Goal: Task Accomplishment & Management: Manage account settings

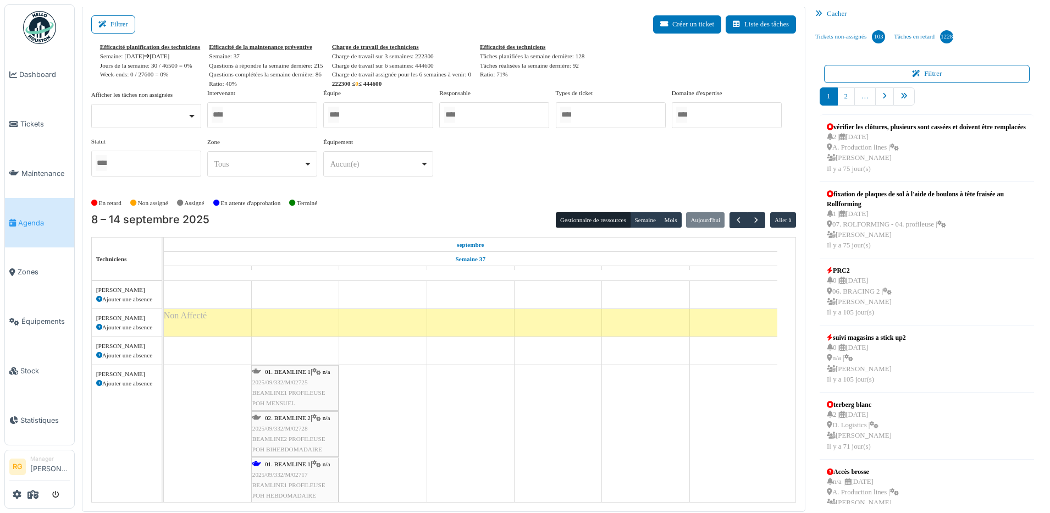
scroll to position [69, 0]
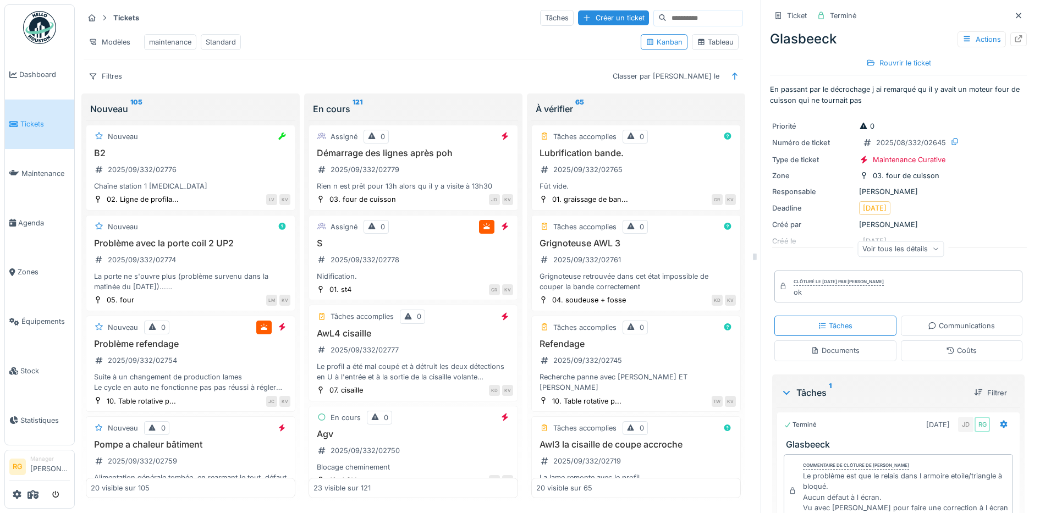
scroll to position [825, 0]
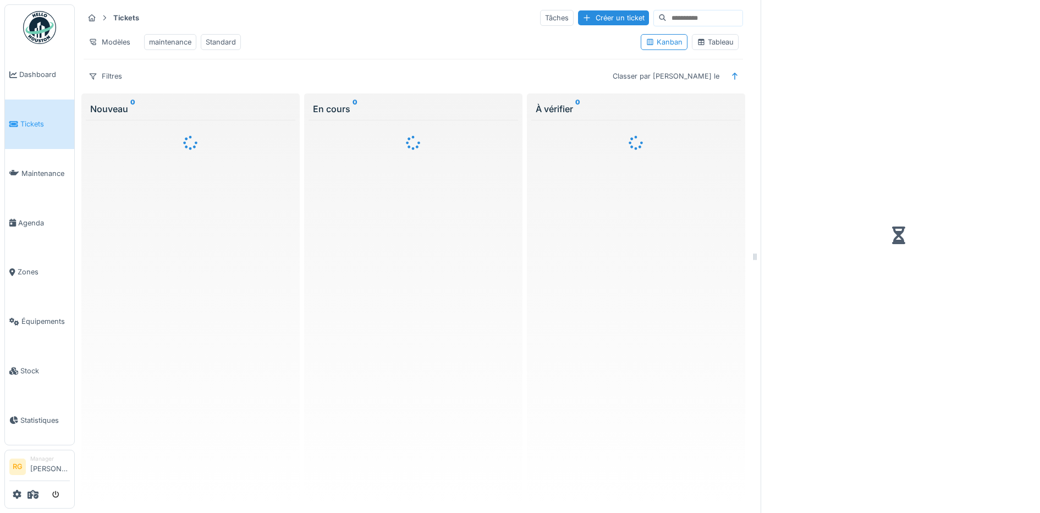
scroll to position [9, 0]
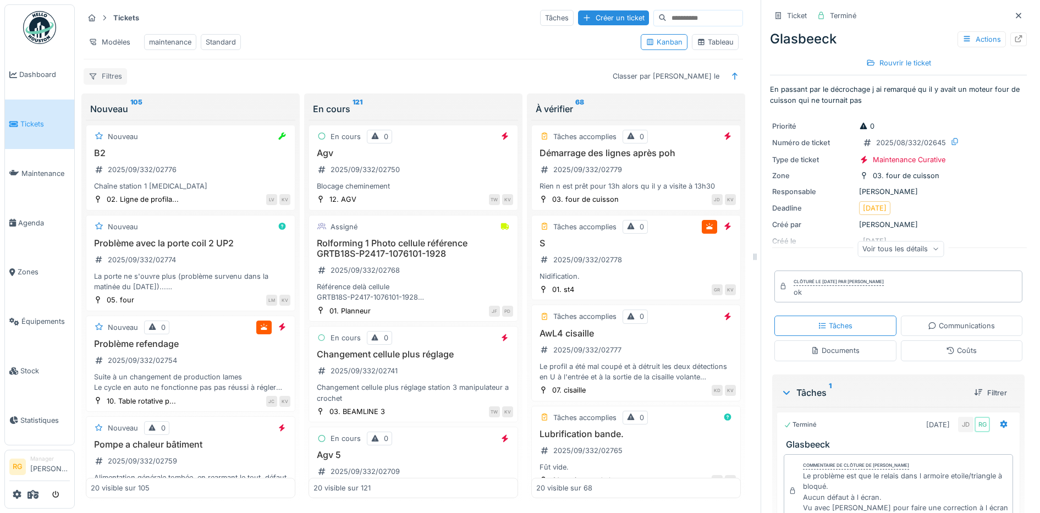
click at [113, 76] on div "Filtres" at bounding box center [105, 76] width 43 height 16
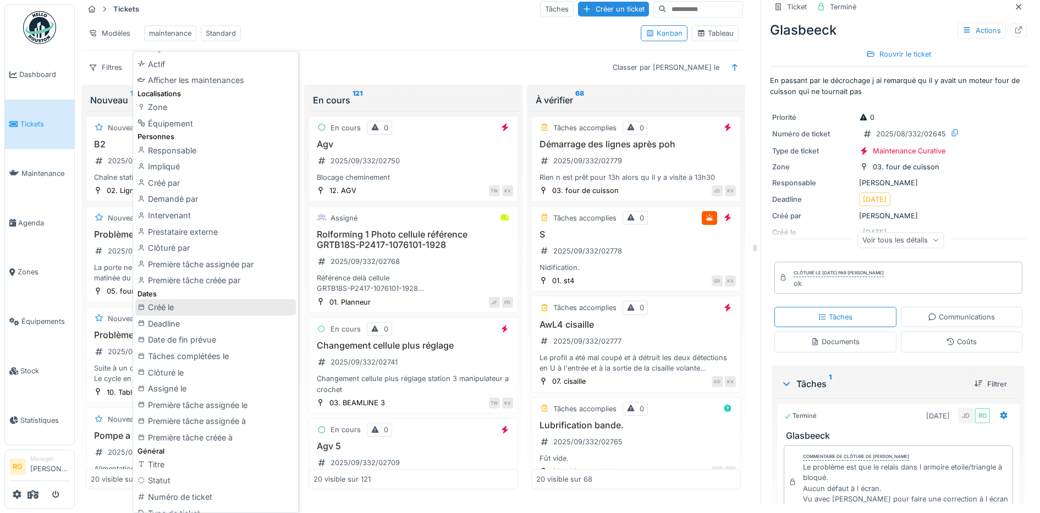
scroll to position [137, 0]
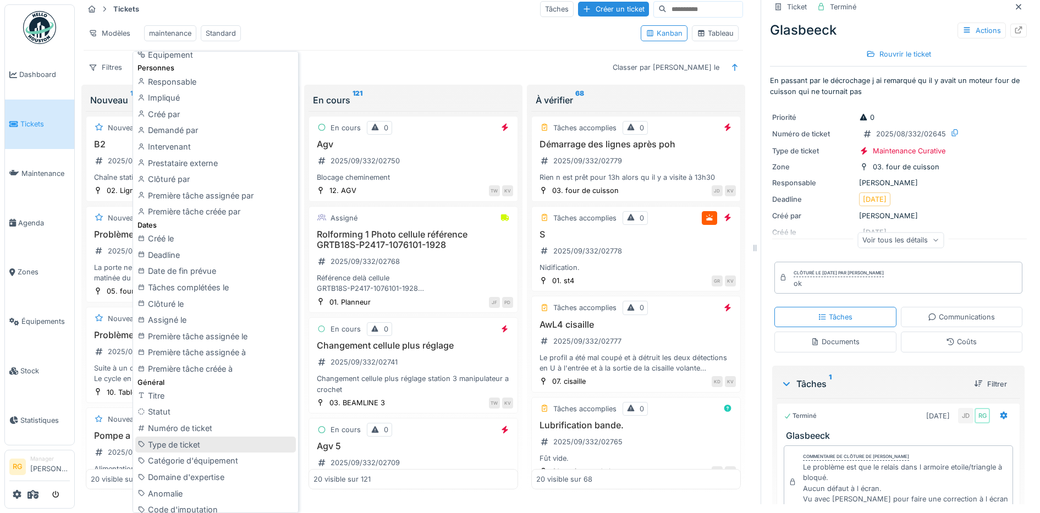
click at [188, 446] on div "Type de ticket" at bounding box center [215, 445] width 161 height 16
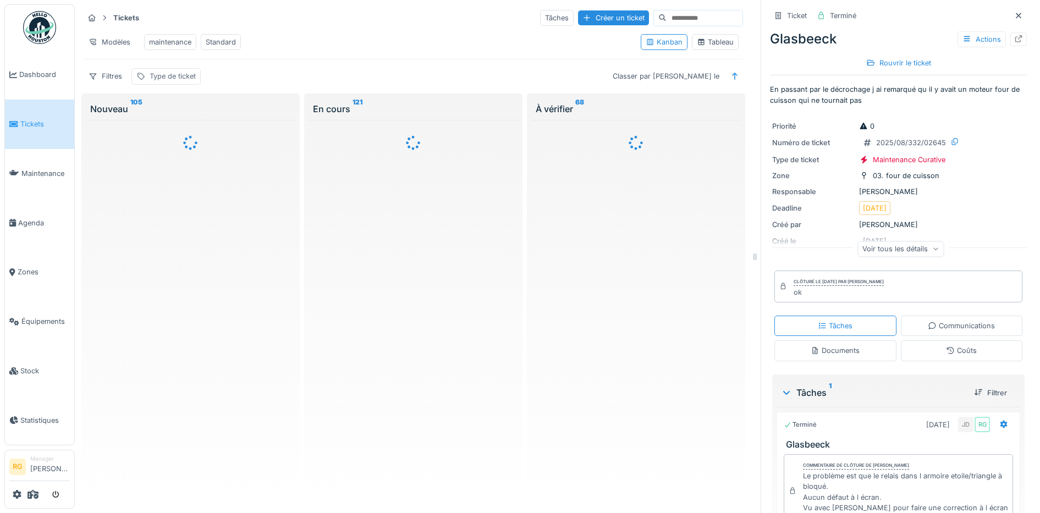
click at [183, 79] on div "Type de ticket" at bounding box center [173, 76] width 46 height 10
click at [246, 133] on div "Type de ticket" at bounding box center [196, 139] width 111 height 12
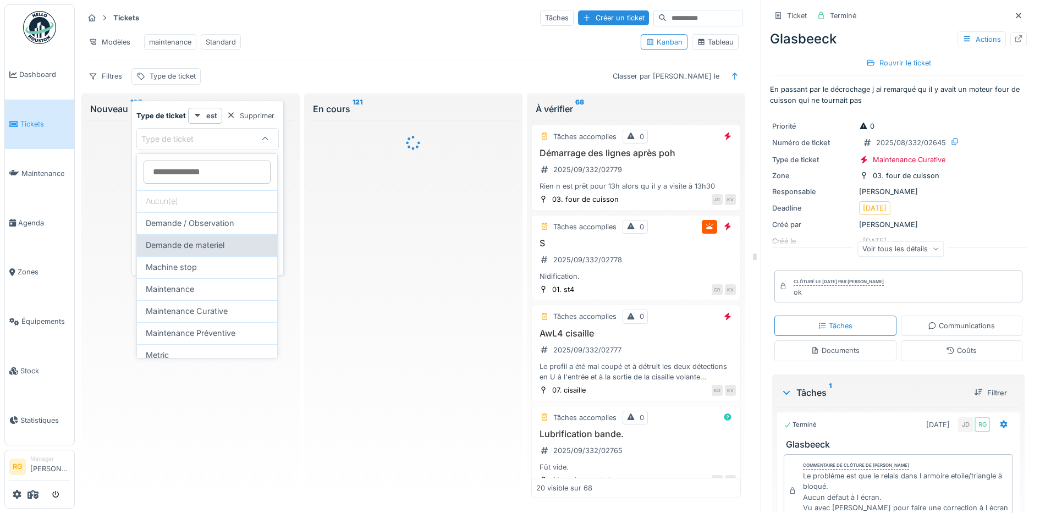
click at [205, 248] on span "Demande de materiel" at bounding box center [185, 245] width 79 height 12
type input "***"
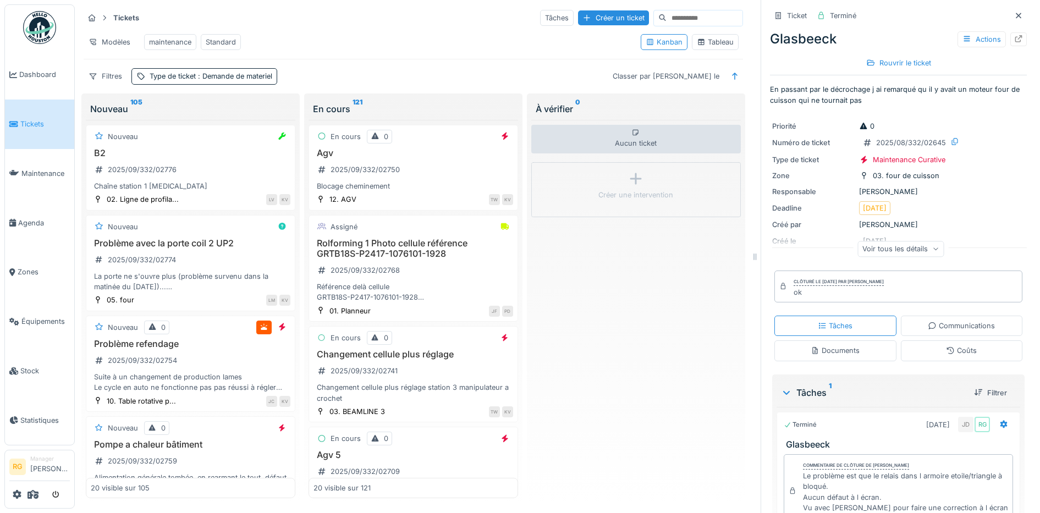
click at [401, 82] on div "Filtres Type de ticket : Demande de materiel Classer par Créé le" at bounding box center [413, 76] width 659 height 16
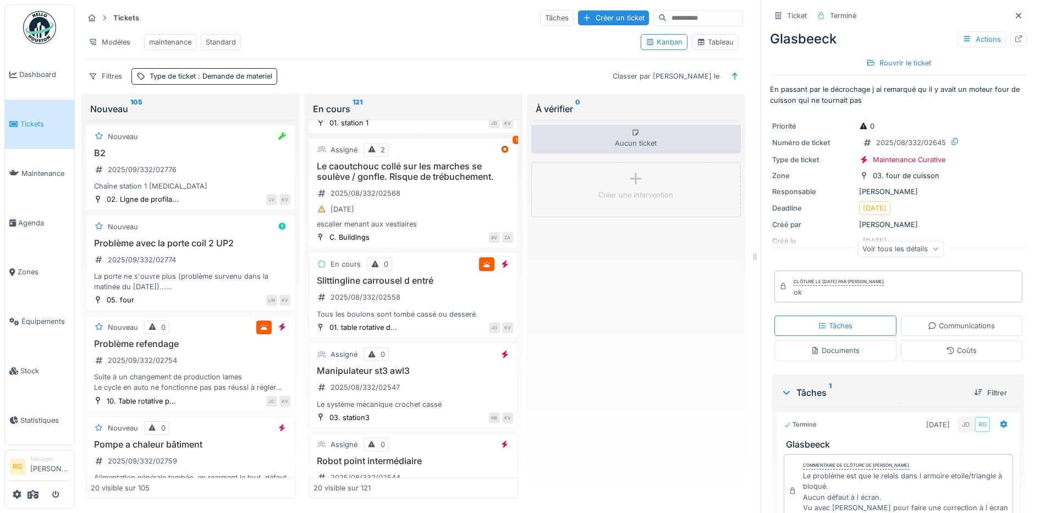
scroll to position [894, 0]
click at [230, 80] on span ": Demande de materiel" at bounding box center [234, 76] width 76 height 8
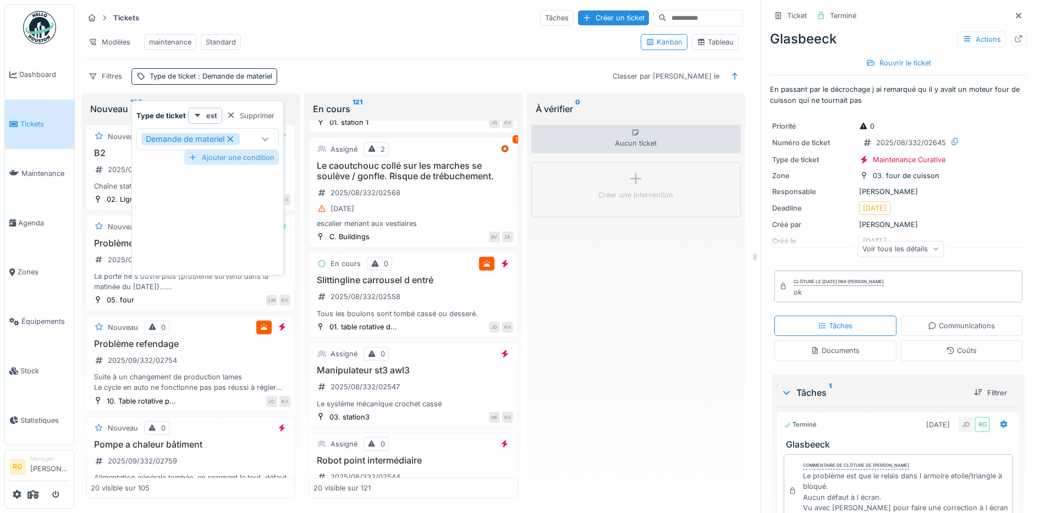
click at [222, 160] on div "Ajouter une condition" at bounding box center [231, 157] width 95 height 15
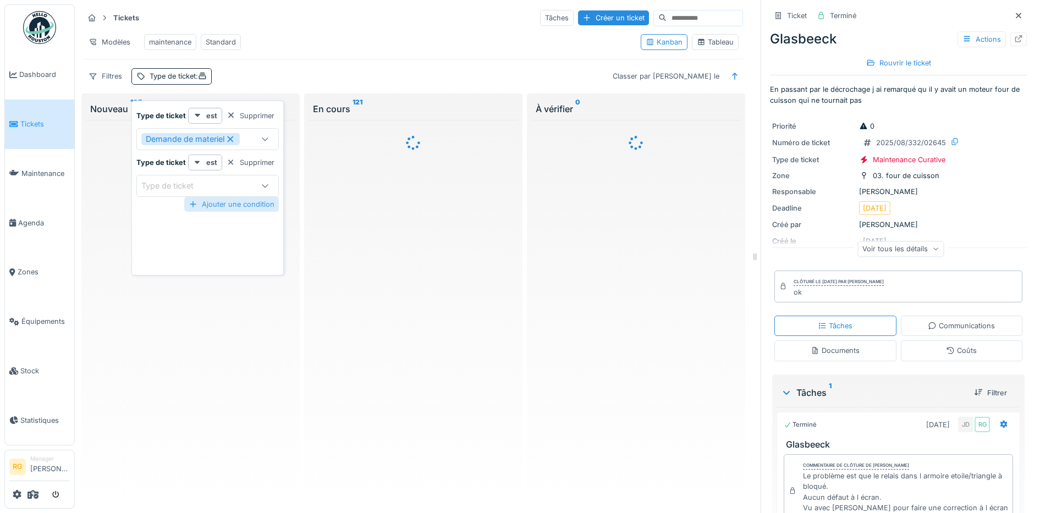
scroll to position [0, 0]
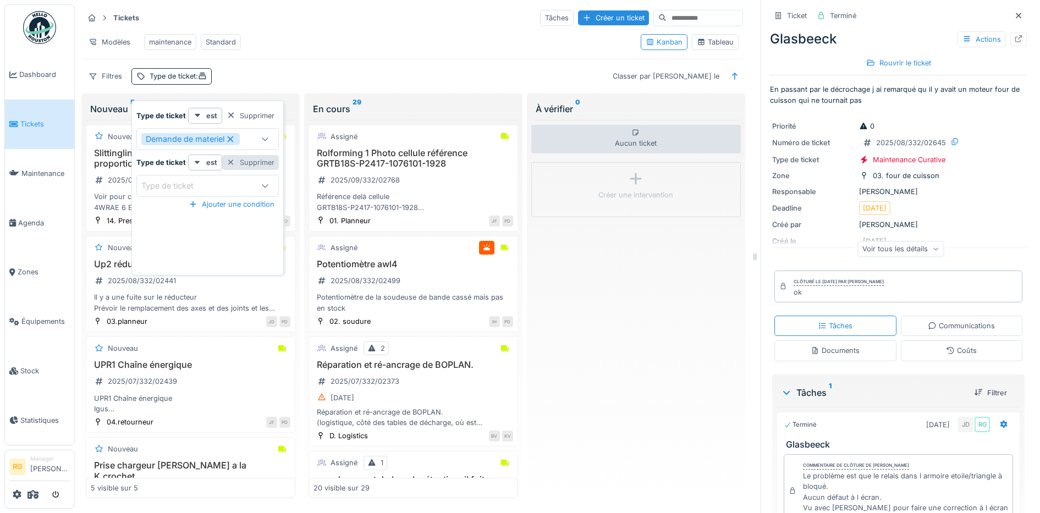
click at [239, 161] on div "Supprimer" at bounding box center [250, 162] width 57 height 15
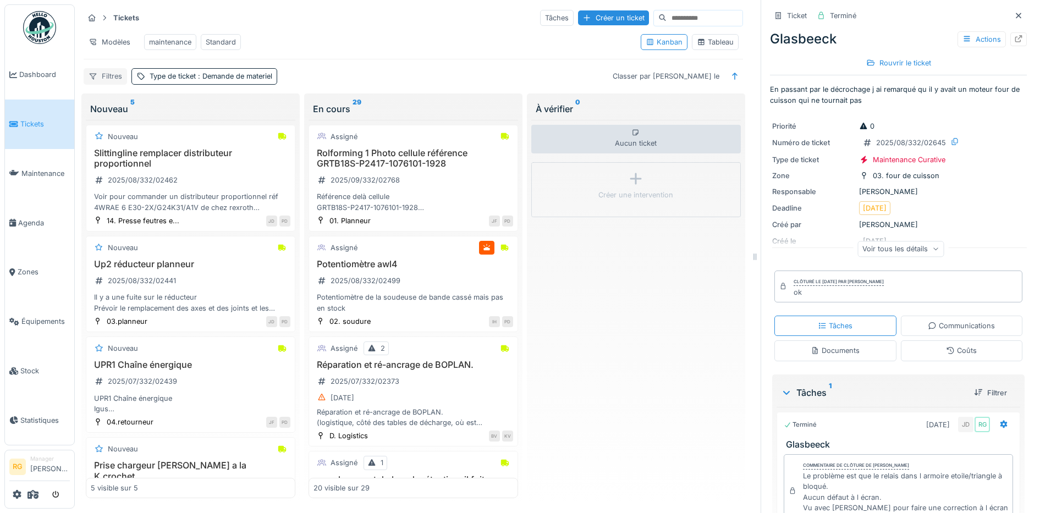
click at [109, 84] on div "Filtres" at bounding box center [105, 76] width 43 height 16
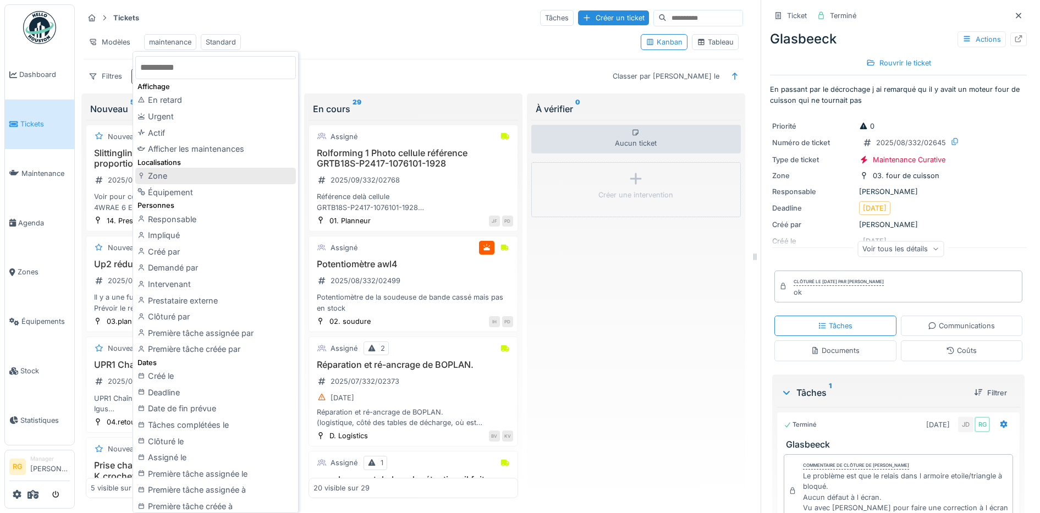
click at [166, 179] on div "Zone" at bounding box center [215, 176] width 161 height 16
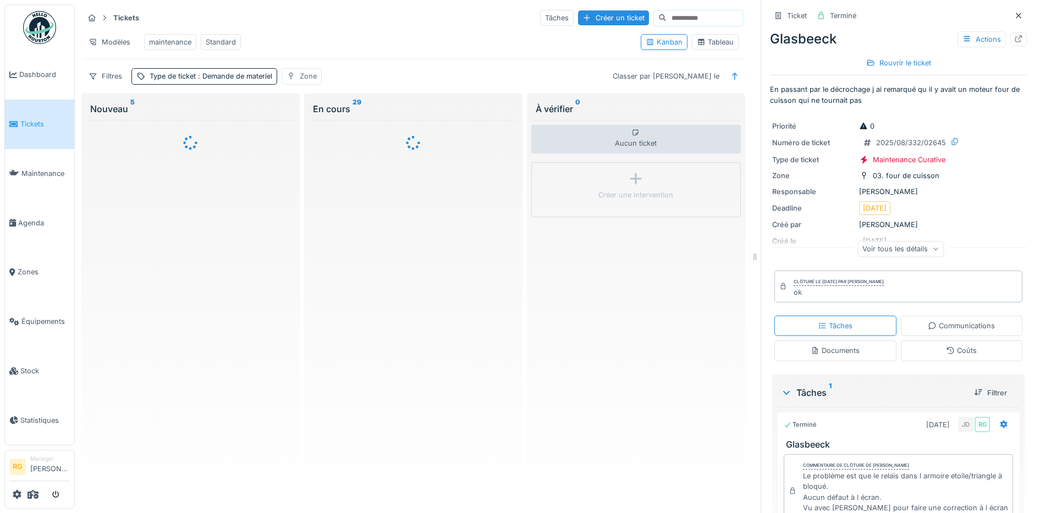
click at [305, 81] on div "Zone" at bounding box center [308, 76] width 17 height 10
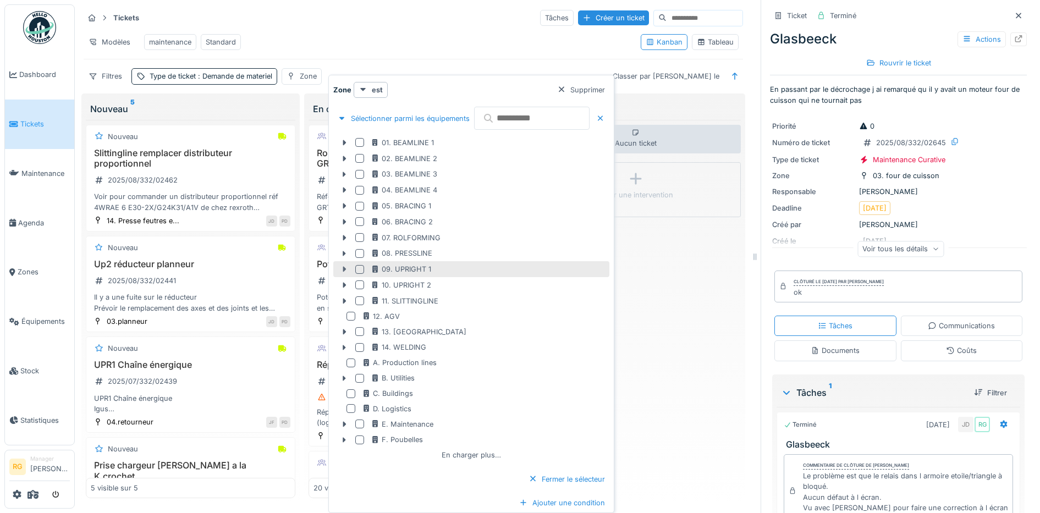
click at [344, 269] on icon at bounding box center [344, 269] width 3 height 5
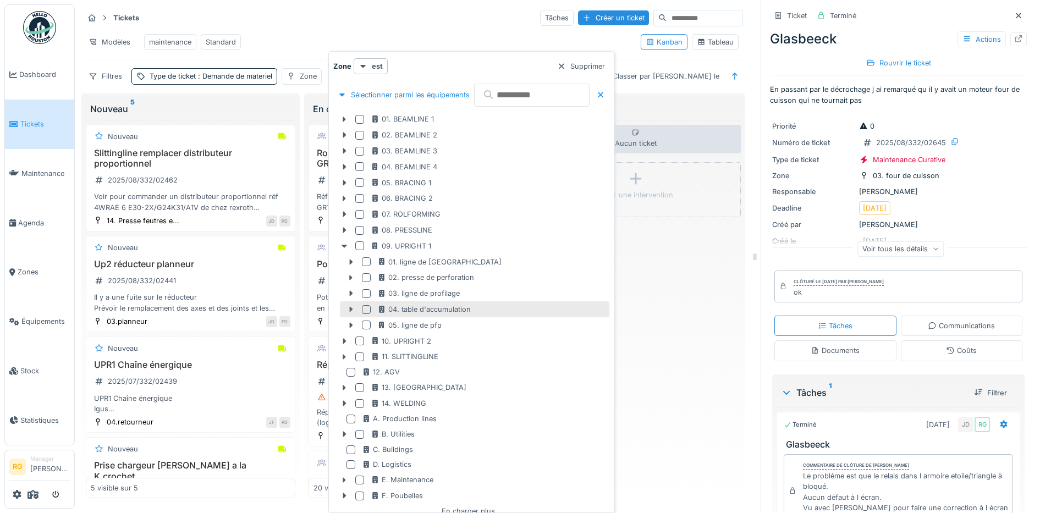
click at [350, 310] on icon at bounding box center [351, 309] width 3 height 5
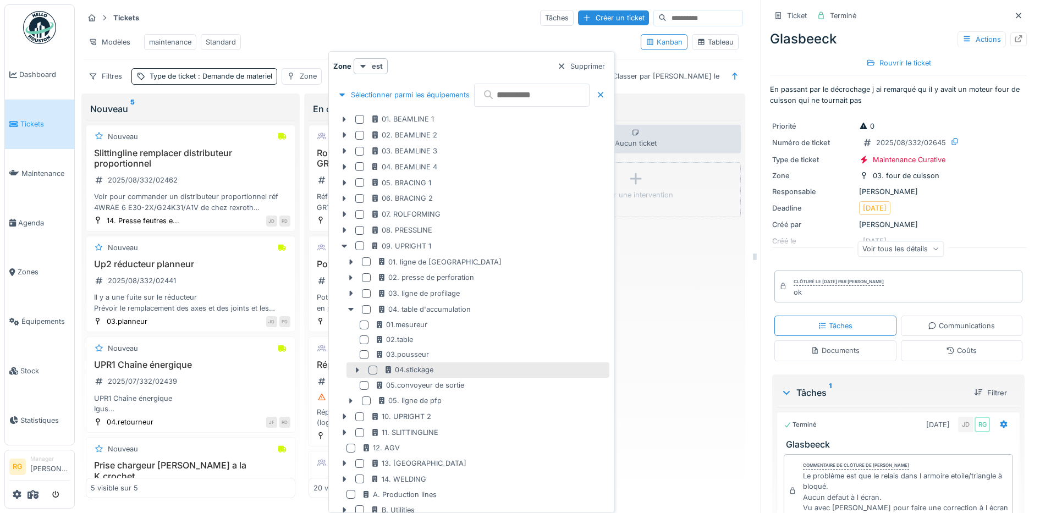
click at [371, 369] on div at bounding box center [372, 370] width 9 height 9
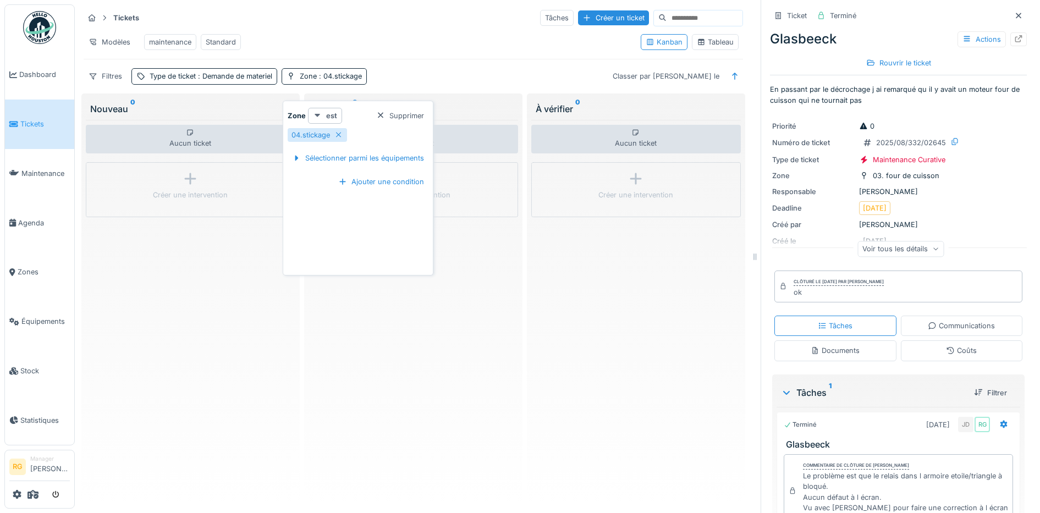
click at [330, 115] on strong "est" at bounding box center [331, 116] width 11 height 10
click at [339, 158] on div "est (ou un des enfants)" at bounding box center [356, 156] width 92 height 16
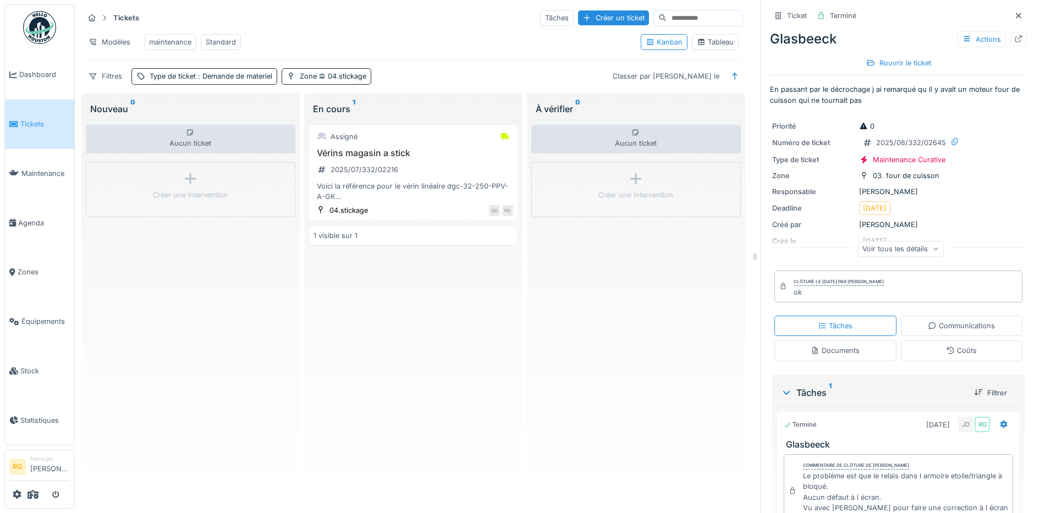
click at [405, 84] on div "Filtres Type de ticket : Demande de materiel Zone 04.stickage Classer par Créé …" at bounding box center [413, 76] width 659 height 16
click at [438, 173] on div "Vérins magasin a stick 2025/07/332/02216 Voici la référence pour le vérin linéa…" at bounding box center [413, 175] width 200 height 54
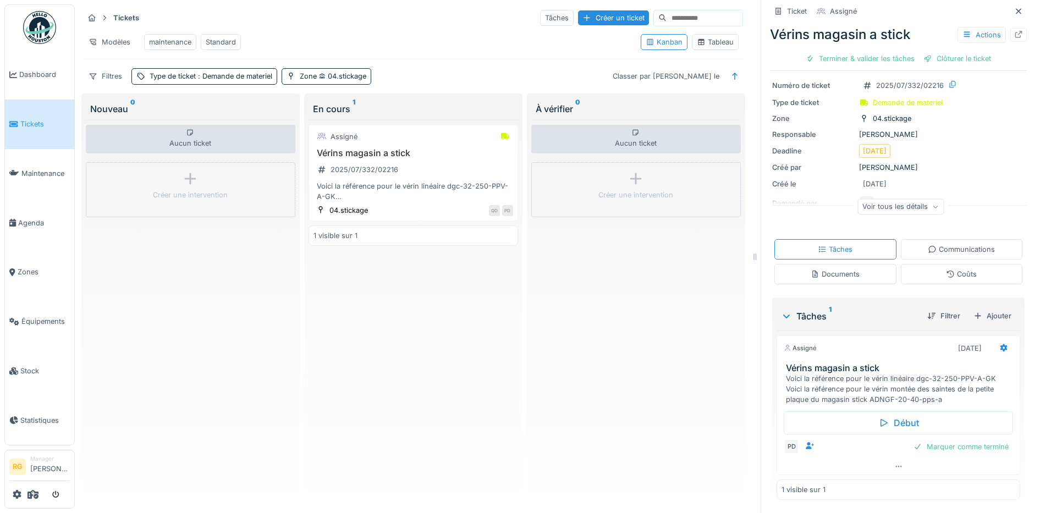
scroll to position [10, 0]
click at [852, 265] on div "Documents" at bounding box center [835, 274] width 122 height 20
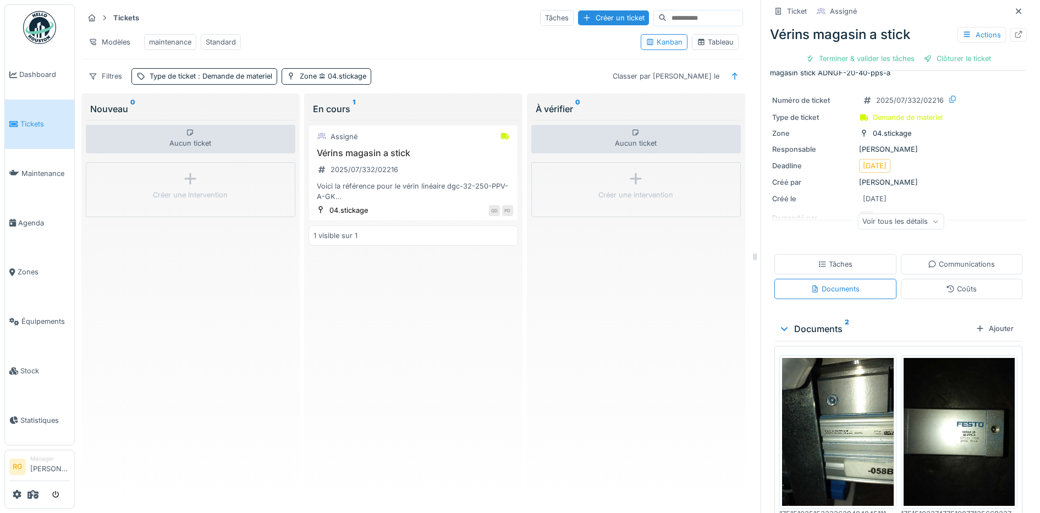
scroll to position [0, 0]
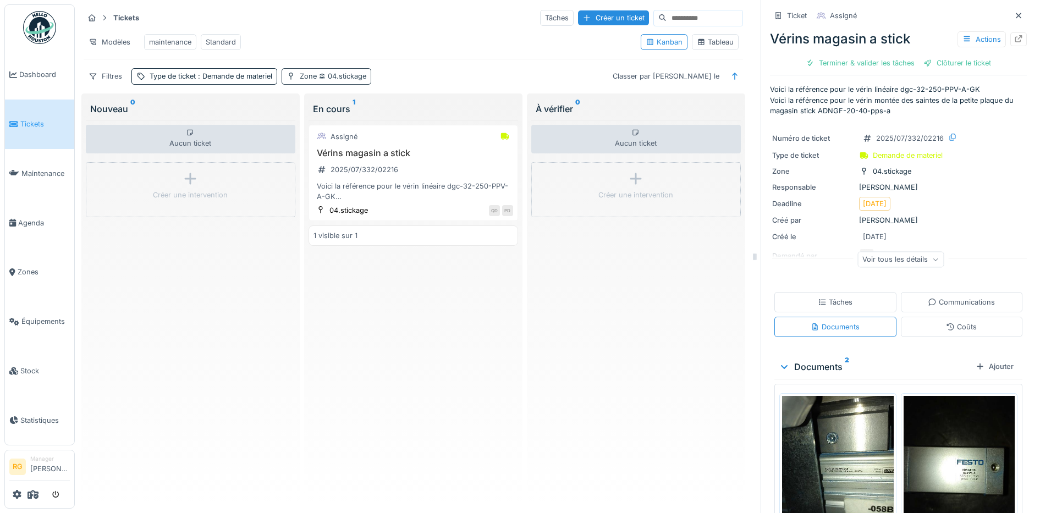
click at [326, 75] on icon at bounding box center [323, 75] width 6 height 5
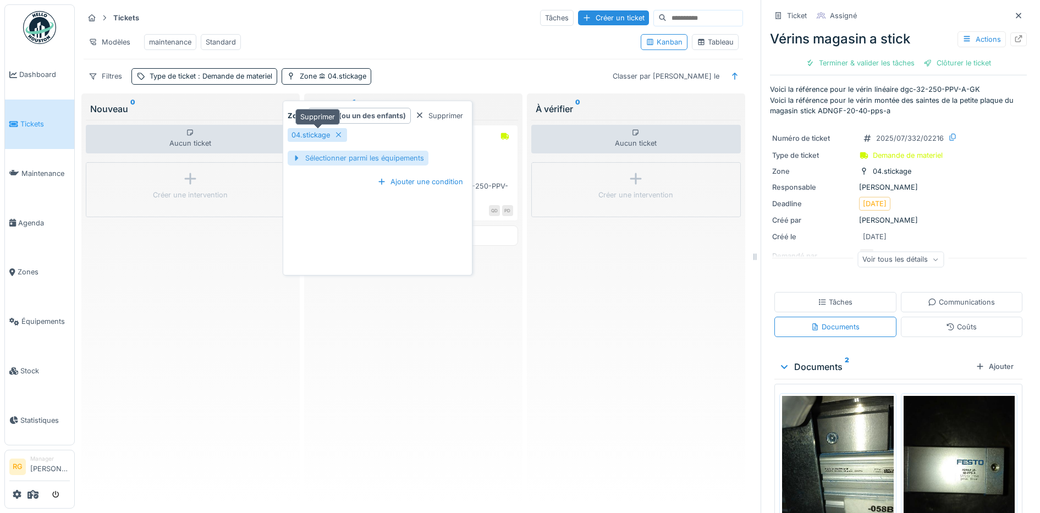
click at [340, 131] on icon at bounding box center [338, 134] width 9 height 7
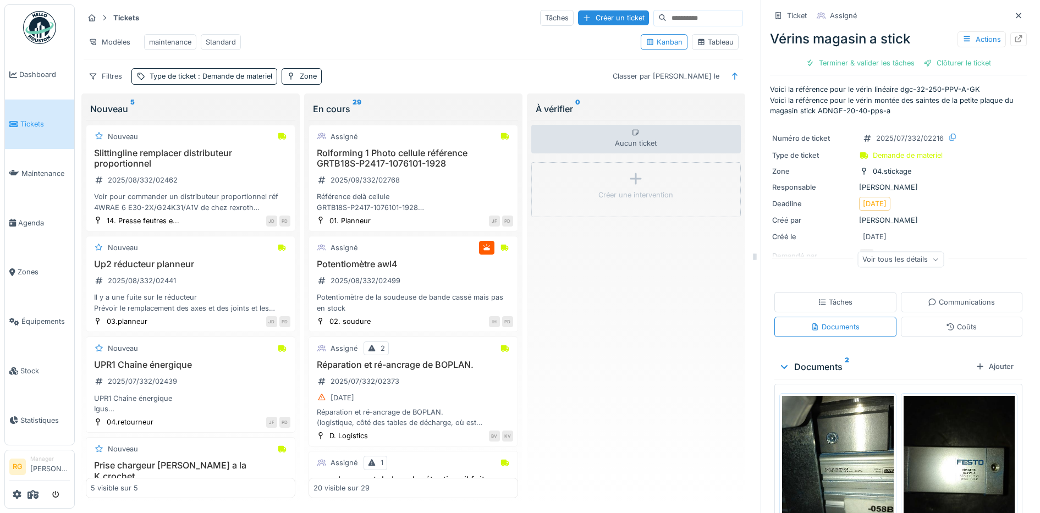
click at [369, 73] on div "Filtres Type de ticket : Demande de materiel Zone Classer par Créé le" at bounding box center [413, 76] width 659 height 16
click at [310, 76] on div "Zone" at bounding box center [308, 76] width 17 height 10
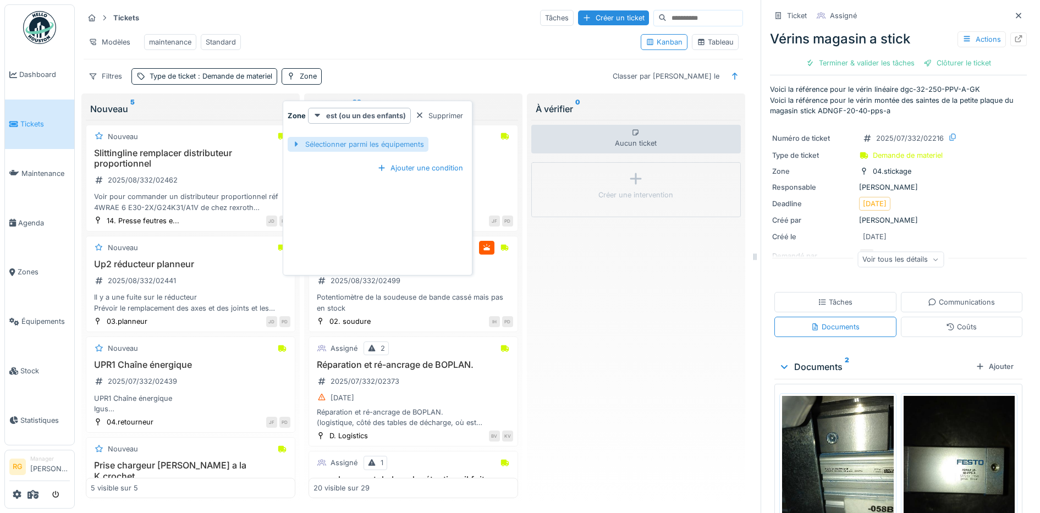
click at [368, 137] on div "Sélectionner parmi les équipements" at bounding box center [358, 144] width 141 height 15
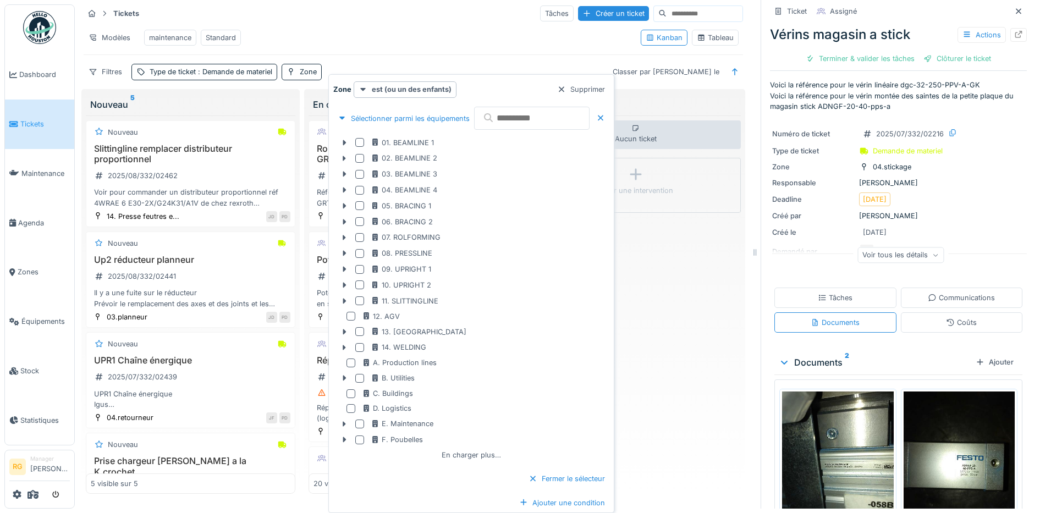
click at [495, 137] on div "01. BEAMLINE 1" at bounding box center [489, 142] width 236 height 10
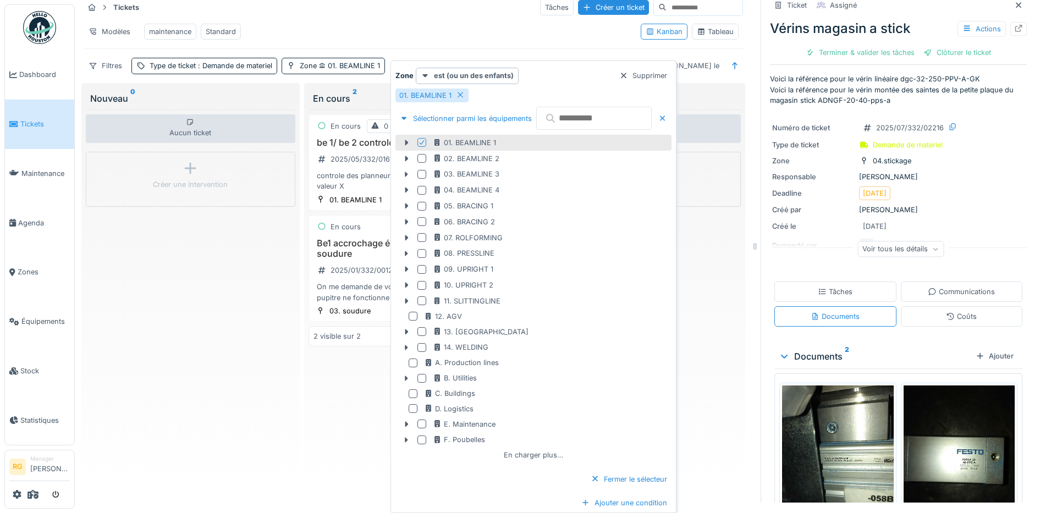
click at [420, 145] on icon at bounding box center [422, 142] width 7 height 5
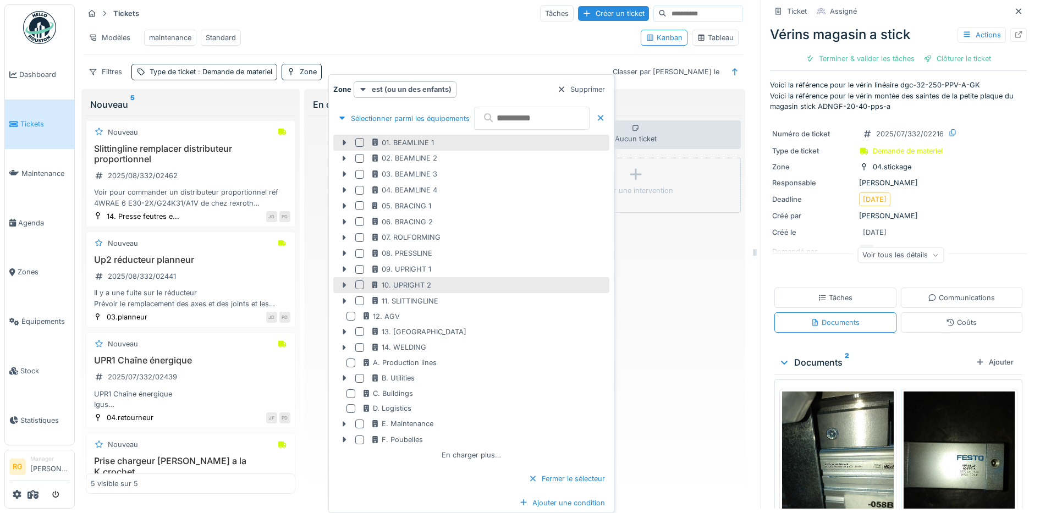
click at [345, 283] on icon at bounding box center [344, 285] width 3 height 5
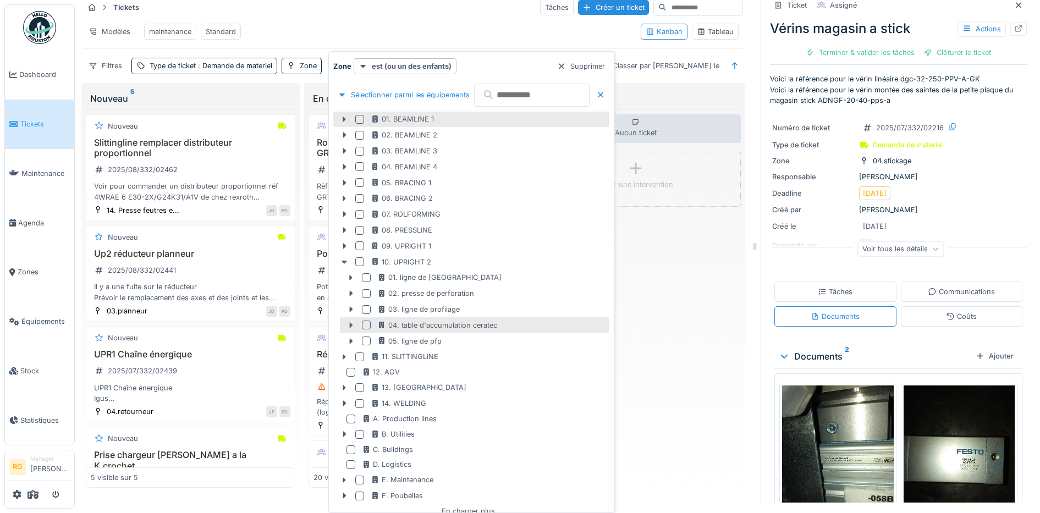
click at [353, 324] on icon at bounding box center [350, 325] width 9 height 7
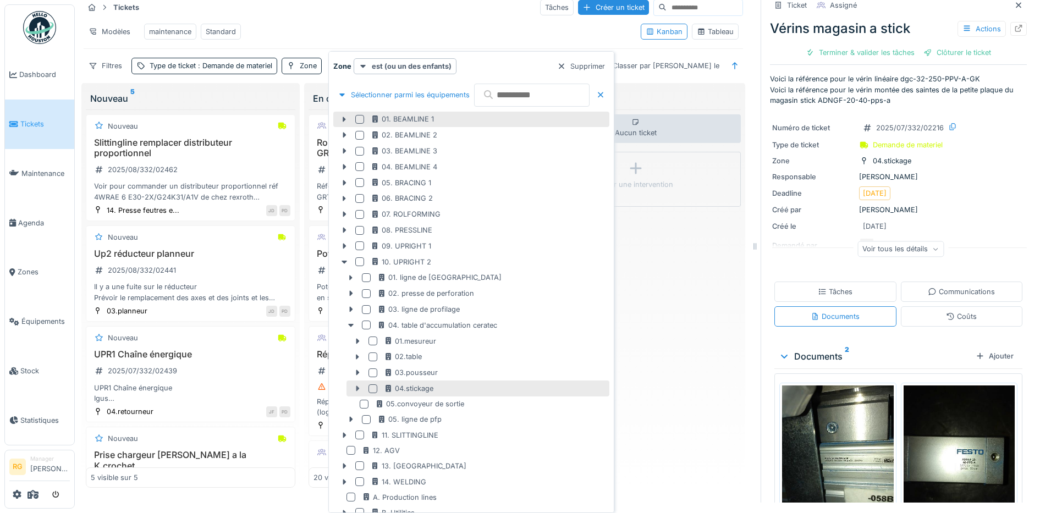
click at [355, 388] on icon at bounding box center [357, 388] width 9 height 7
click at [372, 389] on div at bounding box center [372, 388] width 9 height 9
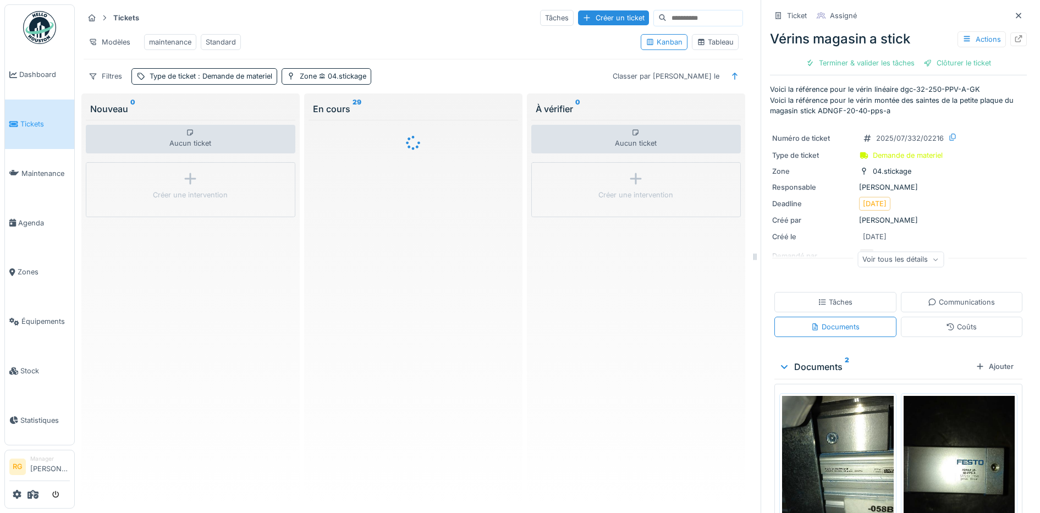
click at [368, 36] on div "Modèles maintenance Standard" at bounding box center [358, 42] width 548 height 25
click at [321, 77] on icon at bounding box center [322, 76] width 7 height 5
click at [251, 76] on span ": Demande de materiel" at bounding box center [234, 76] width 76 height 8
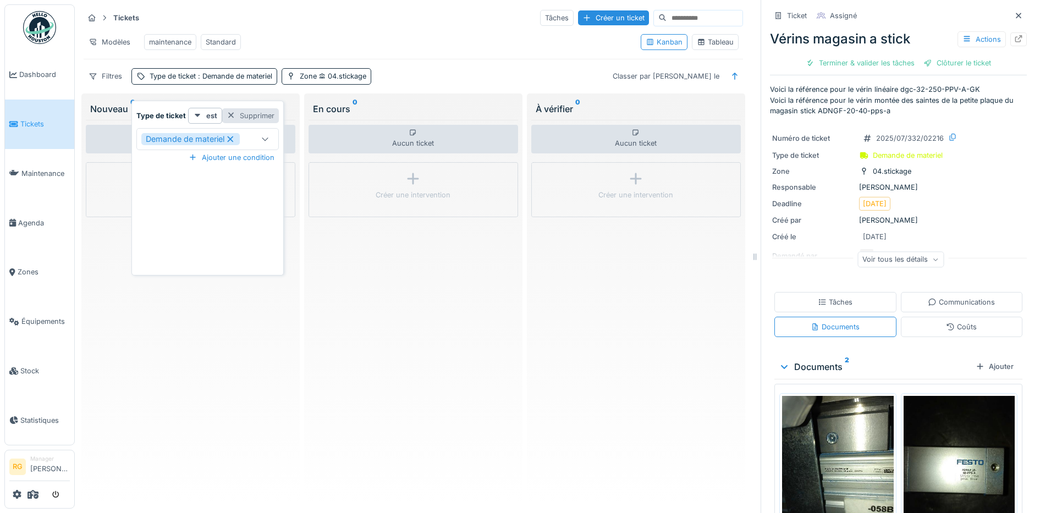
click at [240, 108] on div "Supprimer" at bounding box center [250, 115] width 57 height 15
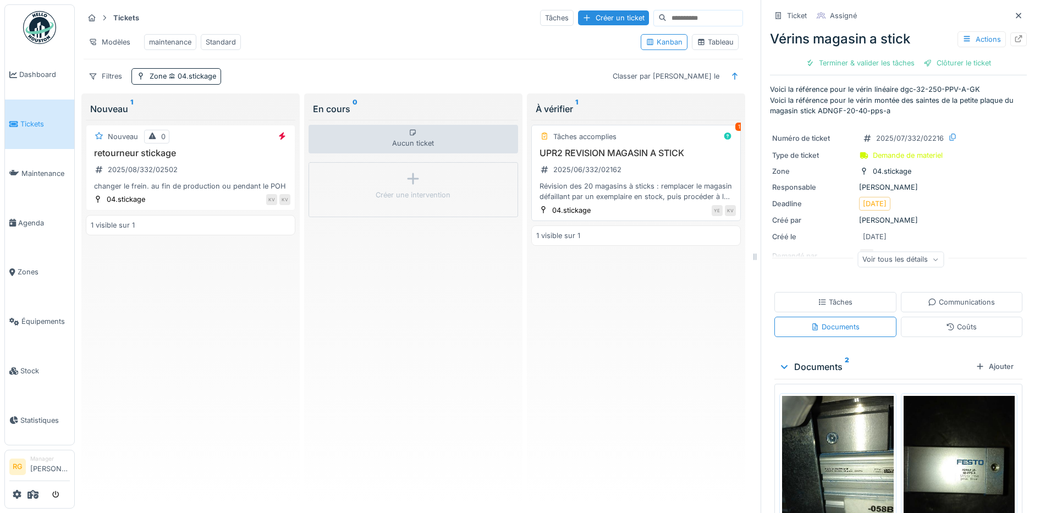
click at [642, 164] on div "UPR2 REVISION MAGASIN A STICK 2025/06/332/02162 Révision des 20 magasins à stic…" at bounding box center [636, 175] width 200 height 54
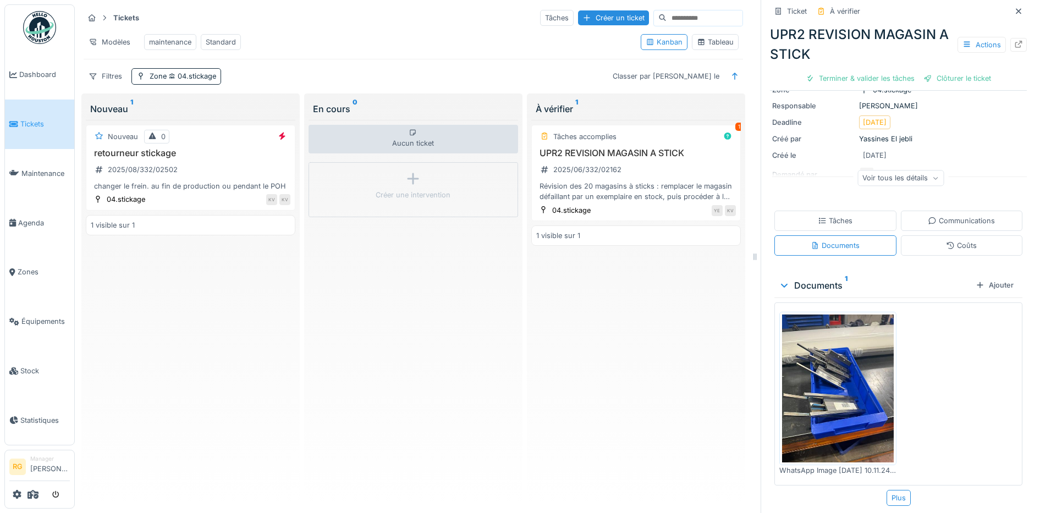
scroll to position [175, 0]
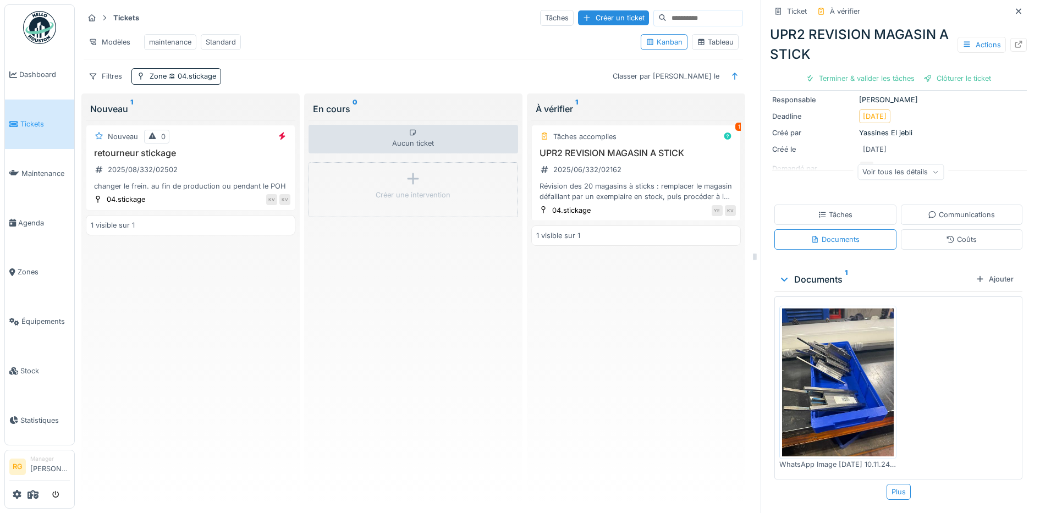
click at [829, 210] on div "Tâches" at bounding box center [835, 215] width 35 height 10
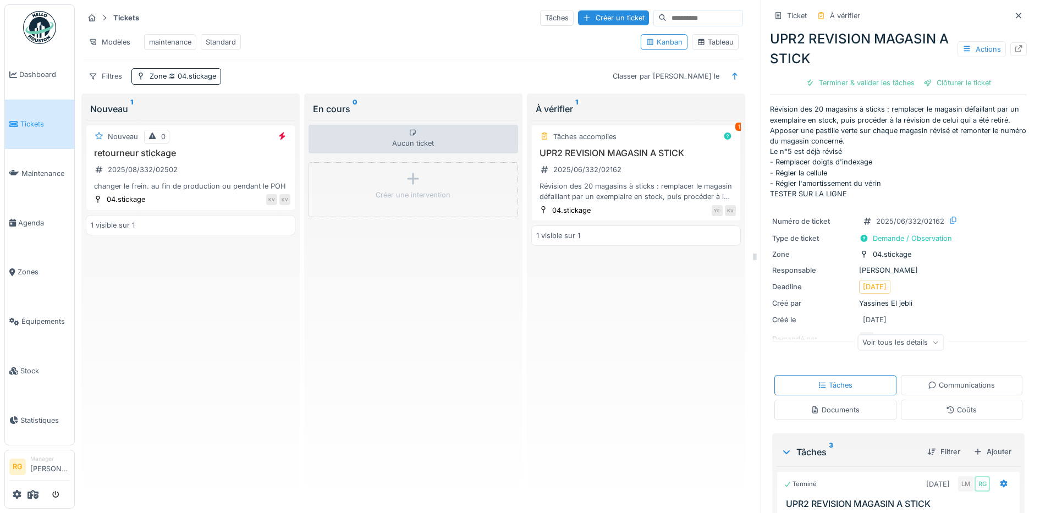
scroll to position [0, 0]
click at [838, 415] on div "Documents" at bounding box center [835, 410] width 49 height 10
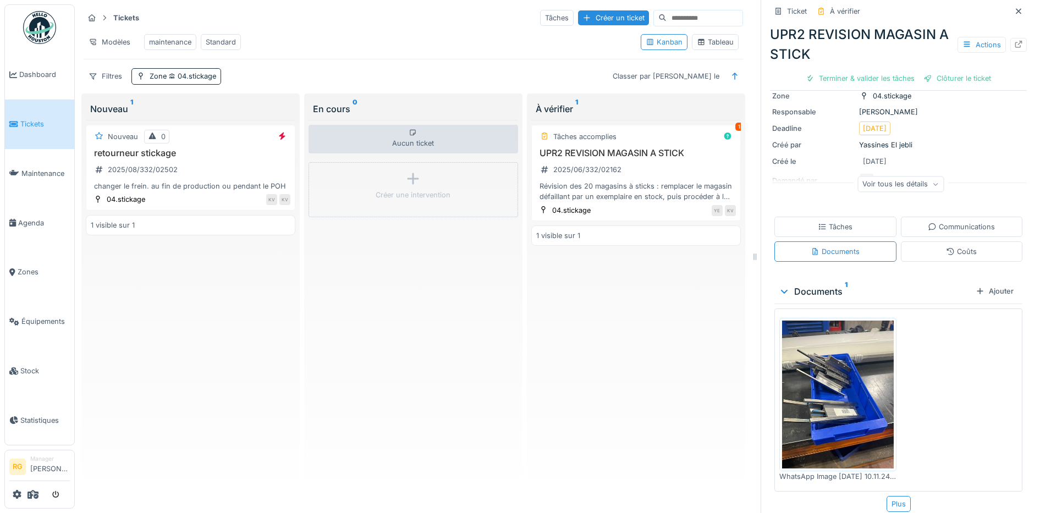
scroll to position [175, 0]
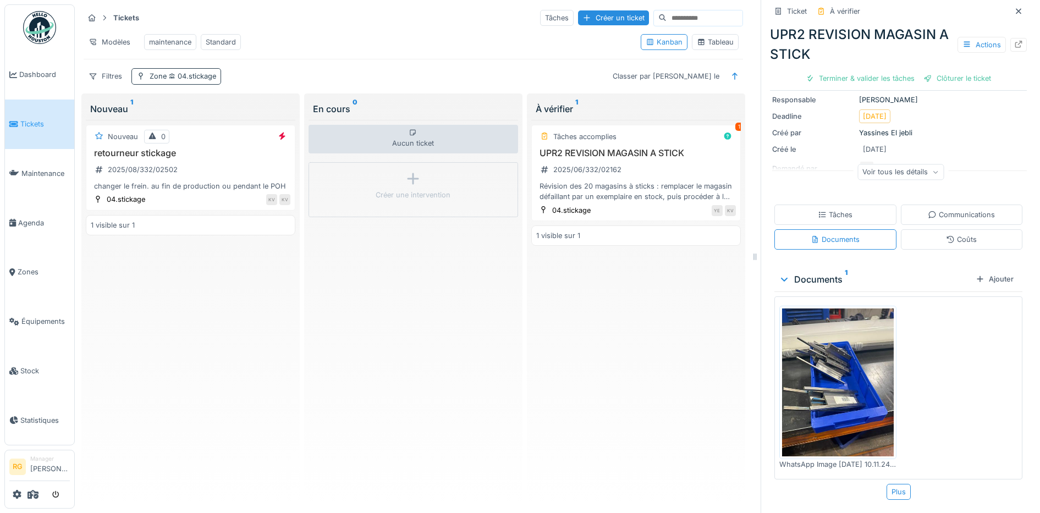
click at [152, 78] on div "Zone 04.stickage" at bounding box center [183, 76] width 67 height 10
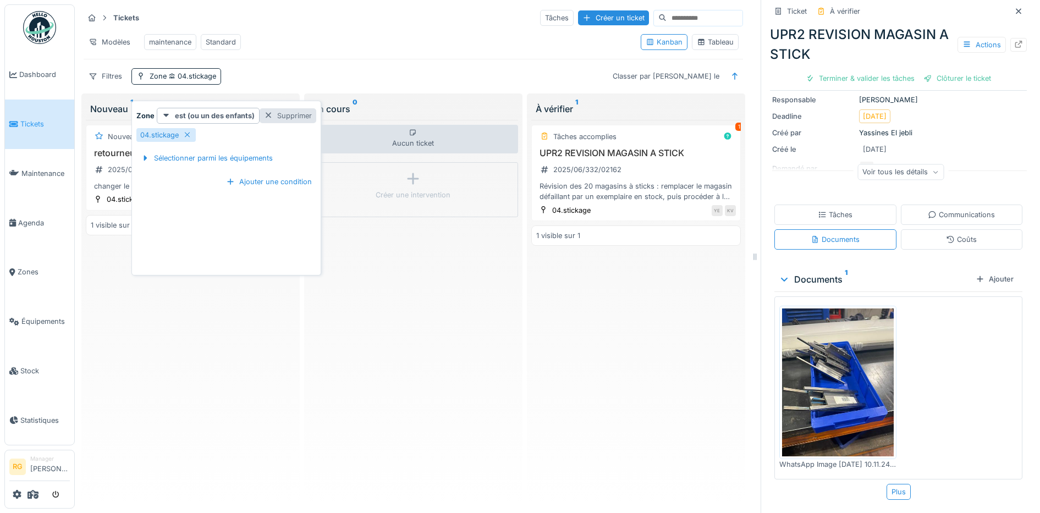
click at [274, 108] on div "Supprimer" at bounding box center [288, 115] width 57 height 15
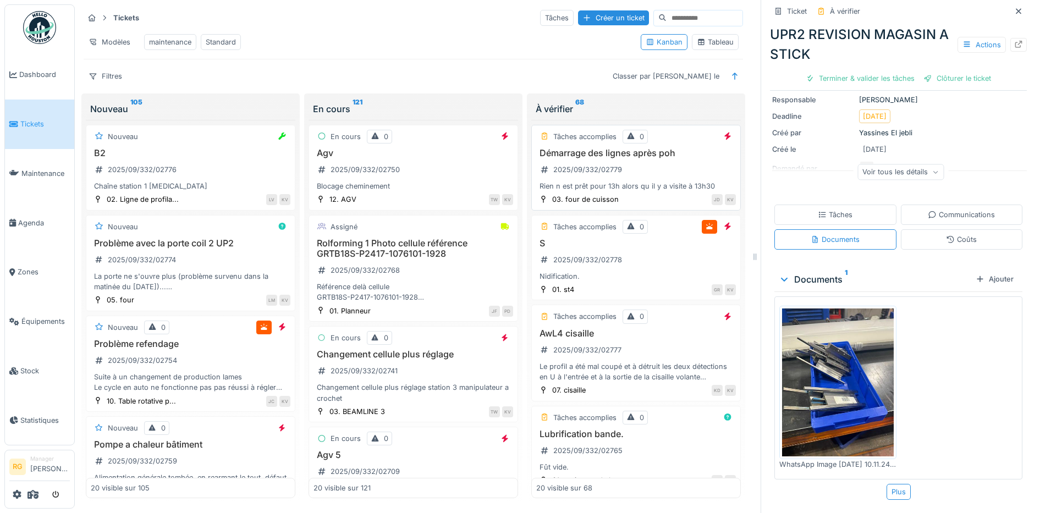
click at [643, 168] on div "Démarrage des lignes après poh 2025/09/332/02779 Rien n est prêt pour 13h alors…" at bounding box center [636, 170] width 200 height 44
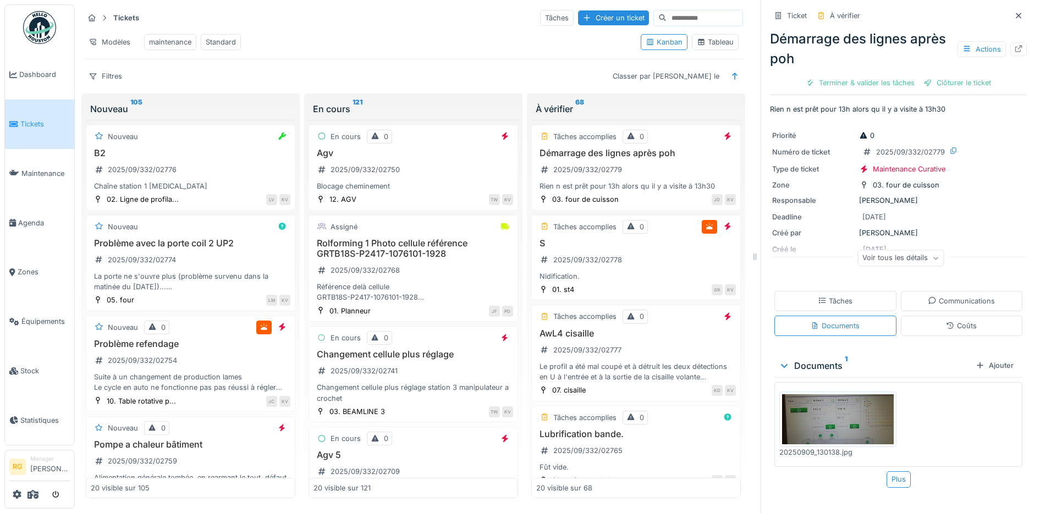
click at [833, 296] on div "Tâches" at bounding box center [835, 301] width 35 height 10
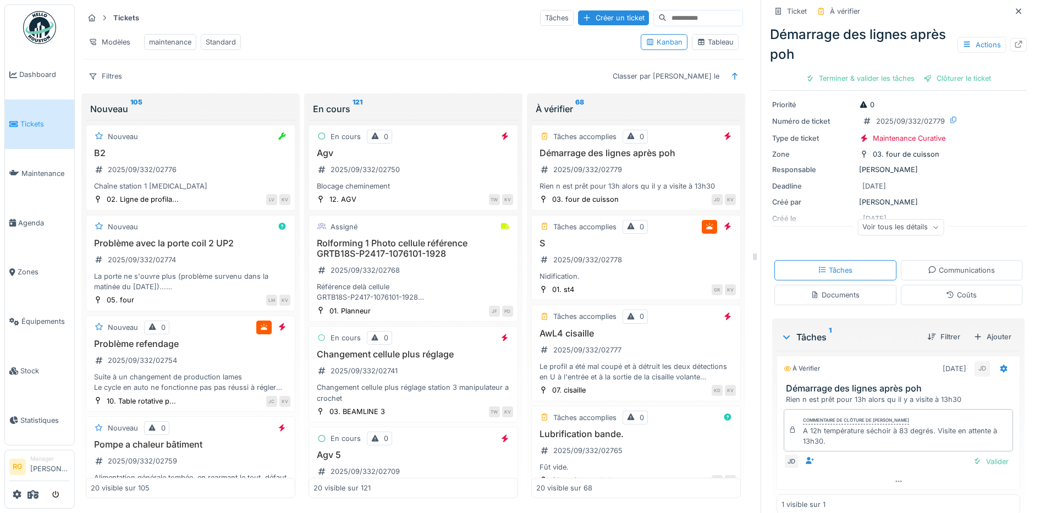
scroll to position [47, 0]
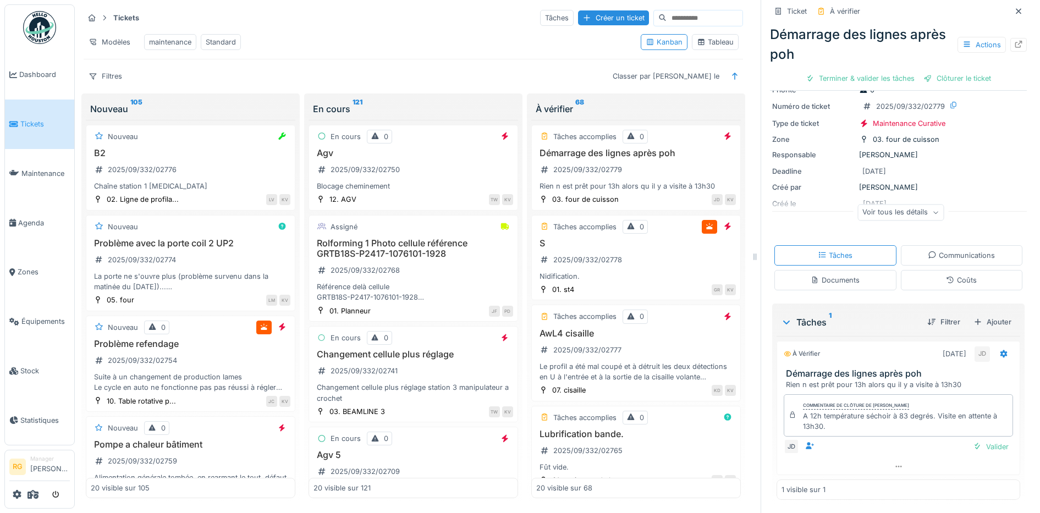
click at [821, 275] on div "Documents" at bounding box center [835, 280] width 49 height 10
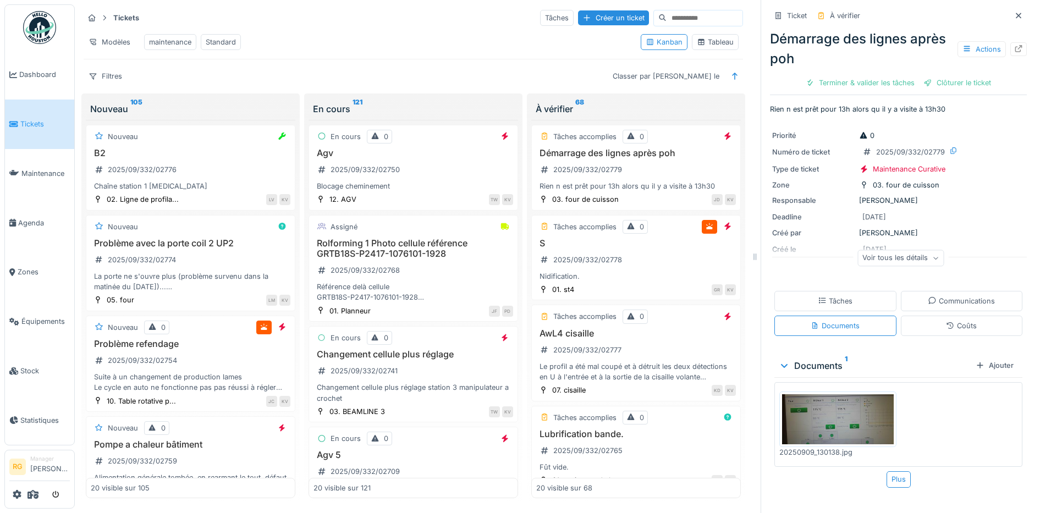
click at [818, 411] on img at bounding box center [838, 419] width 112 height 50
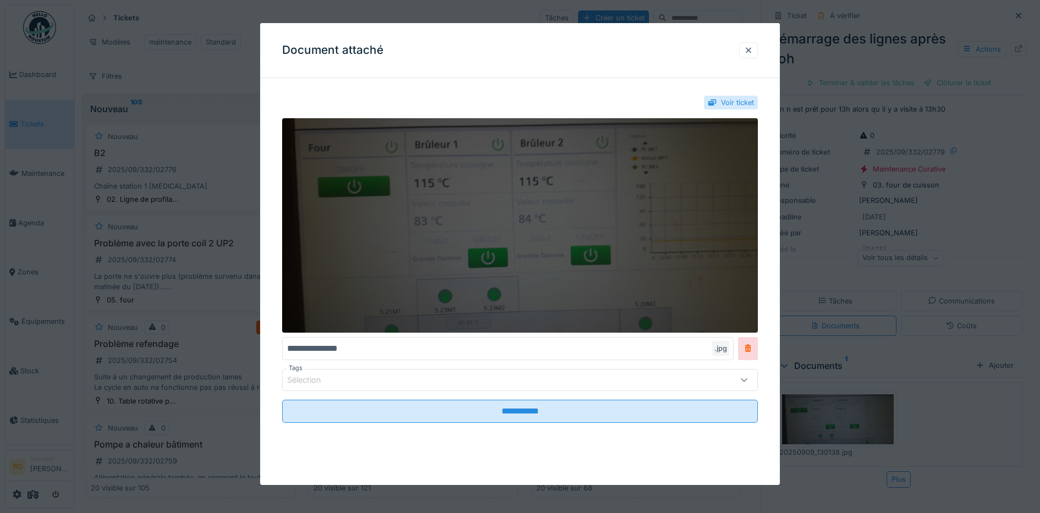
click at [537, 243] on img at bounding box center [520, 225] width 476 height 214
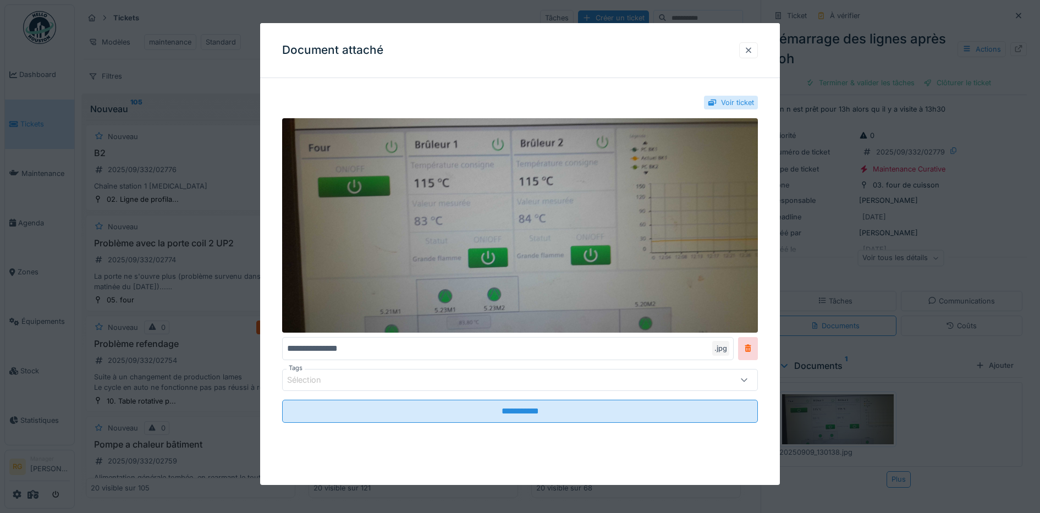
click at [753, 49] on div at bounding box center [748, 50] width 9 height 10
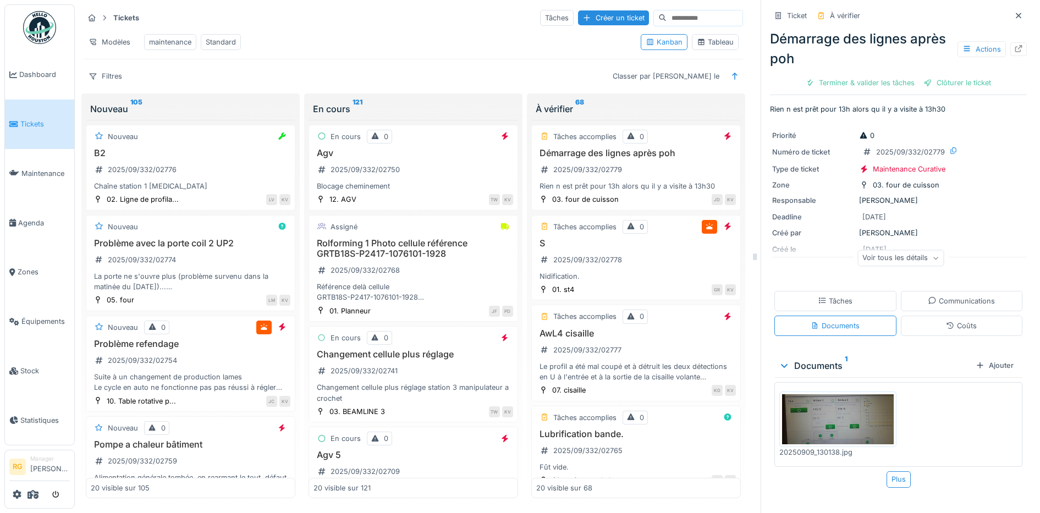
click at [933, 257] on icon at bounding box center [935, 258] width 4 height 3
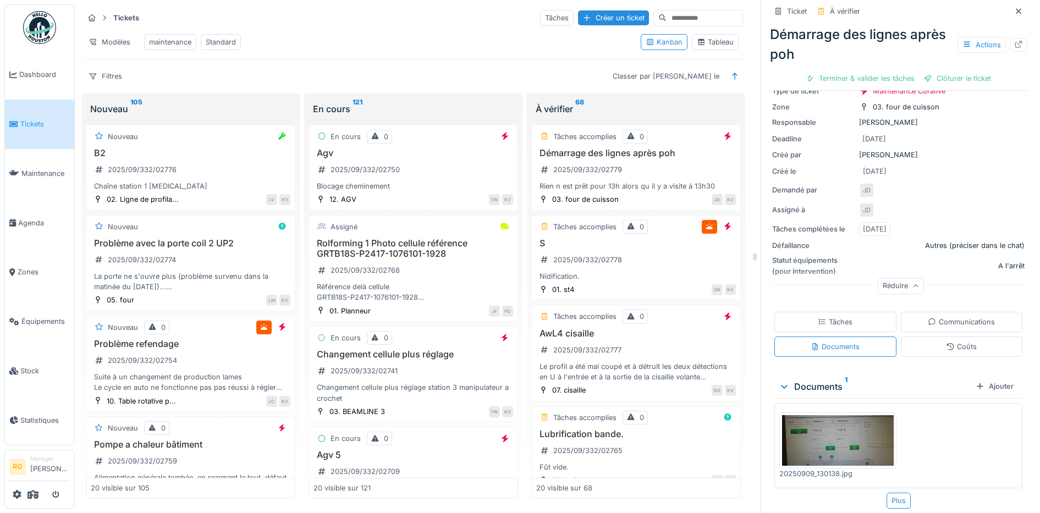
scroll to position [85, 0]
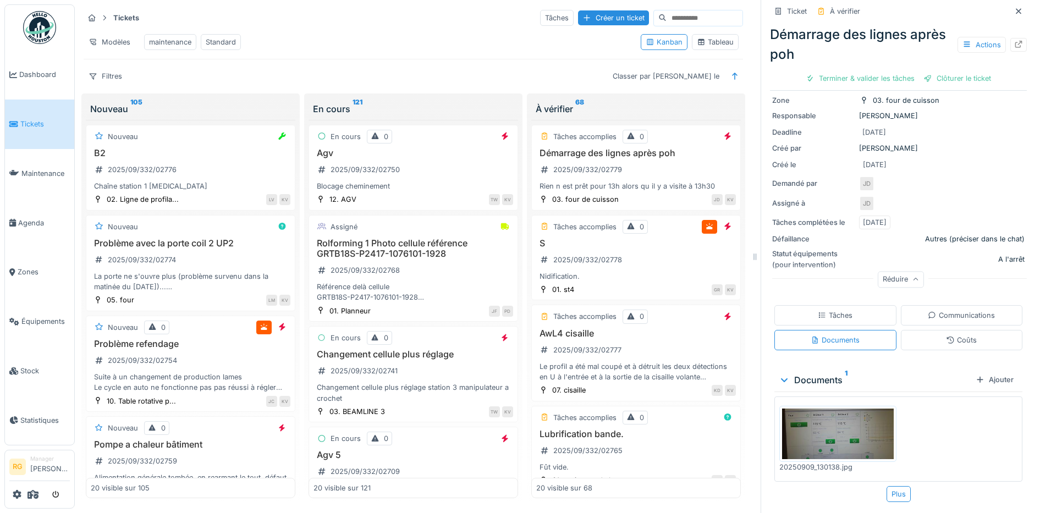
click at [839, 310] on div "Tâches" at bounding box center [835, 315] width 35 height 10
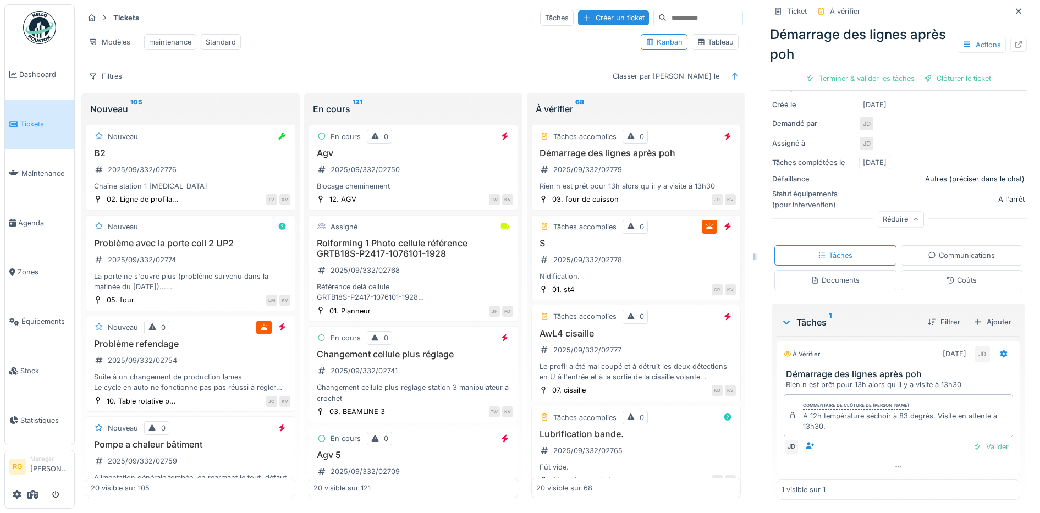
scroll to position [145, 0]
click at [976, 439] on div "Valider" at bounding box center [991, 446] width 45 height 15
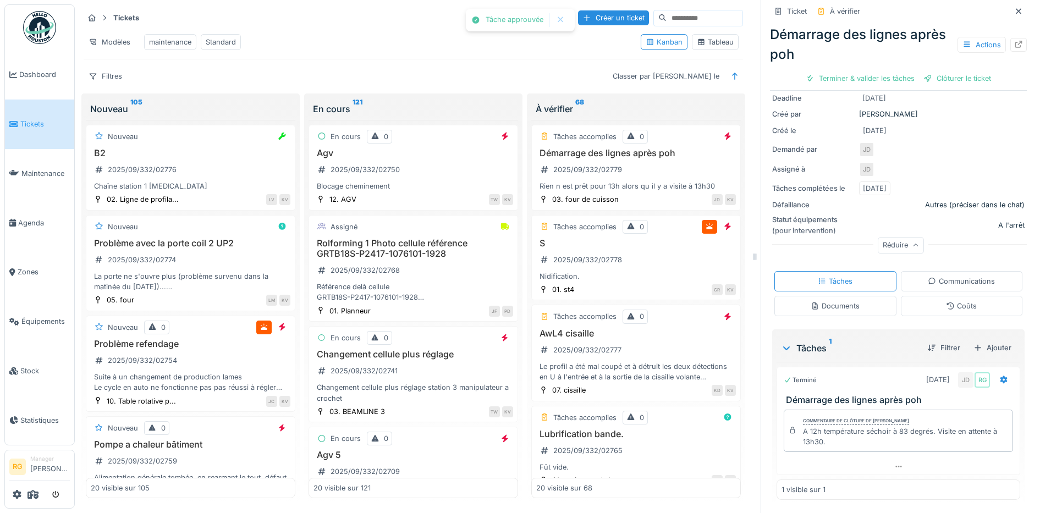
scroll to position [114, 0]
click at [891, 71] on div "Clôturer le ticket" at bounding box center [898, 78] width 76 height 15
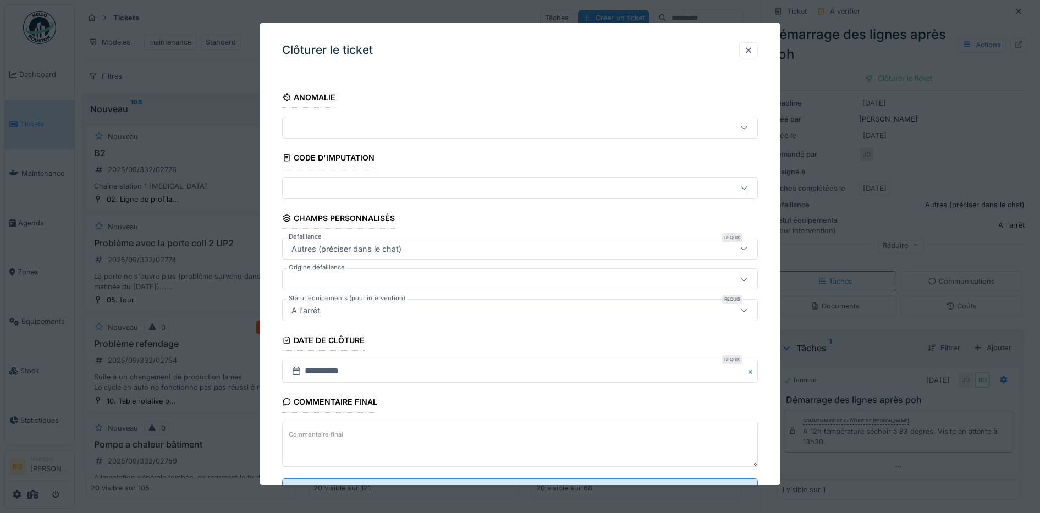
click at [368, 436] on textarea "Commentaire final" at bounding box center [520, 444] width 476 height 45
type textarea "*"
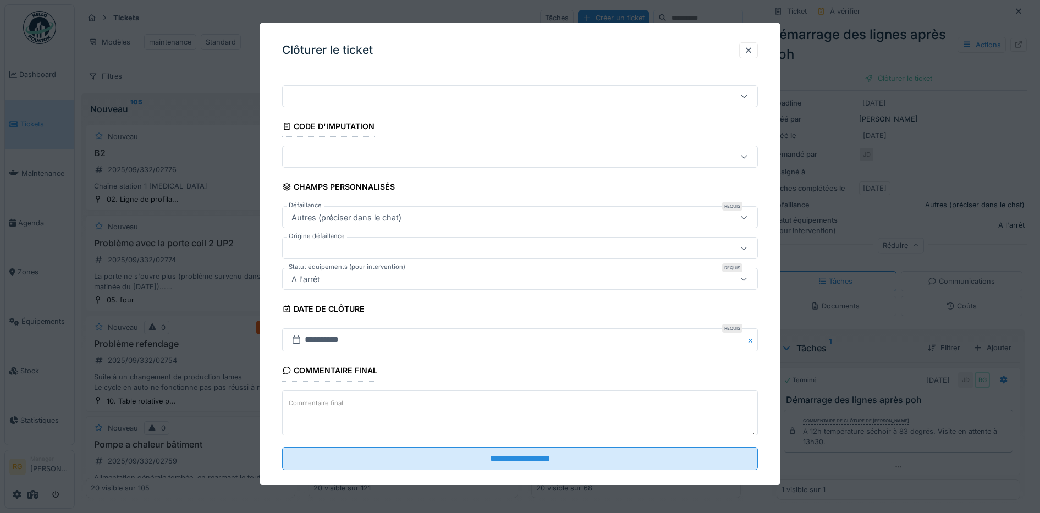
scroll to position [47, 0]
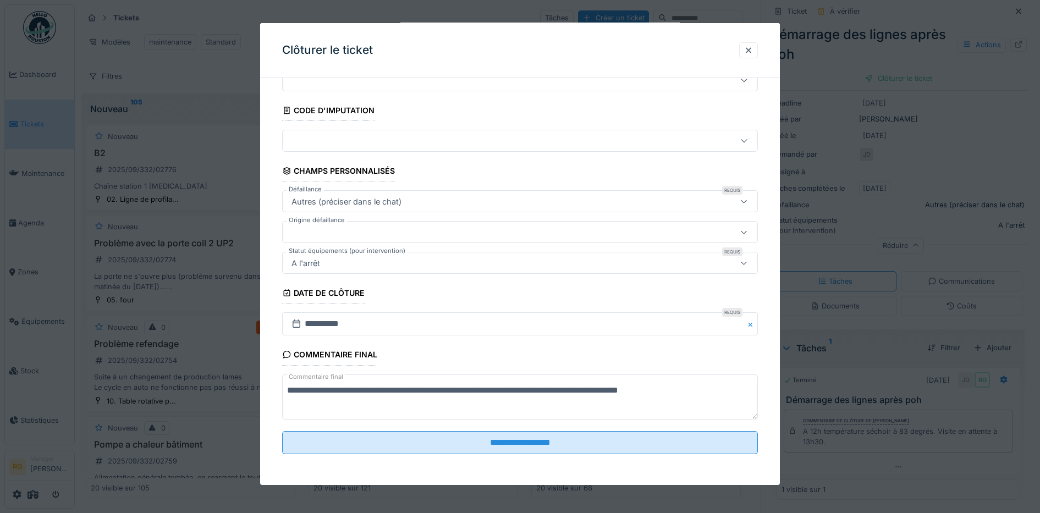
click at [645, 388] on textarea "**********" at bounding box center [520, 397] width 476 height 45
click at [661, 391] on textarea "**********" at bounding box center [520, 397] width 476 height 45
click at [692, 390] on textarea "**********" at bounding box center [520, 397] width 476 height 45
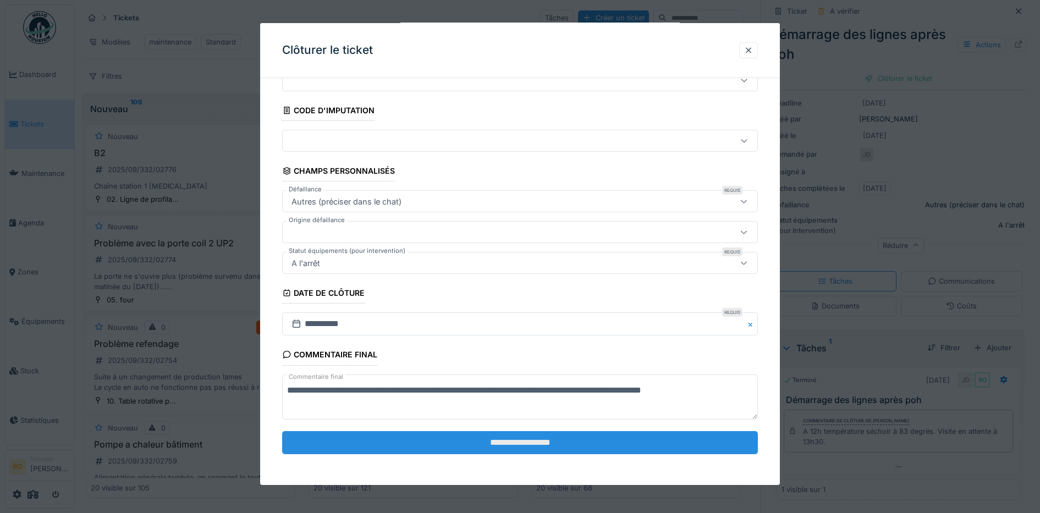
type textarea "**********"
click at [486, 444] on input "**********" at bounding box center [520, 442] width 476 height 23
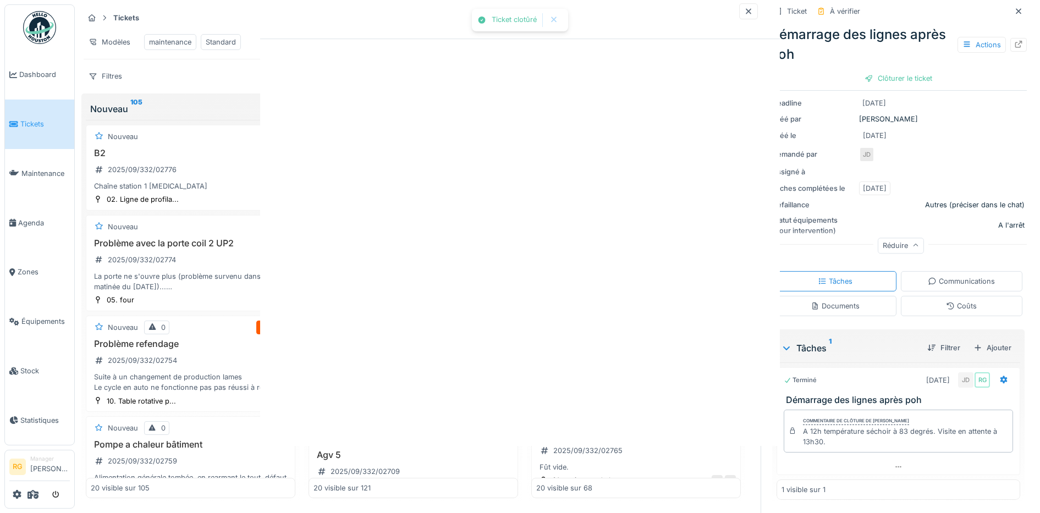
scroll to position [0, 0]
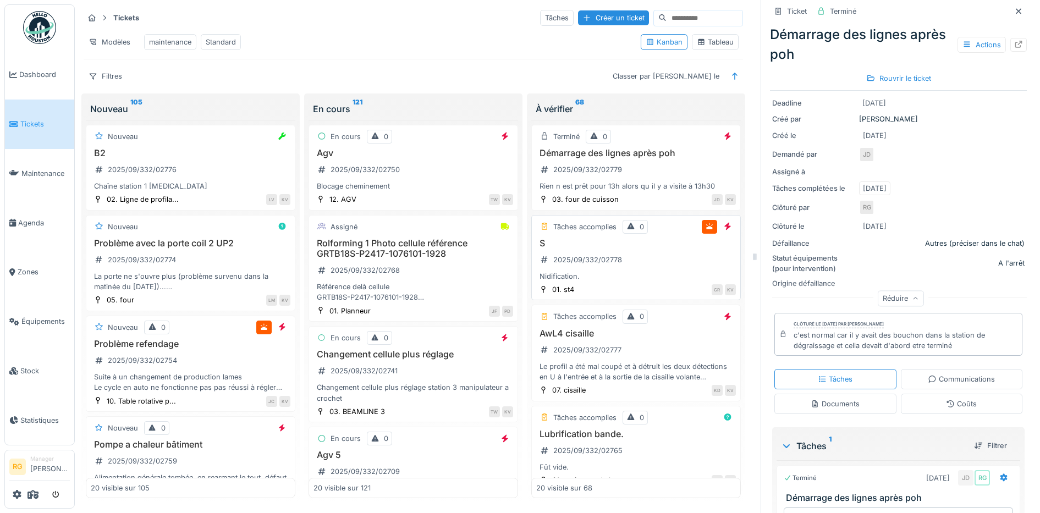
click at [620, 254] on div "S 2025/09/332/02778 Nidification." at bounding box center [636, 260] width 200 height 44
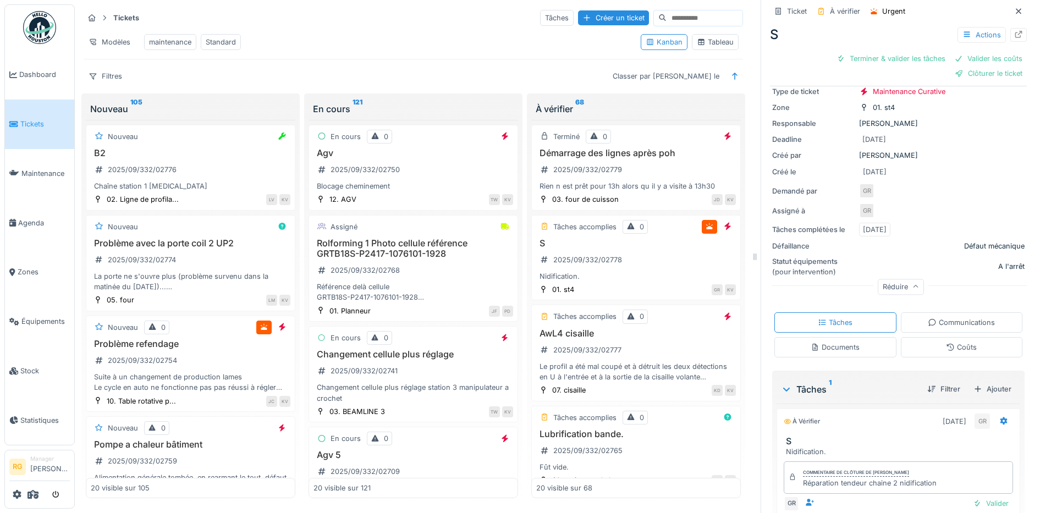
scroll to position [129, 0]
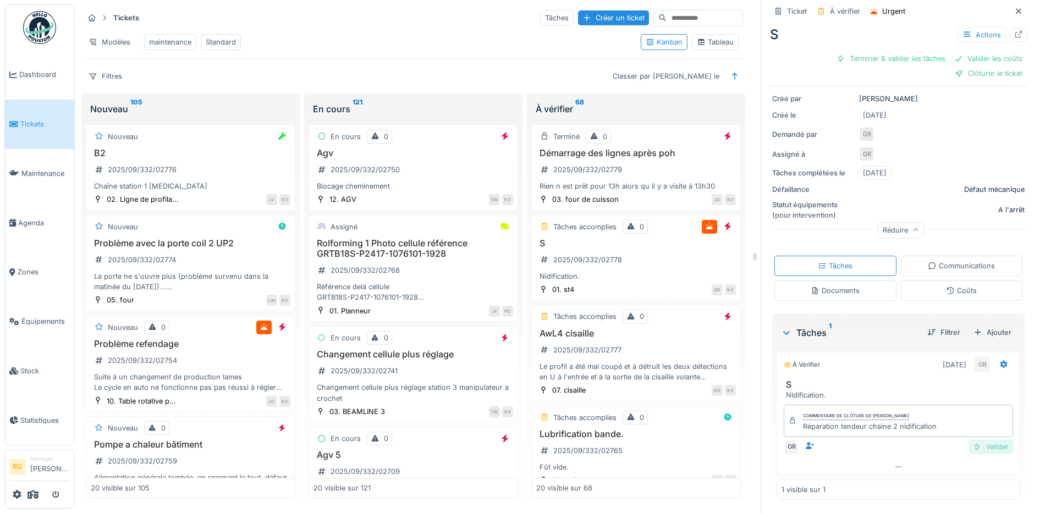
click at [981, 439] on div "Valider" at bounding box center [991, 446] width 45 height 15
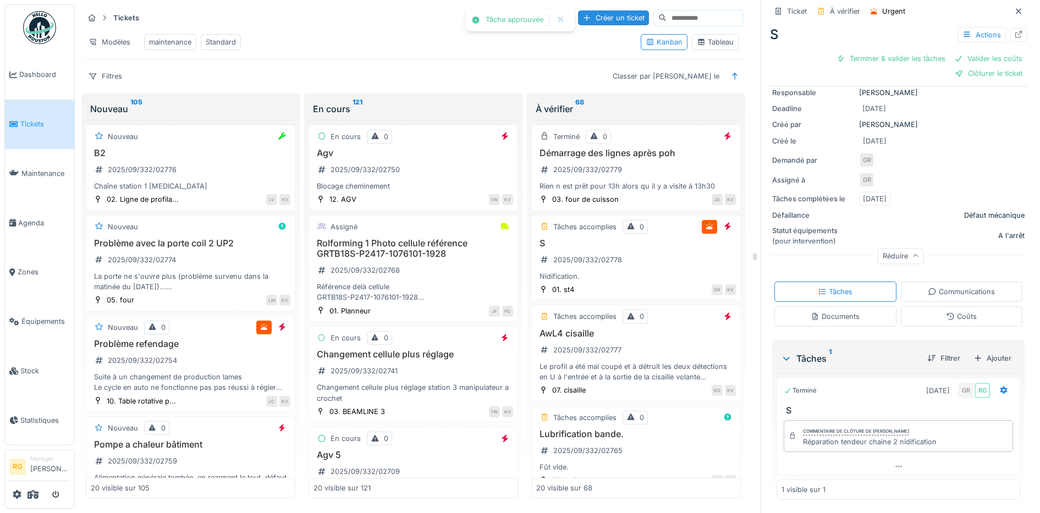
scroll to position [84, 0]
click at [950, 311] on div "Coûts" at bounding box center [961, 316] width 31 height 10
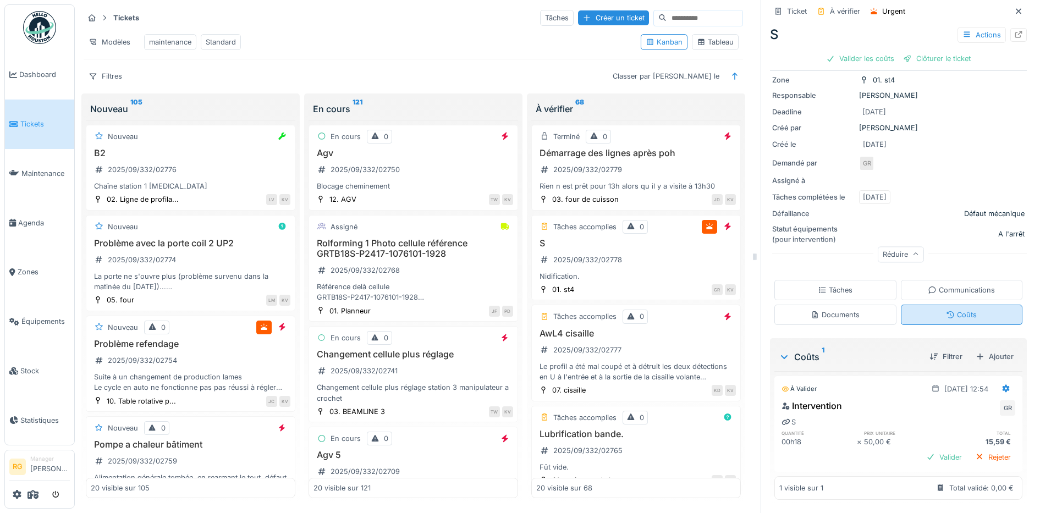
scroll to position [85, 0]
click at [925, 450] on div "Valider" at bounding box center [944, 457] width 45 height 15
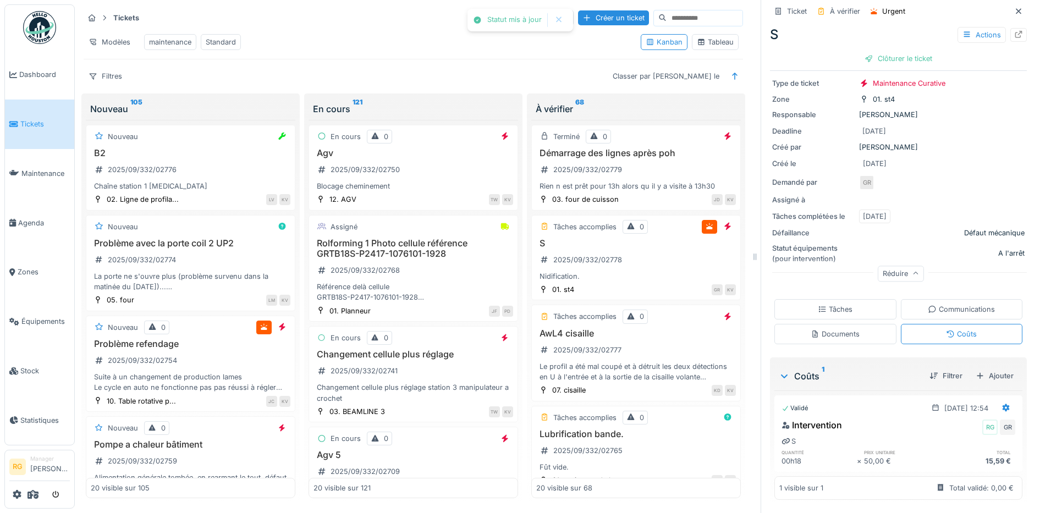
scroll to position [66, 0]
click at [888, 51] on div "Clôturer le ticket" at bounding box center [898, 58] width 76 height 15
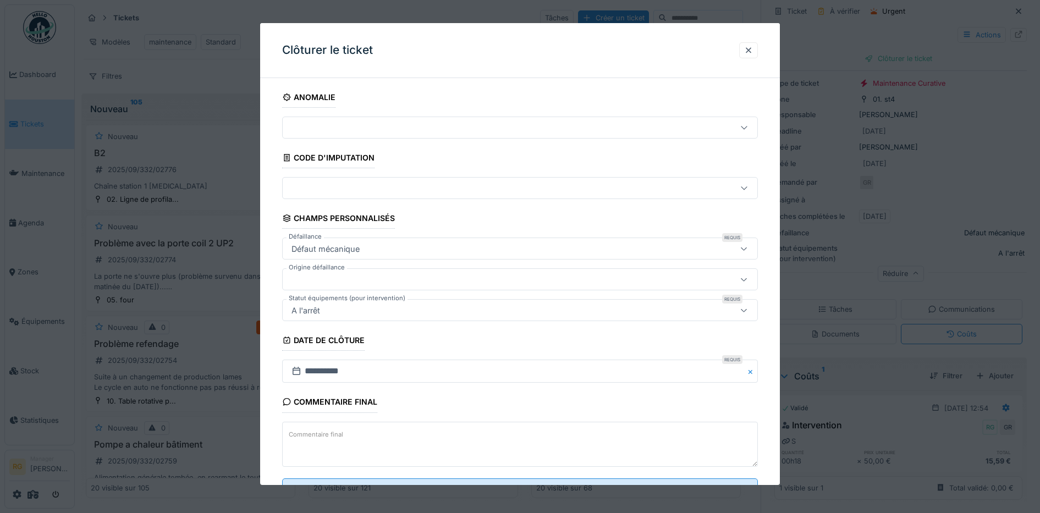
click at [385, 432] on textarea "Commentaire final" at bounding box center [520, 444] width 476 height 45
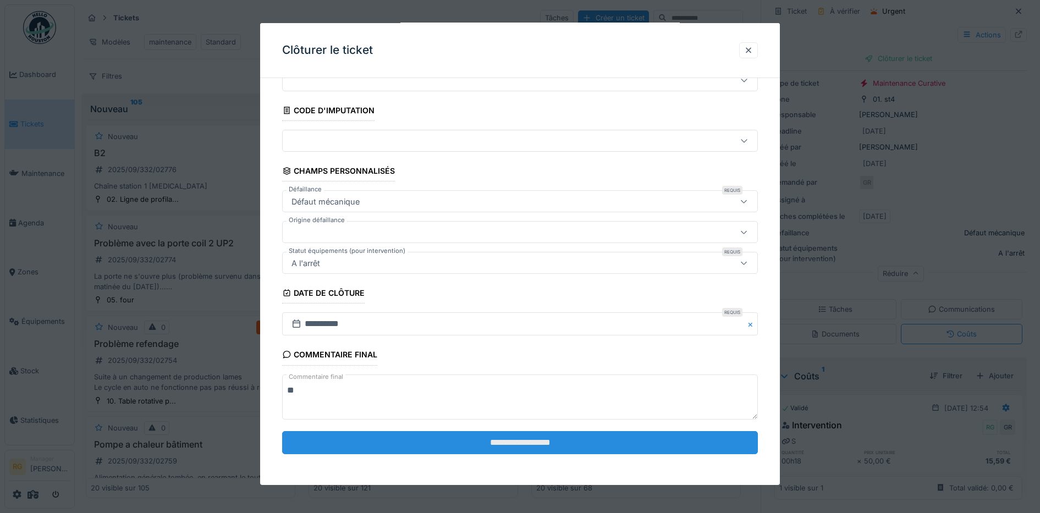
type textarea "**"
click at [496, 441] on input "**********" at bounding box center [520, 442] width 476 height 23
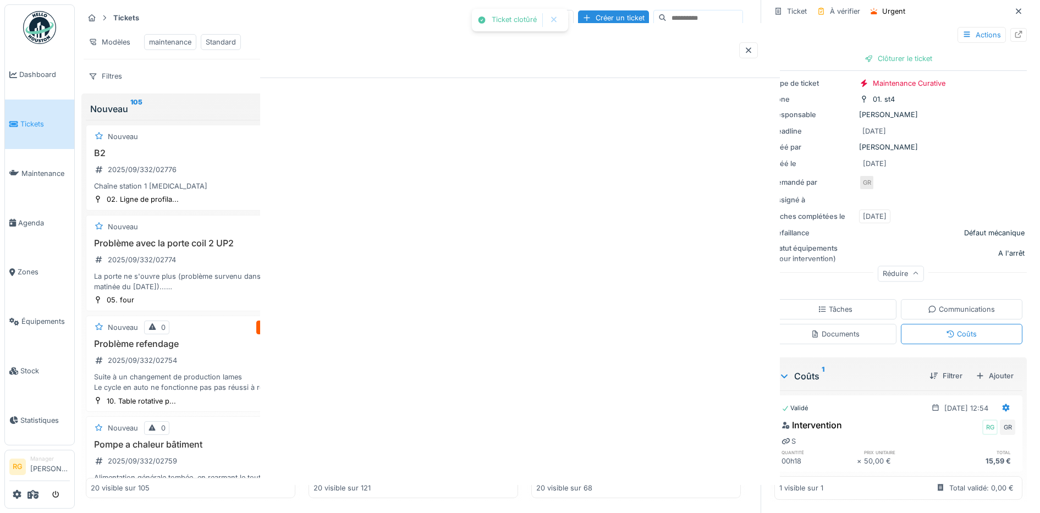
scroll to position [0, 0]
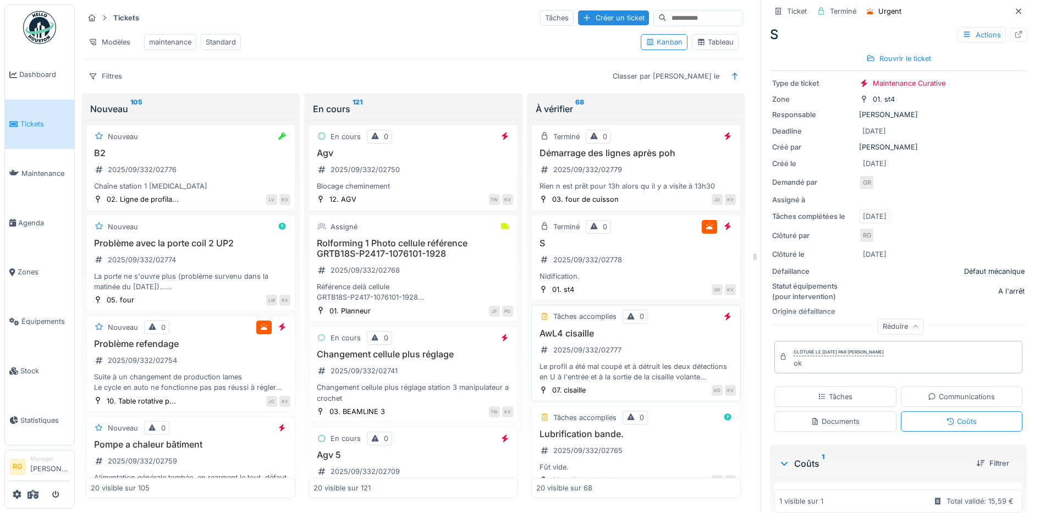
click at [632, 344] on div "AwL4 cisaille 2025/09/332/02777 Le profil a été mal coupé et à détruit les deux…" at bounding box center [636, 355] width 200 height 54
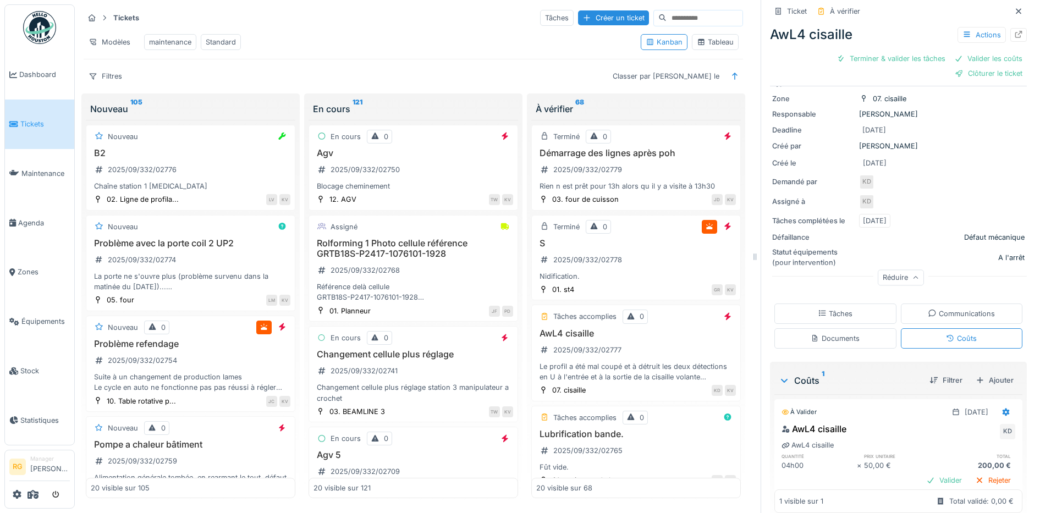
scroll to position [136, 0]
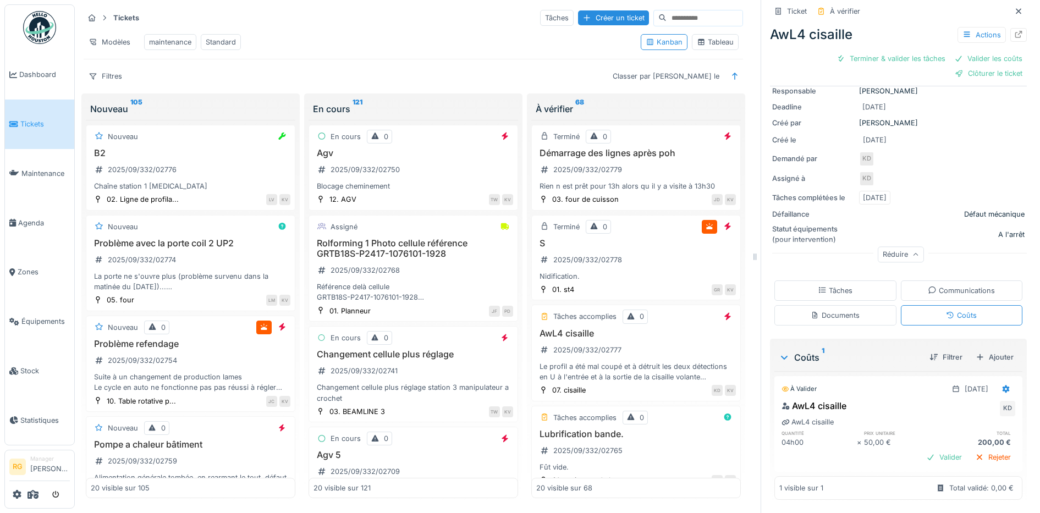
click at [832, 310] on div "Documents" at bounding box center [835, 315] width 49 height 10
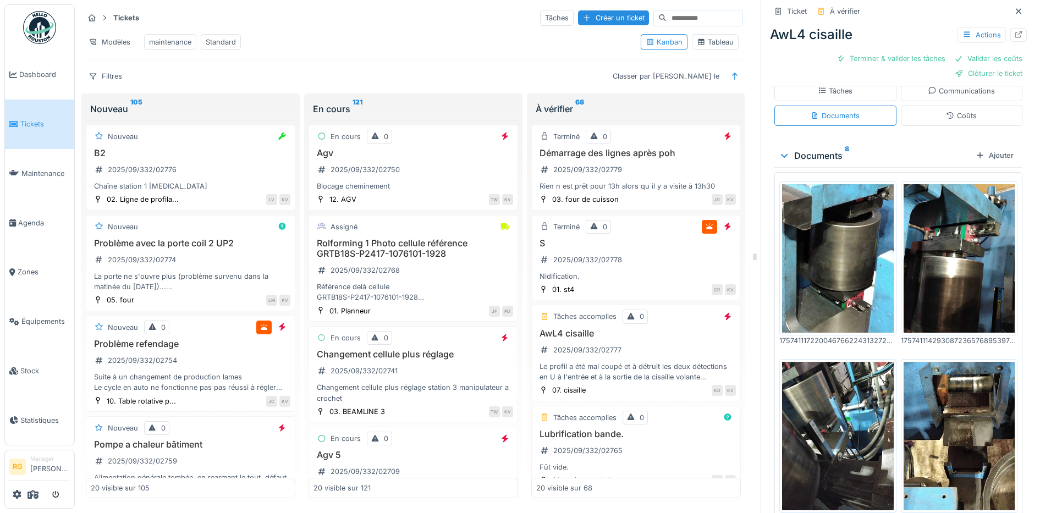
scroll to position [344, 0]
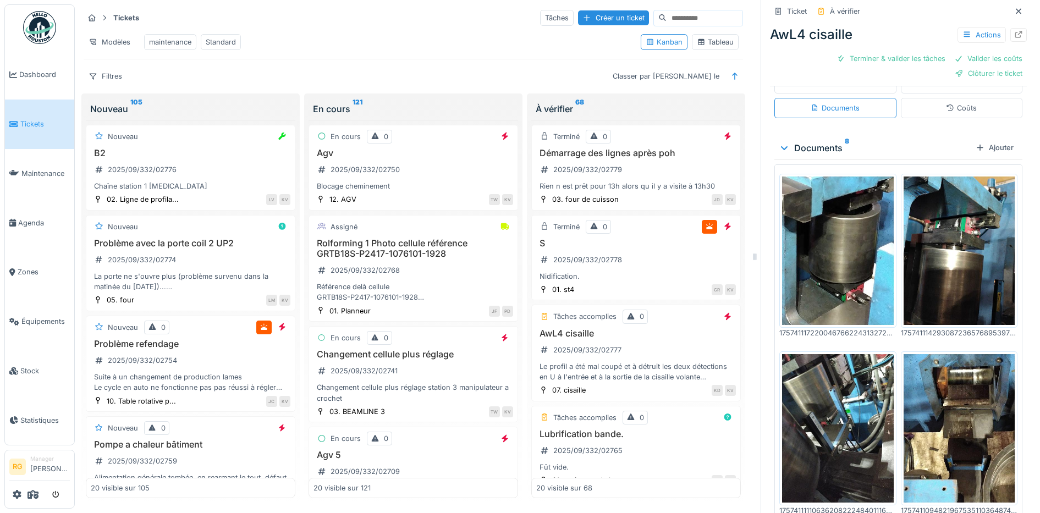
click at [929, 227] on img at bounding box center [960, 251] width 112 height 148
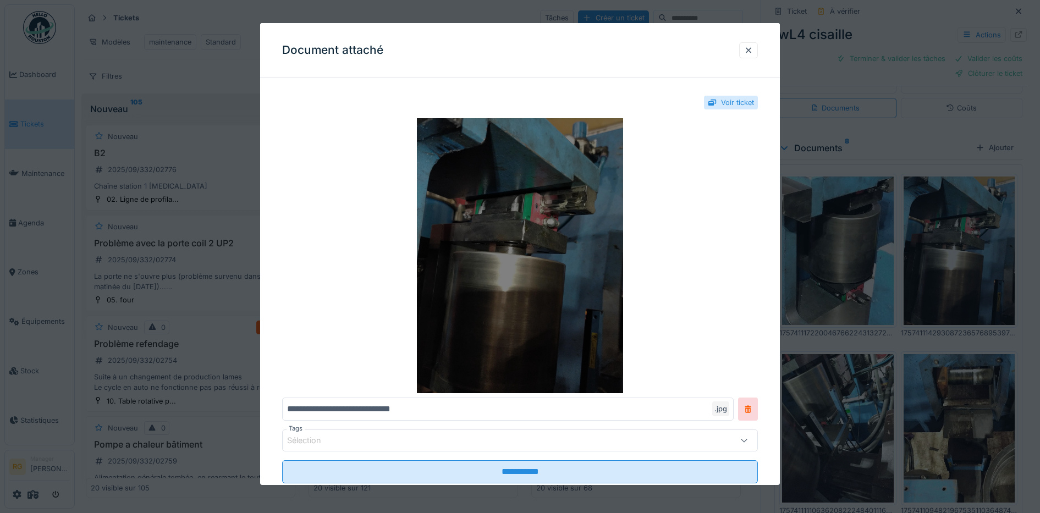
click at [555, 252] on img at bounding box center [520, 255] width 476 height 275
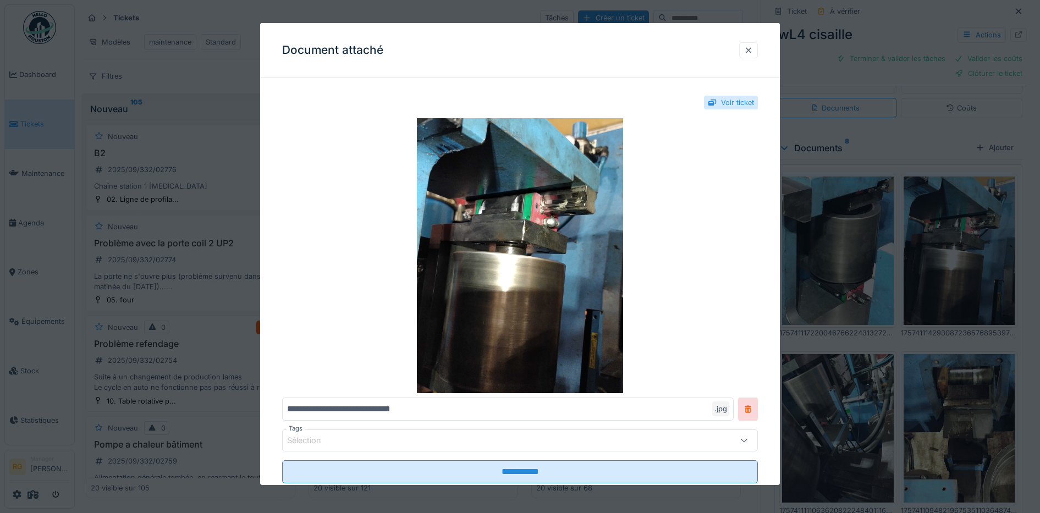
click at [751, 53] on div at bounding box center [748, 50] width 9 height 10
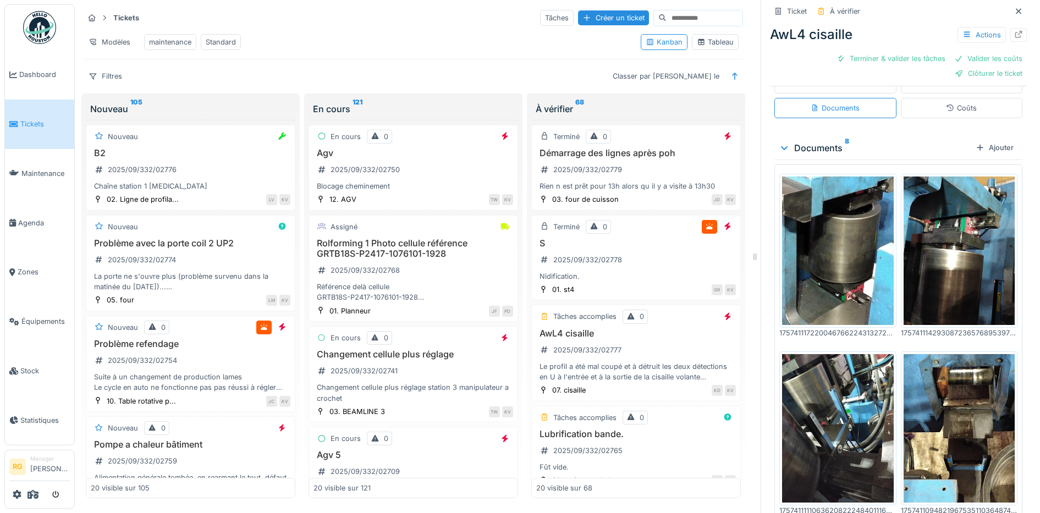
click at [844, 376] on img at bounding box center [838, 428] width 112 height 148
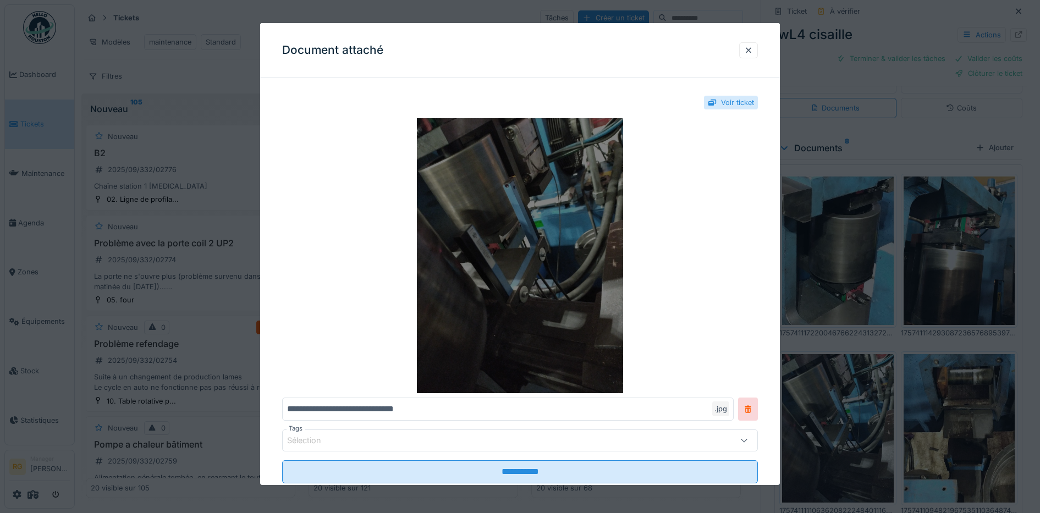
click at [550, 266] on img at bounding box center [520, 255] width 476 height 275
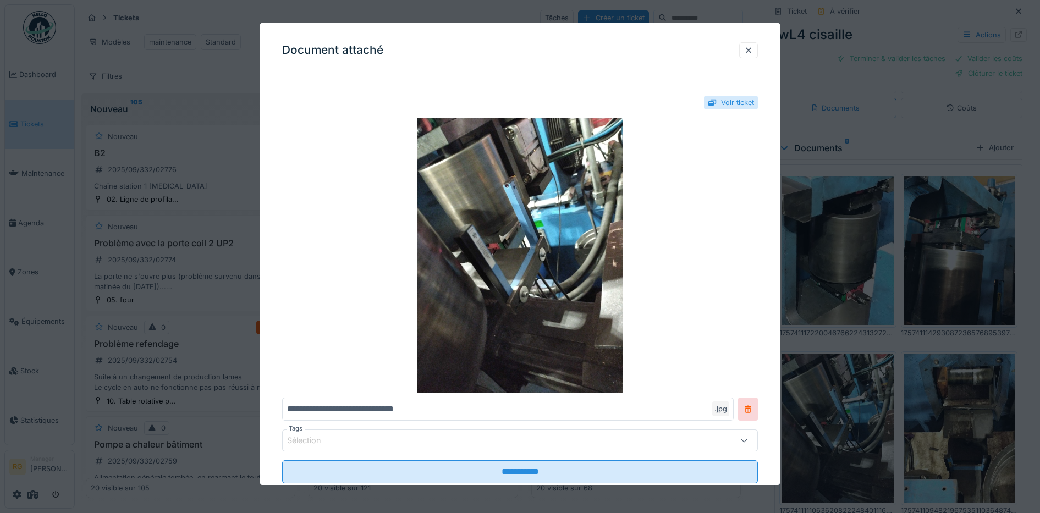
drag, startPoint x: 752, startPoint y: 53, endPoint x: 929, endPoint y: 322, distance: 322.0
click at [752, 52] on div at bounding box center [748, 50] width 9 height 10
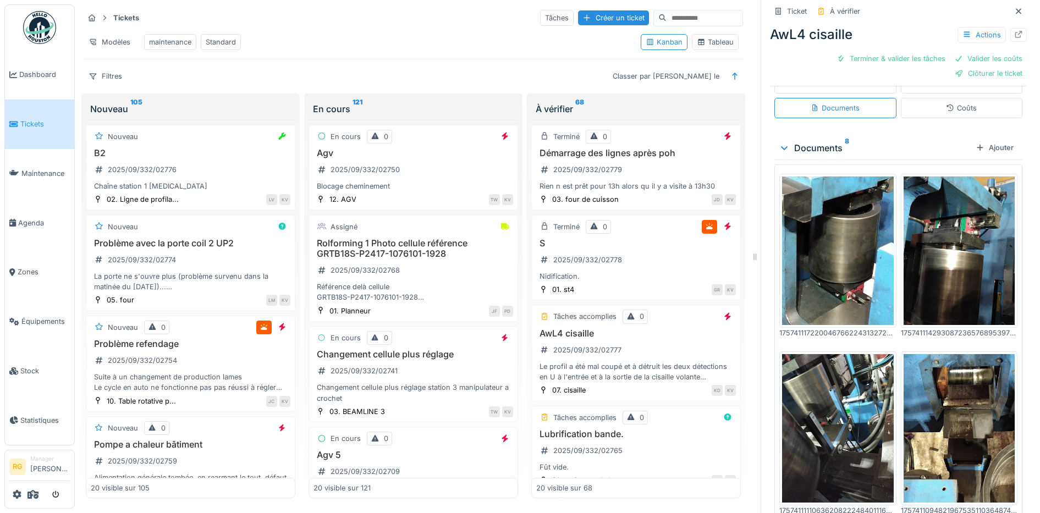
click at [942, 389] on img at bounding box center [960, 428] width 112 height 148
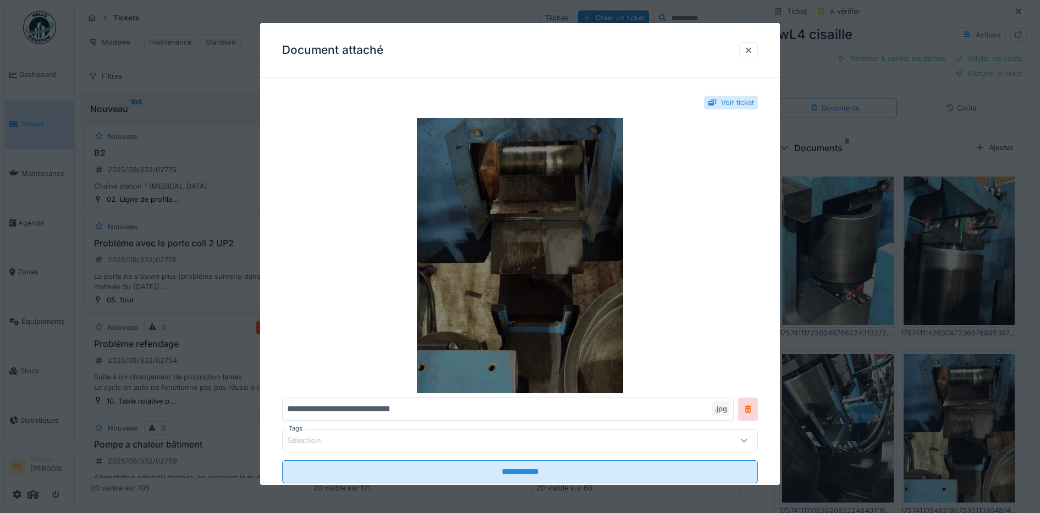
click at [554, 233] on img at bounding box center [520, 255] width 476 height 275
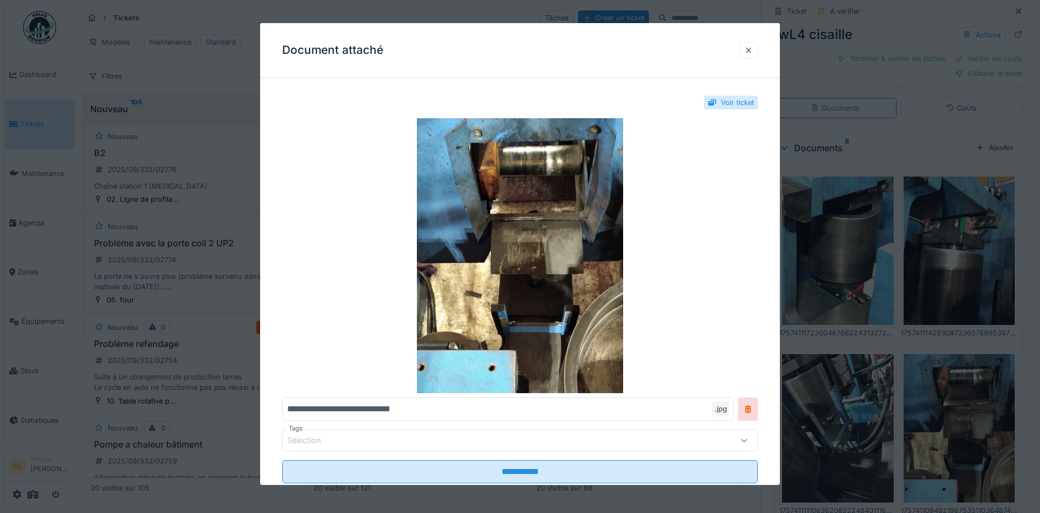
click at [758, 49] on div at bounding box center [748, 50] width 19 height 16
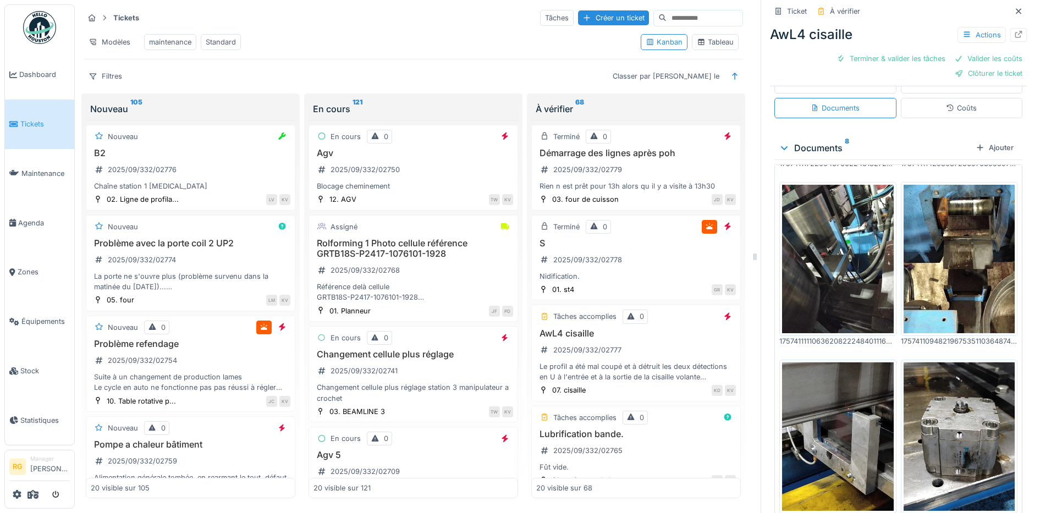
scroll to position [178, 0]
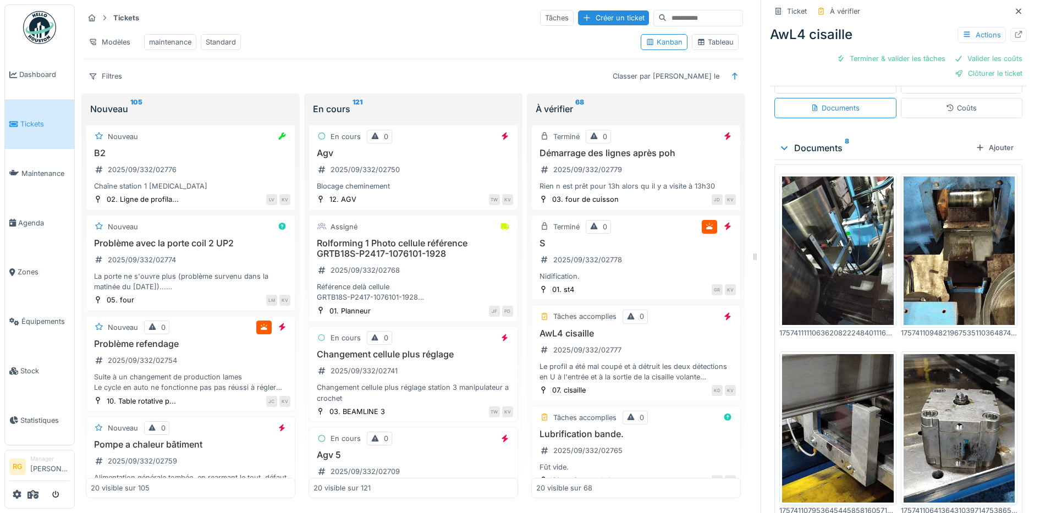
click at [826, 394] on img at bounding box center [838, 428] width 112 height 148
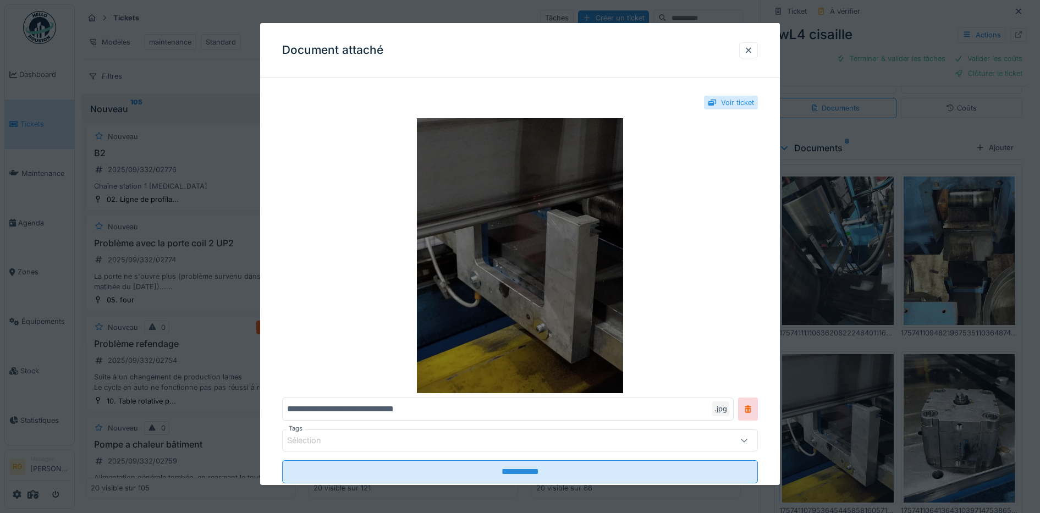
click at [575, 265] on img at bounding box center [520, 255] width 476 height 275
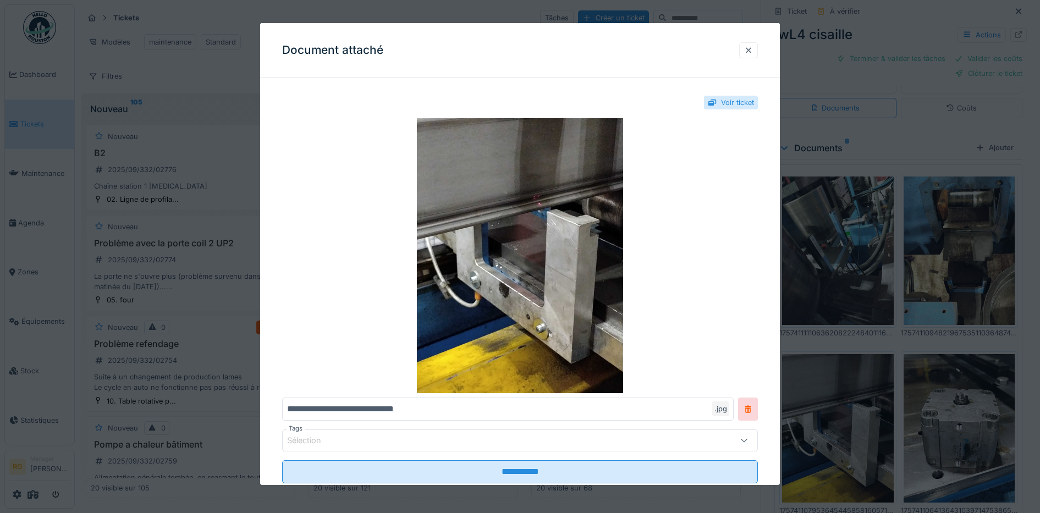
click at [752, 50] on div at bounding box center [748, 50] width 9 height 10
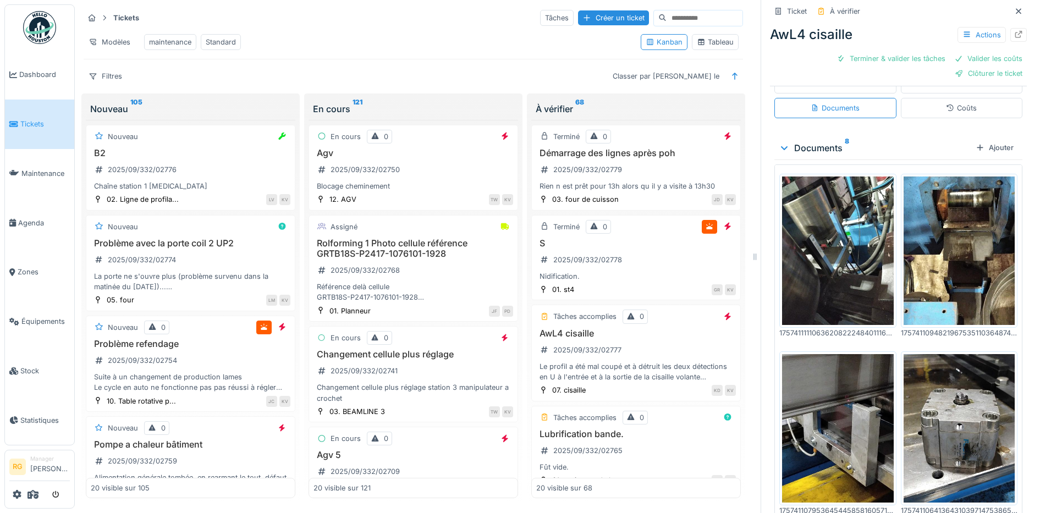
click at [938, 387] on img at bounding box center [960, 428] width 112 height 148
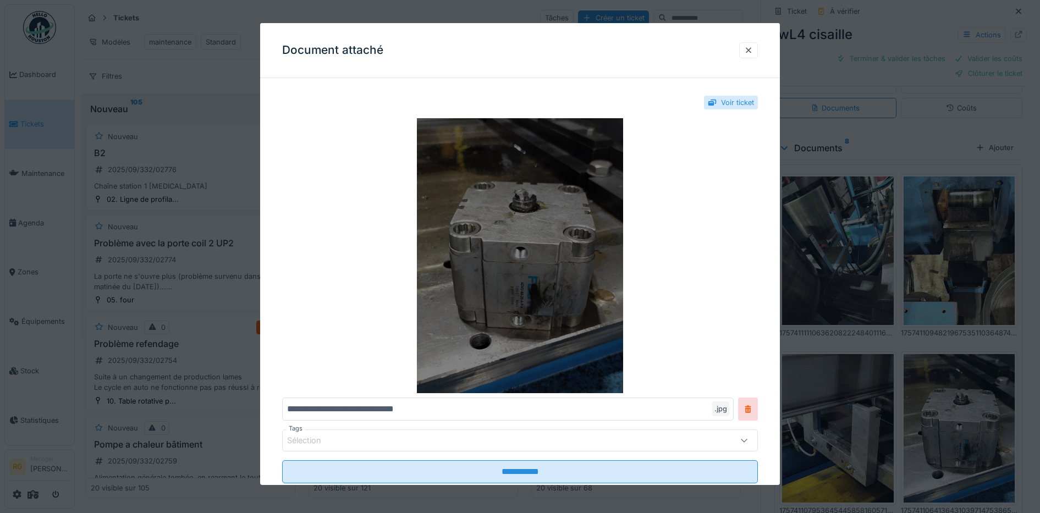
click at [525, 267] on img at bounding box center [520, 255] width 476 height 275
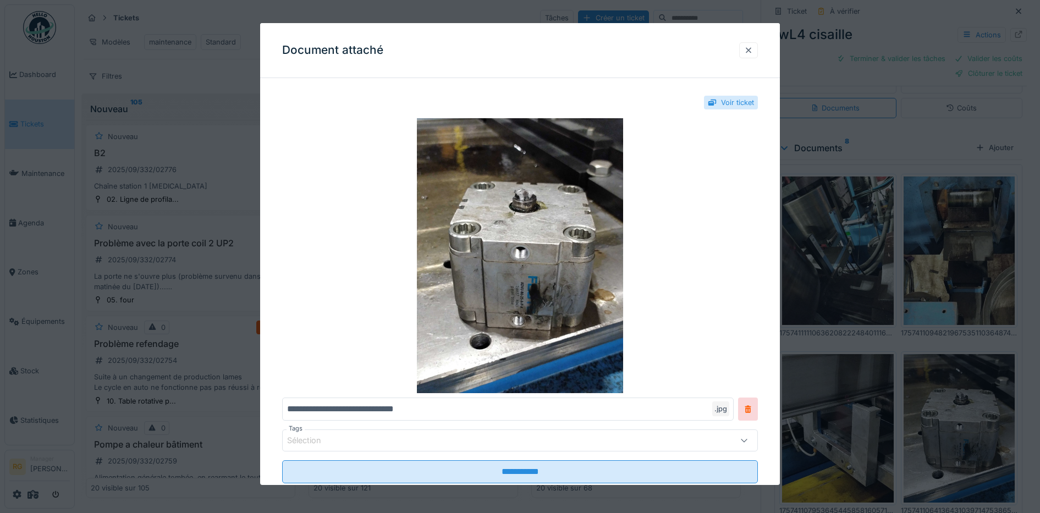
click at [752, 51] on div at bounding box center [748, 50] width 9 height 10
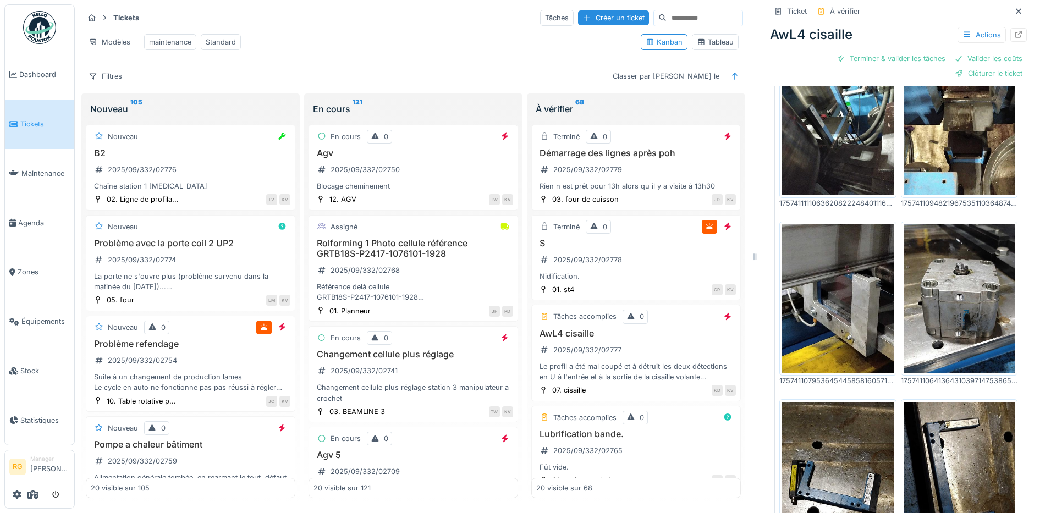
scroll to position [511, 0]
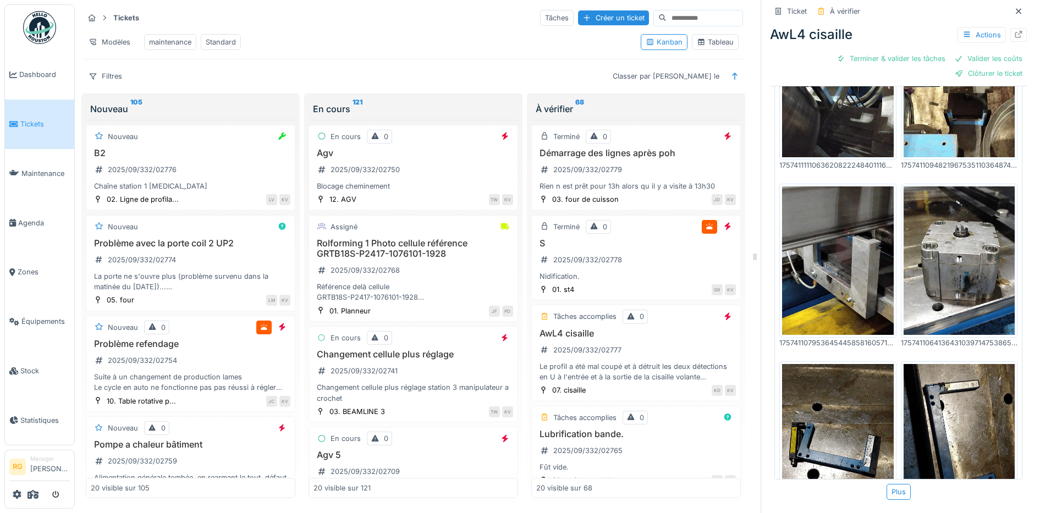
click at [820, 381] on img at bounding box center [838, 438] width 112 height 148
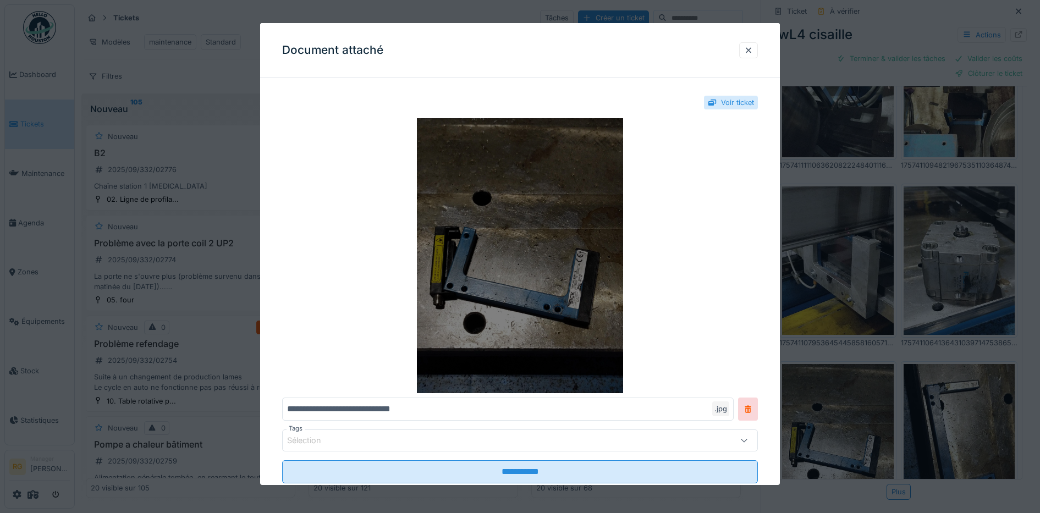
click at [557, 254] on img at bounding box center [520, 255] width 476 height 275
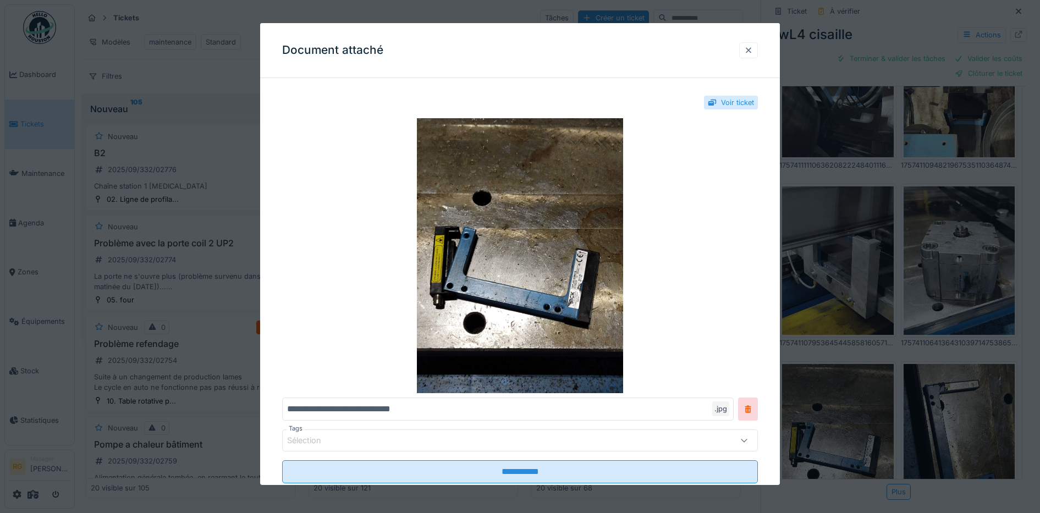
click at [753, 52] on div at bounding box center [748, 50] width 9 height 10
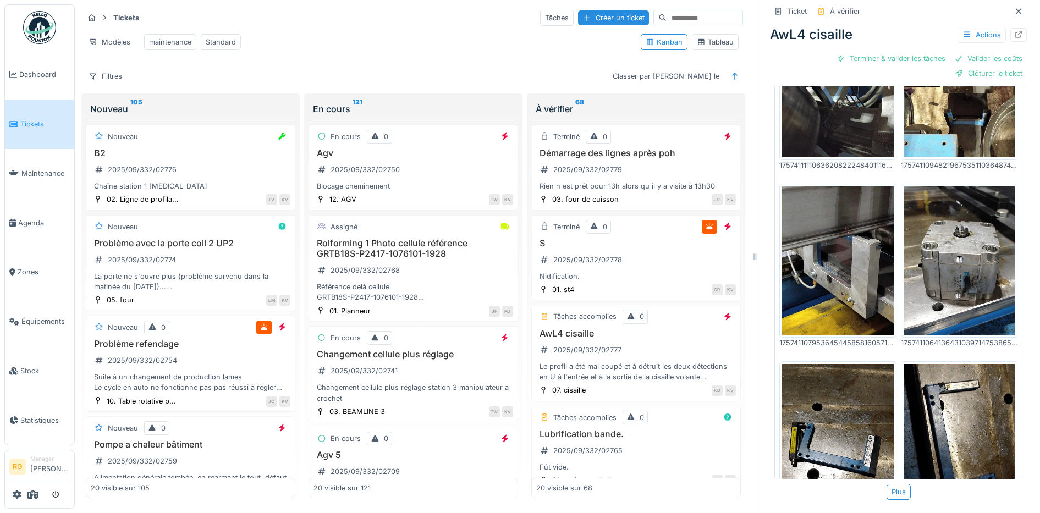
click at [846, 197] on img at bounding box center [838, 260] width 112 height 148
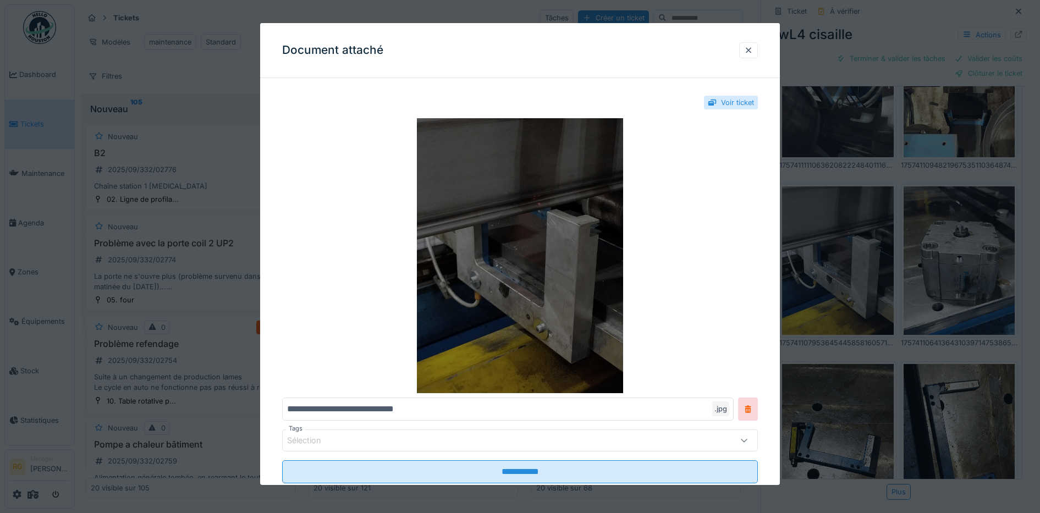
click at [564, 235] on img at bounding box center [520, 255] width 476 height 275
click at [546, 288] on img at bounding box center [520, 255] width 476 height 275
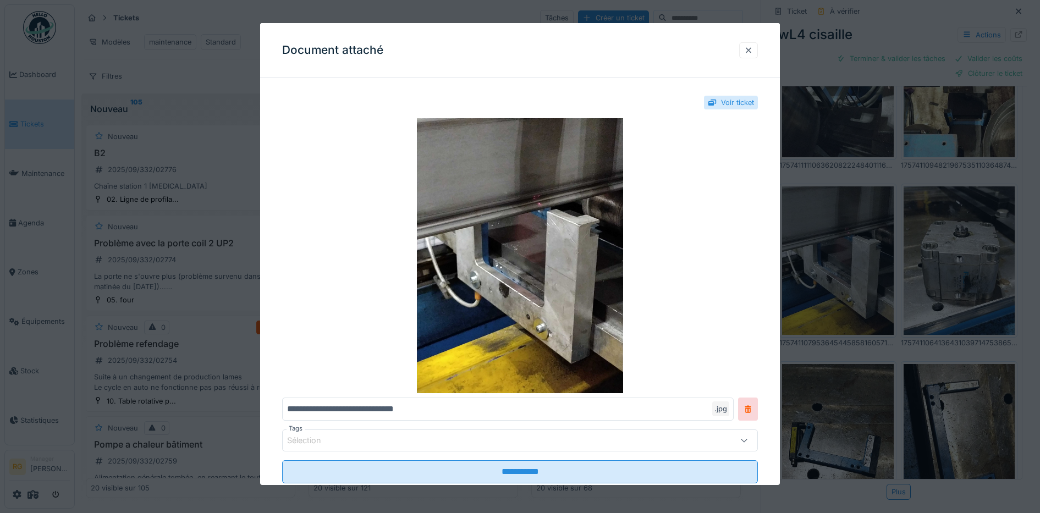
click at [752, 48] on div at bounding box center [748, 50] width 9 height 10
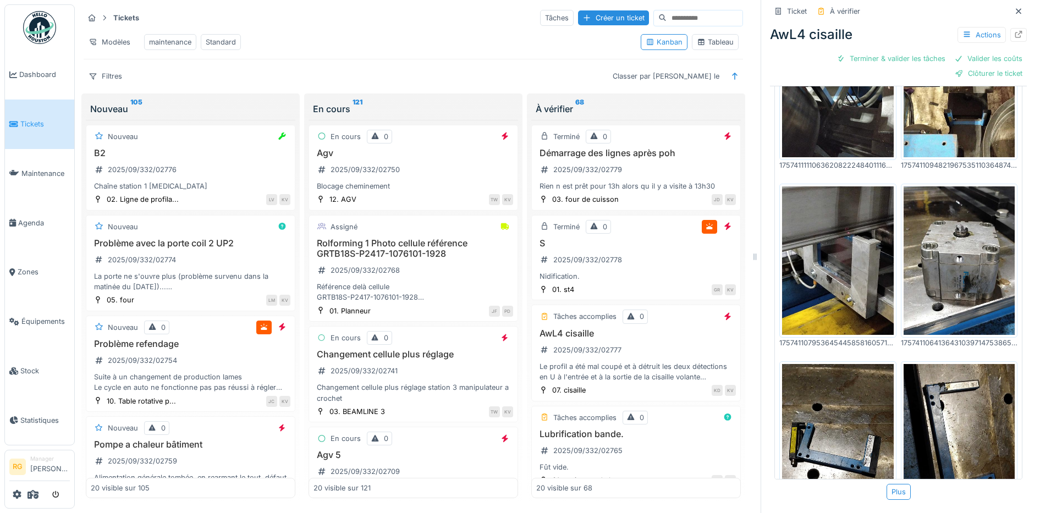
click at [825, 388] on img at bounding box center [838, 438] width 112 height 148
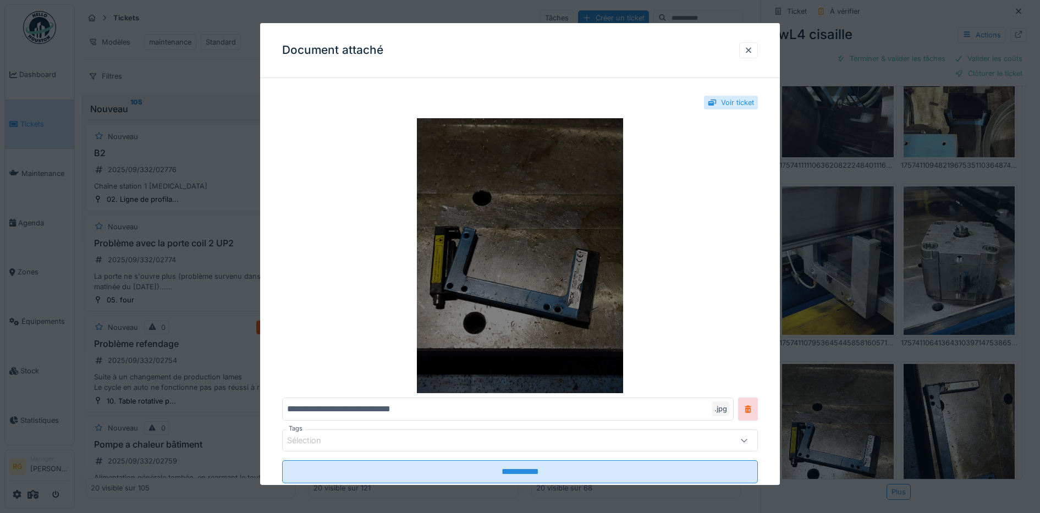
click at [552, 262] on img at bounding box center [520, 255] width 476 height 275
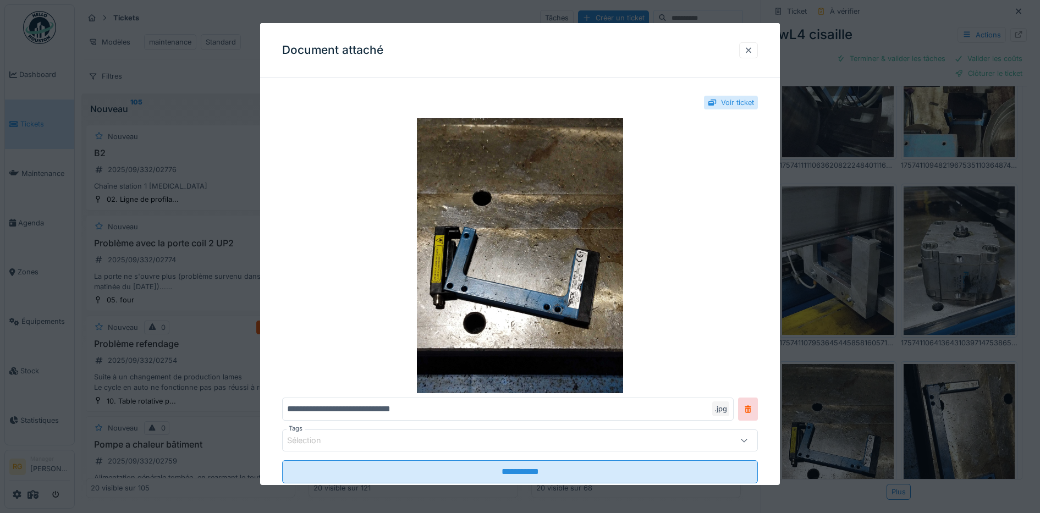
click at [753, 49] on div at bounding box center [748, 50] width 9 height 10
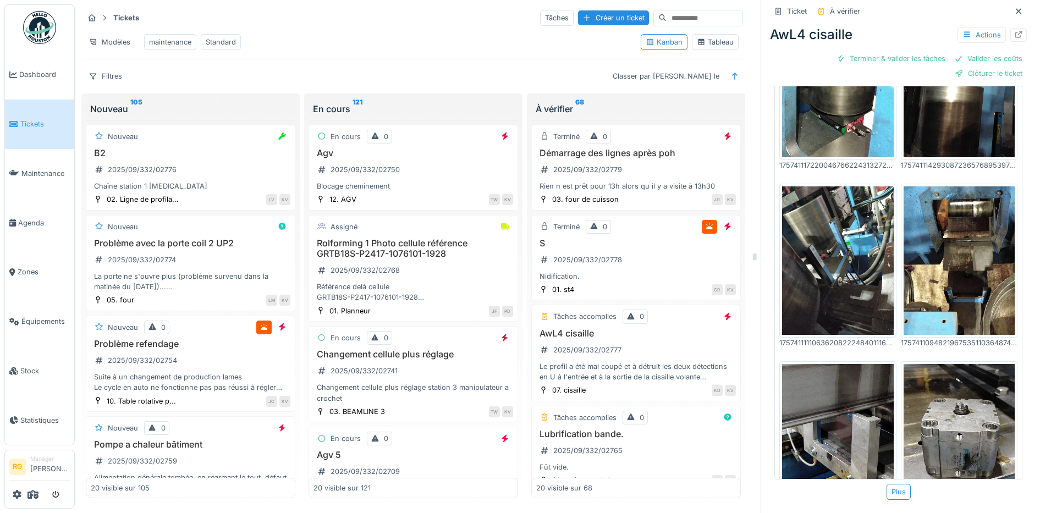
scroll to position [443, 0]
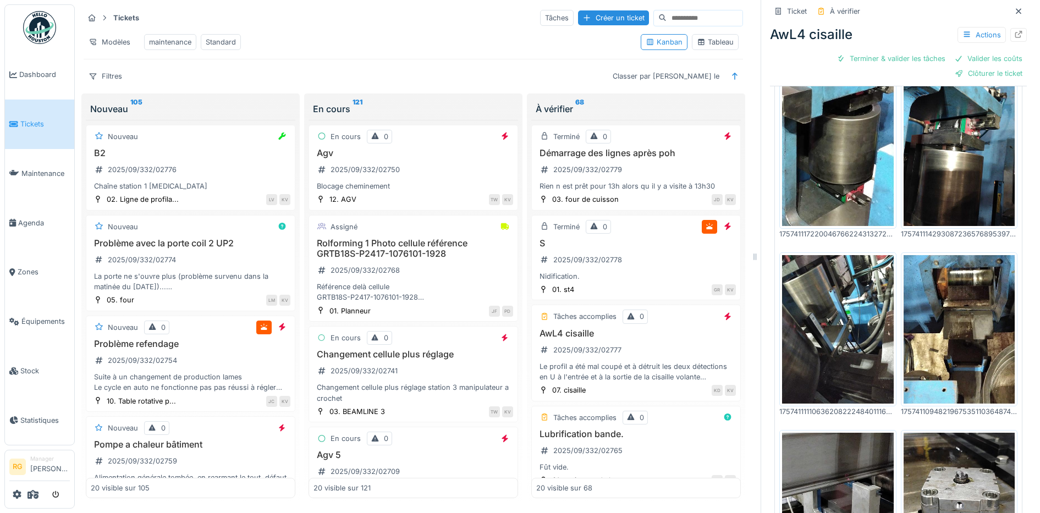
click at [931, 255] on img at bounding box center [960, 329] width 112 height 148
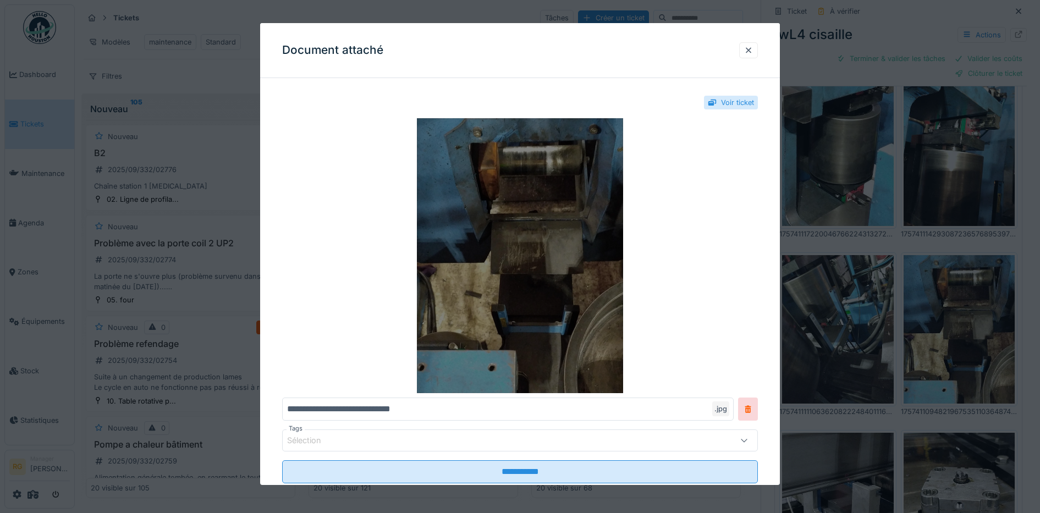
click at [533, 228] on img at bounding box center [520, 255] width 476 height 275
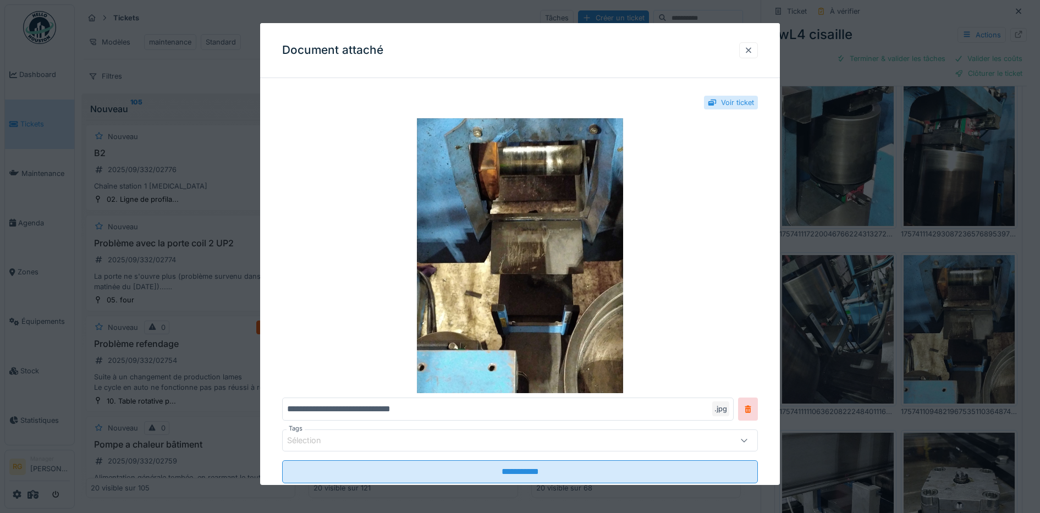
click at [753, 49] on div at bounding box center [748, 50] width 9 height 10
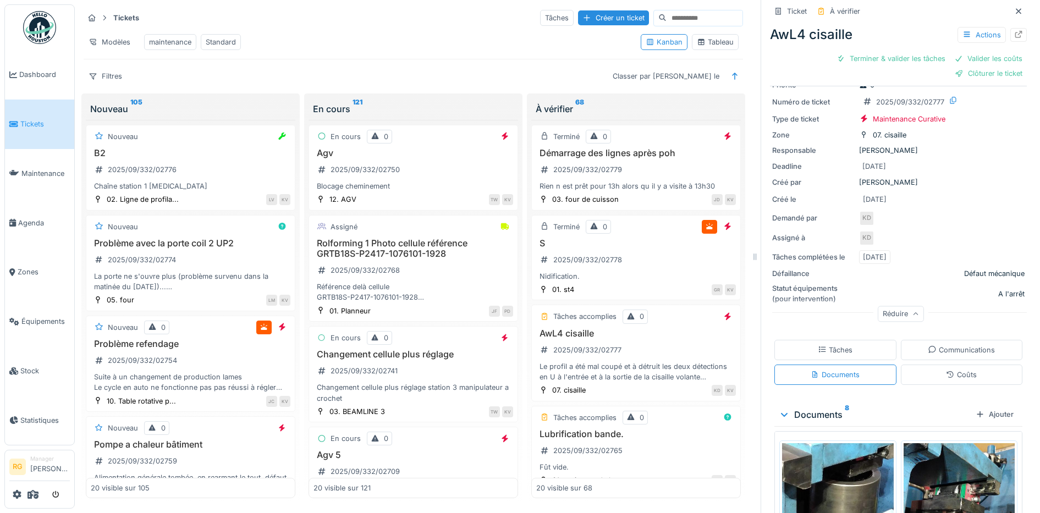
scroll to position [69, 0]
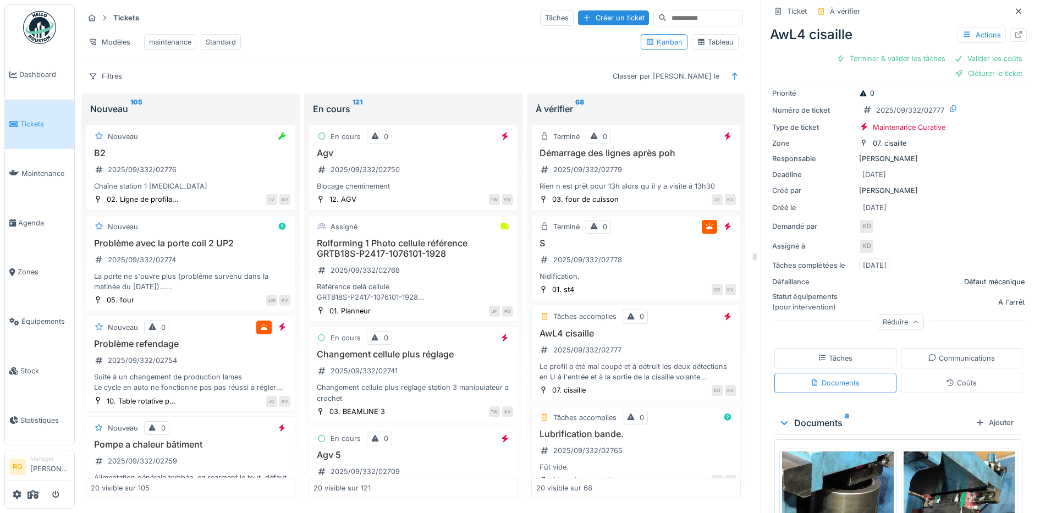
click at [818, 354] on icon at bounding box center [822, 357] width 9 height 7
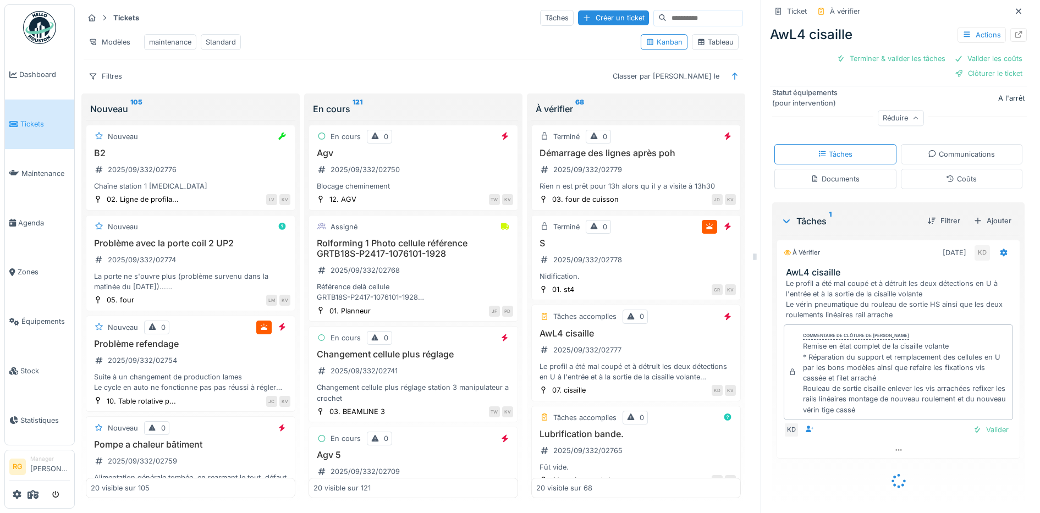
scroll to position [256, 0]
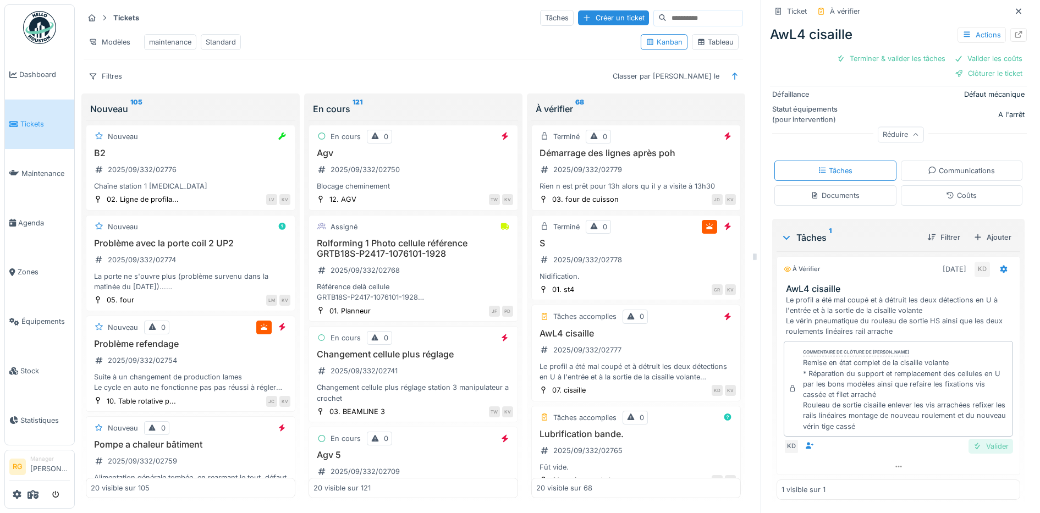
click at [973, 450] on div "Valider" at bounding box center [991, 446] width 45 height 15
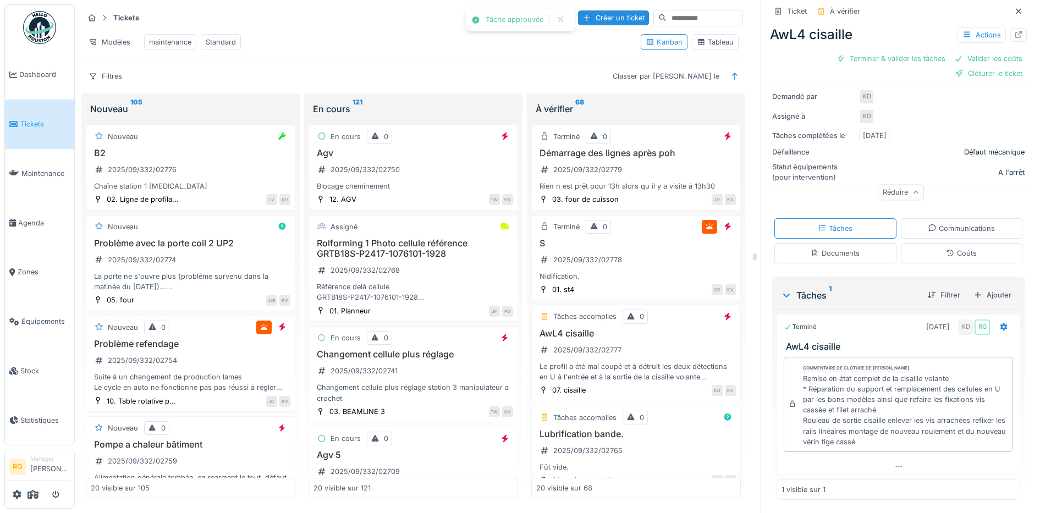
scroll to position [179, 0]
click at [956, 256] on div "Coûts" at bounding box center [961, 253] width 31 height 10
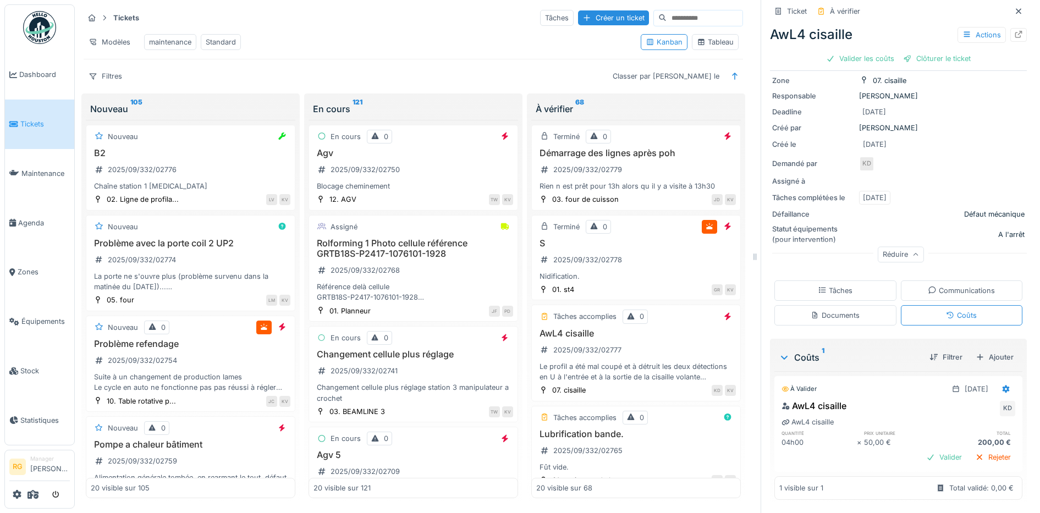
scroll to position [117, 0]
click at [846, 51] on div "Valider les coûts" at bounding box center [860, 58] width 77 height 15
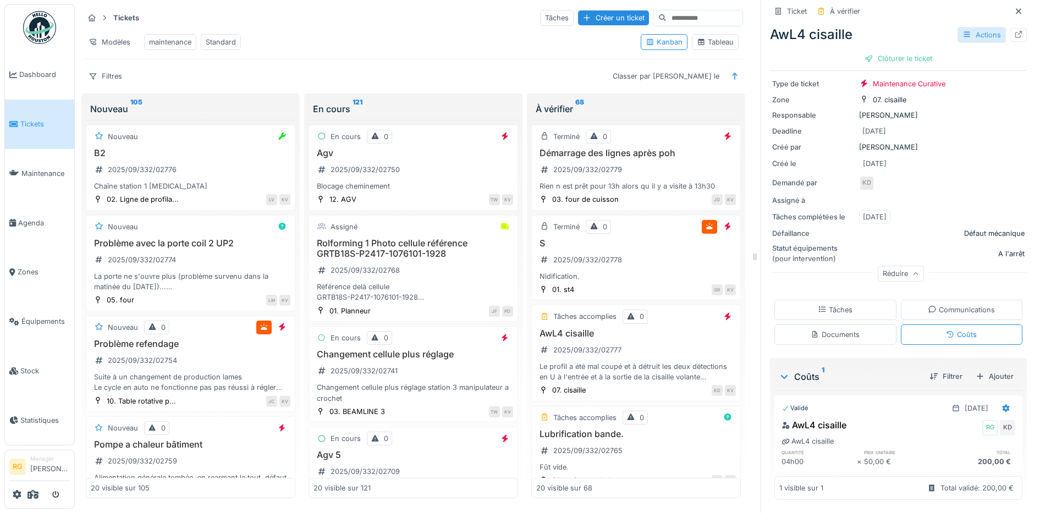
click at [970, 27] on div "Actions" at bounding box center [982, 35] width 48 height 16
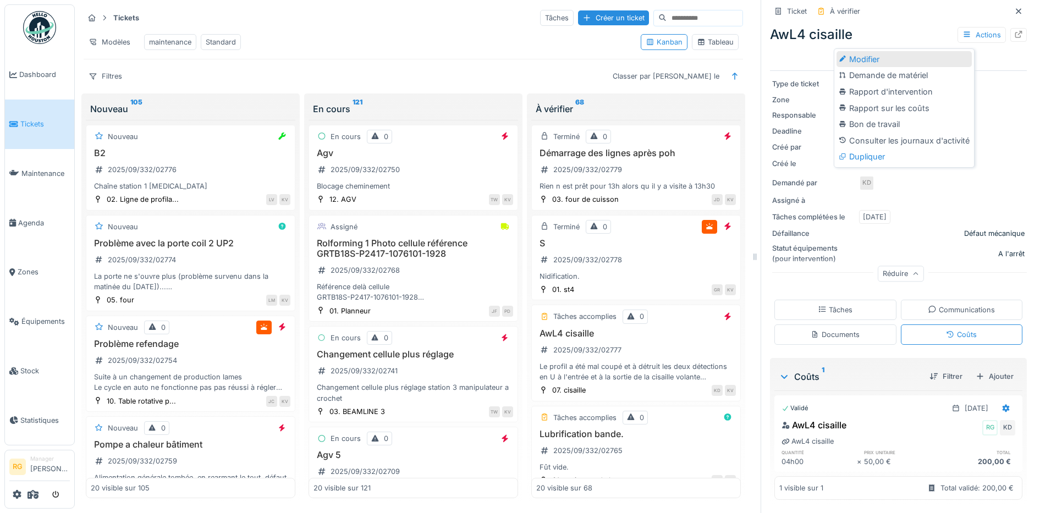
click at [860, 51] on div "Modifier" at bounding box center [904, 59] width 135 height 16
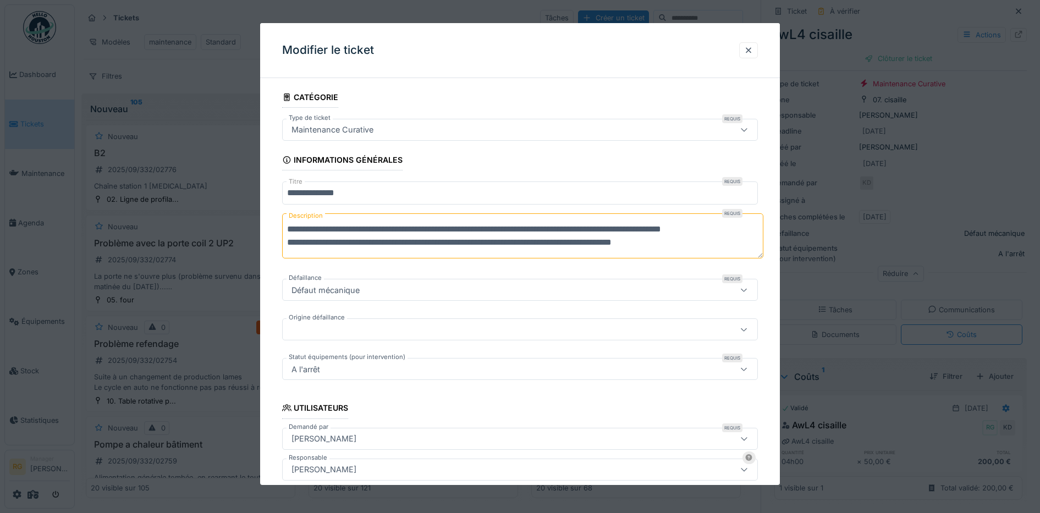
click at [749, 130] on icon at bounding box center [744, 129] width 9 height 7
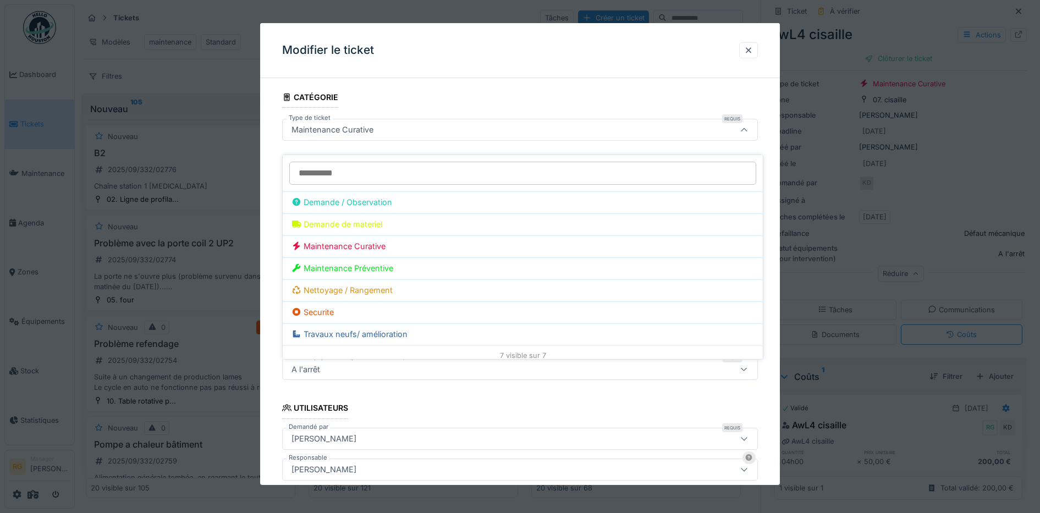
click at [378, 196] on div "Demande / Observation" at bounding box center [522, 202] width 463 height 12
type input "***"
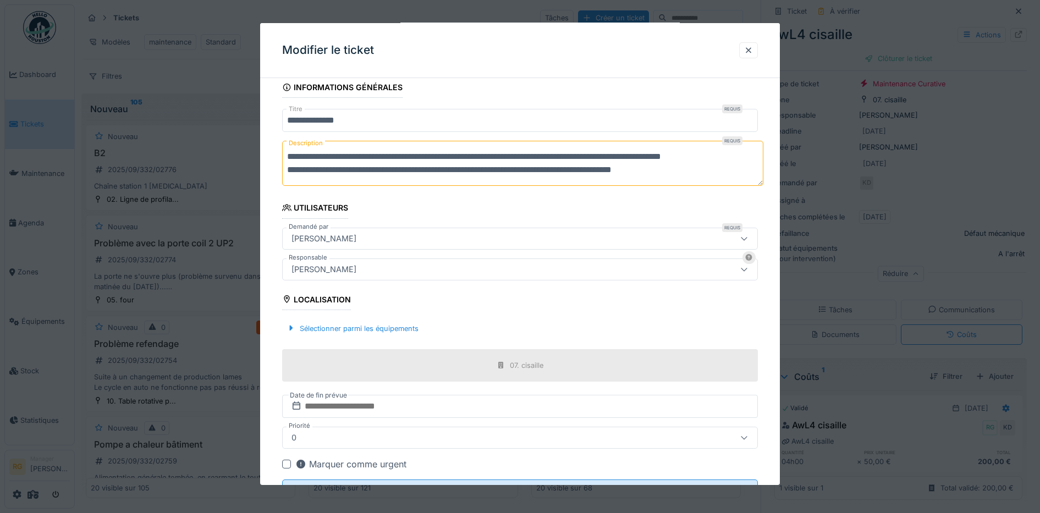
scroll to position [121, 0]
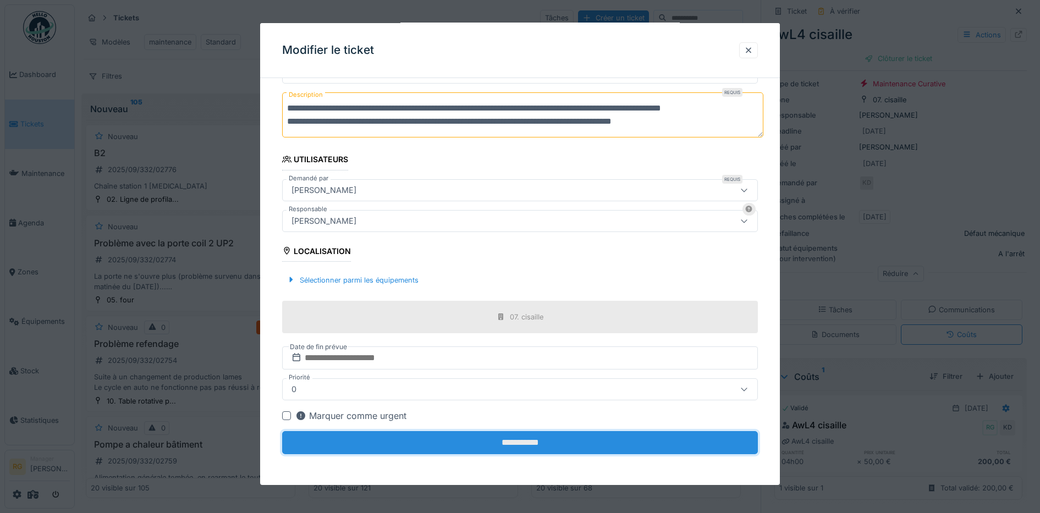
click at [542, 450] on input "**********" at bounding box center [520, 442] width 476 height 23
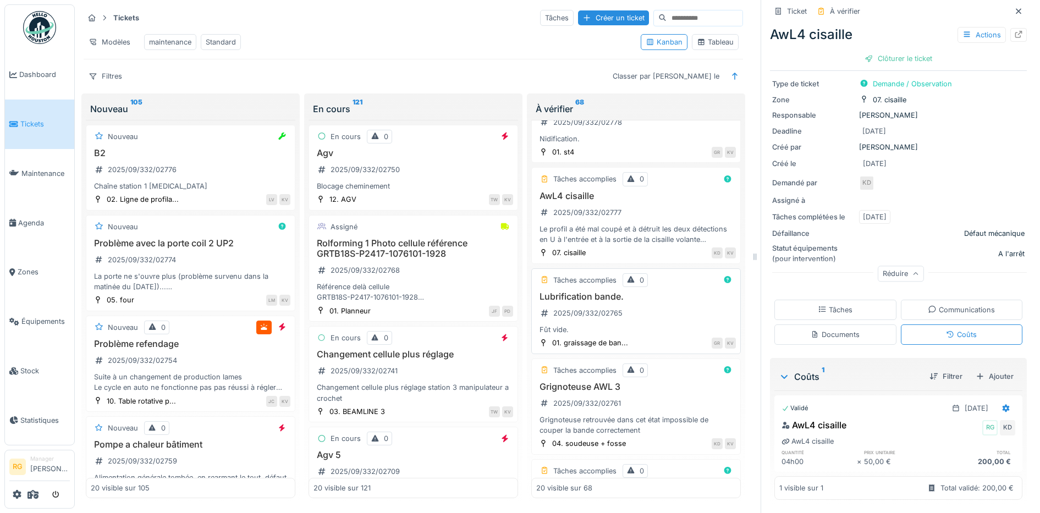
scroll to position [0, 0]
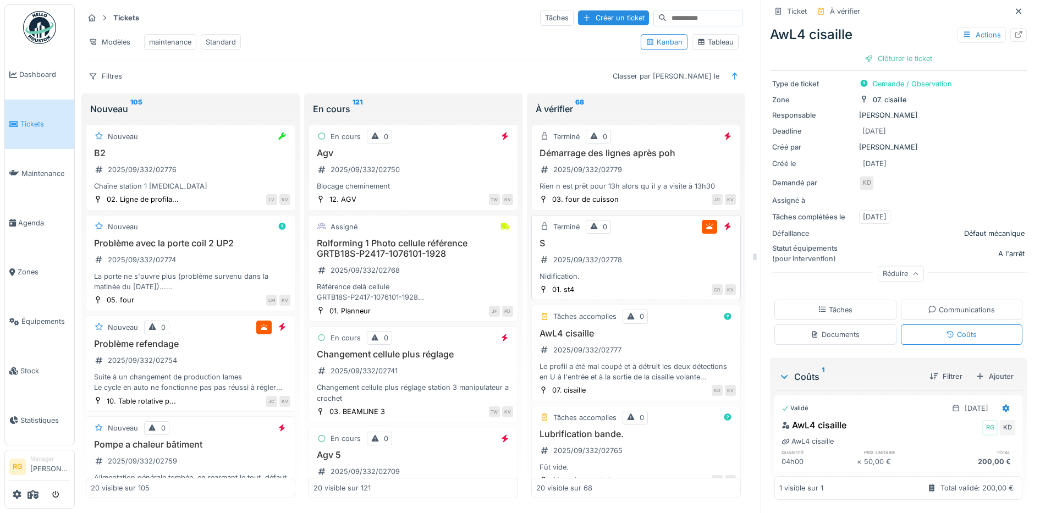
click at [625, 246] on h3 "S" at bounding box center [636, 243] width 200 height 10
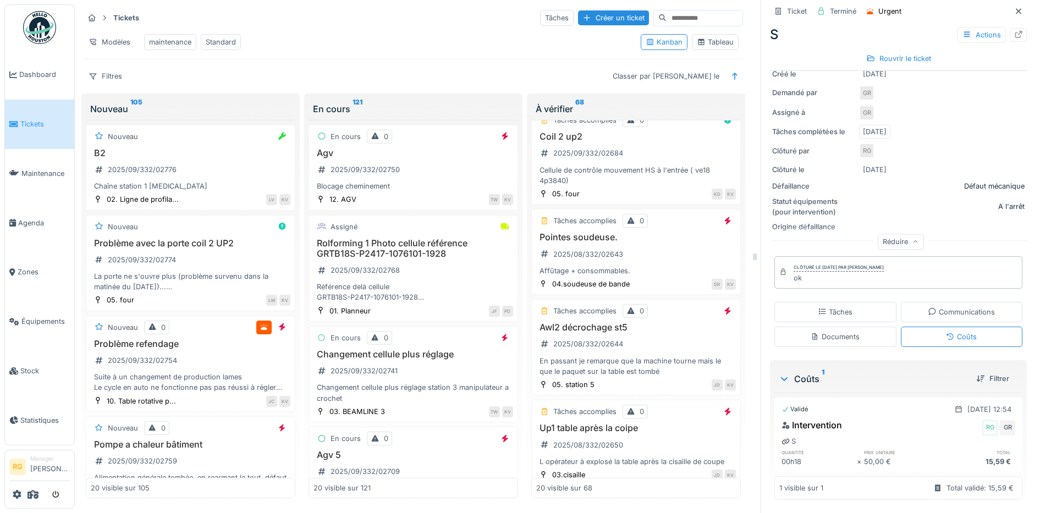
scroll to position [1100, 0]
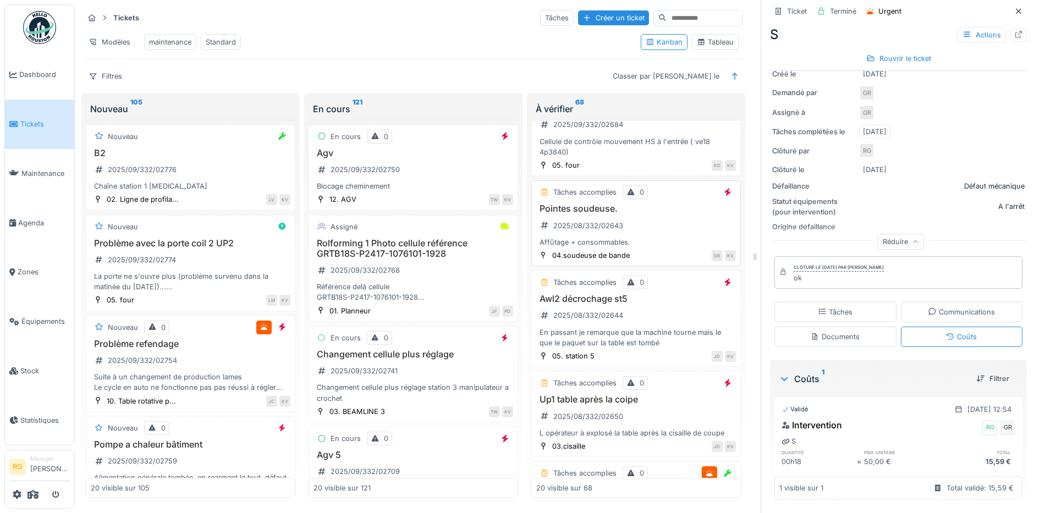
click at [644, 218] on div "Pointes soudeuse. 2025/08/332/02643 Affûtage + consommables." at bounding box center [636, 225] width 200 height 44
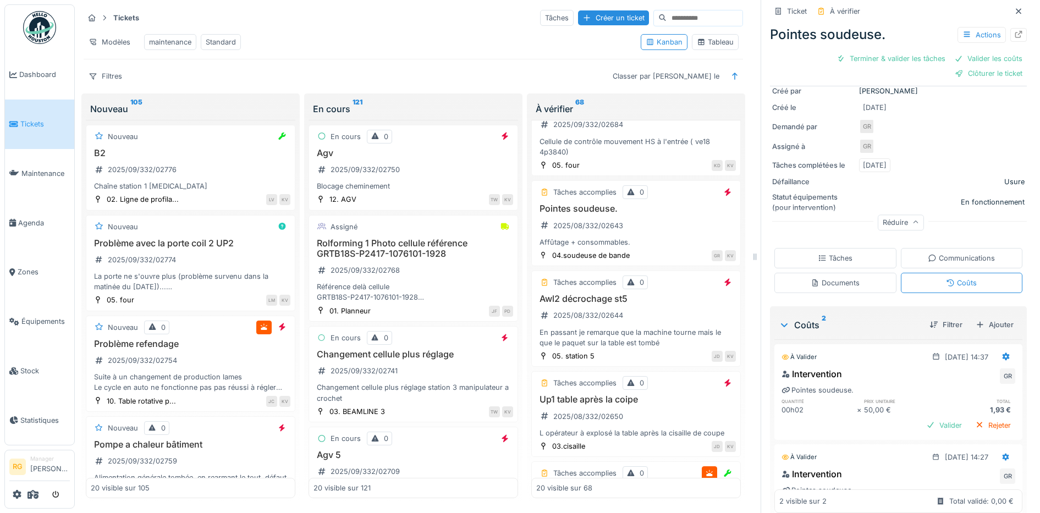
scroll to position [206, 0]
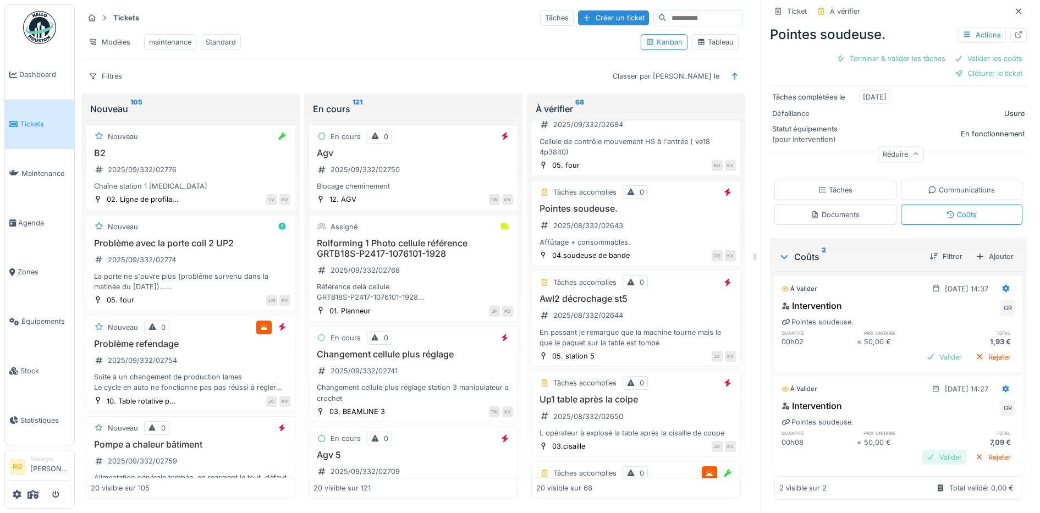
click at [929, 450] on div "Valider" at bounding box center [944, 457] width 45 height 15
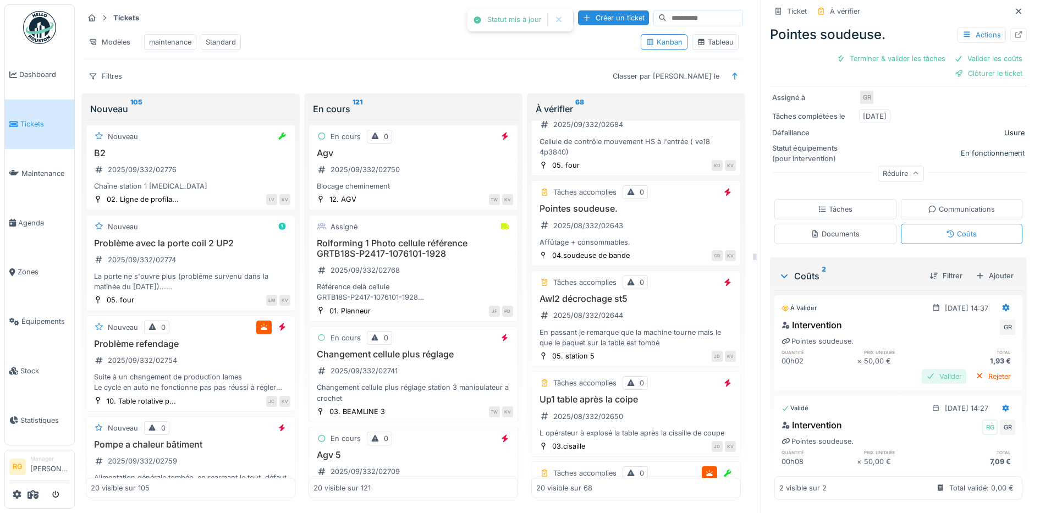
click at [933, 369] on div "Valider" at bounding box center [944, 376] width 45 height 15
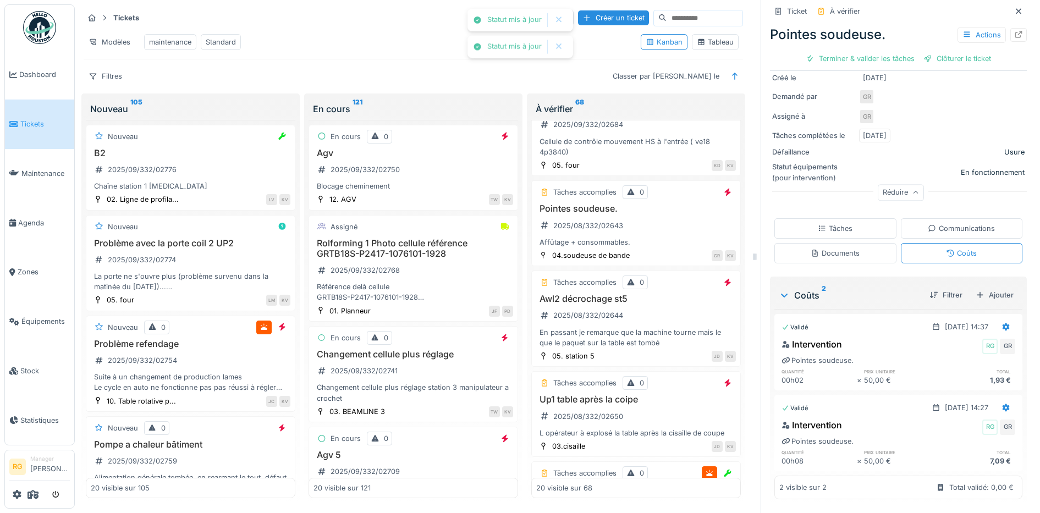
scroll to position [153, 0]
click at [846, 218] on div "Tâches" at bounding box center [835, 228] width 122 height 20
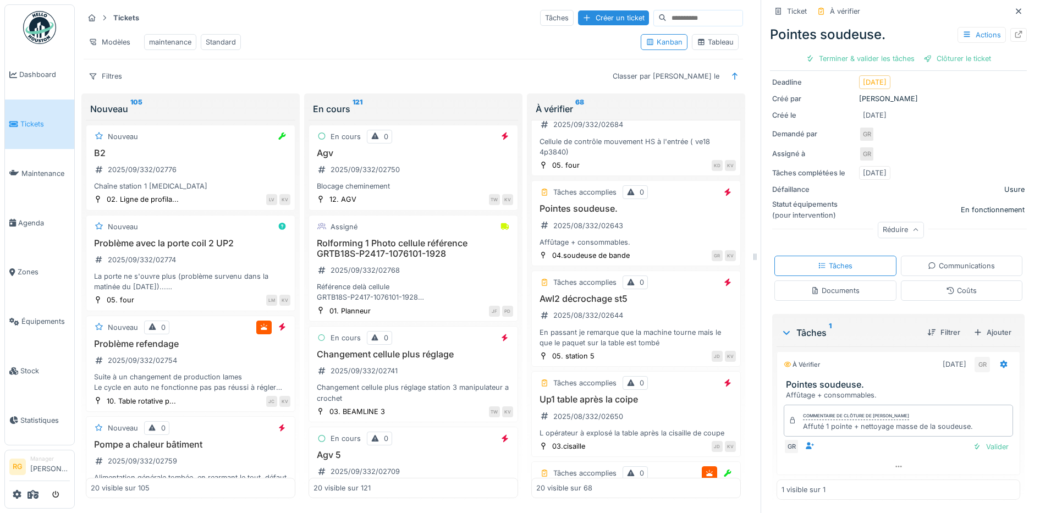
scroll to position [115, 0]
click at [847, 51] on div "Terminer & valider les tâches" at bounding box center [860, 58] width 118 height 15
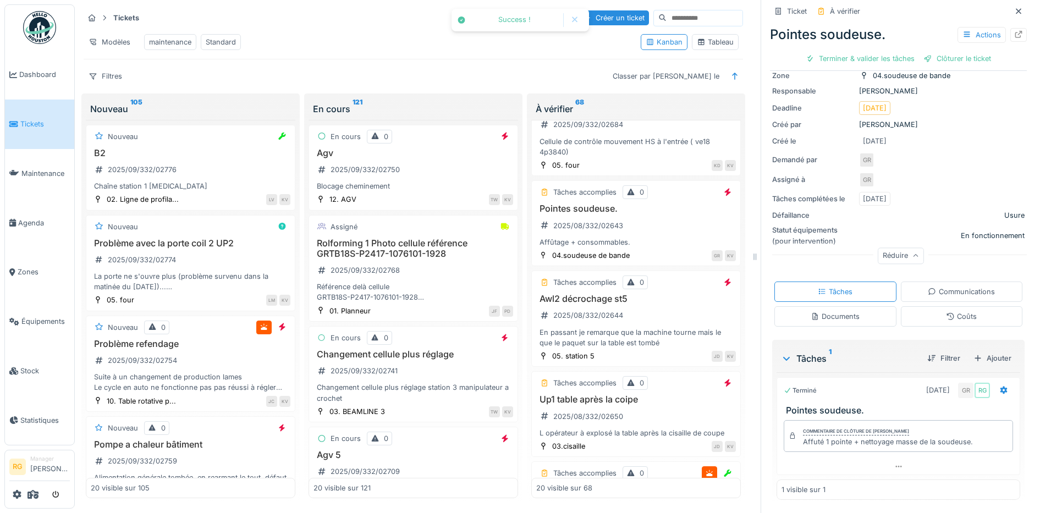
scroll to position [85, 0]
click at [888, 51] on div "Clôturer le ticket" at bounding box center [898, 58] width 76 height 15
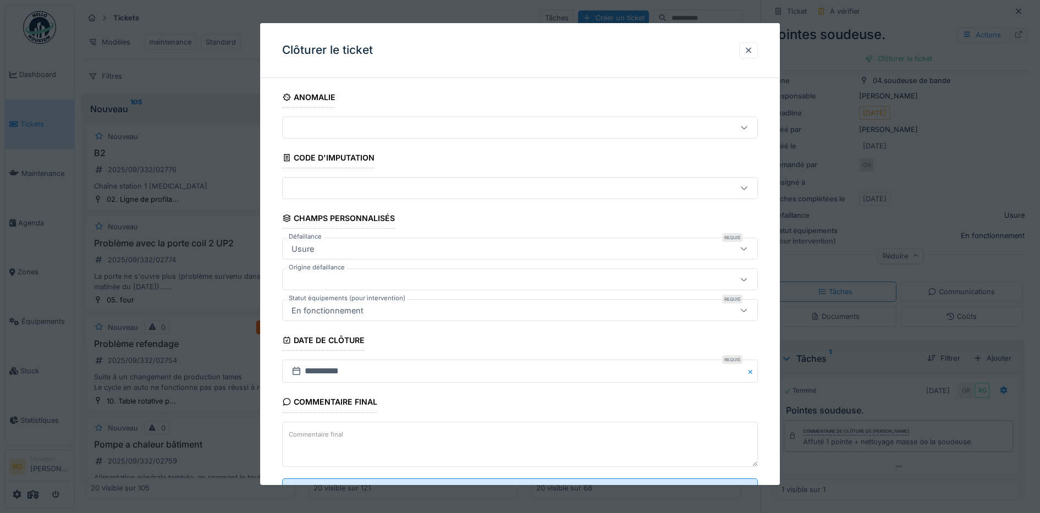
click at [390, 434] on textarea "Commentaire final" at bounding box center [520, 444] width 476 height 45
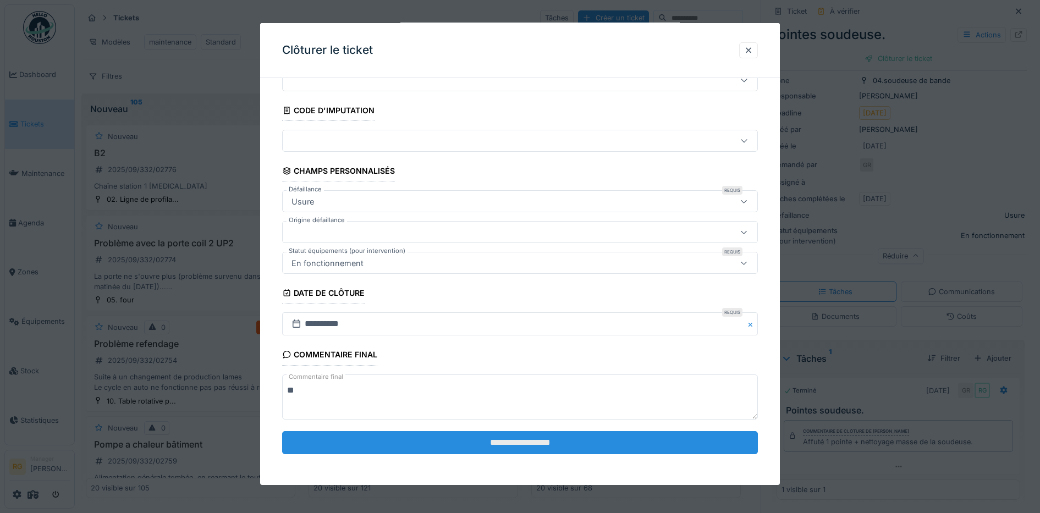
type textarea "**"
click at [462, 439] on input "**********" at bounding box center [520, 442] width 476 height 23
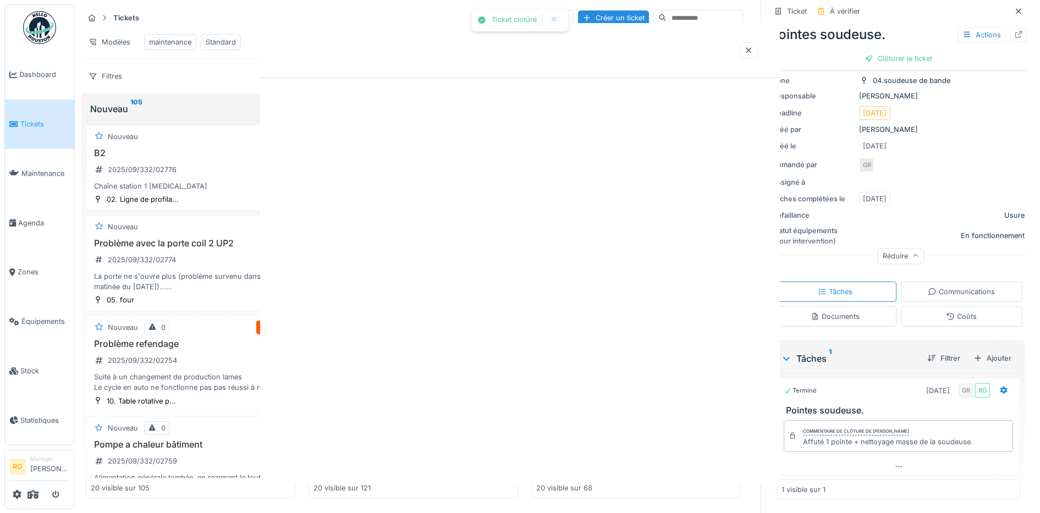
scroll to position [0, 0]
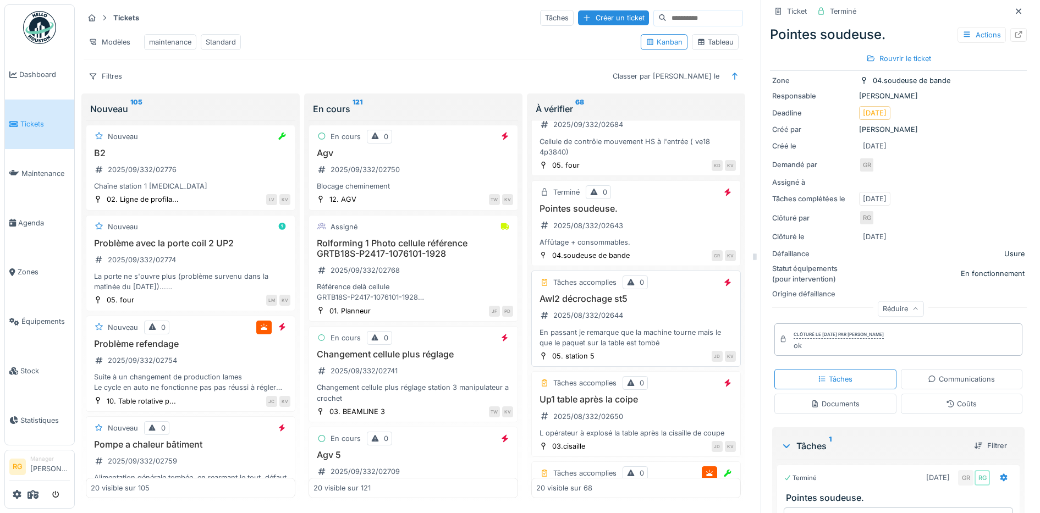
click at [655, 313] on div "Awl2 décrochage st5 2025/08/332/02644 En passant je remarque que la machine tou…" at bounding box center [636, 321] width 200 height 54
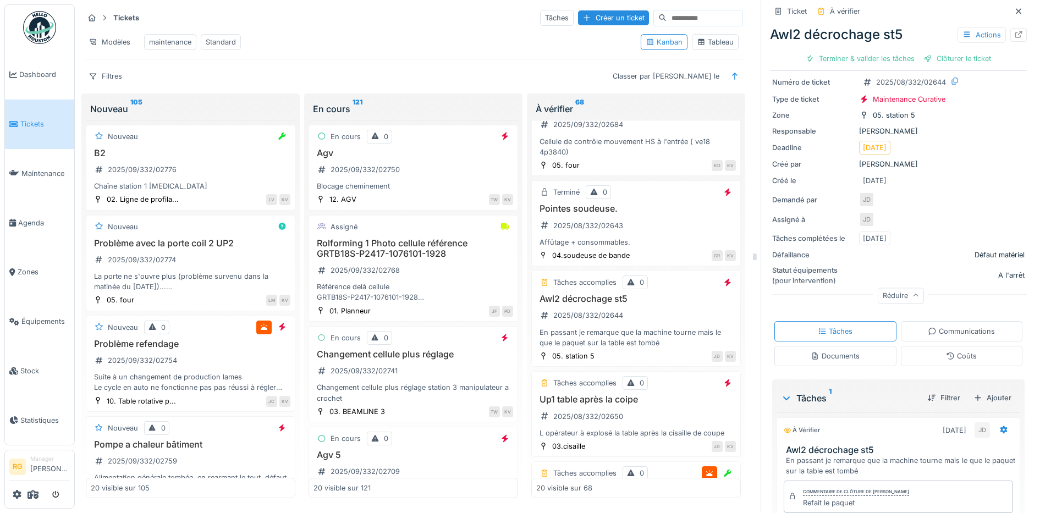
scroll to position [137, 0]
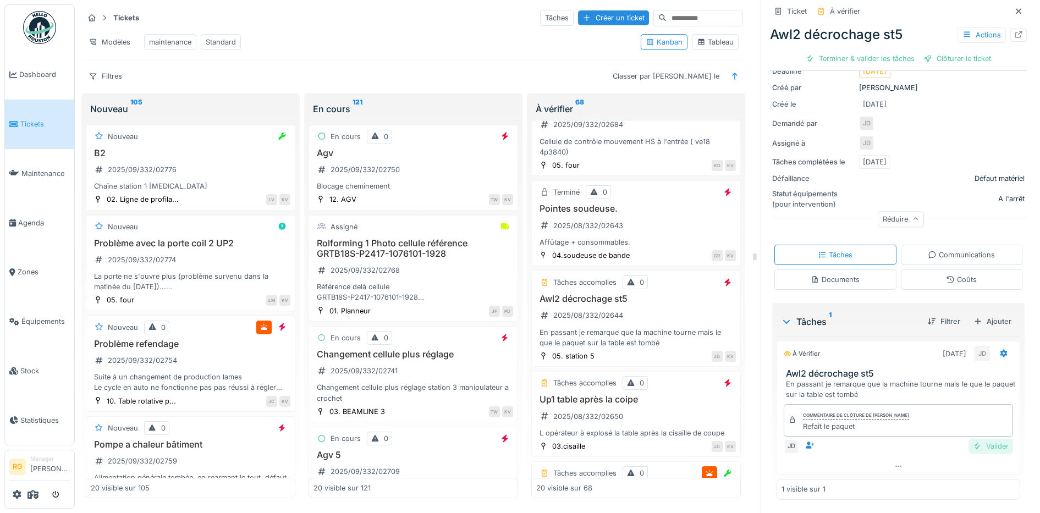
click at [981, 439] on div "Valider" at bounding box center [991, 446] width 45 height 15
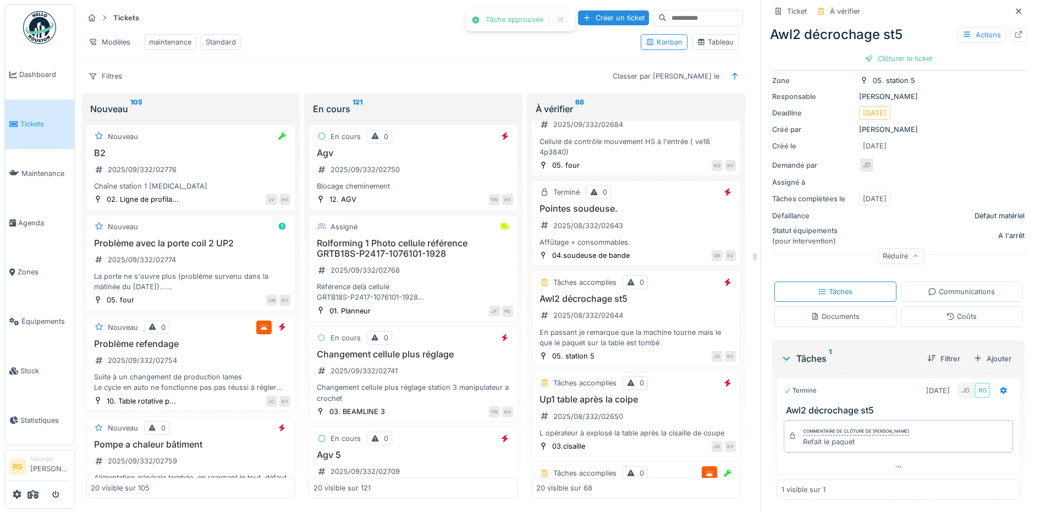
scroll to position [95, 0]
click at [879, 51] on div "Clôturer le ticket" at bounding box center [898, 58] width 76 height 15
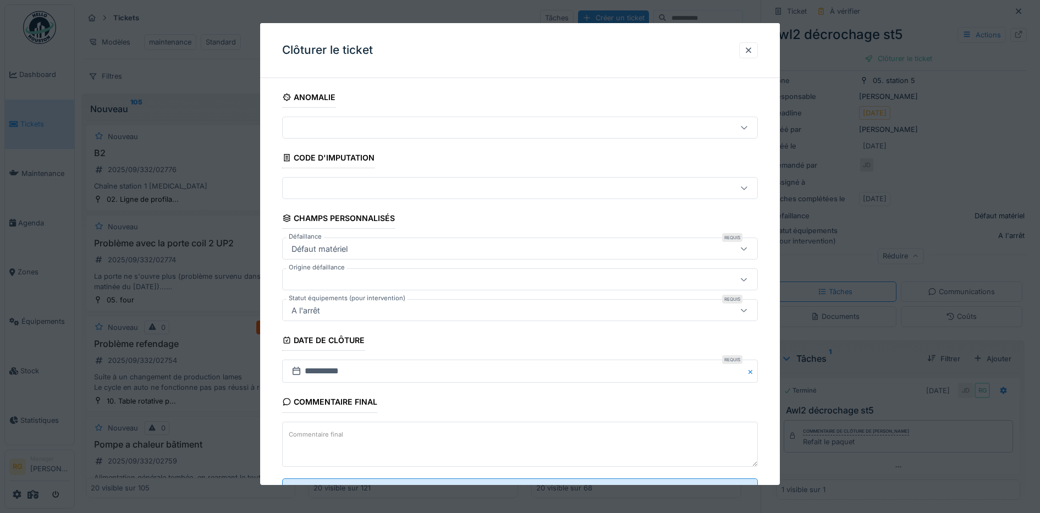
click at [326, 441] on label "Commentaire final" at bounding box center [316, 435] width 59 height 14
click at [326, 441] on textarea "Commentaire final" at bounding box center [520, 444] width 476 height 45
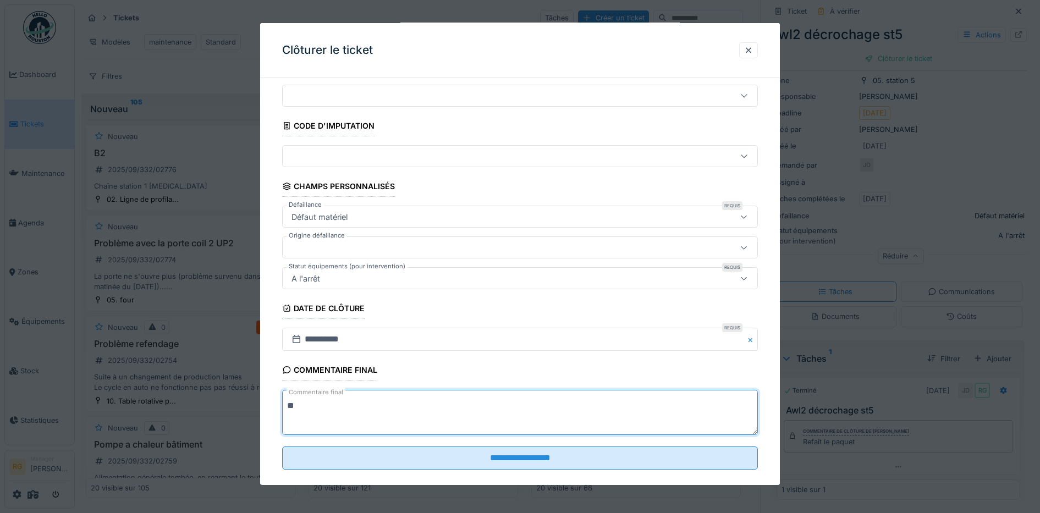
scroll to position [47, 0]
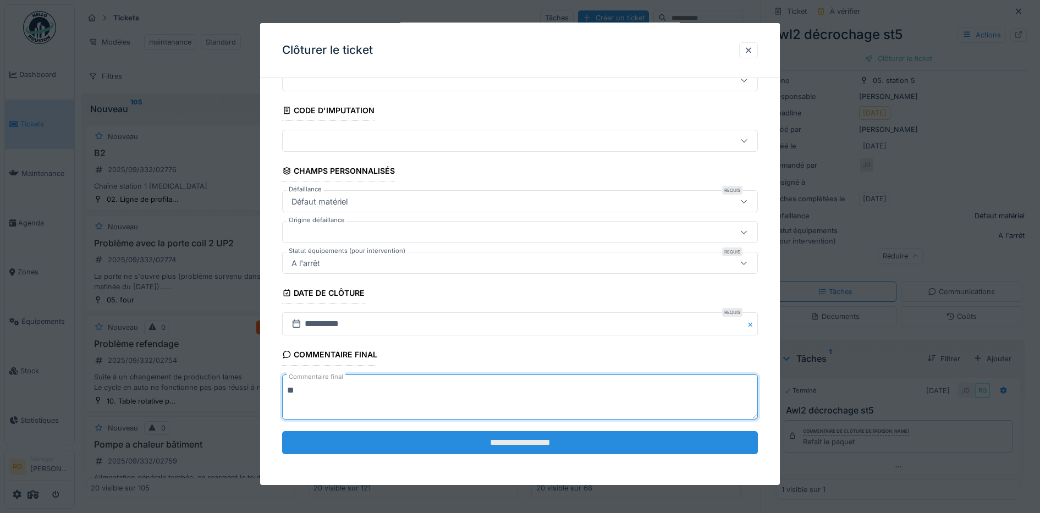
type textarea "**"
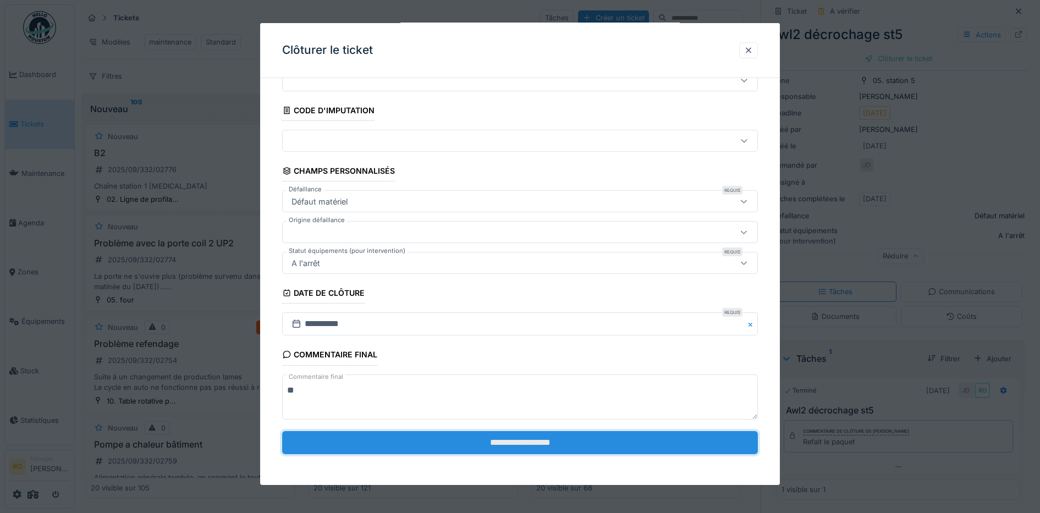
click at [511, 443] on input "**********" at bounding box center [520, 442] width 476 height 23
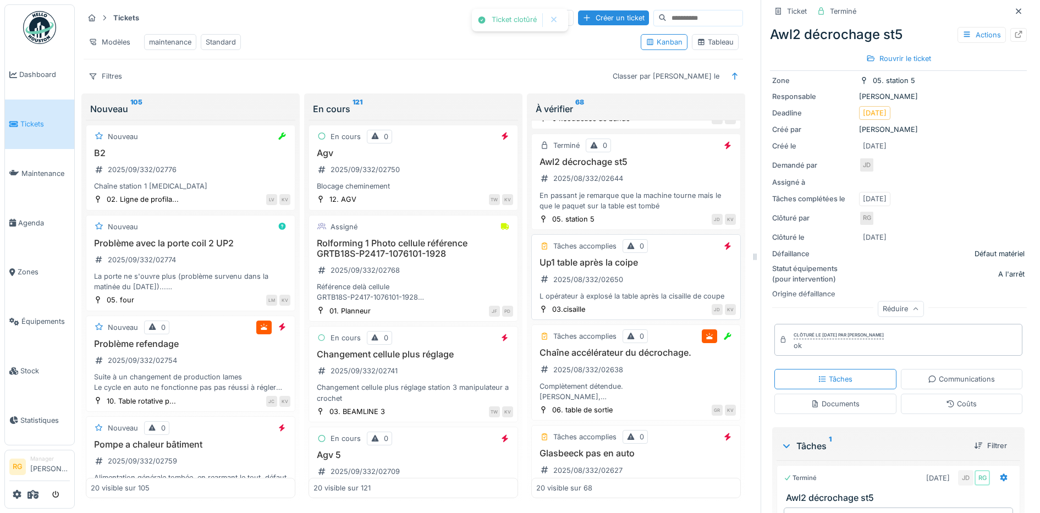
scroll to position [1237, 0]
click at [650, 274] on div "Up1 table après la coipe 2025/08/332/02650 L opérateur à explosé la table après…" at bounding box center [636, 279] width 200 height 44
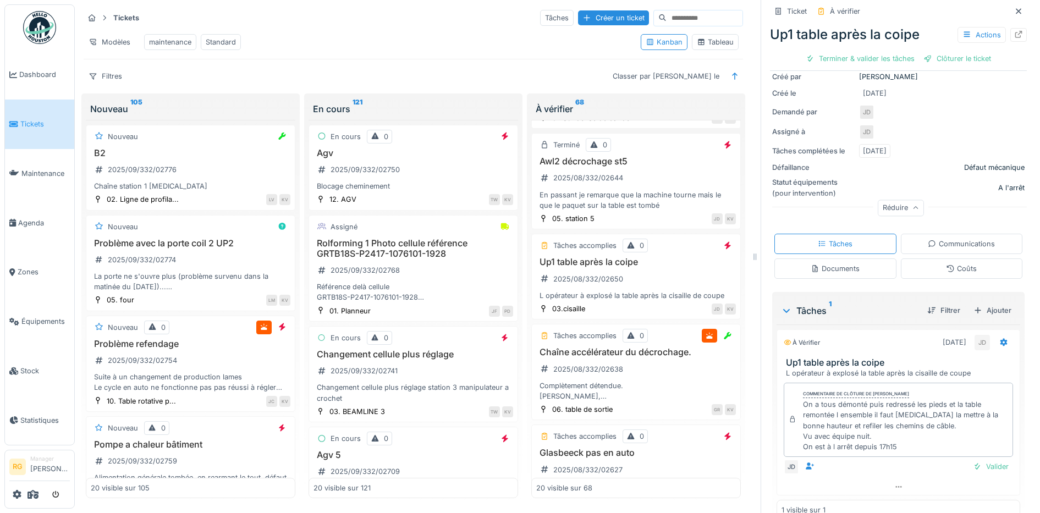
scroll to position [158, 0]
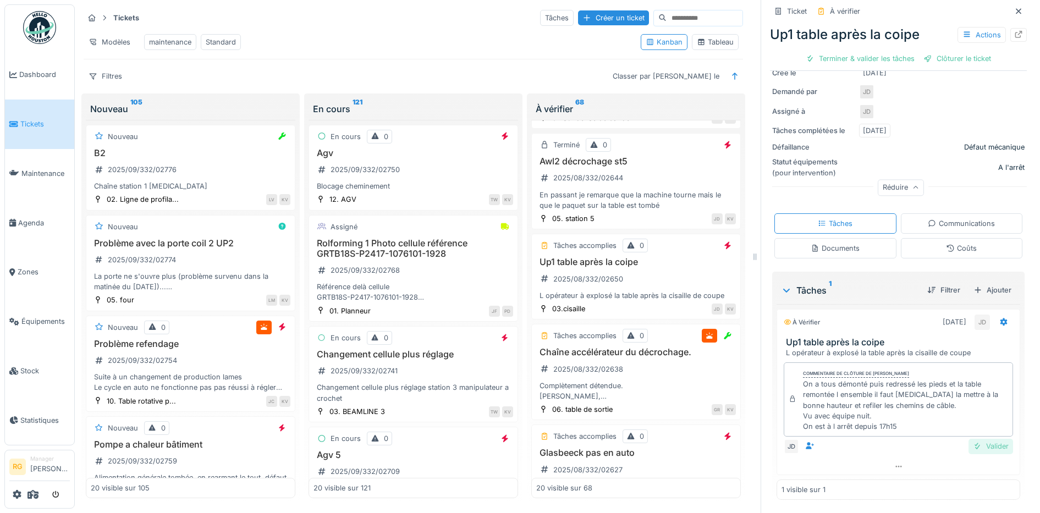
click at [981, 439] on div "Valider" at bounding box center [991, 446] width 45 height 15
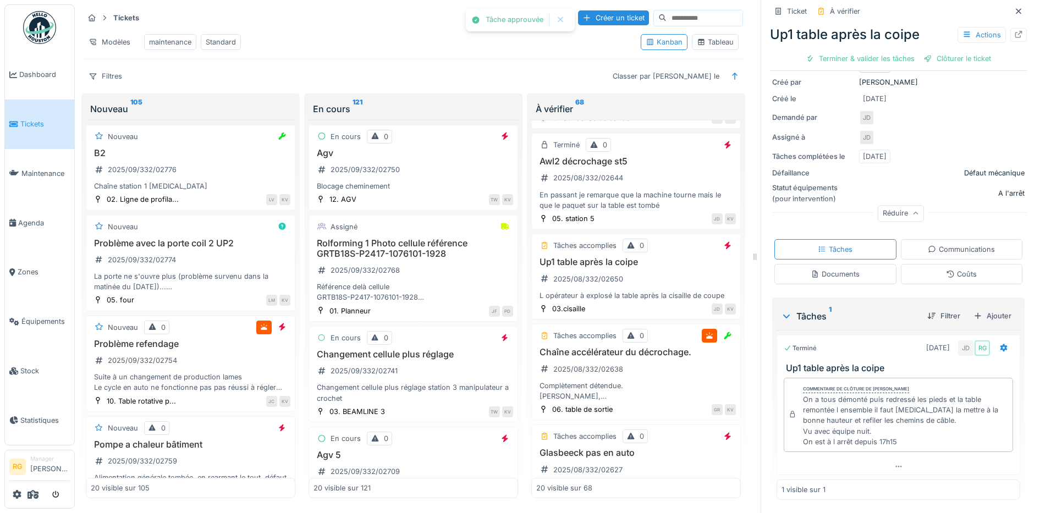
scroll to position [127, 0]
click at [958, 27] on div "Actions" at bounding box center [982, 35] width 48 height 16
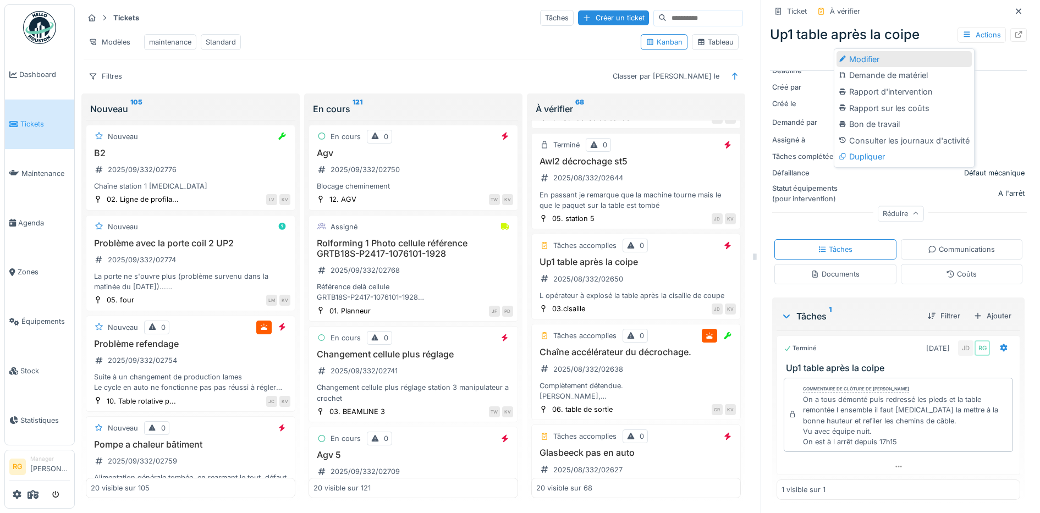
click at [863, 51] on div "Modifier" at bounding box center [904, 59] width 135 height 16
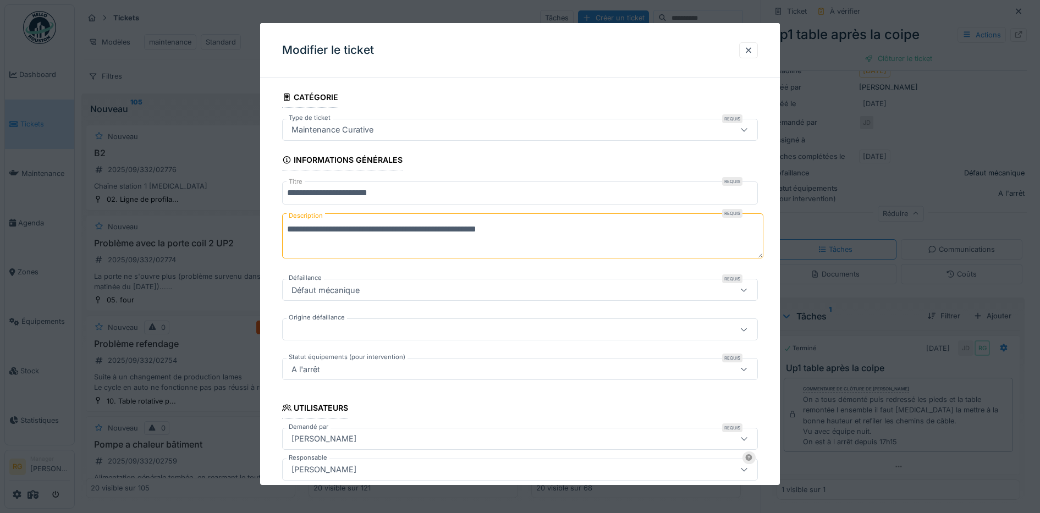
click at [749, 129] on icon at bounding box center [744, 129] width 9 height 7
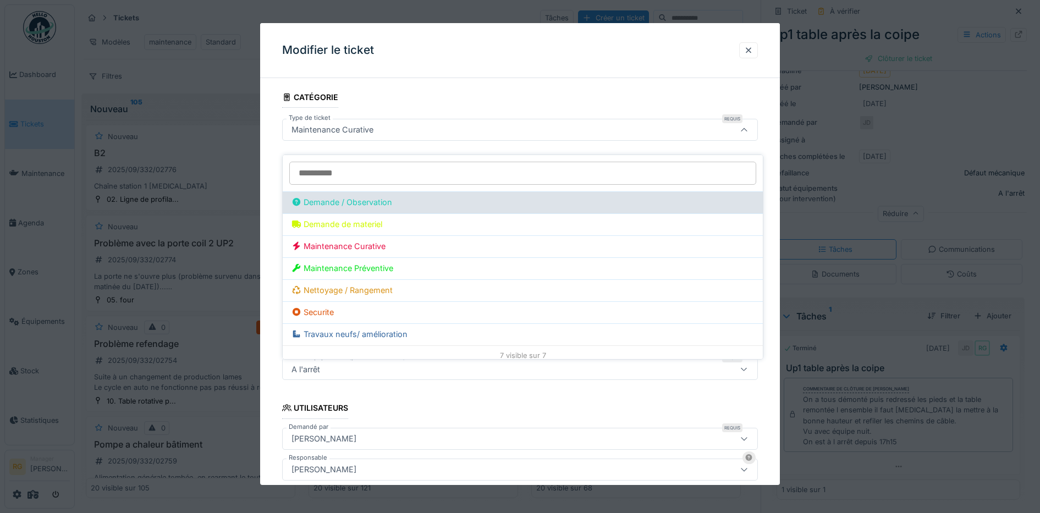
click at [345, 196] on div "Demande / Observation" at bounding box center [522, 202] width 463 height 12
type input "***"
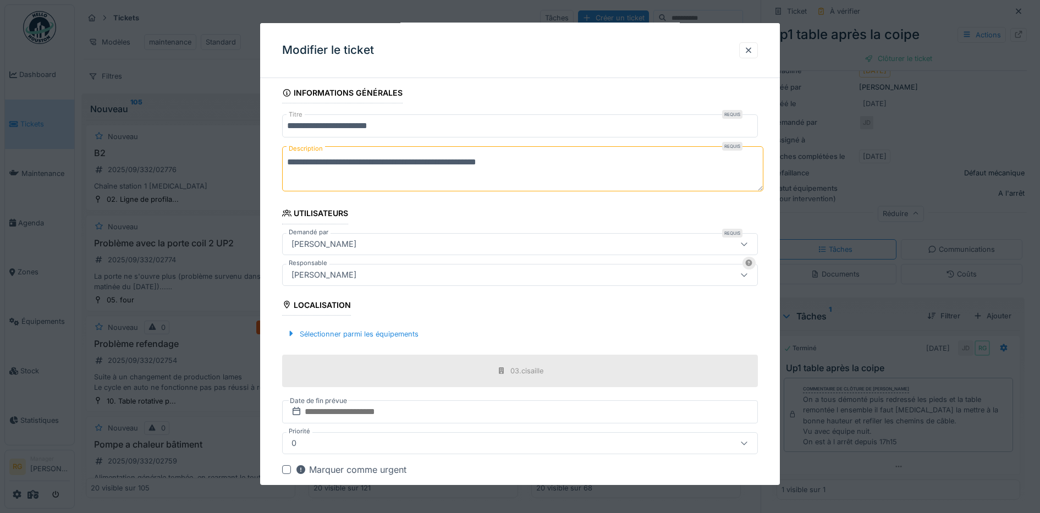
scroll to position [121, 0]
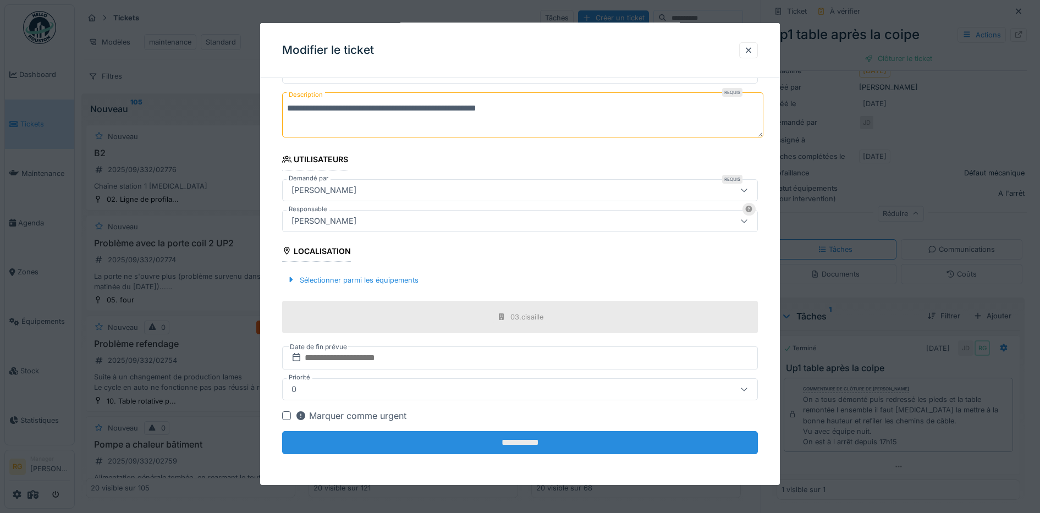
click at [541, 447] on input "**********" at bounding box center [520, 442] width 476 height 23
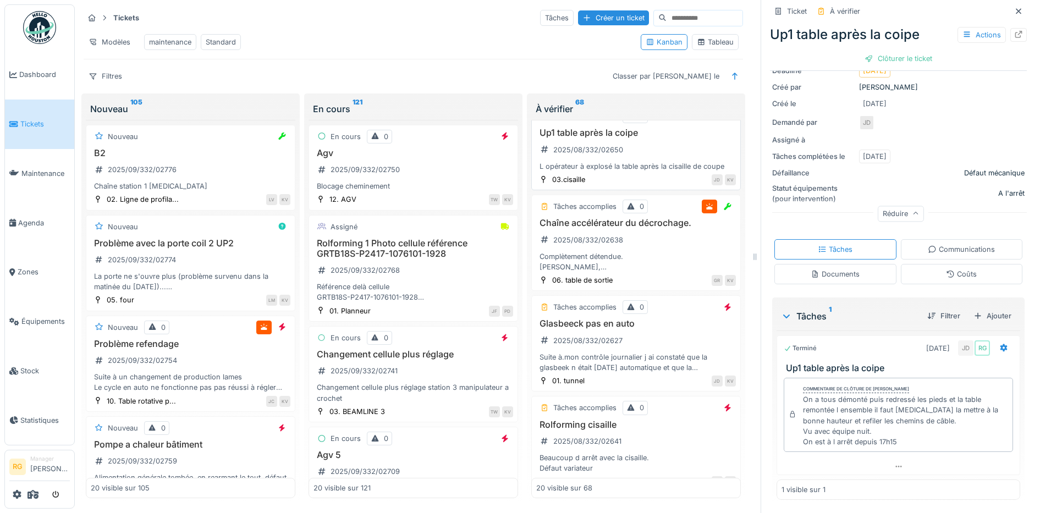
scroll to position [1375, 0]
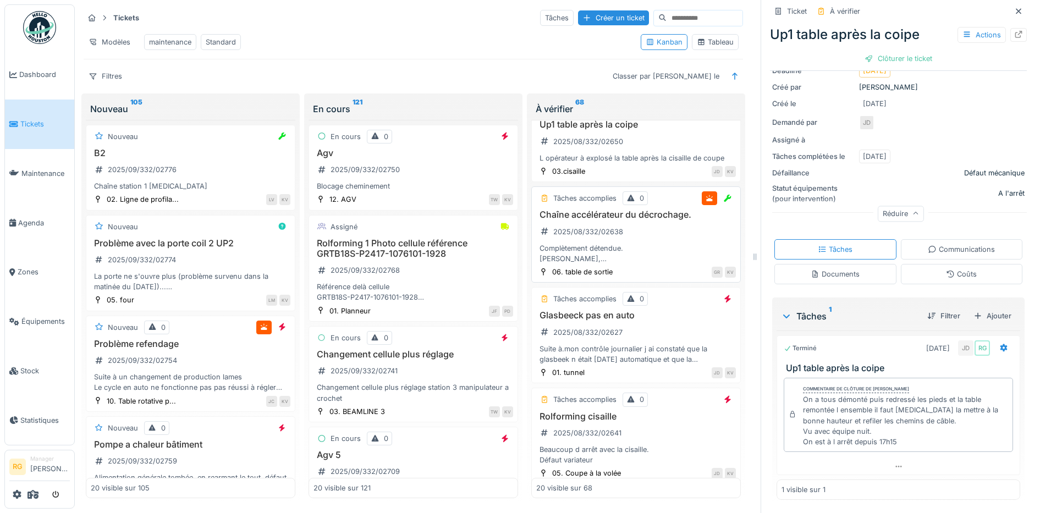
click at [645, 255] on div "Complètement détendue. Bonjour Pascale, peux tu commander de la chaine 12SYB" at bounding box center [636, 253] width 200 height 21
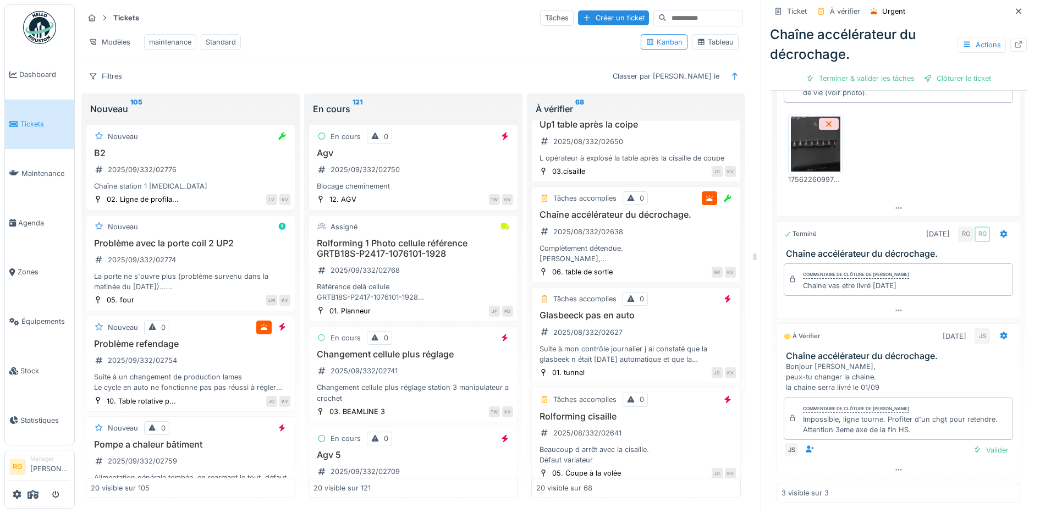
scroll to position [519, 0]
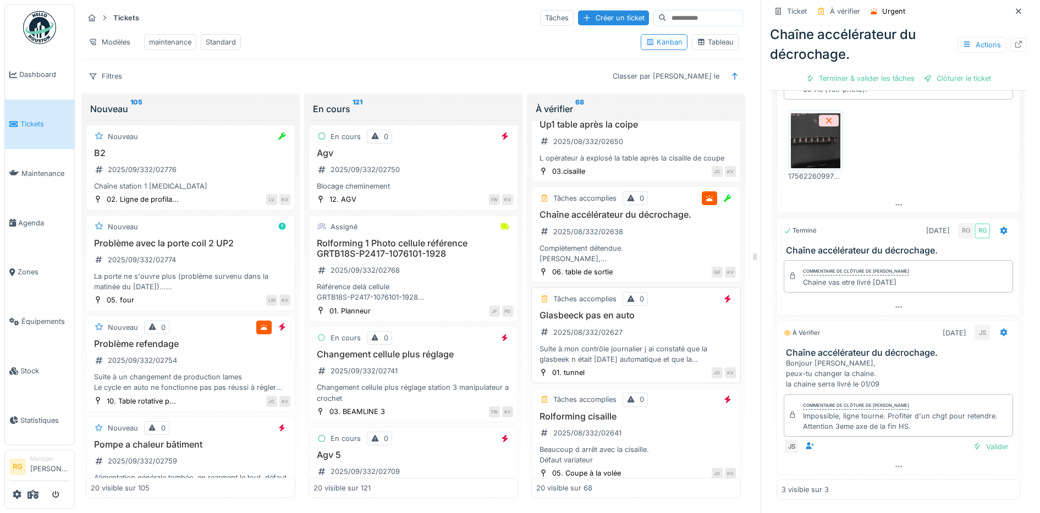
click at [647, 360] on div "Suite à.mon contrôle journalier j ai constaté que la glasbeek n était pasen aut…" at bounding box center [636, 354] width 200 height 21
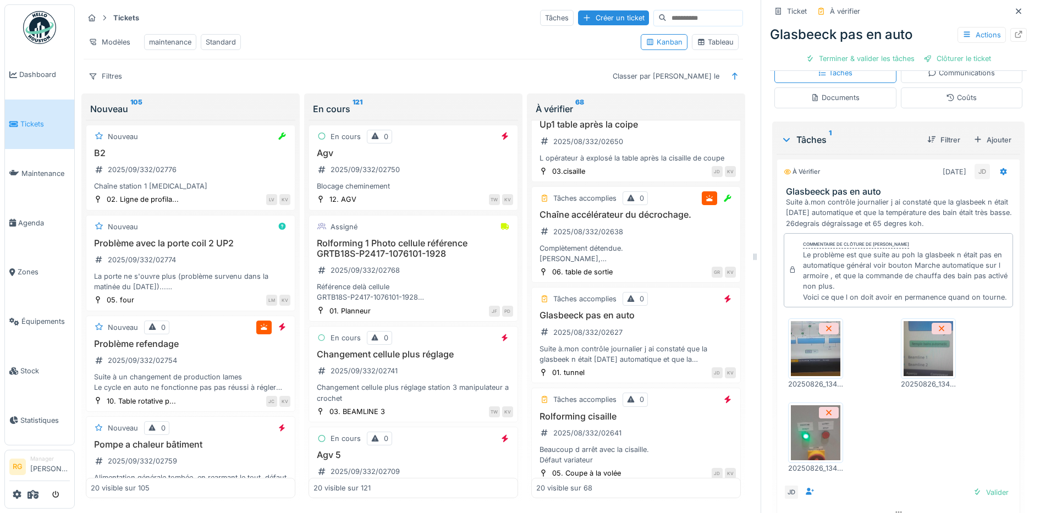
scroll to position [397, 0]
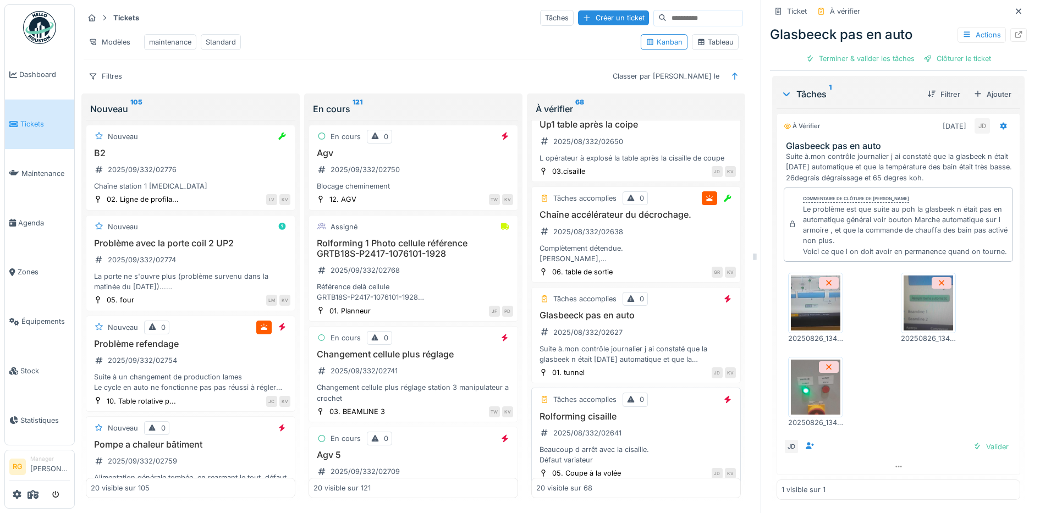
click at [661, 438] on div "Rolforming cisaille 2025/08/332/02641 Beaucoup d arrêt avec la cisaille. Défaut…" at bounding box center [636, 438] width 200 height 54
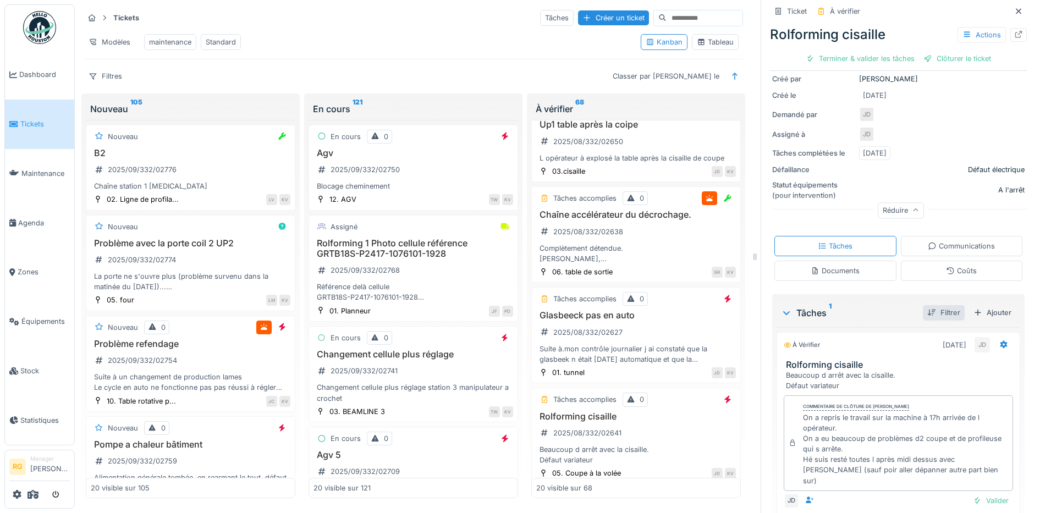
scroll to position [190, 0]
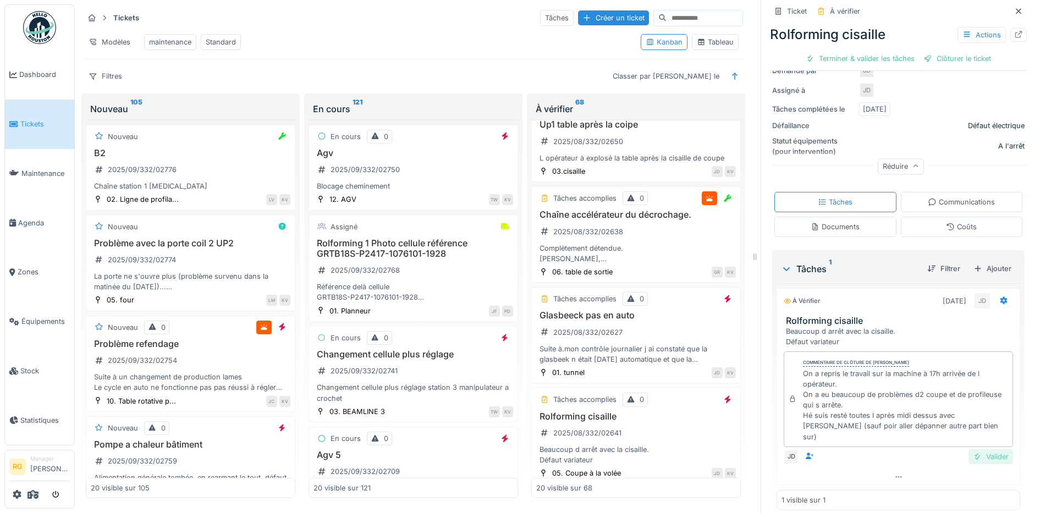
click at [973, 449] on div "Valider" at bounding box center [991, 456] width 45 height 15
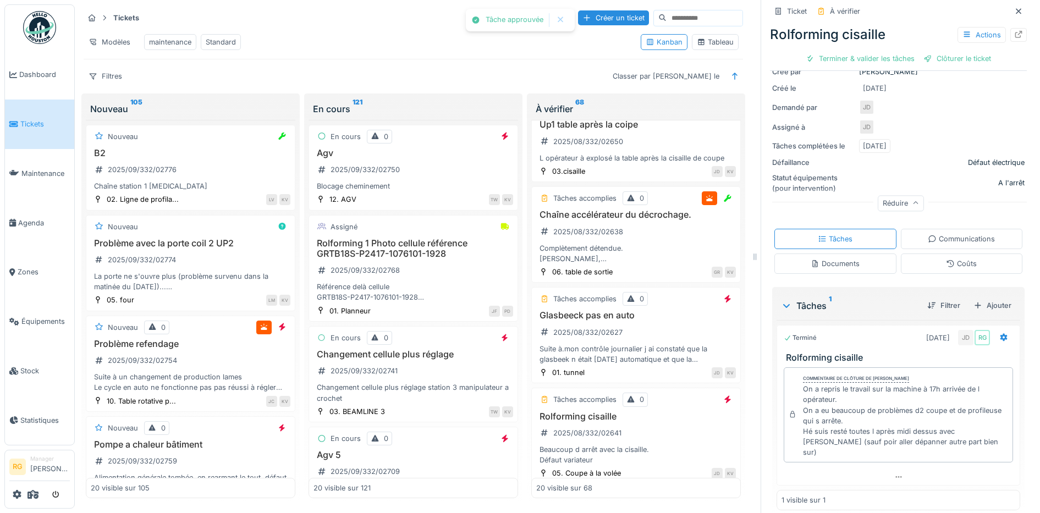
scroll to position [148, 0]
click at [885, 51] on div "Clôturer le ticket" at bounding box center [898, 58] width 76 height 15
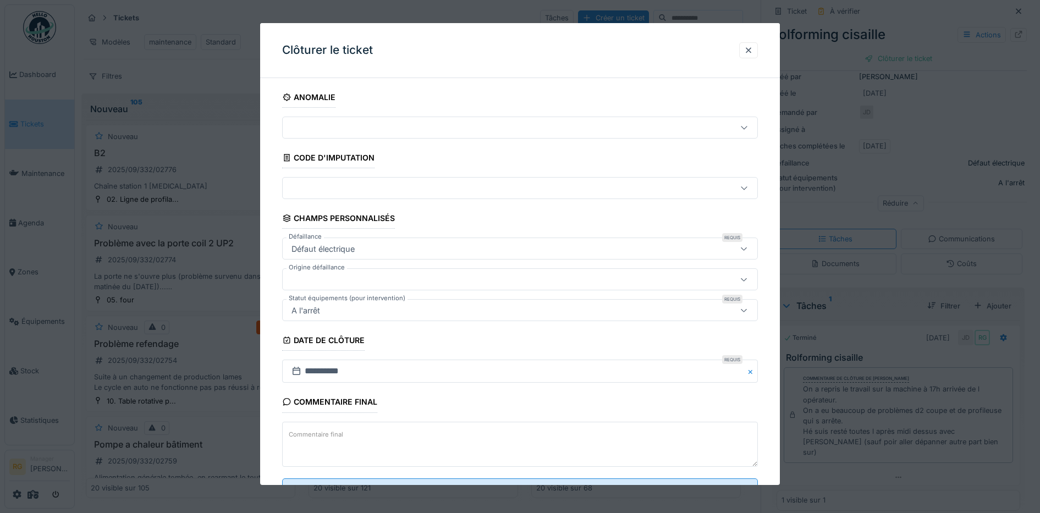
click at [365, 433] on textarea "Commentaire final" at bounding box center [520, 444] width 476 height 45
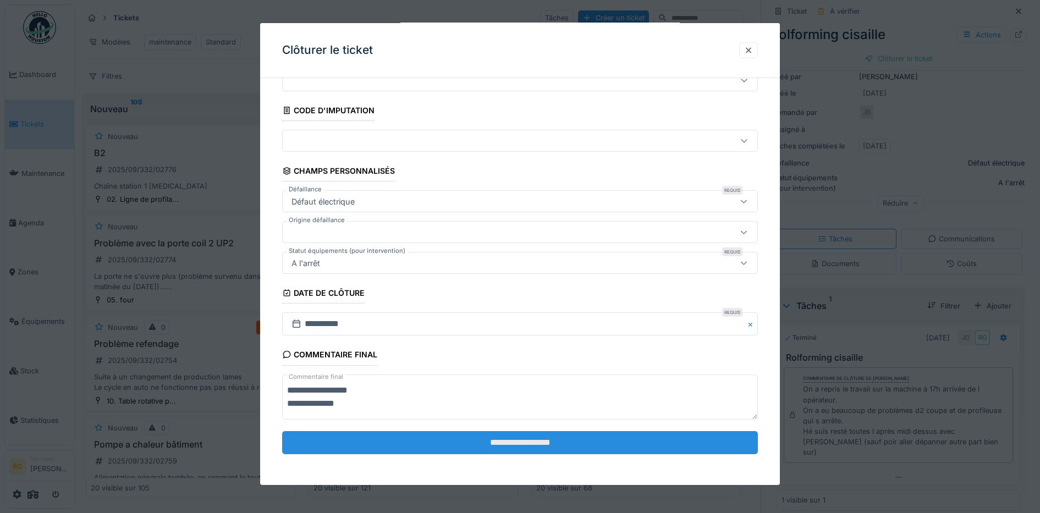
type textarea "**********"
click at [468, 447] on input "**********" at bounding box center [520, 442] width 476 height 23
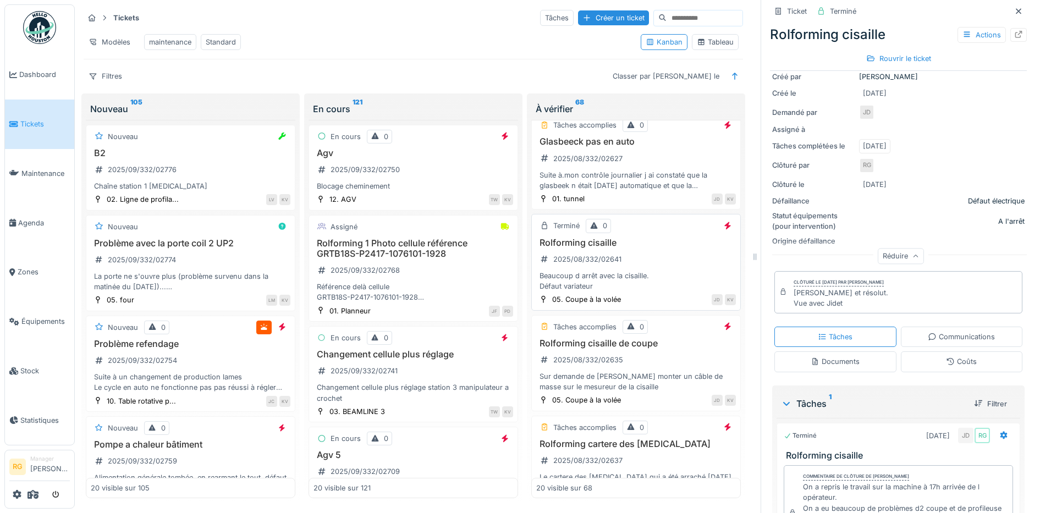
scroll to position [1581, 0]
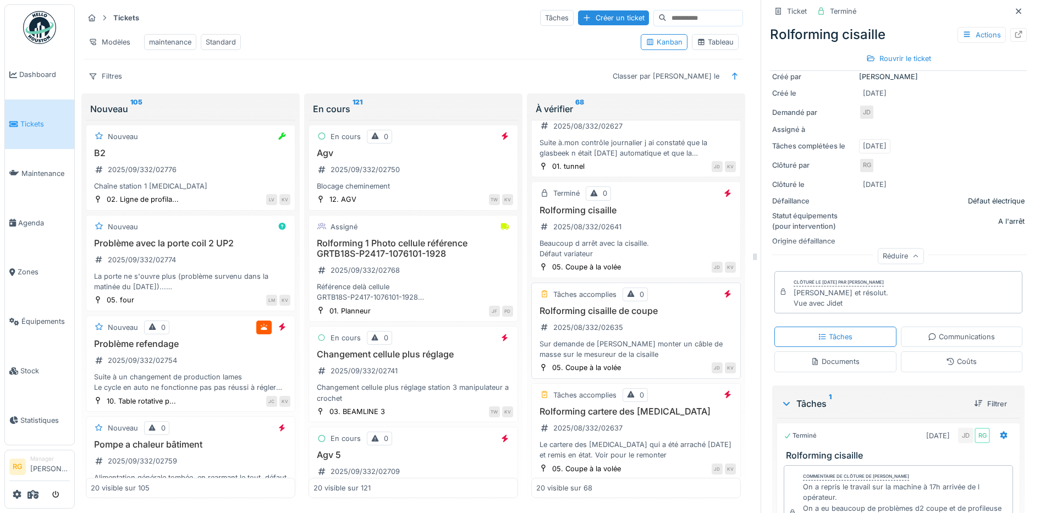
click at [635, 335] on div "Rolforming cisaille de coupe 2025/08/332/02635 Sur demande de Paulo monter un c…" at bounding box center [636, 333] width 200 height 54
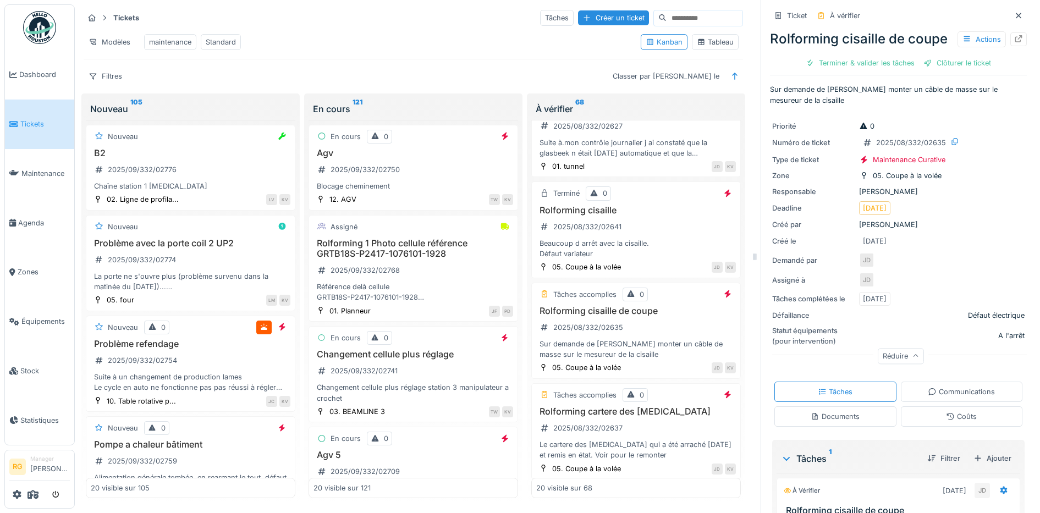
scroll to position [157, 0]
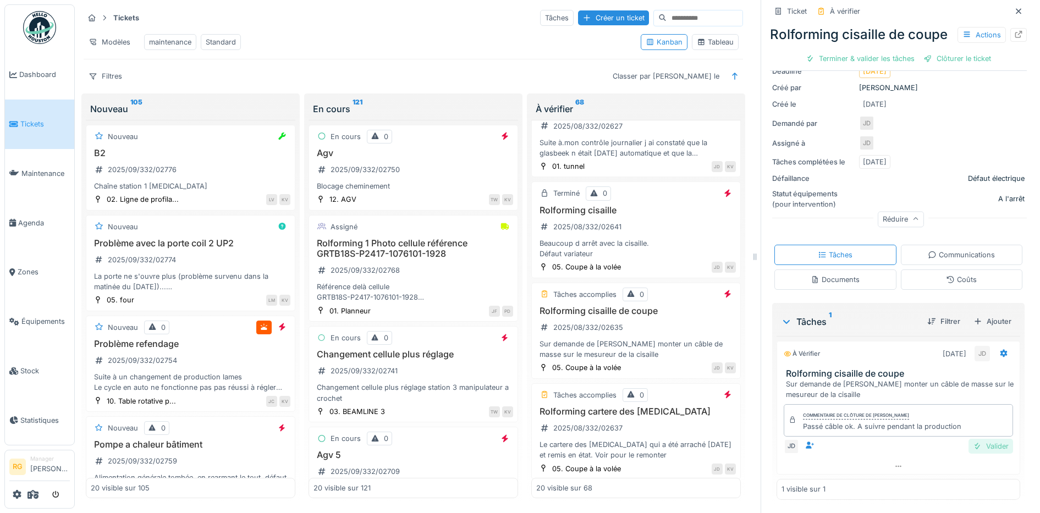
click at [972, 439] on div "Valider" at bounding box center [991, 446] width 45 height 15
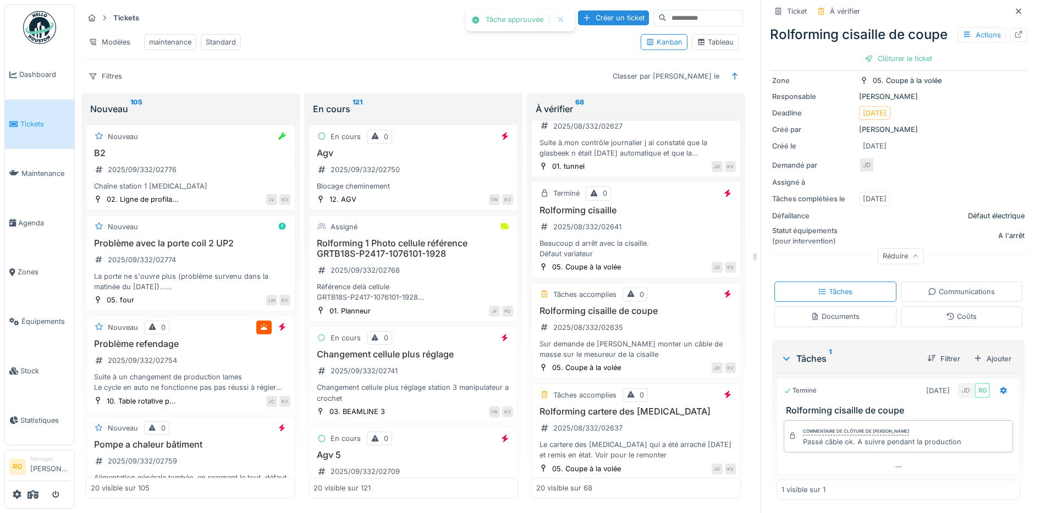
scroll to position [115, 0]
click at [903, 66] on div "Clôturer le ticket" at bounding box center [898, 58] width 76 height 15
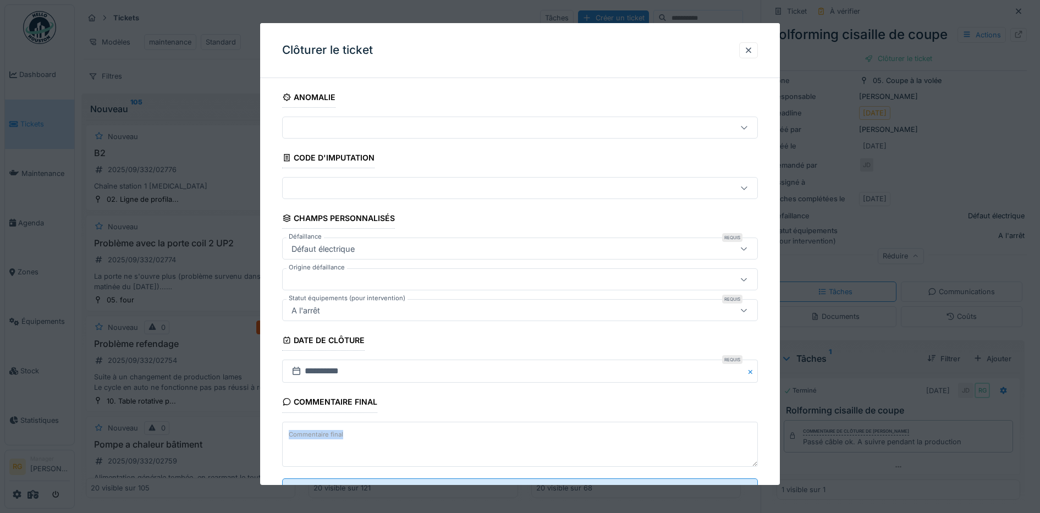
click at [347, 437] on div "Commentaire final" at bounding box center [520, 446] width 476 height 48
click at [349, 432] on textarea "Commentaire final" at bounding box center [520, 444] width 476 height 45
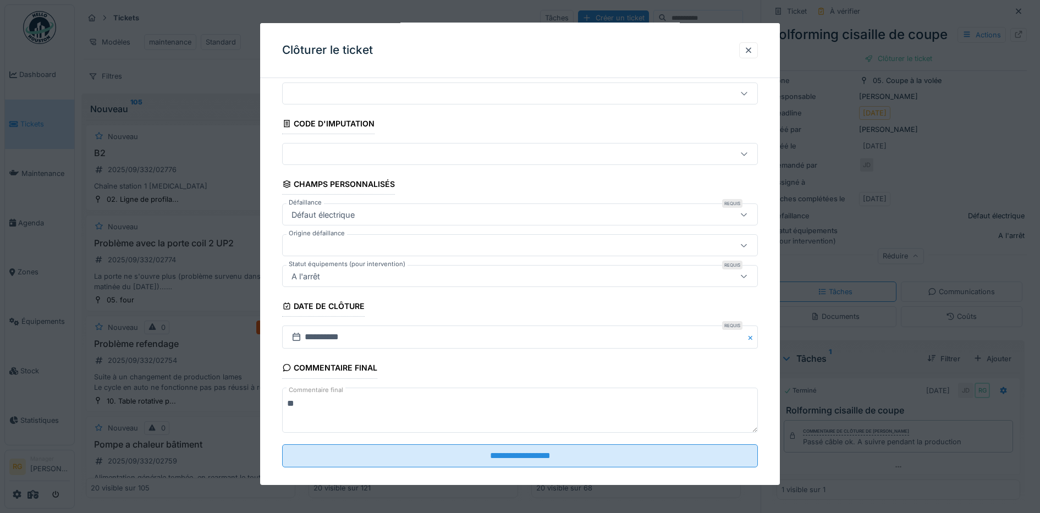
scroll to position [47, 0]
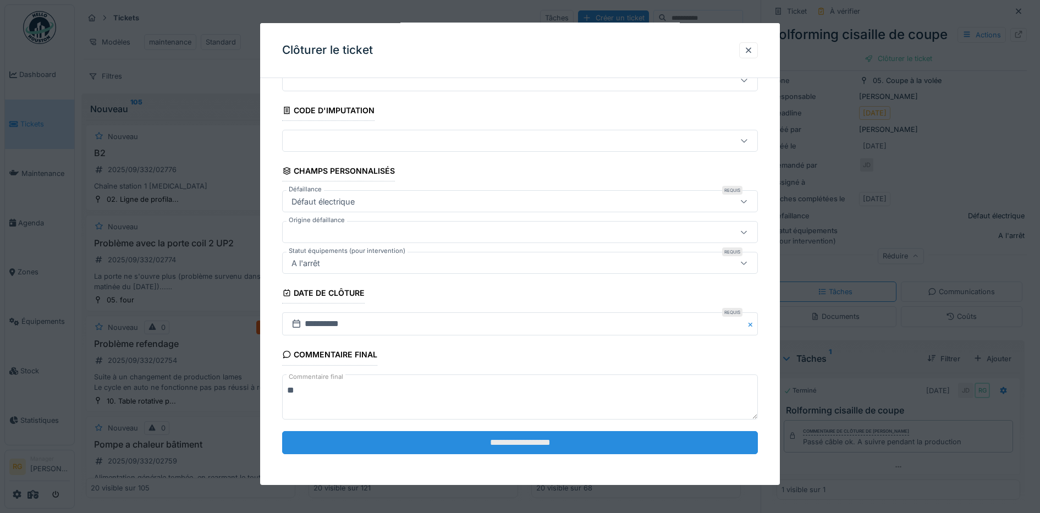
type textarea "**"
click at [547, 444] on input "**********" at bounding box center [520, 442] width 476 height 23
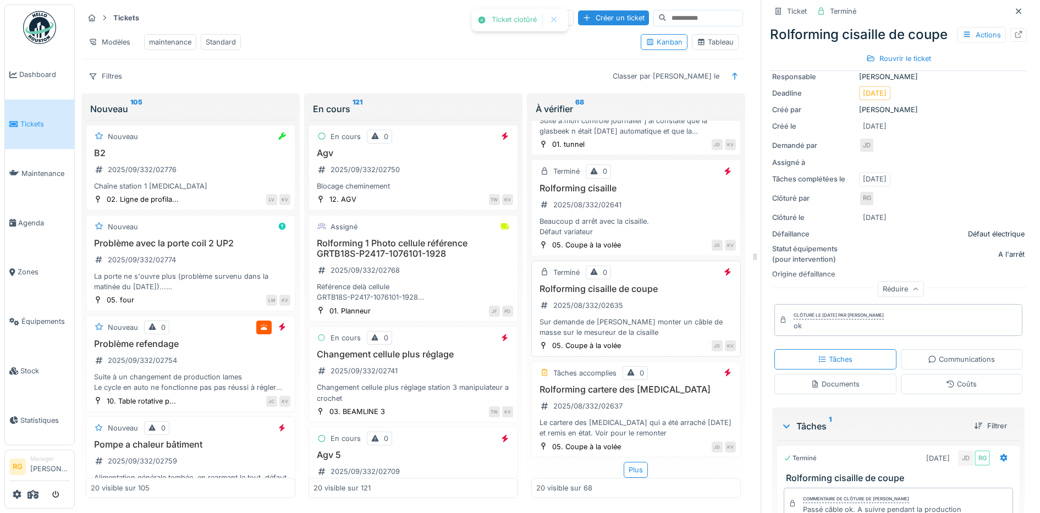
scroll to position [1624, 0]
click at [644, 393] on div "Rolforming cartere des rouleaux 2025/08/332/02637 Le cartere des rouleaux qui a…" at bounding box center [636, 411] width 200 height 54
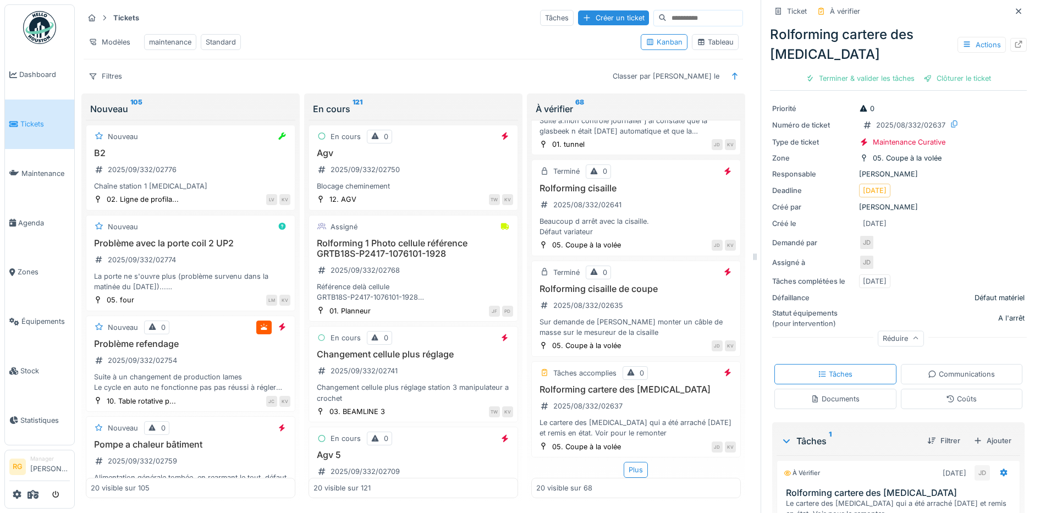
scroll to position [157, 0]
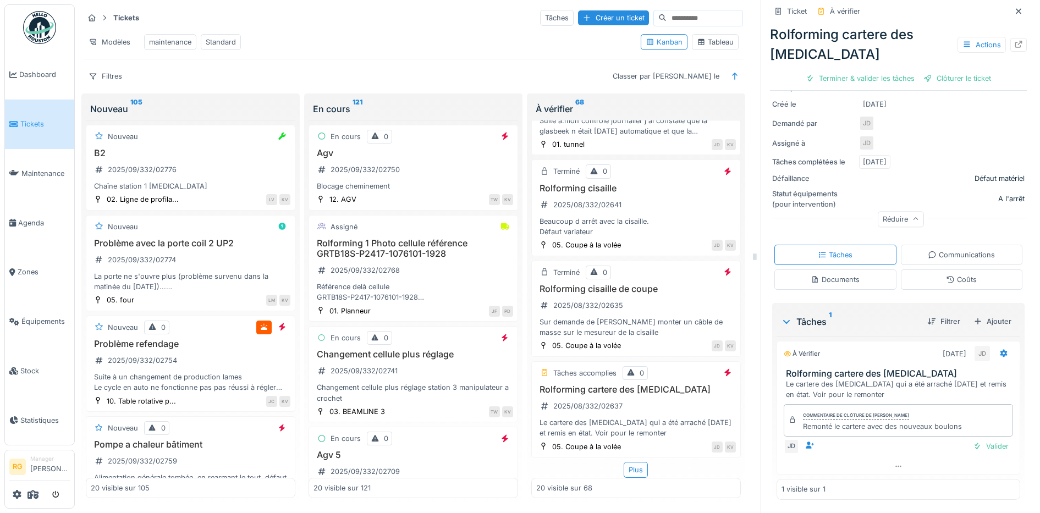
click at [830, 274] on div "Documents" at bounding box center [835, 279] width 49 height 10
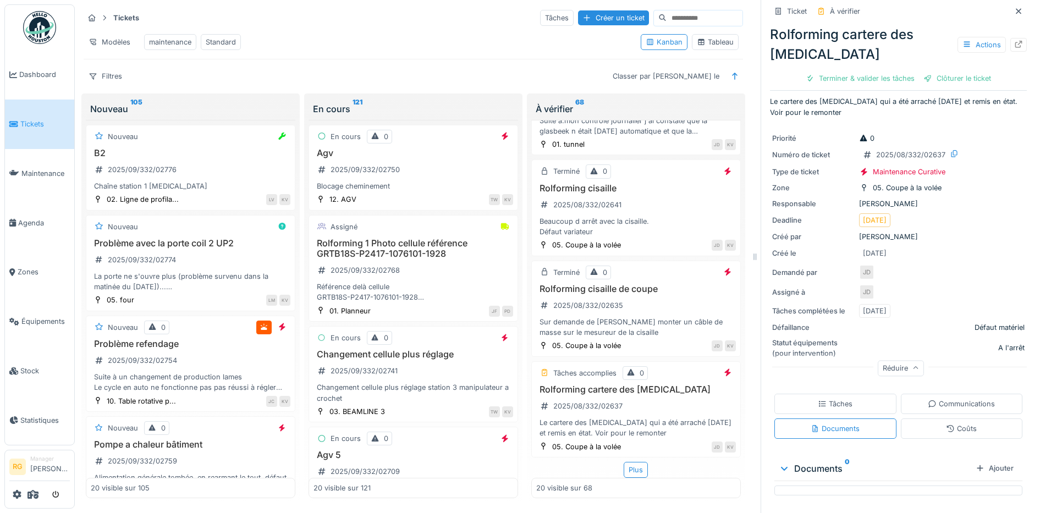
scroll to position [8, 0]
click at [828, 399] on div "Tâches" at bounding box center [835, 404] width 35 height 10
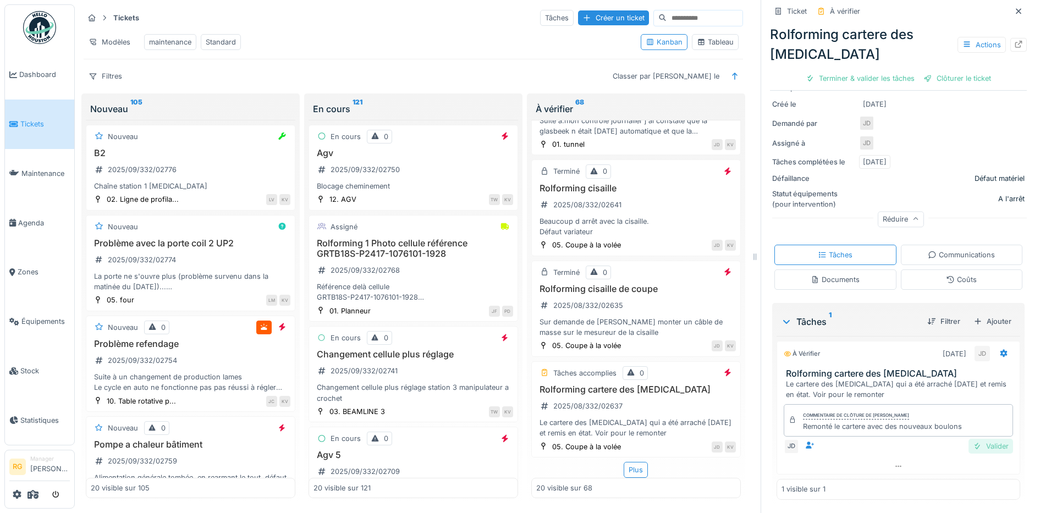
click at [972, 439] on div "Valider" at bounding box center [991, 446] width 45 height 15
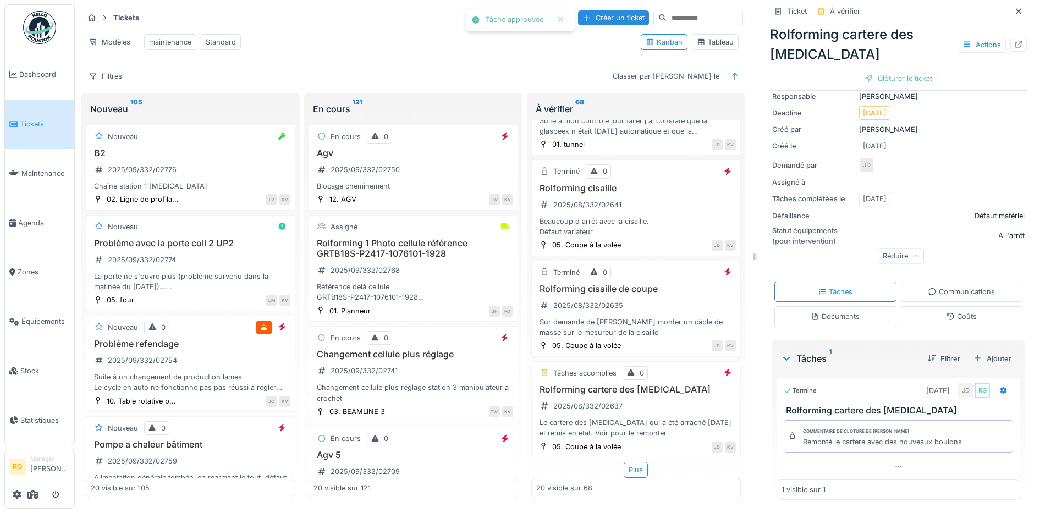
scroll to position [115, 0]
click at [898, 71] on div "Clôturer le ticket" at bounding box center [898, 78] width 76 height 15
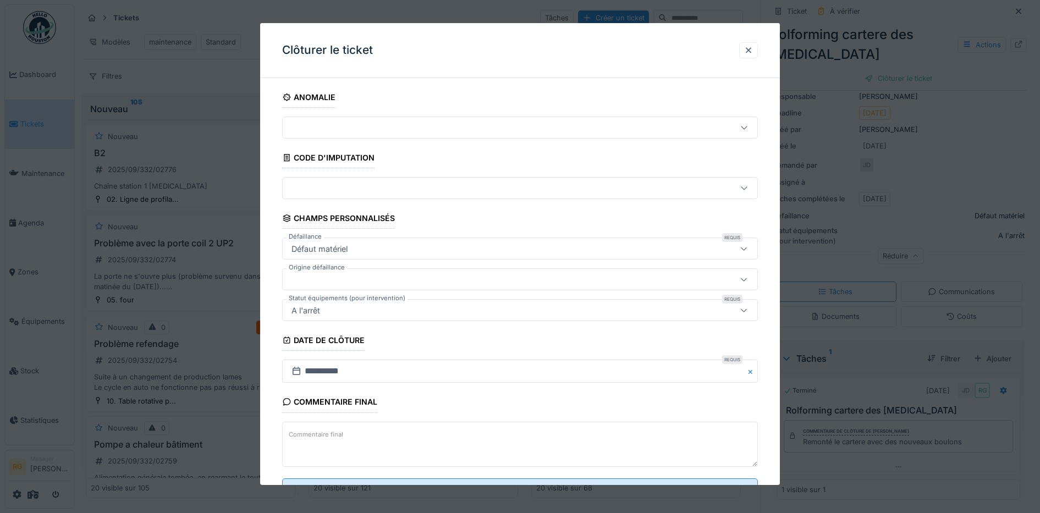
click at [496, 438] on textarea "Commentaire final" at bounding box center [520, 444] width 476 height 45
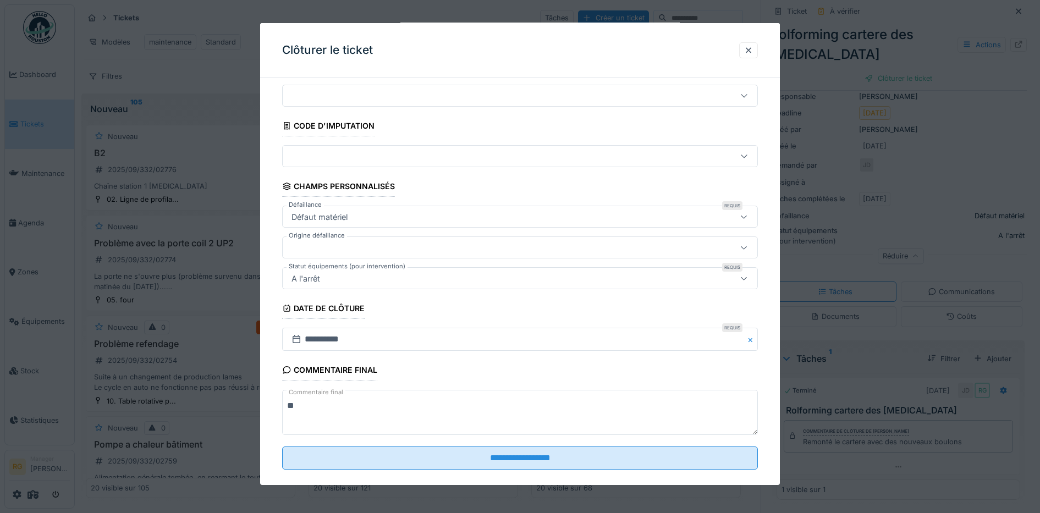
scroll to position [47, 0]
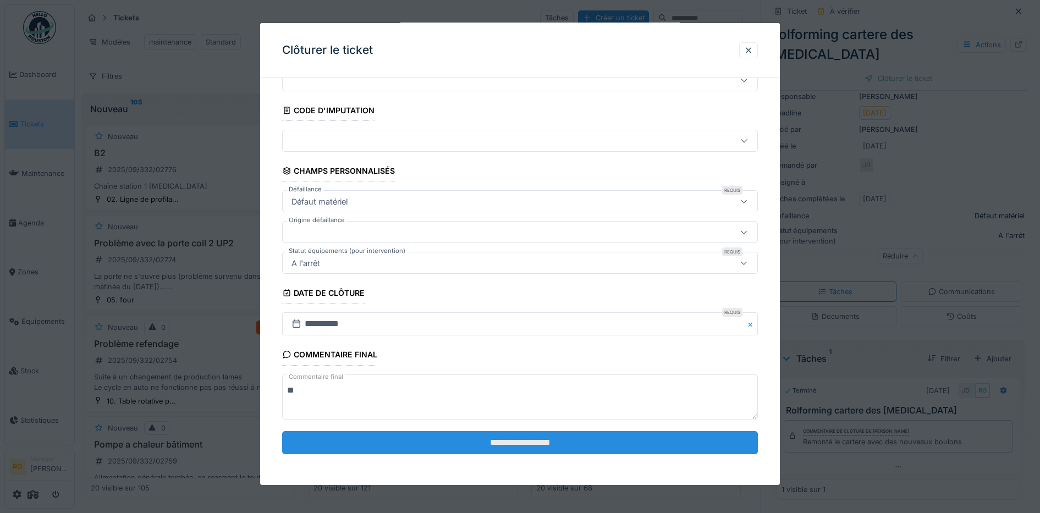
type textarea "**"
click at [539, 439] on input "**********" at bounding box center [520, 442] width 476 height 23
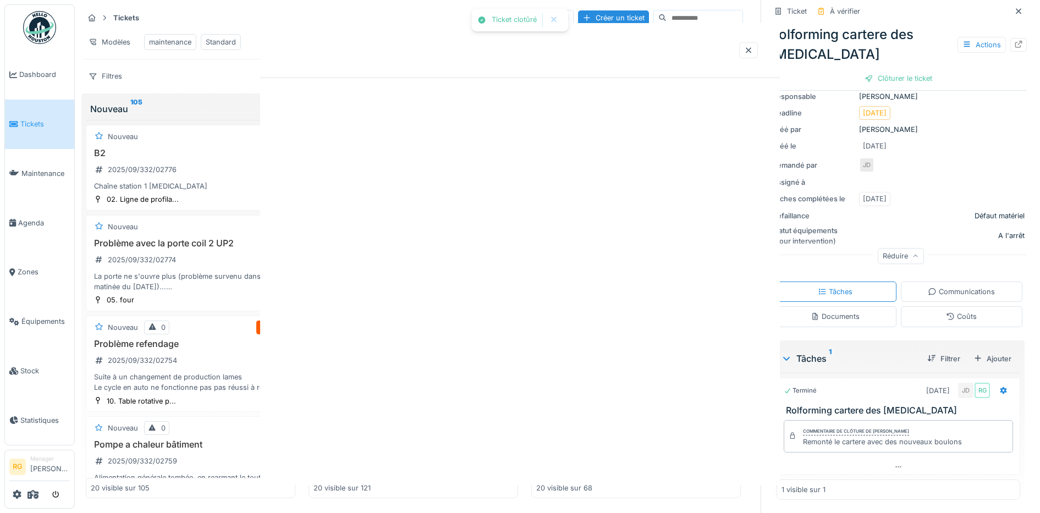
scroll to position [0, 0]
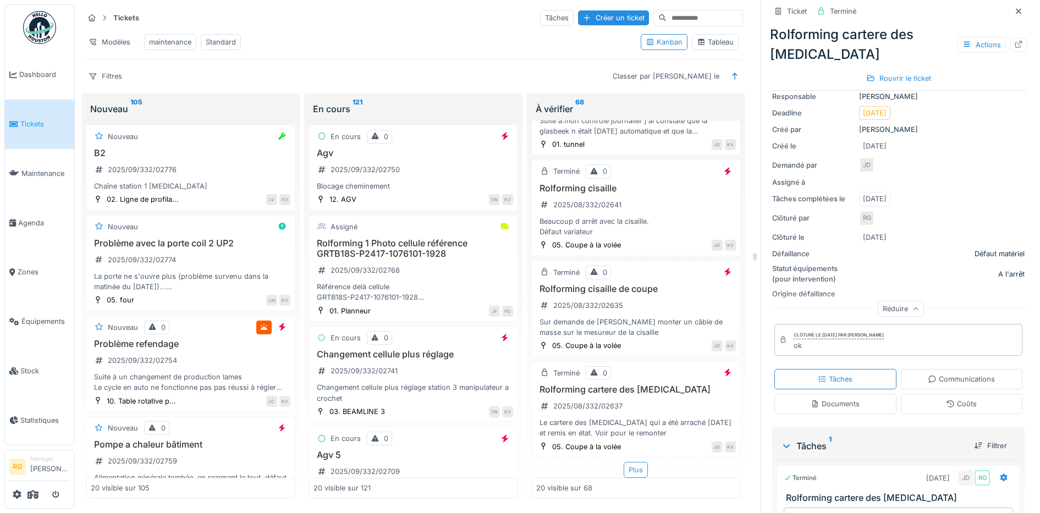
click at [625, 462] on div "Plus" at bounding box center [636, 470] width 24 height 16
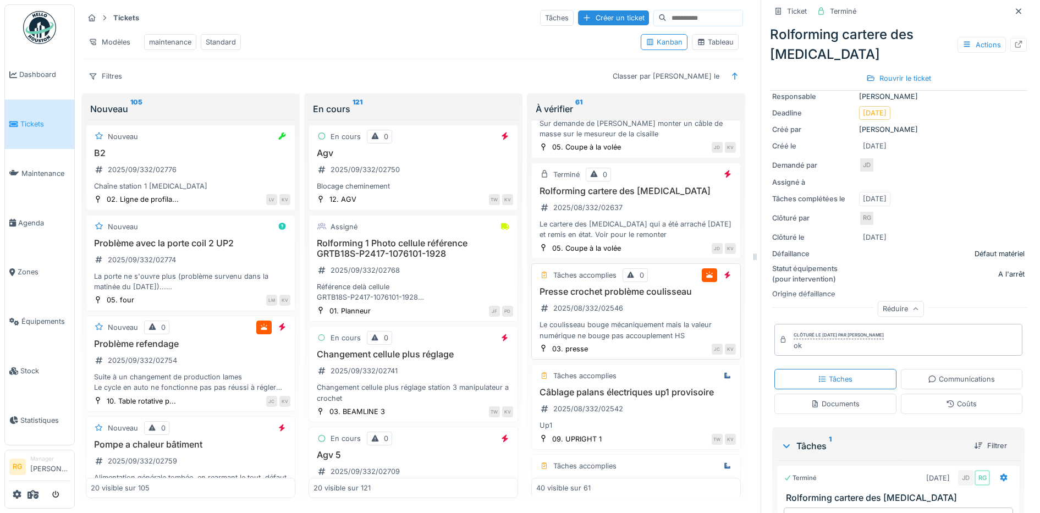
scroll to position [1831, 0]
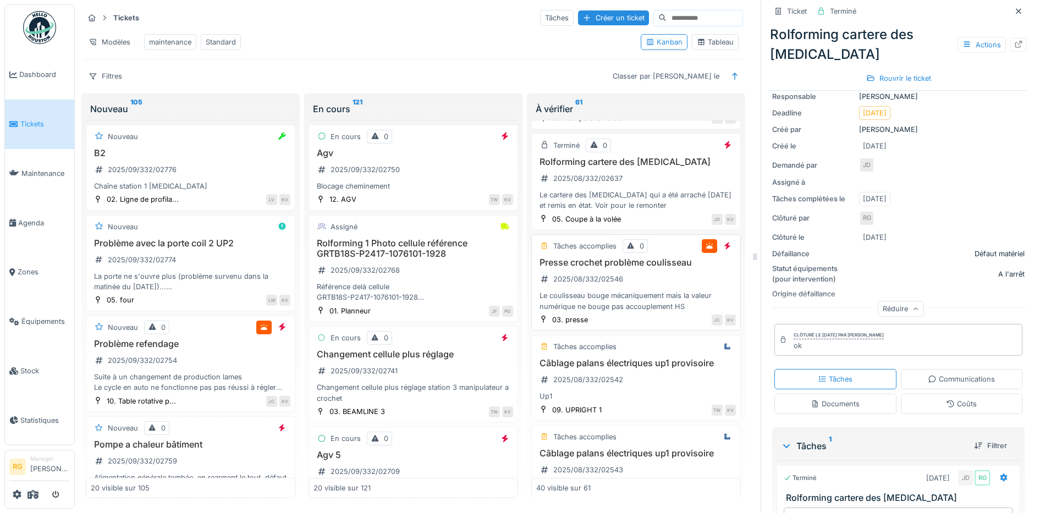
click at [630, 287] on div "Presse crochet problème coulisseau 2025/08/332/02546 Le coulisseau bouge mécani…" at bounding box center [636, 284] width 200 height 54
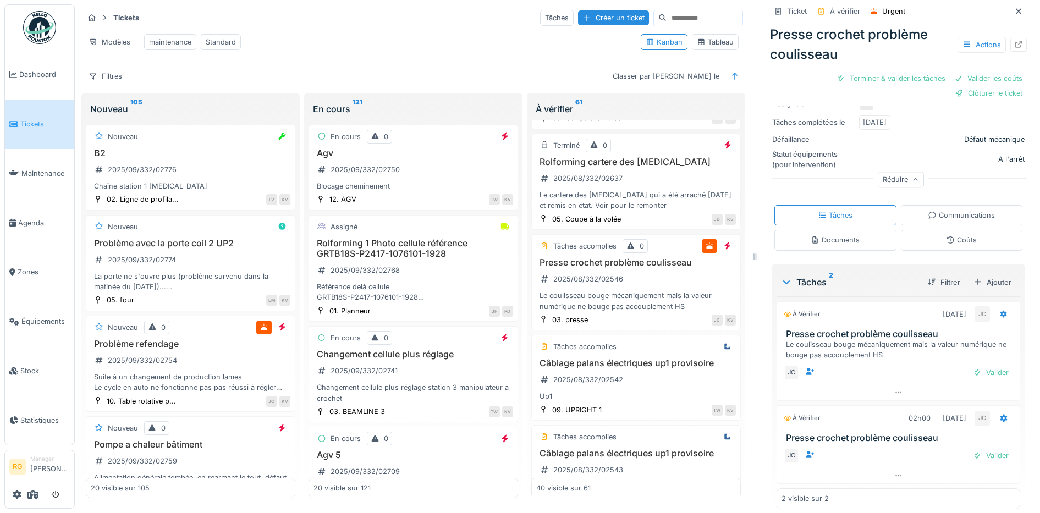
scroll to position [221, 0]
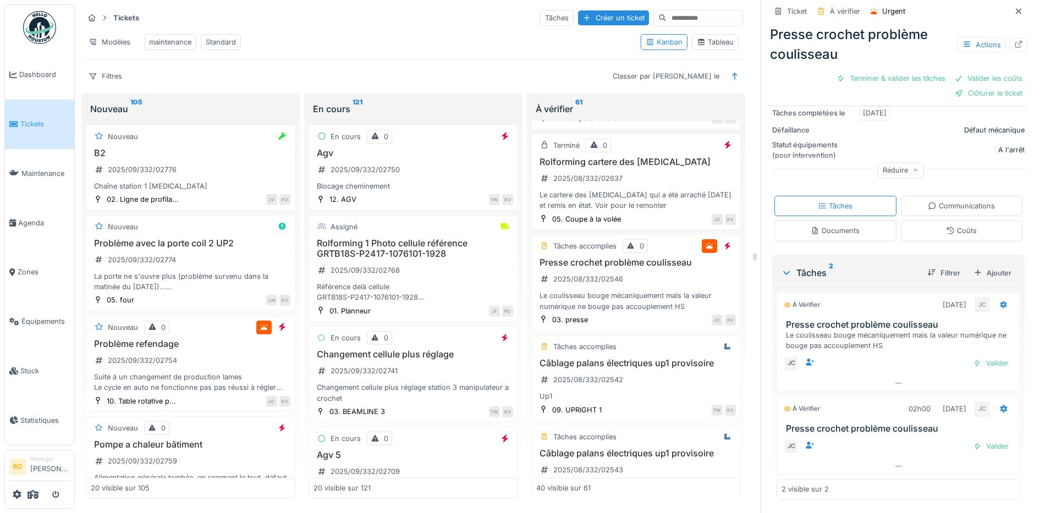
click at [851, 221] on div "Documents" at bounding box center [835, 231] width 122 height 20
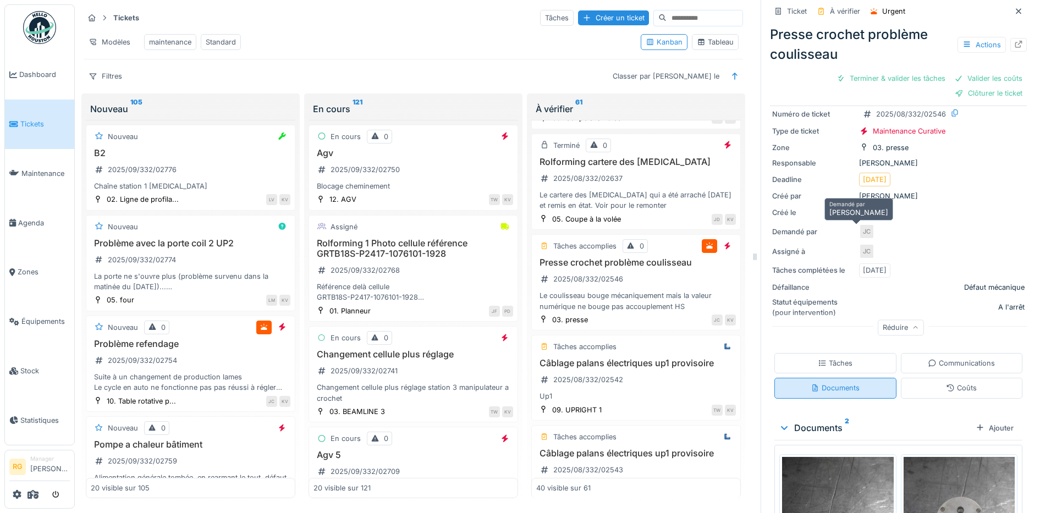
scroll to position [205, 0]
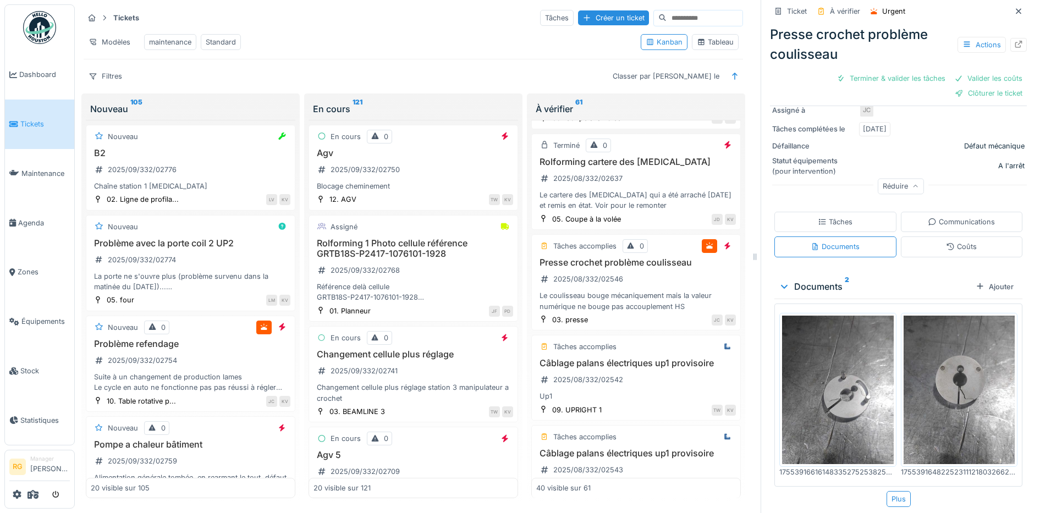
click at [824, 217] on div "Tâches" at bounding box center [835, 222] width 35 height 10
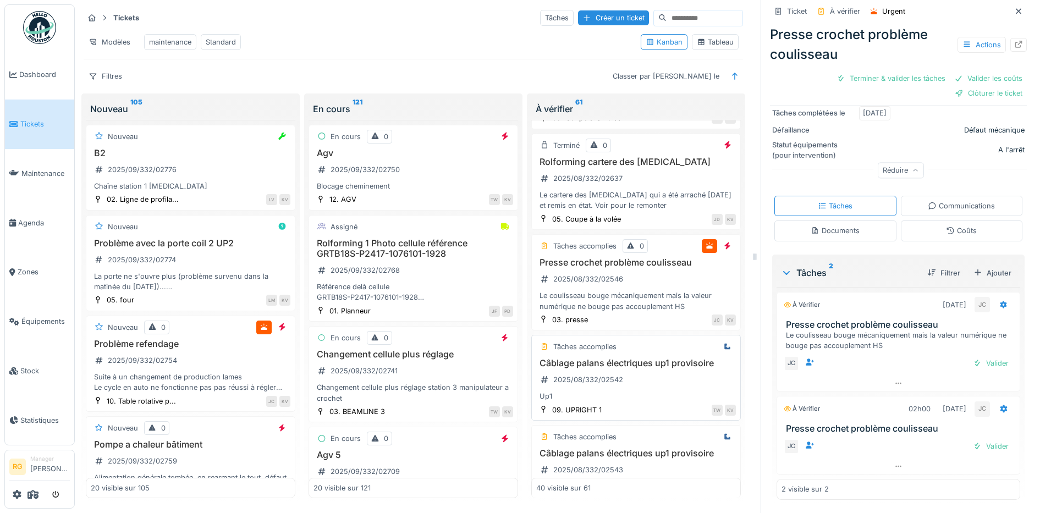
click at [641, 391] on div "Câblage palans électriques up1 provisoire 2025/08/332/02542 Up1" at bounding box center [636, 380] width 200 height 44
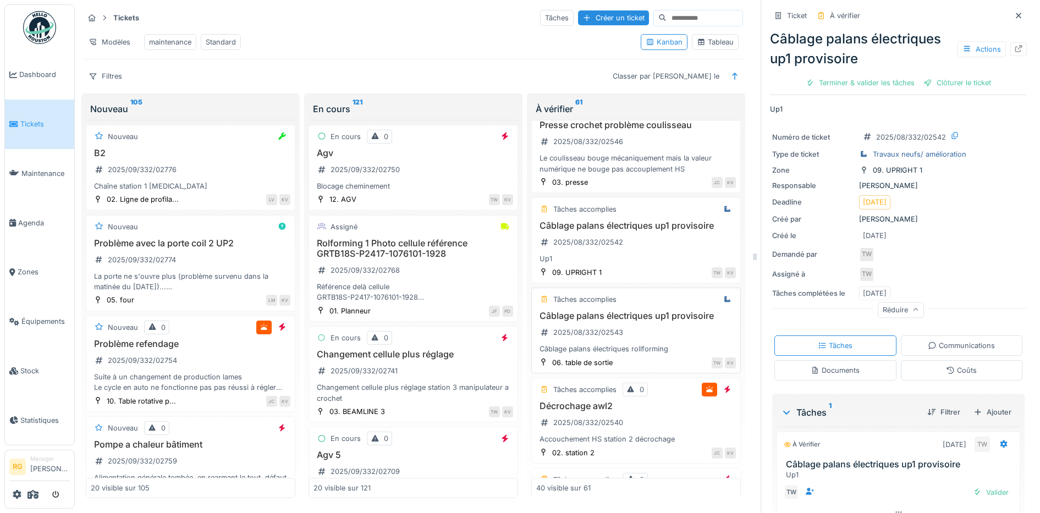
scroll to position [2037, 0]
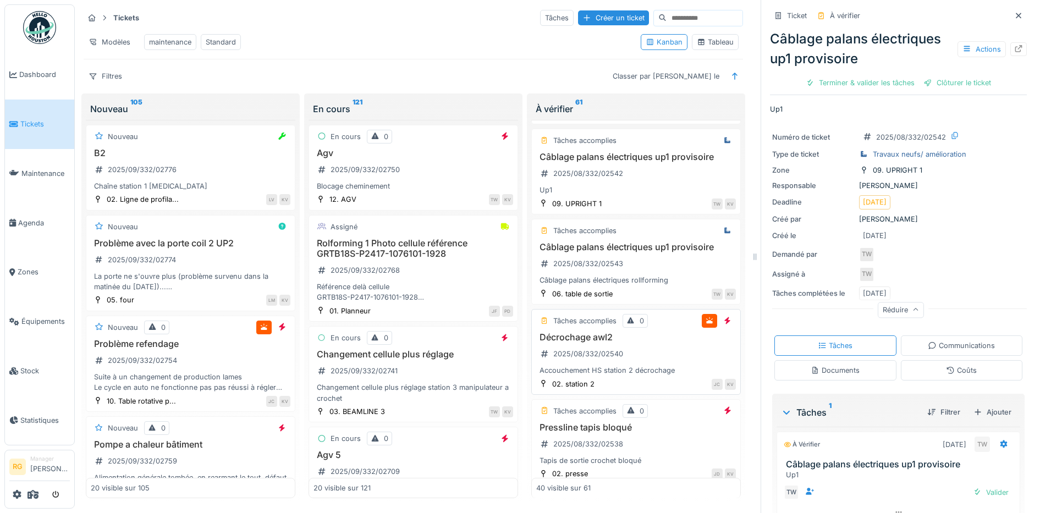
click at [644, 359] on div "Décrochage awl2 2025/08/332/02540 Accouchement HS station 2 décrochage" at bounding box center [636, 354] width 200 height 44
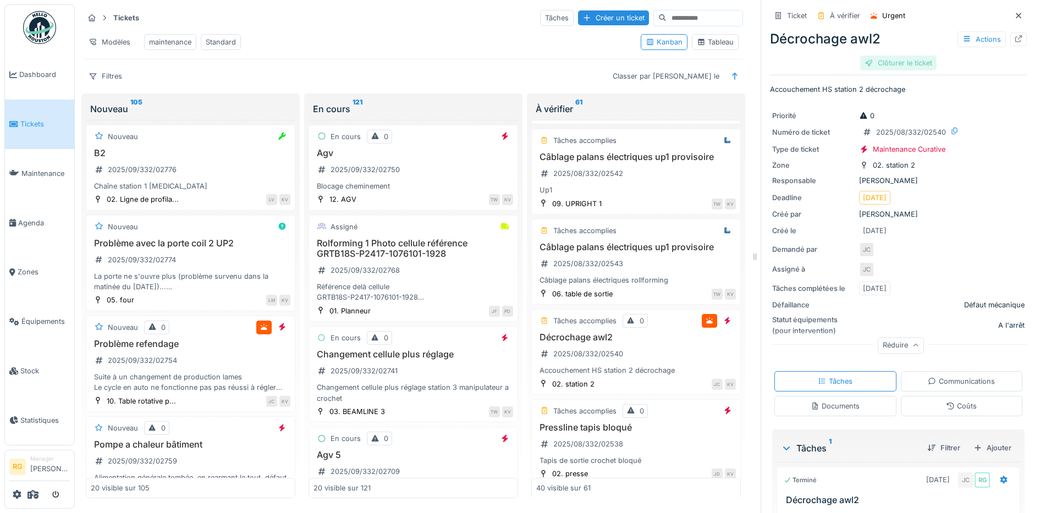
click at [891, 56] on div "Clôturer le ticket" at bounding box center [898, 63] width 76 height 15
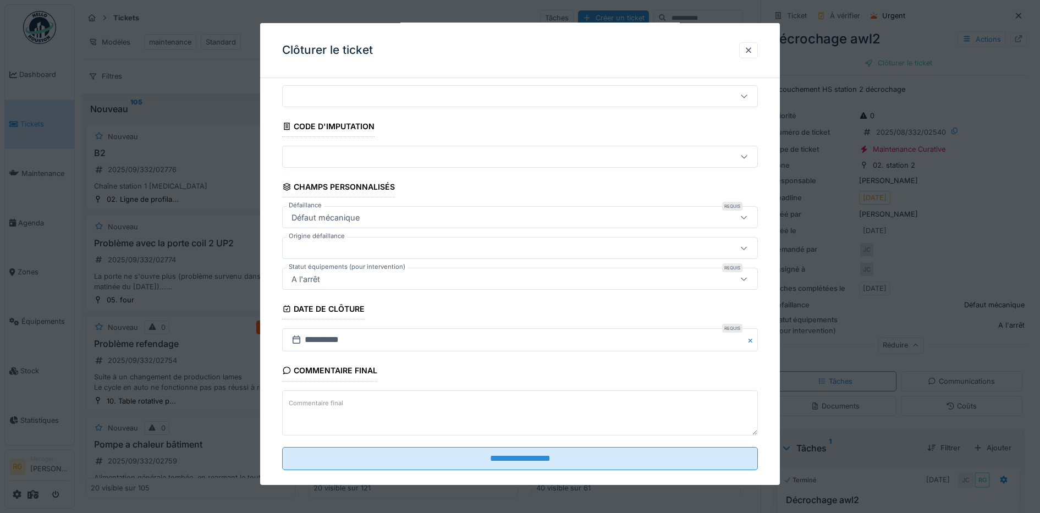
scroll to position [47, 0]
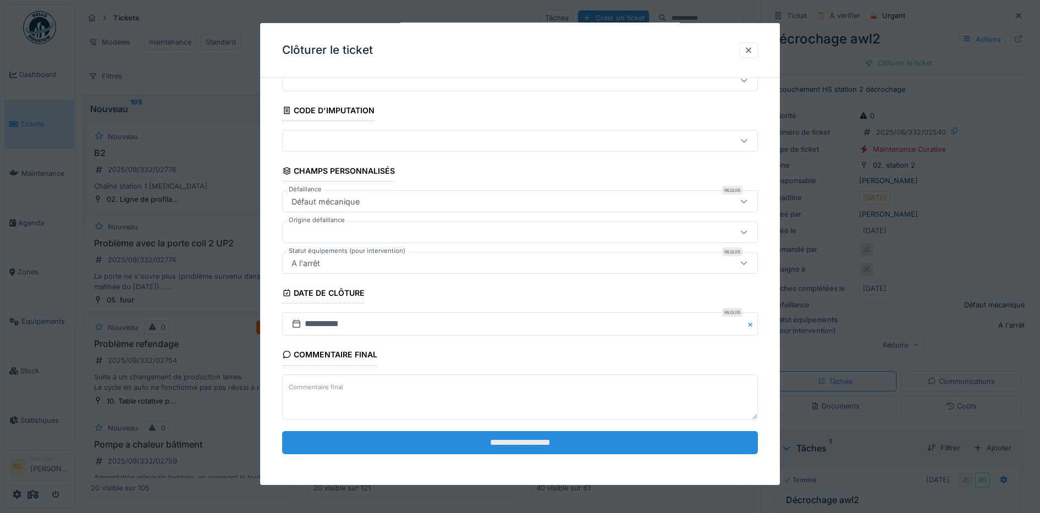
click at [526, 441] on input "**********" at bounding box center [520, 442] width 476 height 23
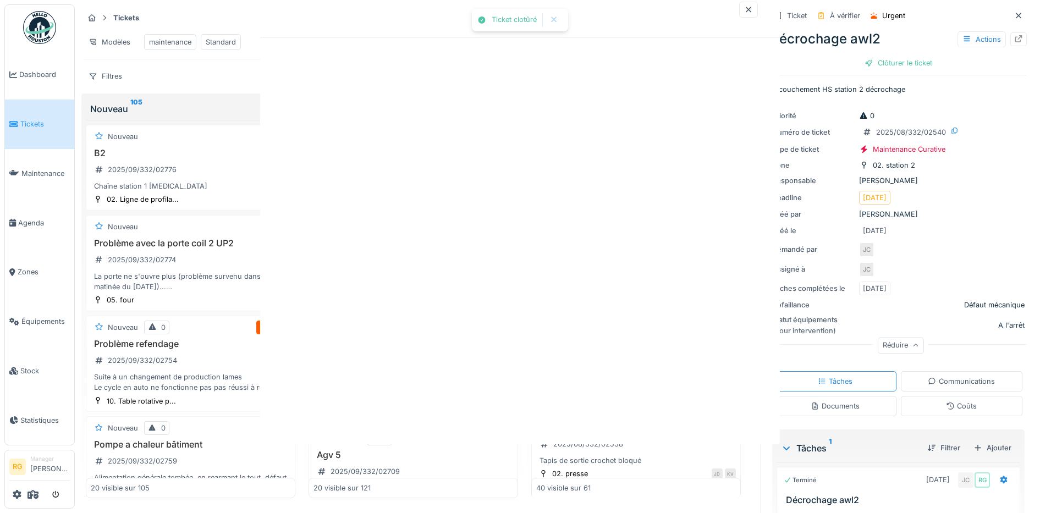
scroll to position [0, 0]
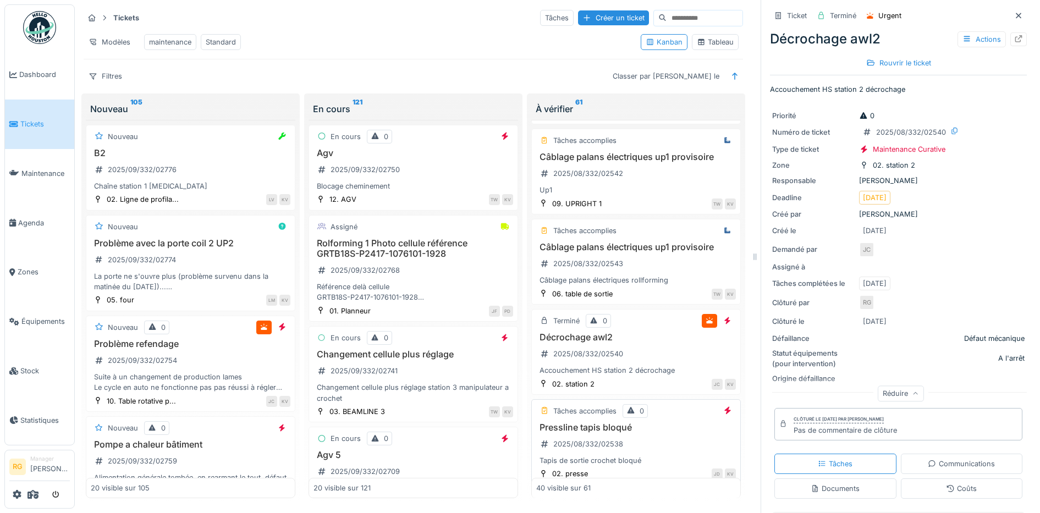
click at [650, 433] on h3 "Pressline tapis bloqué" at bounding box center [636, 427] width 200 height 10
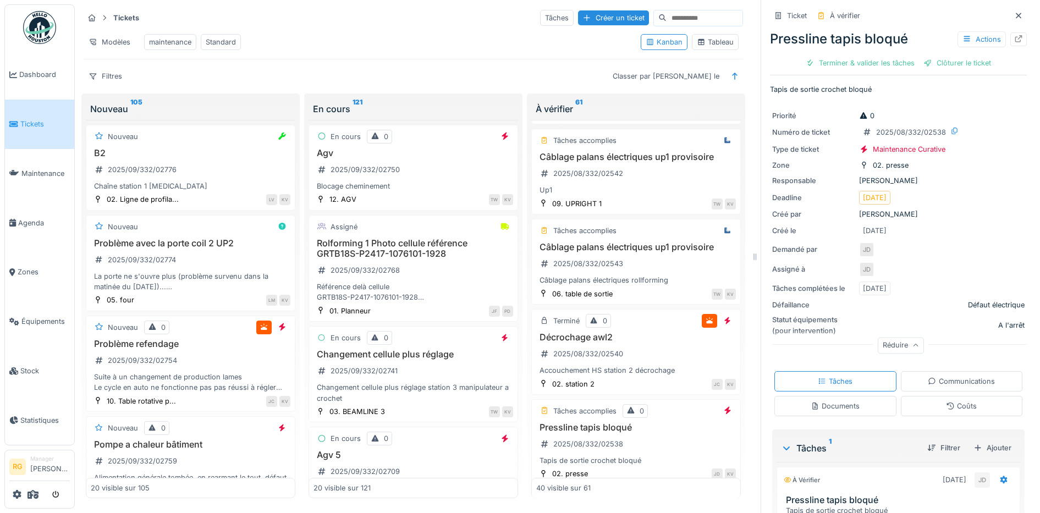
scroll to position [115, 0]
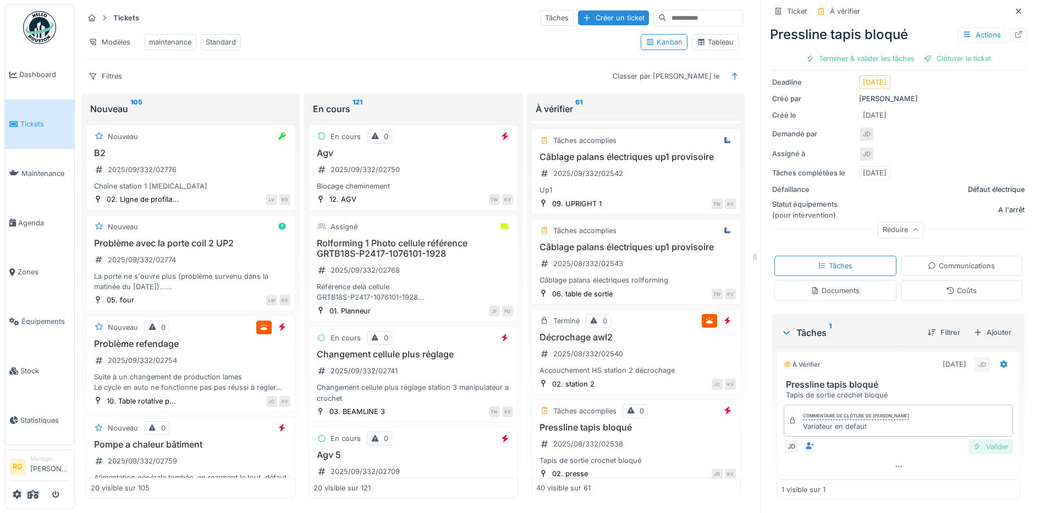
click at [975, 439] on div "Valider" at bounding box center [991, 446] width 45 height 15
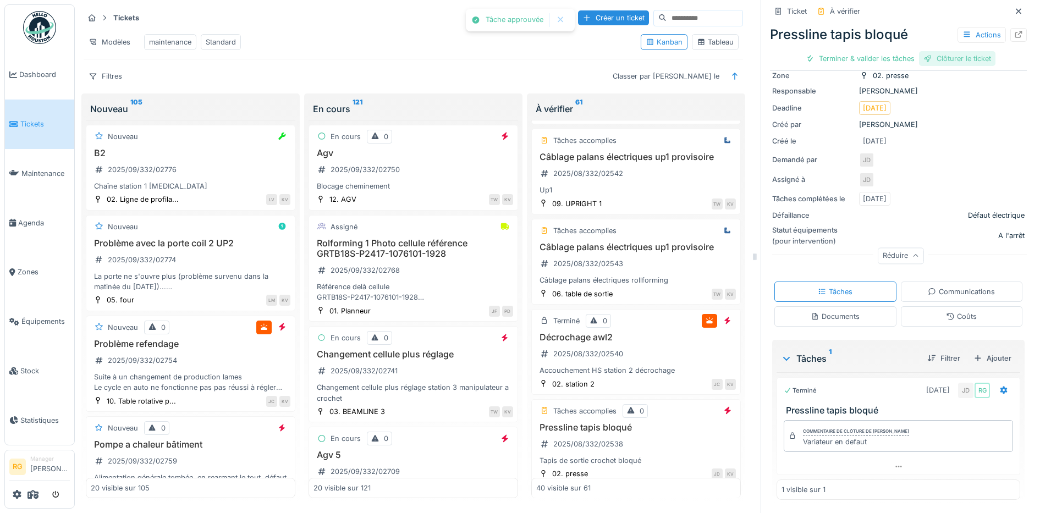
scroll to position [85, 0]
click at [898, 51] on div "Clôturer le ticket" at bounding box center [898, 58] width 76 height 15
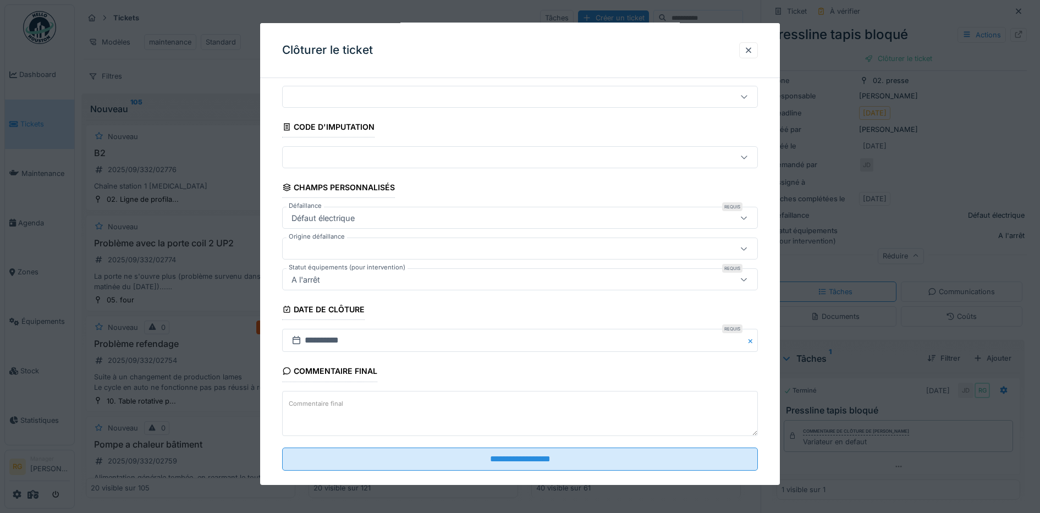
scroll to position [47, 0]
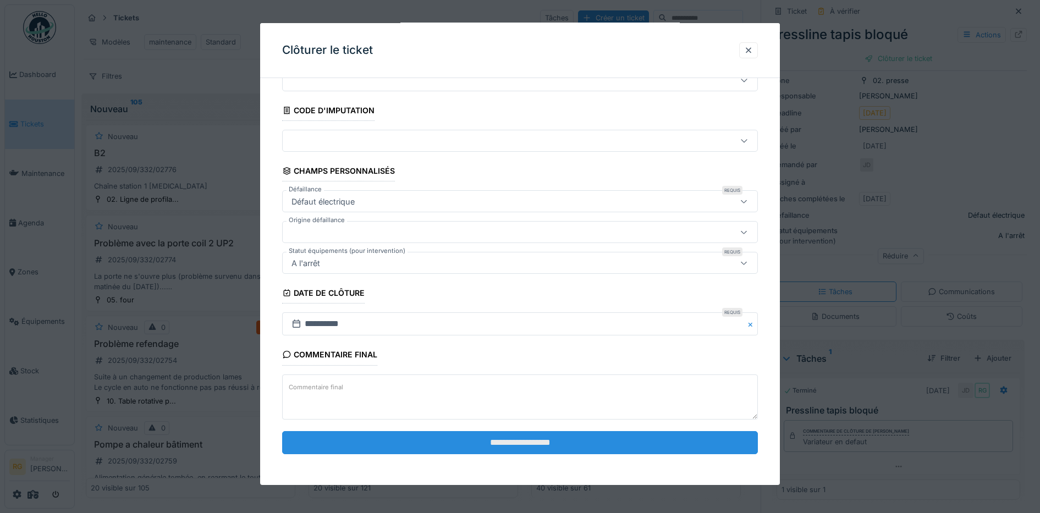
click at [563, 440] on input "**********" at bounding box center [520, 442] width 476 height 23
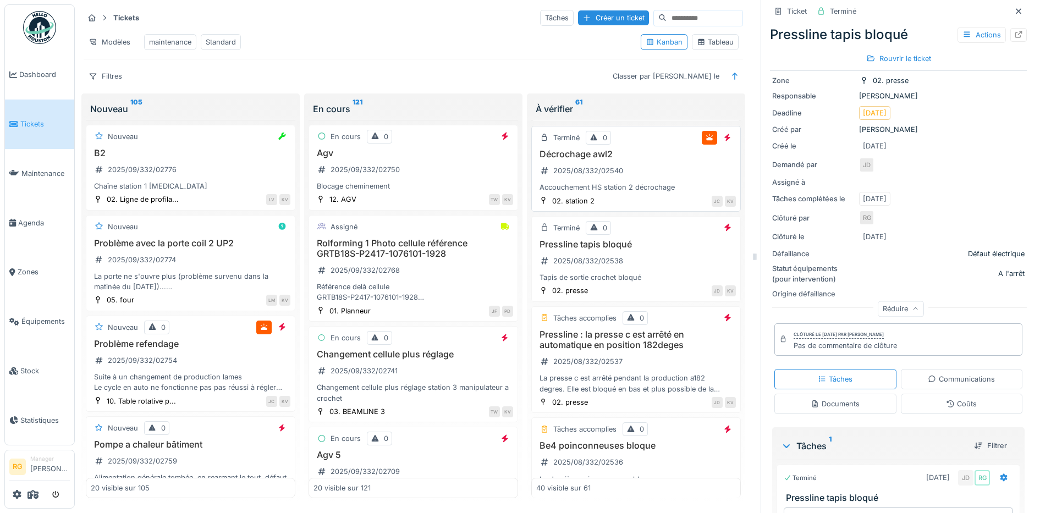
scroll to position [2243, 0]
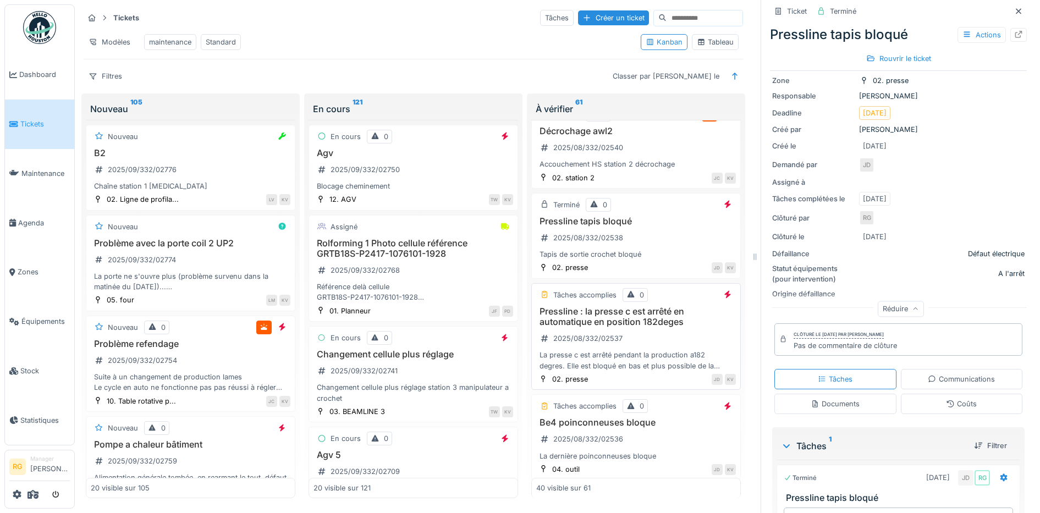
click at [654, 347] on div "Pressline : la presse c est arrêté en automatique en position 182deges 2025/08/…" at bounding box center [636, 338] width 200 height 65
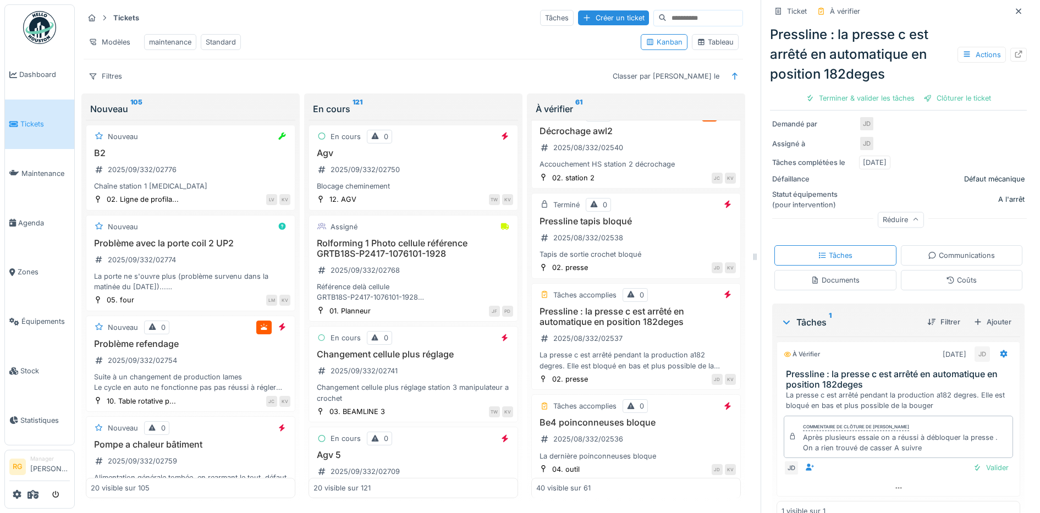
scroll to position [197, 0]
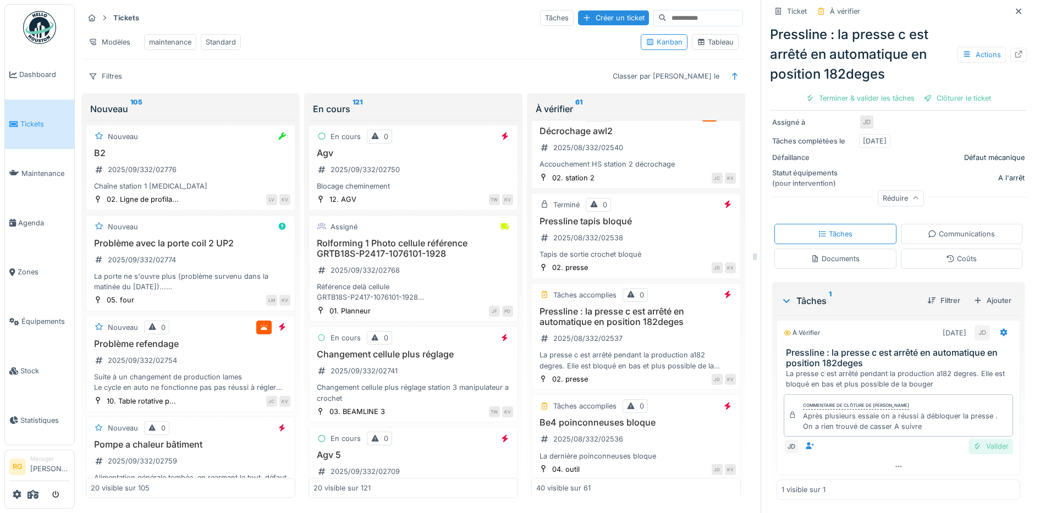
click at [975, 439] on div "Valider" at bounding box center [991, 446] width 45 height 15
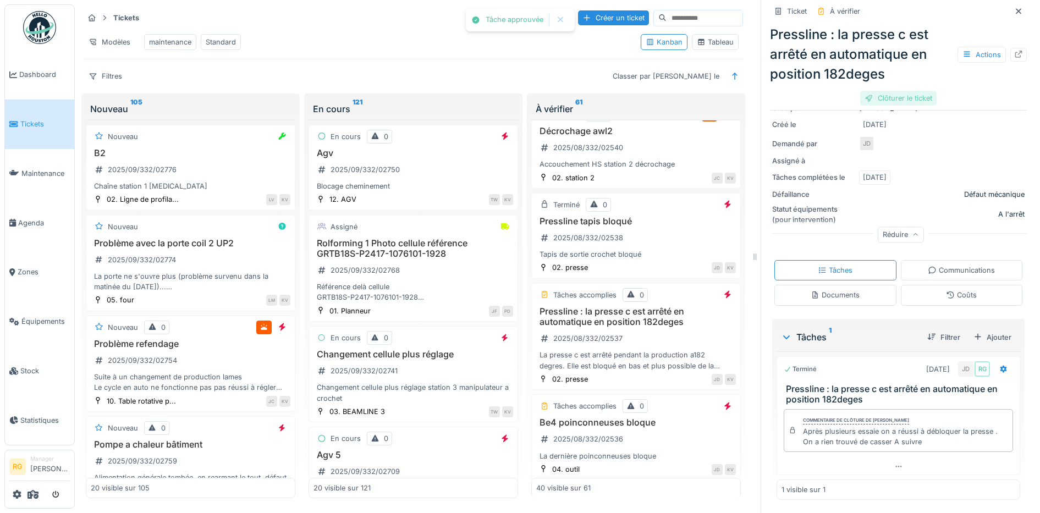
scroll to position [156, 0]
click at [883, 91] on div "Clôturer le ticket" at bounding box center [898, 98] width 76 height 15
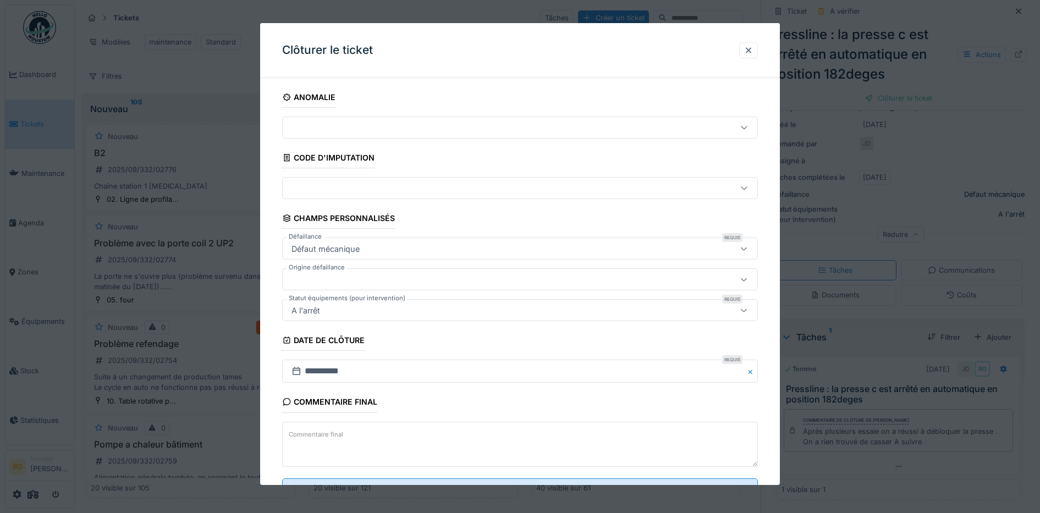
click at [427, 437] on textarea "Commentaire final" at bounding box center [520, 444] width 476 height 45
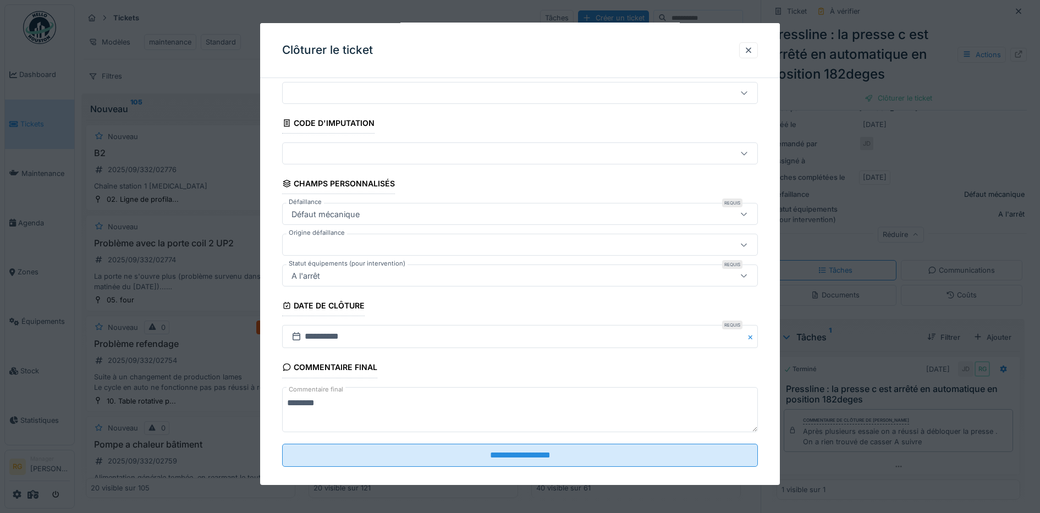
scroll to position [47, 0]
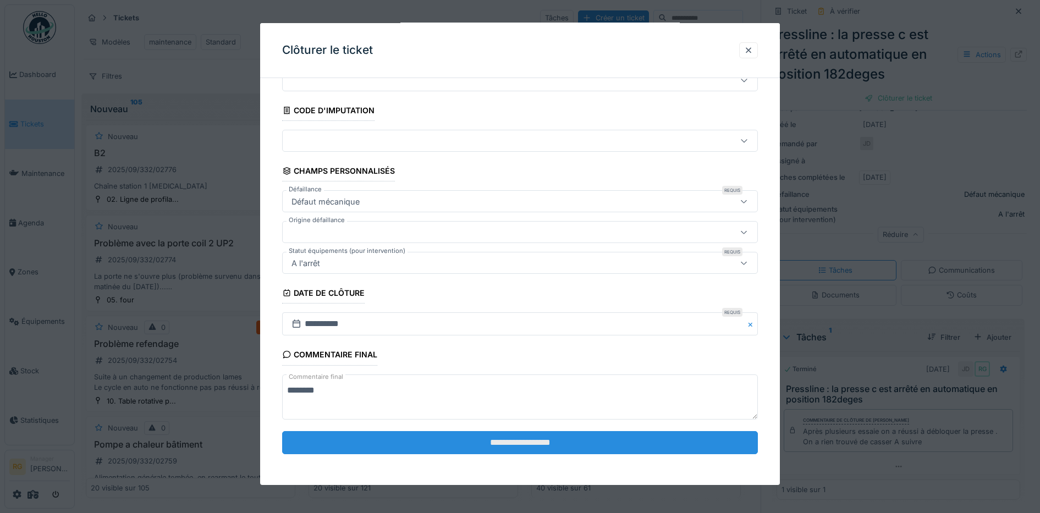
type textarea "********"
click at [487, 445] on input "**********" at bounding box center [520, 442] width 476 height 23
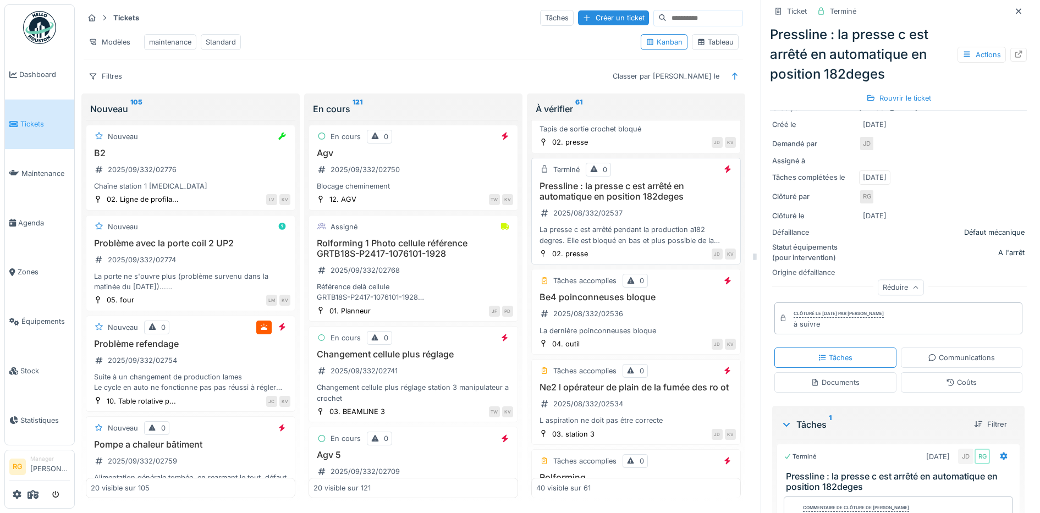
scroll to position [2450, 0]
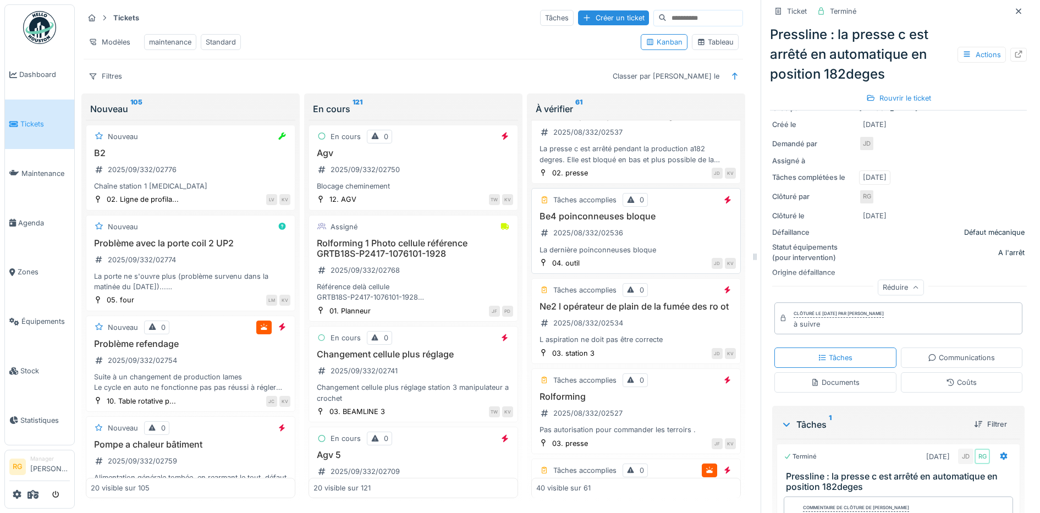
click at [664, 247] on div "Be4 poinconneuses bloque 2025/08/332/02536 La dernière poinconneuses bloque" at bounding box center [636, 233] width 200 height 44
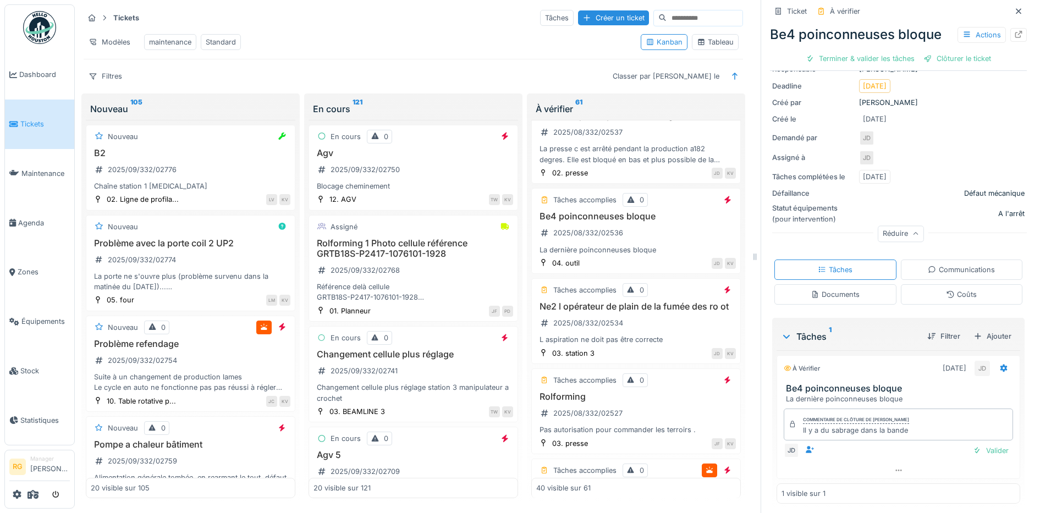
scroll to position [115, 0]
click at [980, 439] on div "Valider" at bounding box center [991, 446] width 45 height 15
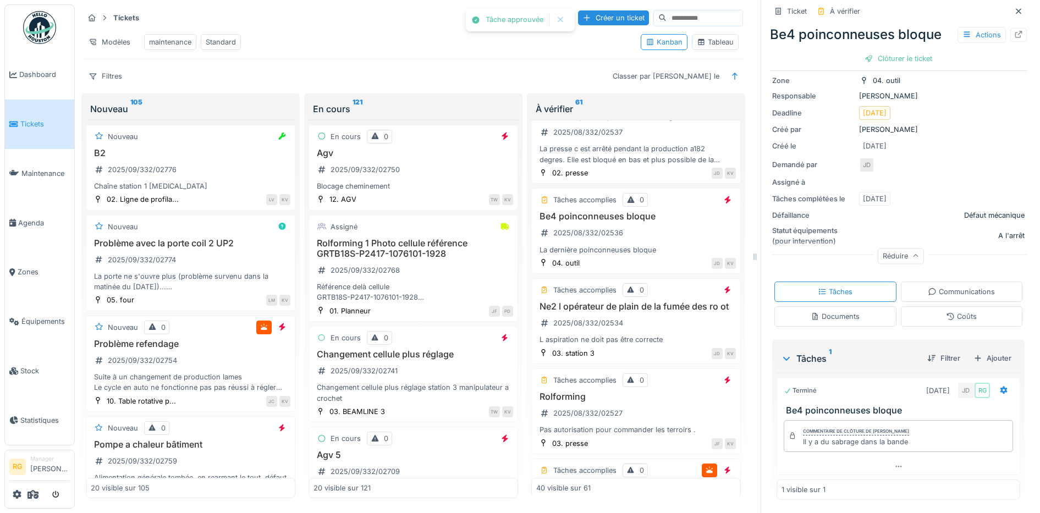
scroll to position [85, 0]
click at [884, 51] on div "Clôturer le ticket" at bounding box center [898, 58] width 76 height 15
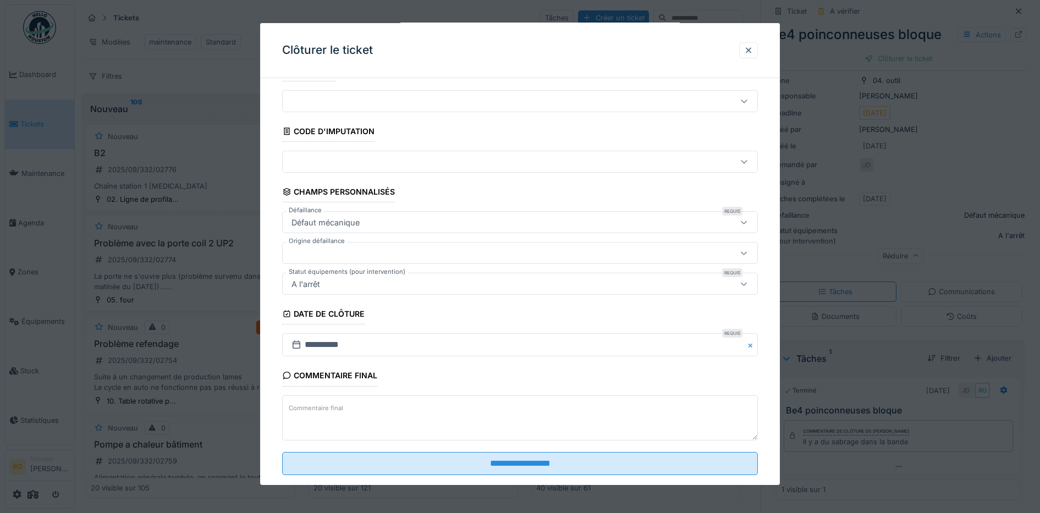
scroll to position [47, 0]
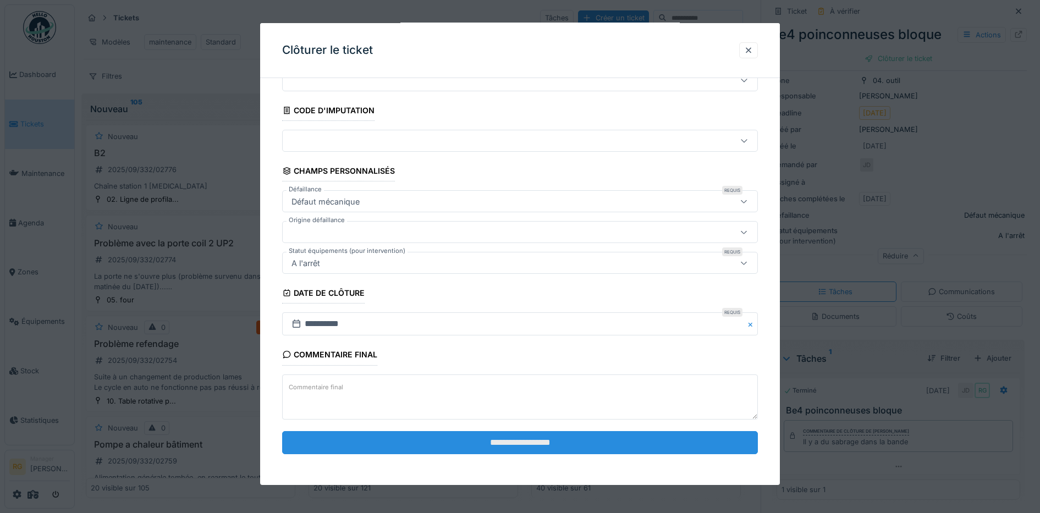
click at [571, 442] on input "**********" at bounding box center [520, 442] width 476 height 23
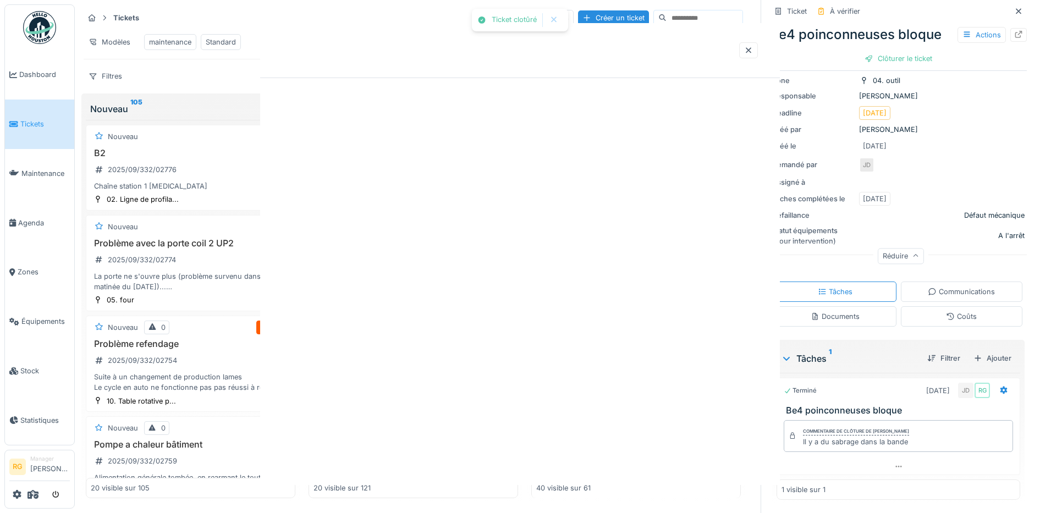
scroll to position [0, 0]
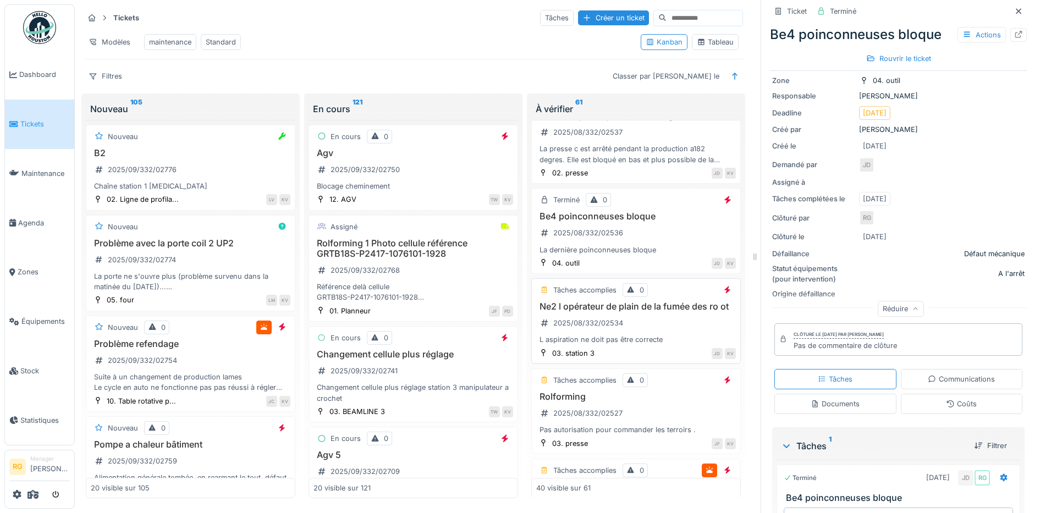
click at [653, 339] on div "Ne2 l opérateur de plain de la fumée des ro ot 2025/08/332/02534 L aspiration n…" at bounding box center [636, 323] width 200 height 44
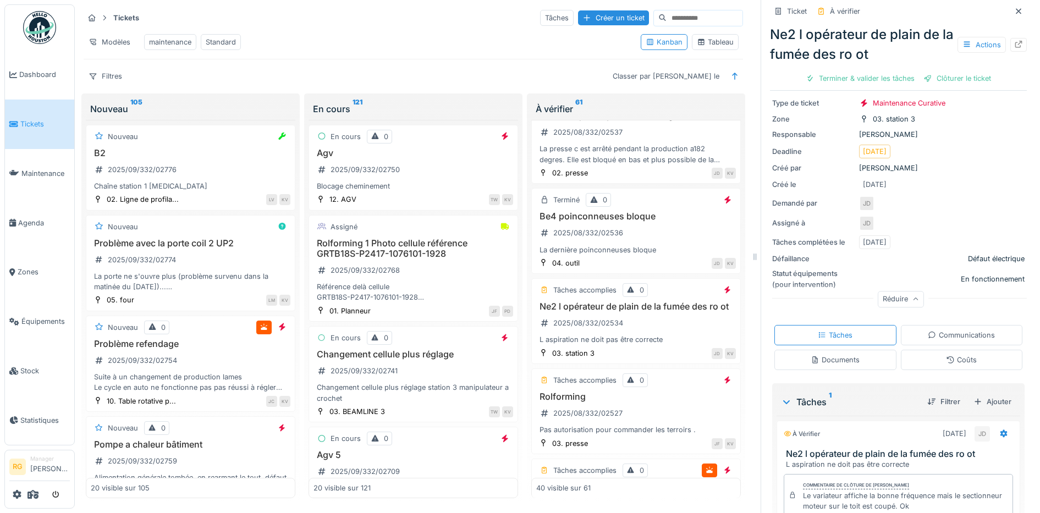
scroll to position [146, 0]
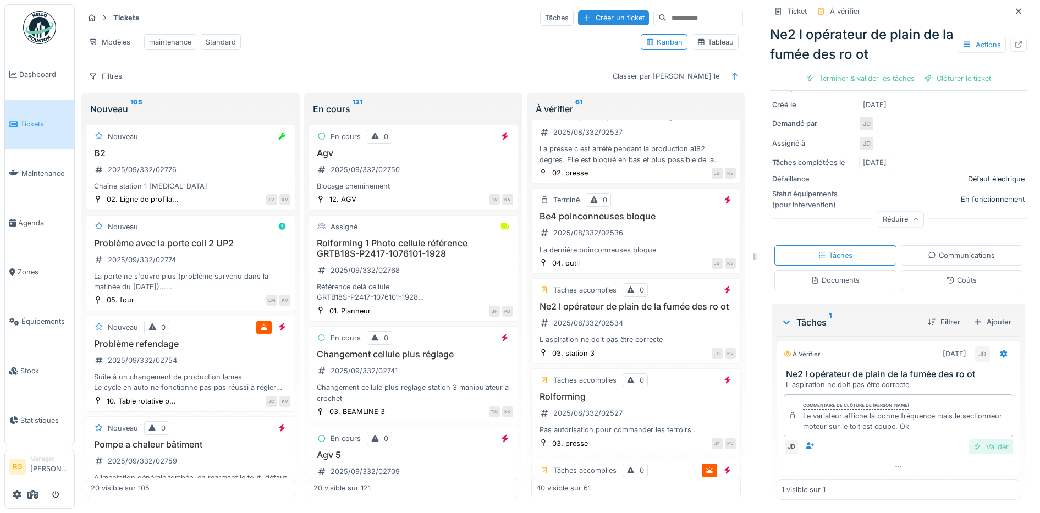
click at [980, 439] on div "Valider" at bounding box center [991, 446] width 45 height 15
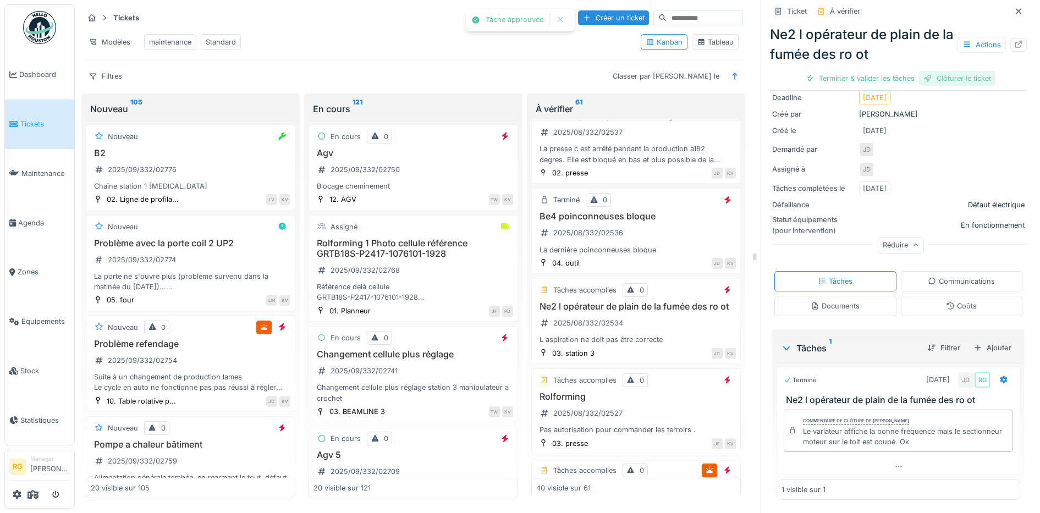
scroll to position [115, 0]
click at [876, 71] on div "Clôturer le ticket" at bounding box center [898, 78] width 76 height 15
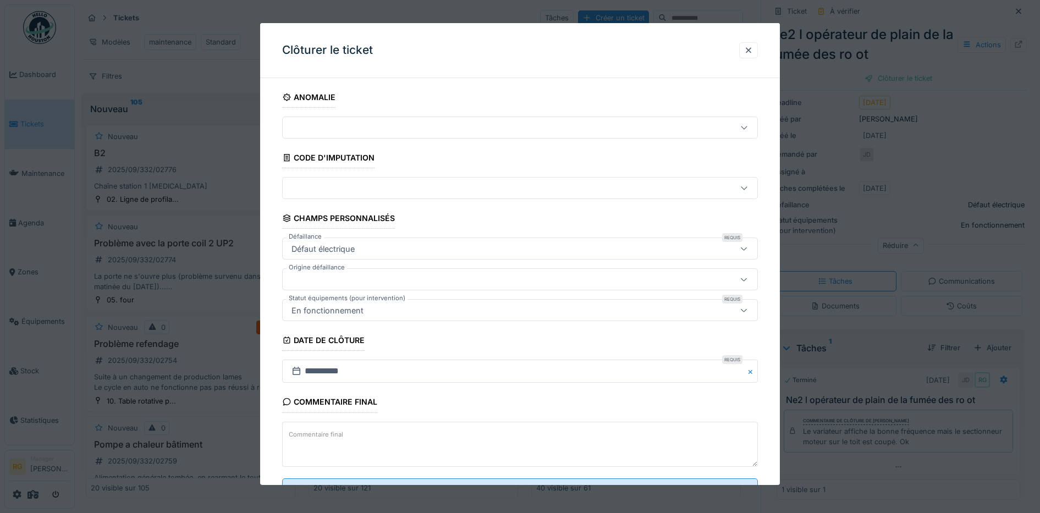
click at [480, 444] on textarea "Commentaire final" at bounding box center [520, 444] width 476 height 45
drag, startPoint x: 481, startPoint y: 443, endPoint x: 479, endPoint y: 430, distance: 13.3
click at [481, 441] on textarea "Commentaire final" at bounding box center [520, 444] width 476 height 45
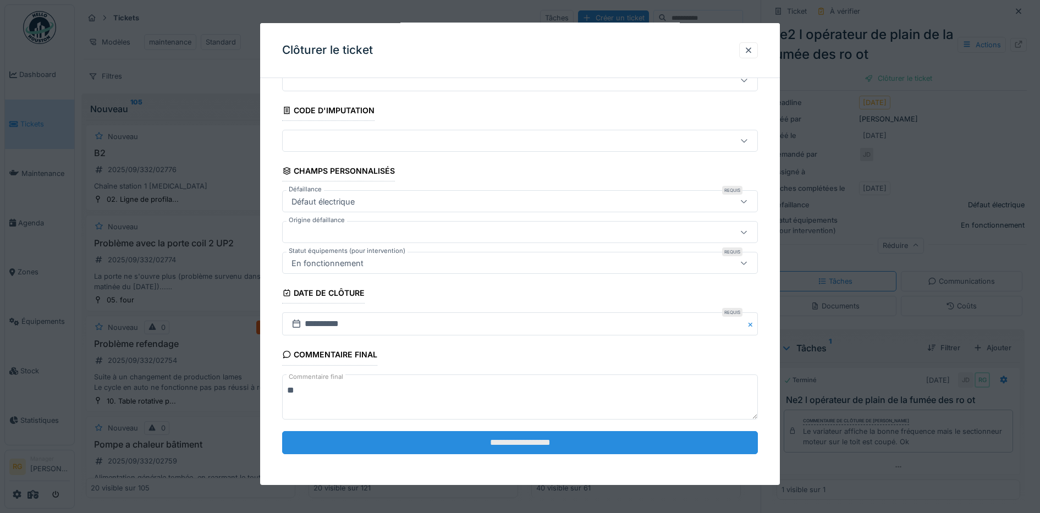
type textarea "**"
click at [482, 442] on input "**********" at bounding box center [520, 442] width 476 height 23
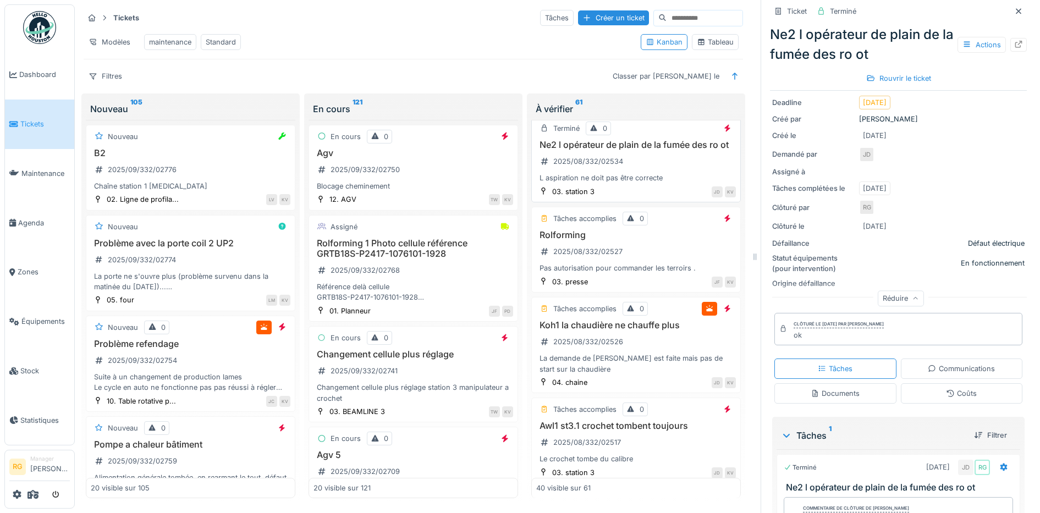
scroll to position [2656, 0]
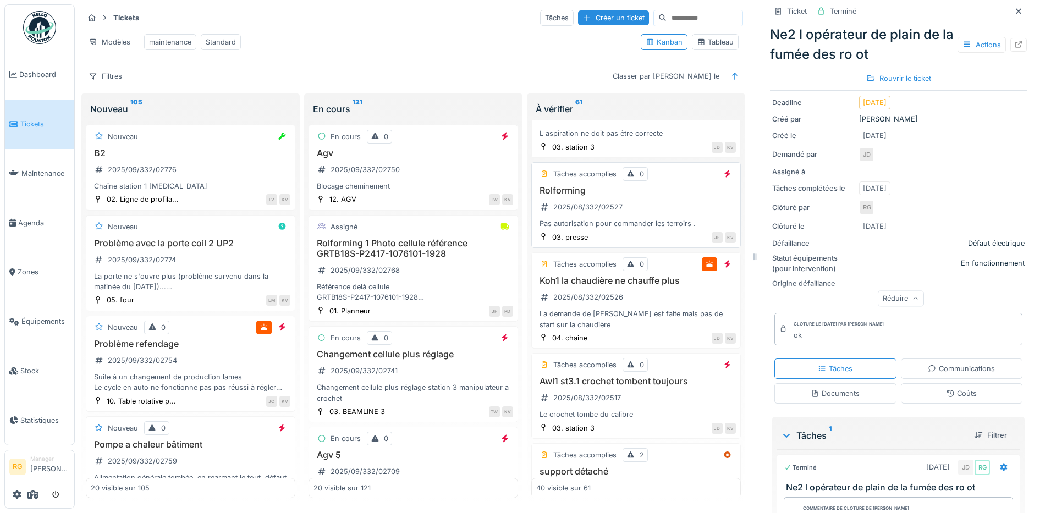
click at [650, 220] on div "Rolforming 2025/08/332/02527 Pas autorisation pour commander les terroirs ." at bounding box center [636, 207] width 200 height 44
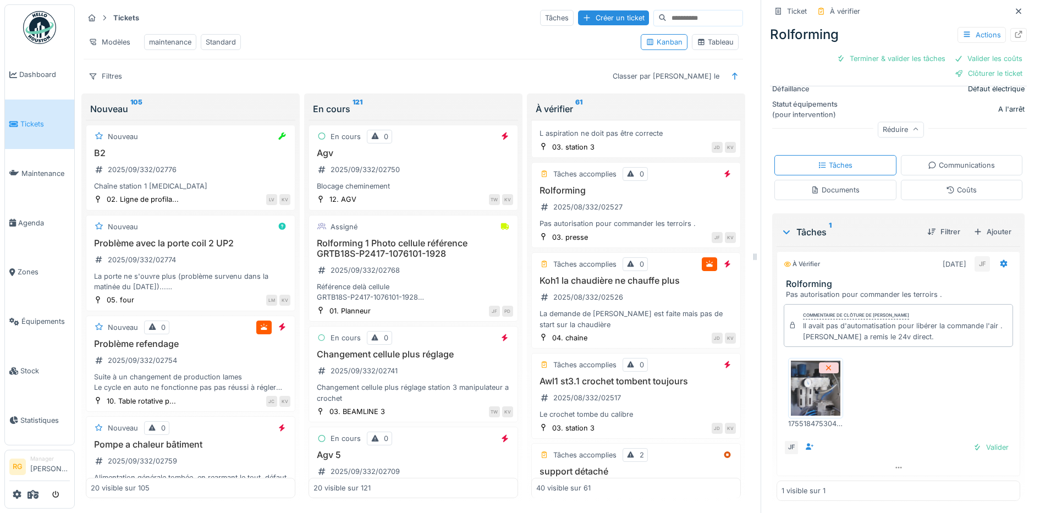
scroll to position [232, 0]
click at [802, 383] on img at bounding box center [815, 387] width 49 height 55
click at [981, 441] on div "Valider" at bounding box center [991, 446] width 45 height 15
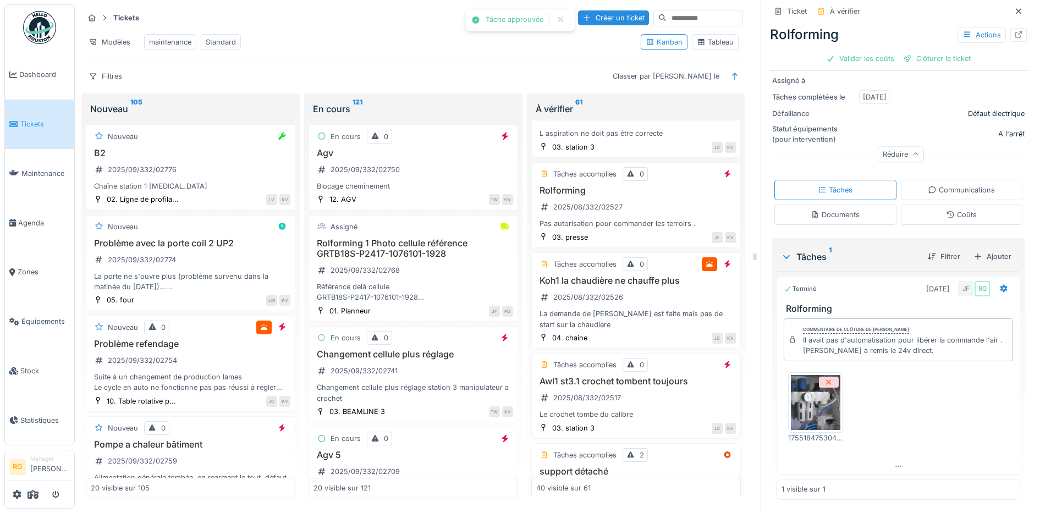
click at [946, 210] on div "Coûts" at bounding box center [961, 215] width 31 height 10
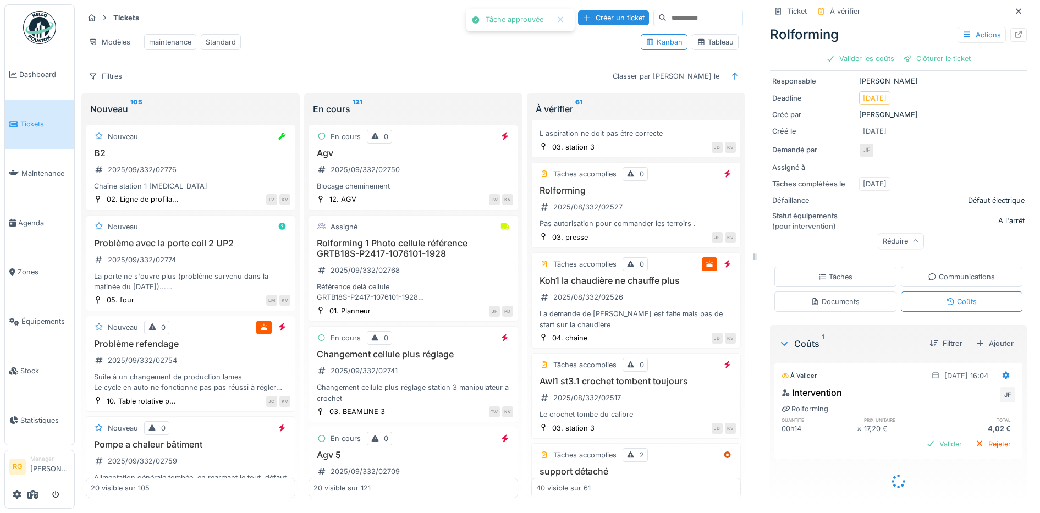
scroll to position [86, 0]
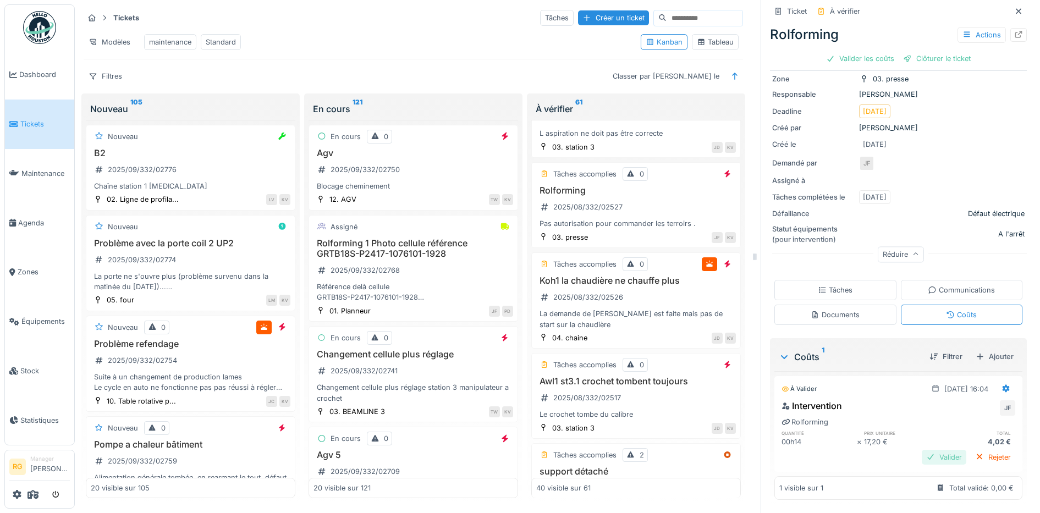
click at [928, 450] on div "Valider" at bounding box center [944, 457] width 45 height 15
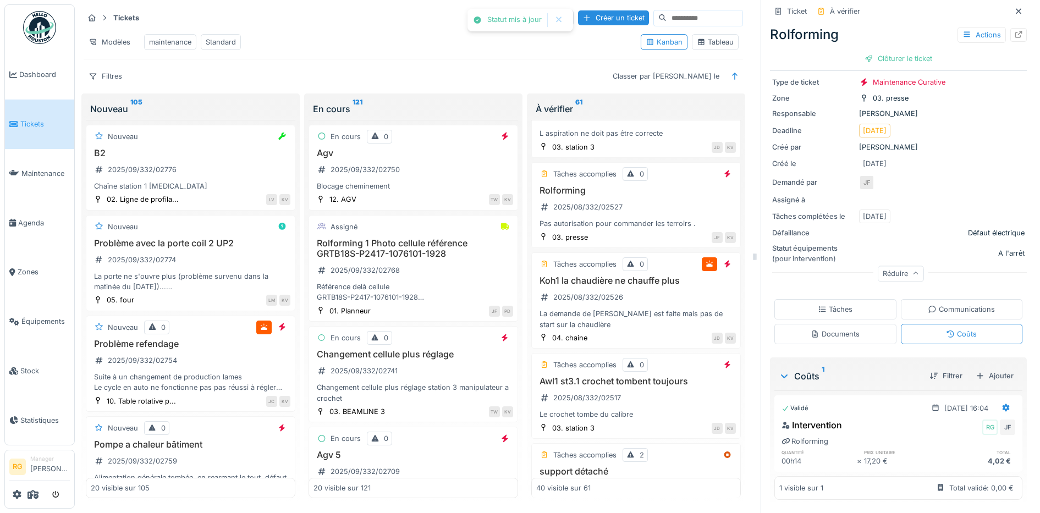
scroll to position [67, 0]
click at [882, 51] on div "Clôturer le ticket" at bounding box center [898, 58] width 76 height 15
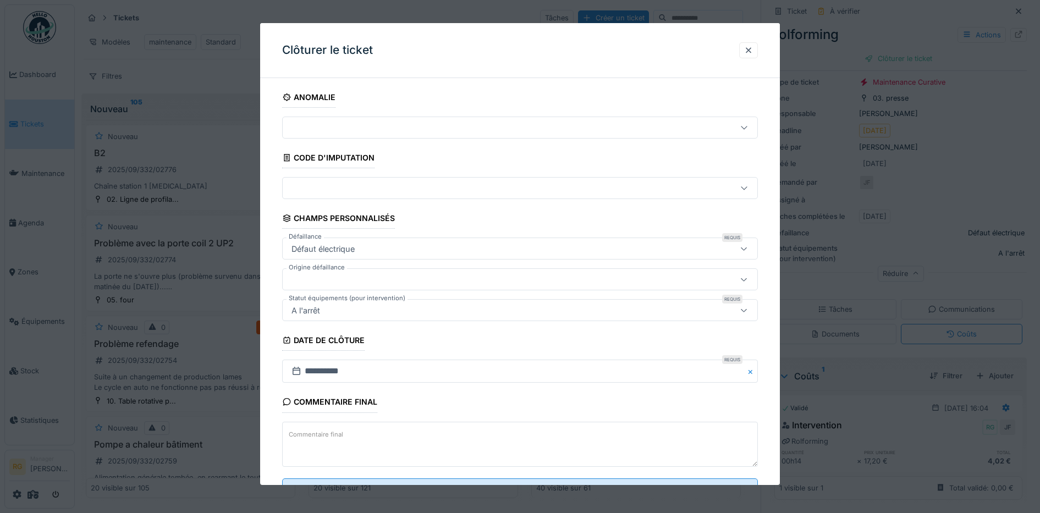
click at [333, 437] on label "Commentaire final" at bounding box center [316, 435] width 59 height 14
click at [333, 437] on textarea "Commentaire final" at bounding box center [520, 444] width 476 height 45
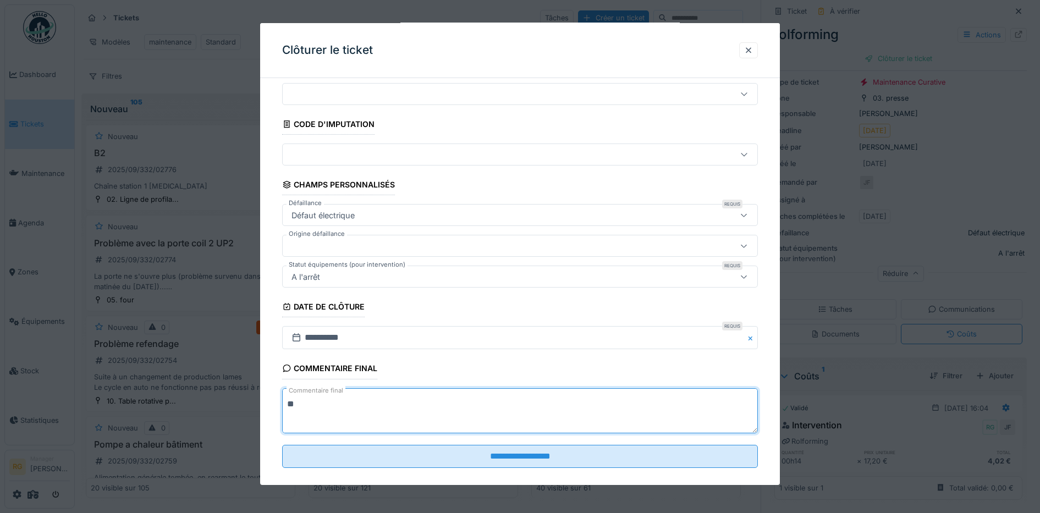
scroll to position [47, 0]
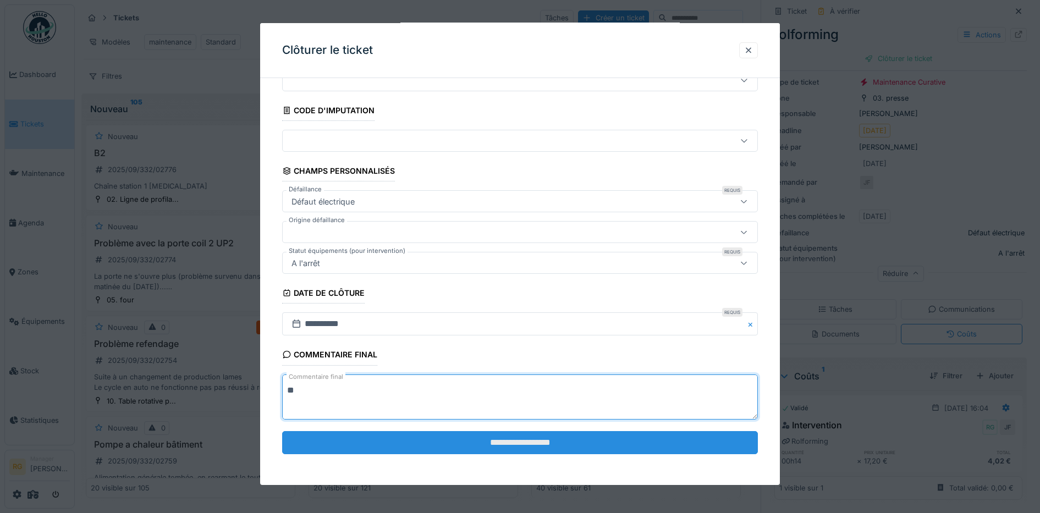
type textarea "**"
click at [472, 437] on input "**********" at bounding box center [520, 442] width 476 height 23
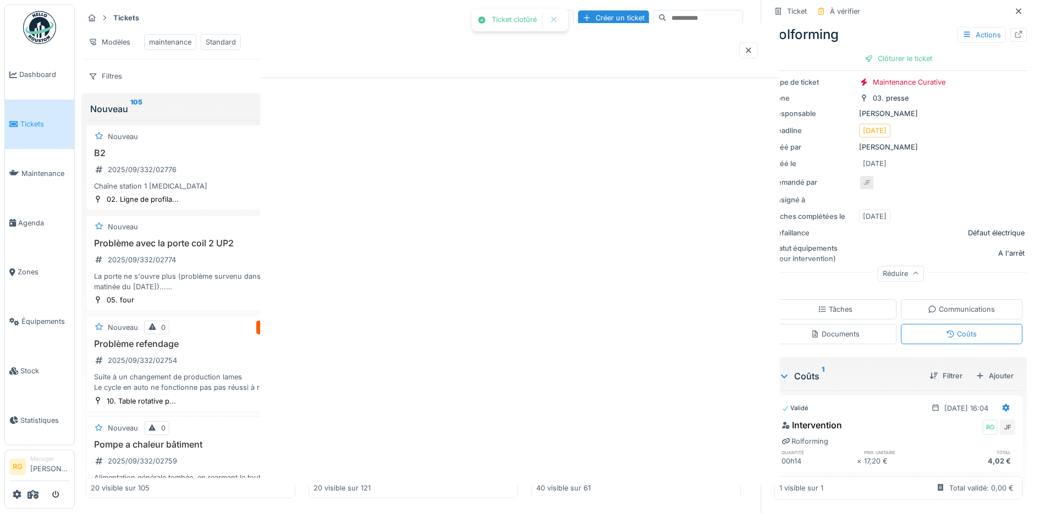
scroll to position [0, 0]
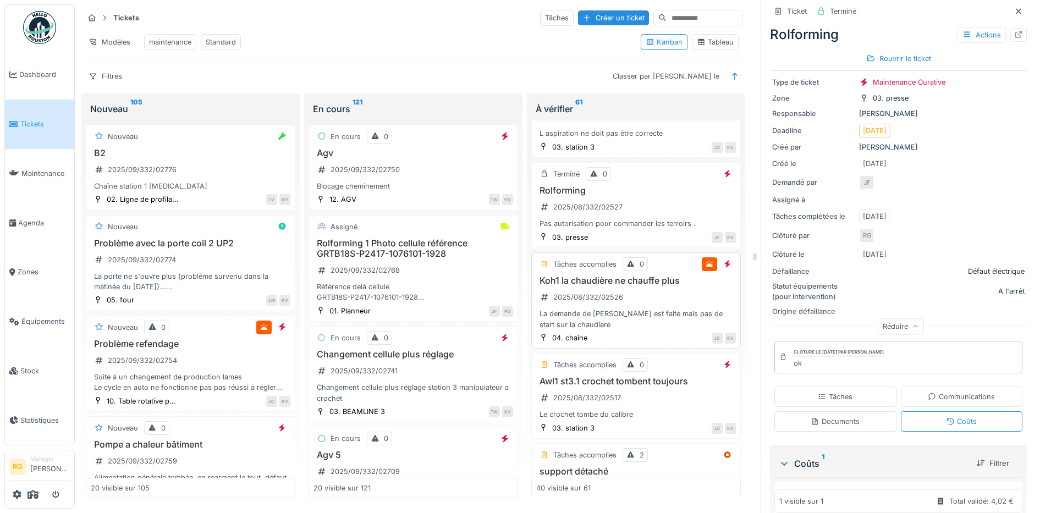
click at [652, 325] on div "Koh1 la chaudière ne chauffe plus 2025/08/332/02526 La demande de chauffage est…" at bounding box center [636, 303] width 200 height 54
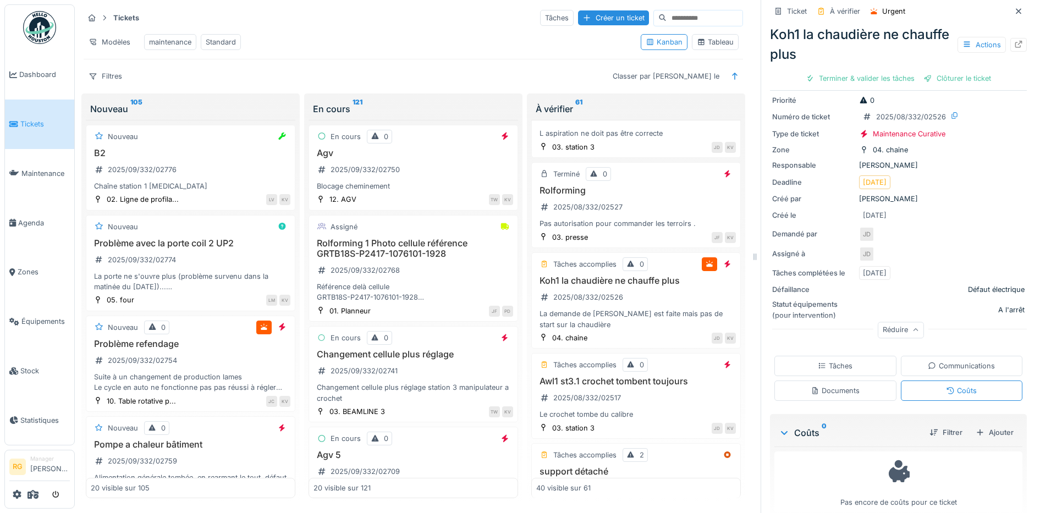
scroll to position [52, 0]
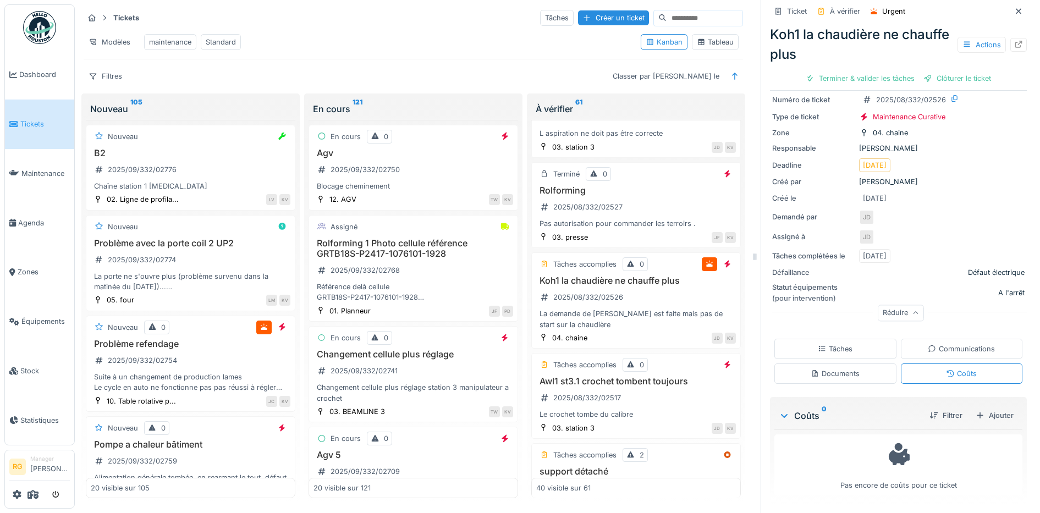
click at [834, 344] on div "Tâches" at bounding box center [835, 349] width 35 height 10
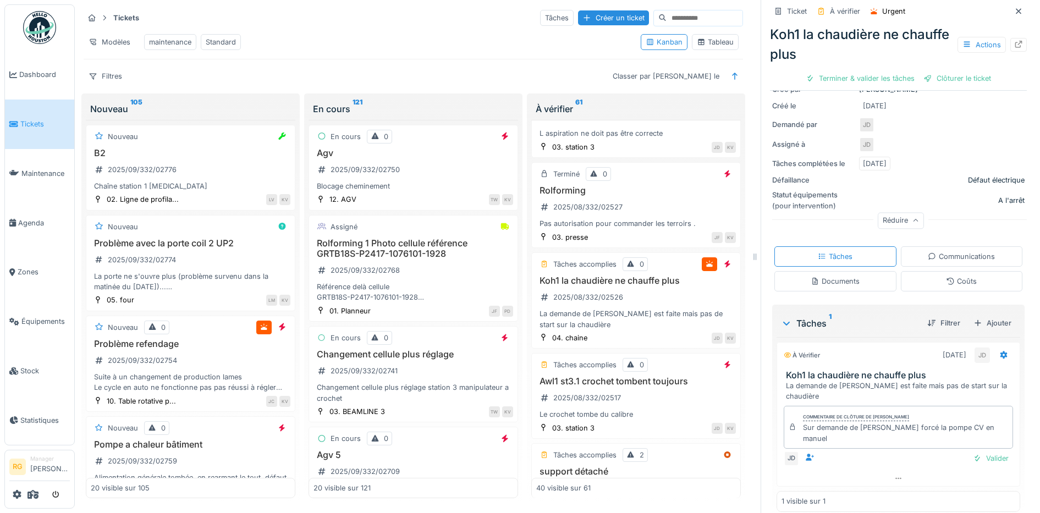
scroll to position [146, 0]
click at [971, 450] on div "Valider" at bounding box center [991, 457] width 45 height 15
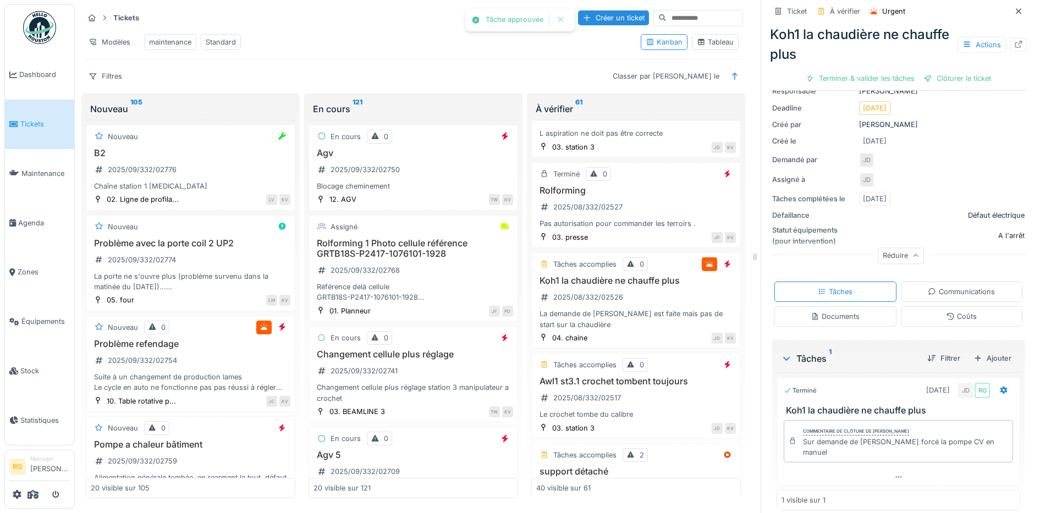
scroll to position [104, 0]
drag, startPoint x: 889, startPoint y: 69, endPoint x: 878, endPoint y: 86, distance: 20.6
click at [890, 71] on div "Clôturer le ticket" at bounding box center [898, 78] width 76 height 15
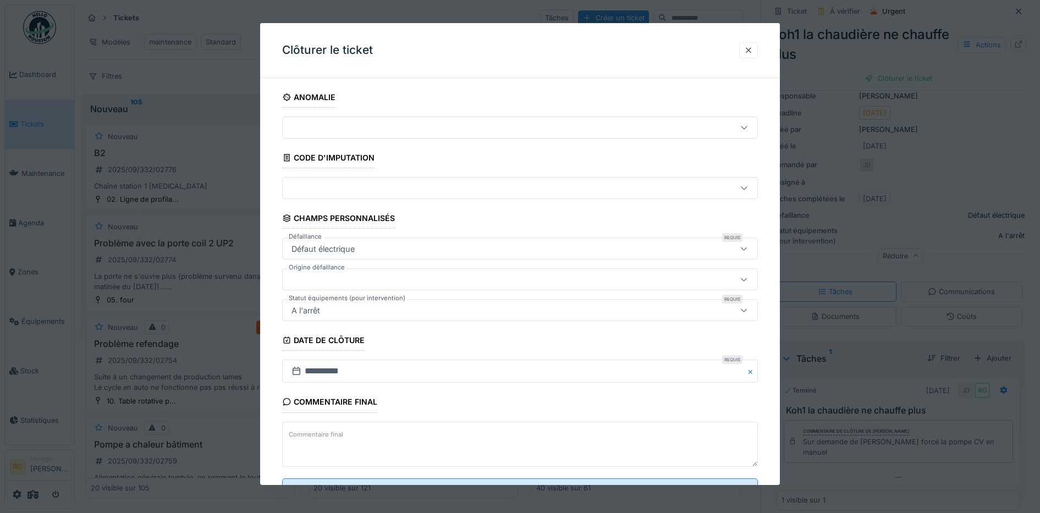
click at [331, 428] on label "Commentaire final" at bounding box center [316, 435] width 59 height 14
click at [331, 428] on textarea "Commentaire final" at bounding box center [520, 444] width 476 height 45
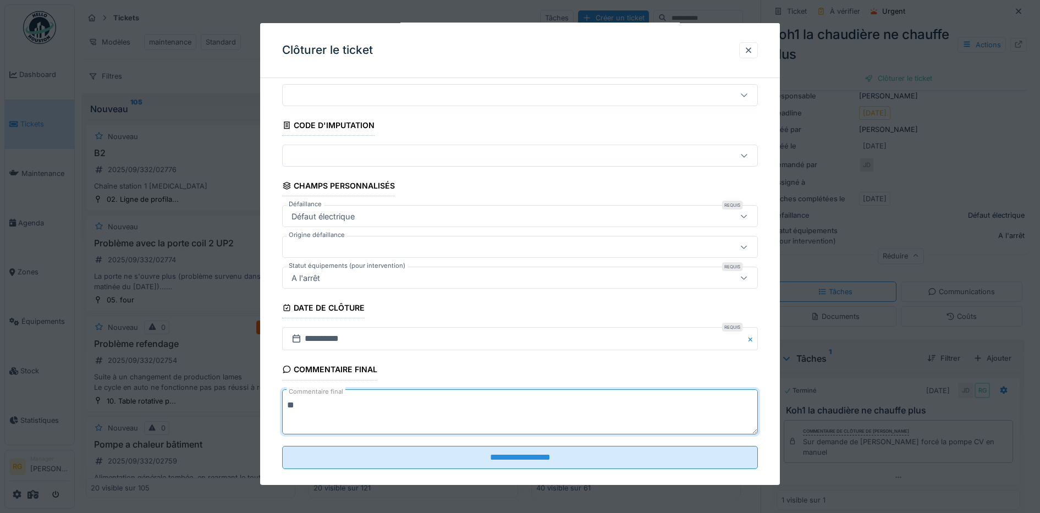
scroll to position [47, 0]
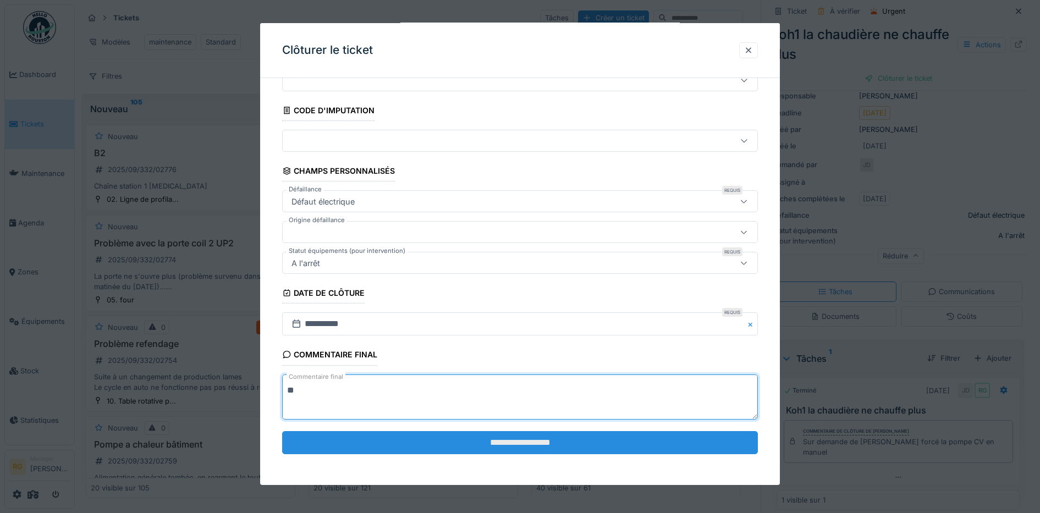
type textarea "**"
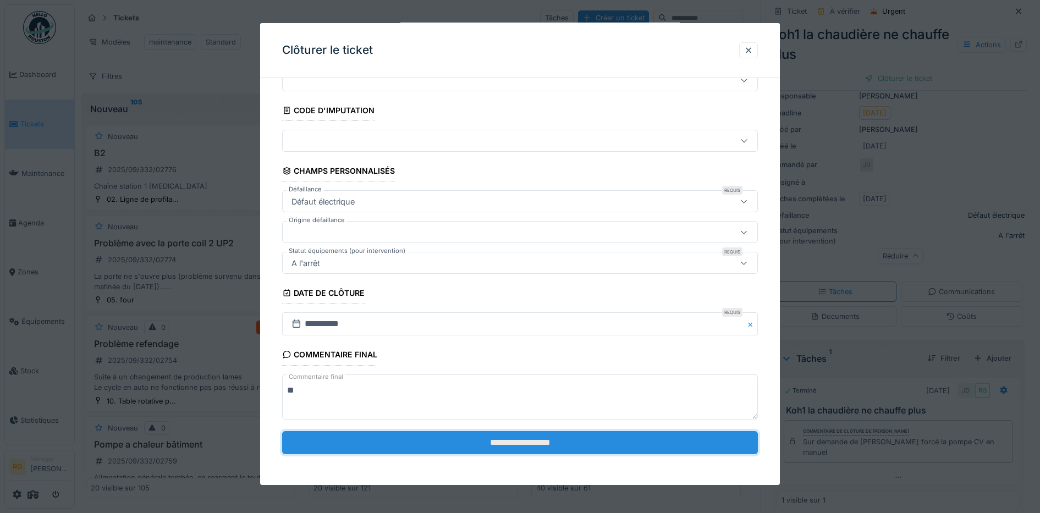
click at [416, 444] on input "**********" at bounding box center [520, 442] width 476 height 23
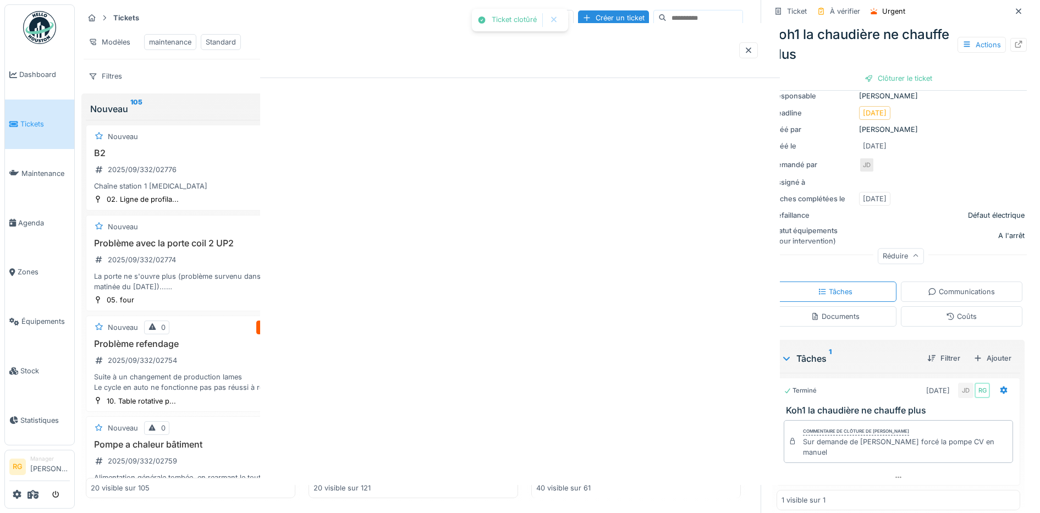
scroll to position [0, 0]
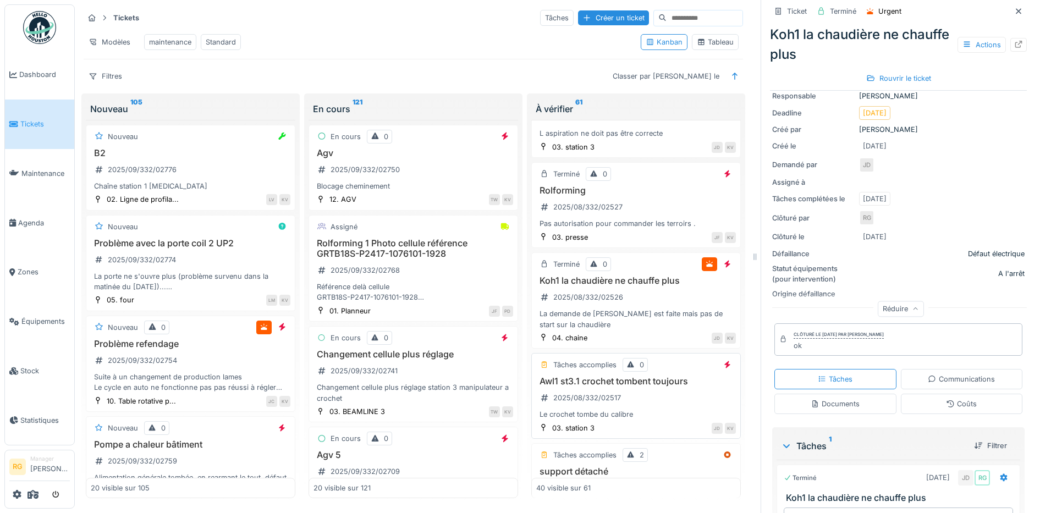
click at [634, 416] on div "Awl1 st3.1 crochet tombent toujours 2025/08/332/02517 Le crochet tombe du calib…" at bounding box center [636, 398] width 200 height 44
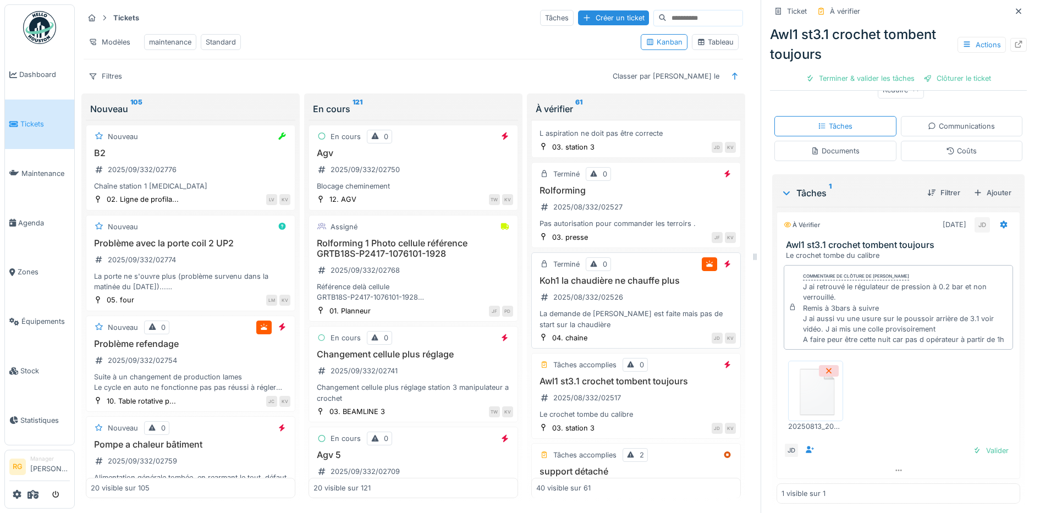
scroll to position [2725, 0]
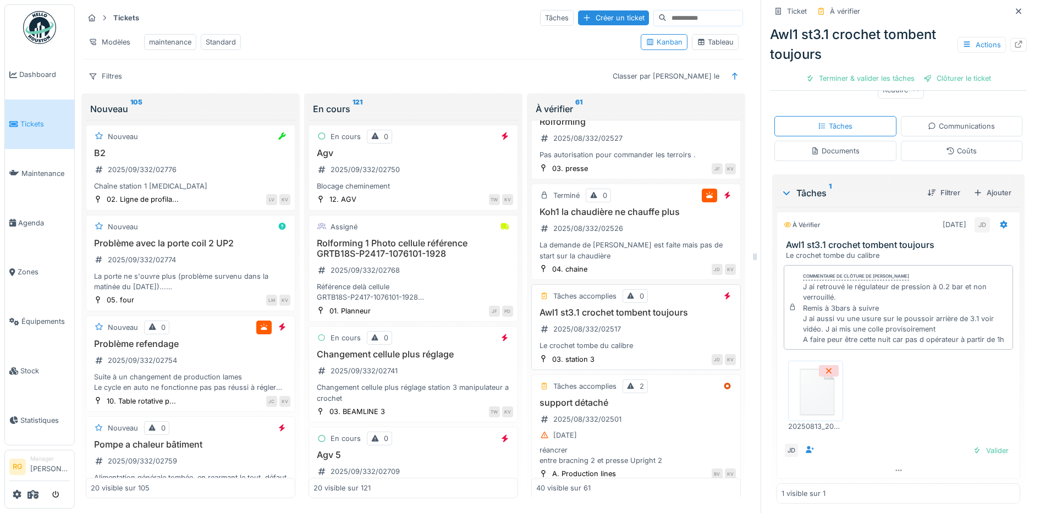
click at [661, 351] on div "Awl1 st3.1 crochet tombent toujours 2025/08/332/02517 Le crochet tombe du calib…" at bounding box center [636, 329] width 200 height 44
click at [805, 398] on img at bounding box center [815, 391] width 49 height 55
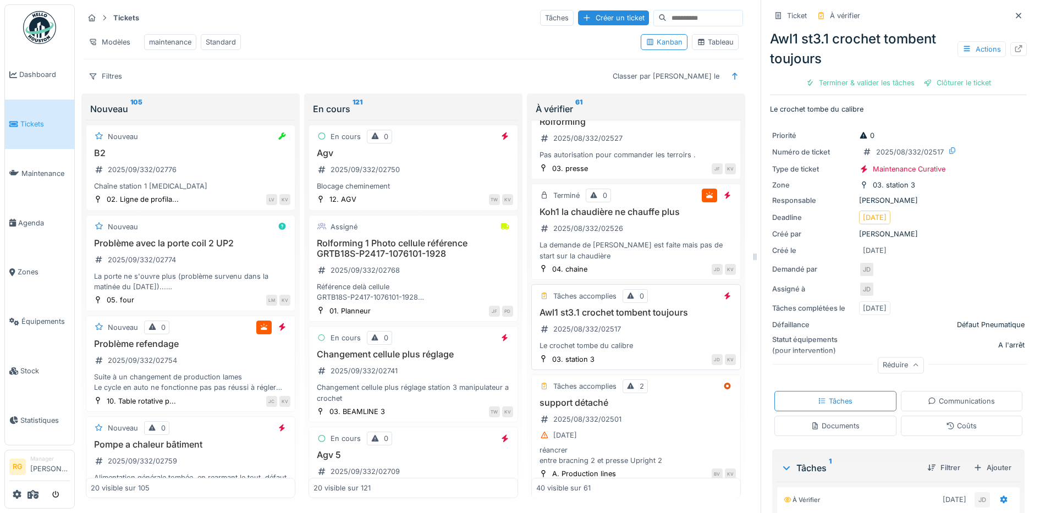
click at [654, 351] on div "Awl1 st3.1 crochet tombent toujours 2025/08/332/02517 Le crochet tombe du calib…" at bounding box center [636, 329] width 200 height 44
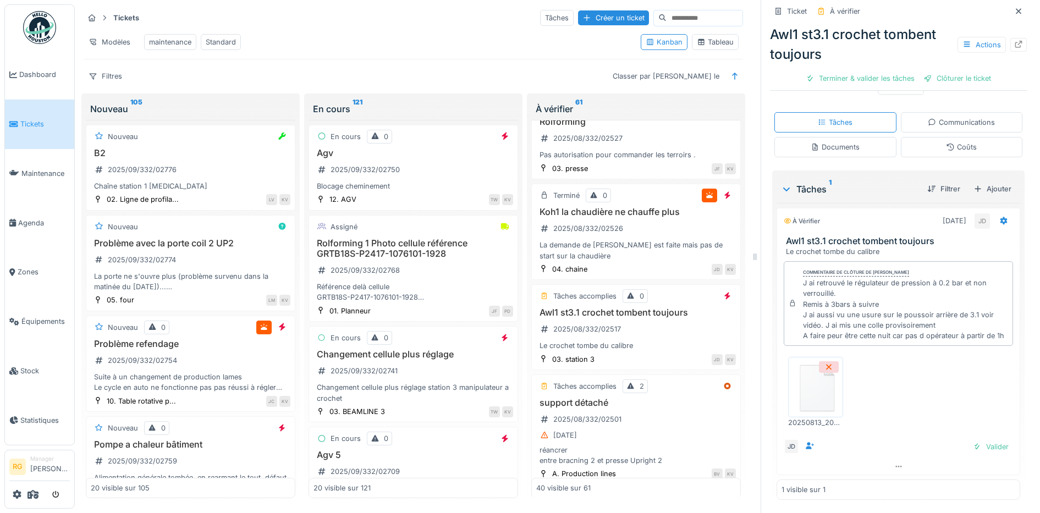
scroll to position [290, 0]
click at [667, 437] on div "support détaché 2025/08/332/02501 17/08/2025 réancrer entre bracning 2 et press…" at bounding box center [636, 432] width 200 height 68
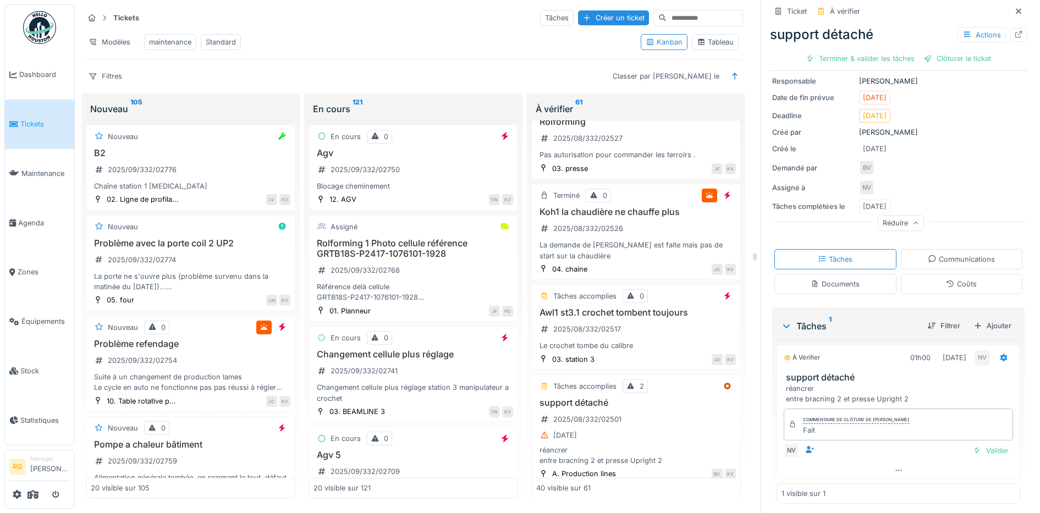
scroll to position [114, 0]
click at [975, 439] on div "Valider" at bounding box center [991, 446] width 45 height 15
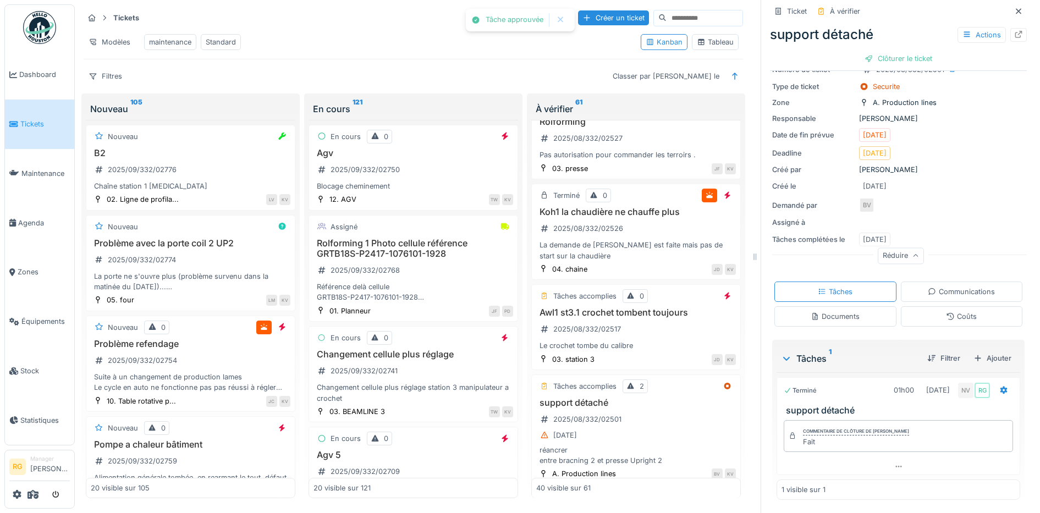
scroll to position [73, 0]
click at [900, 51] on div "Clôturer le ticket" at bounding box center [898, 58] width 76 height 15
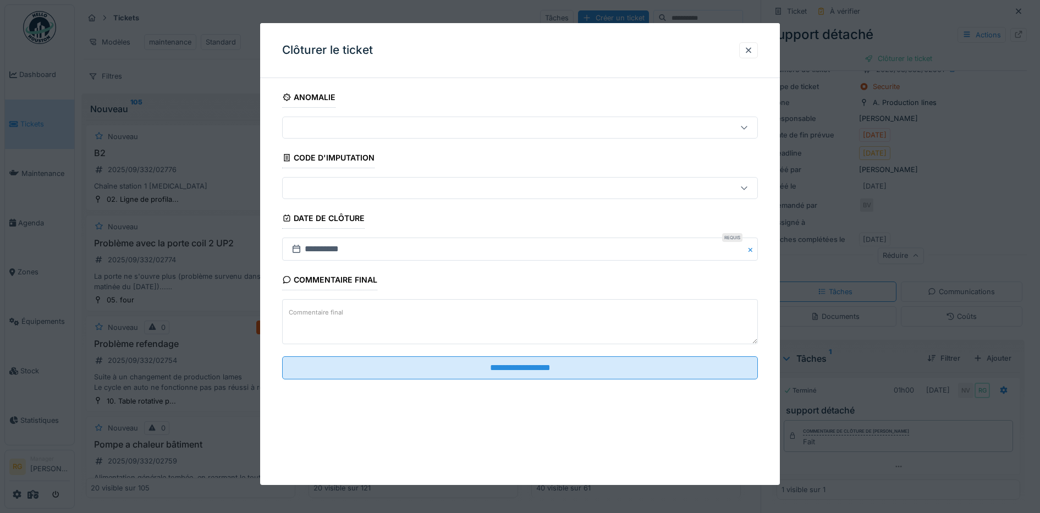
click at [327, 316] on label "Commentaire final" at bounding box center [316, 313] width 59 height 14
click at [327, 316] on textarea "Commentaire final" at bounding box center [520, 321] width 476 height 45
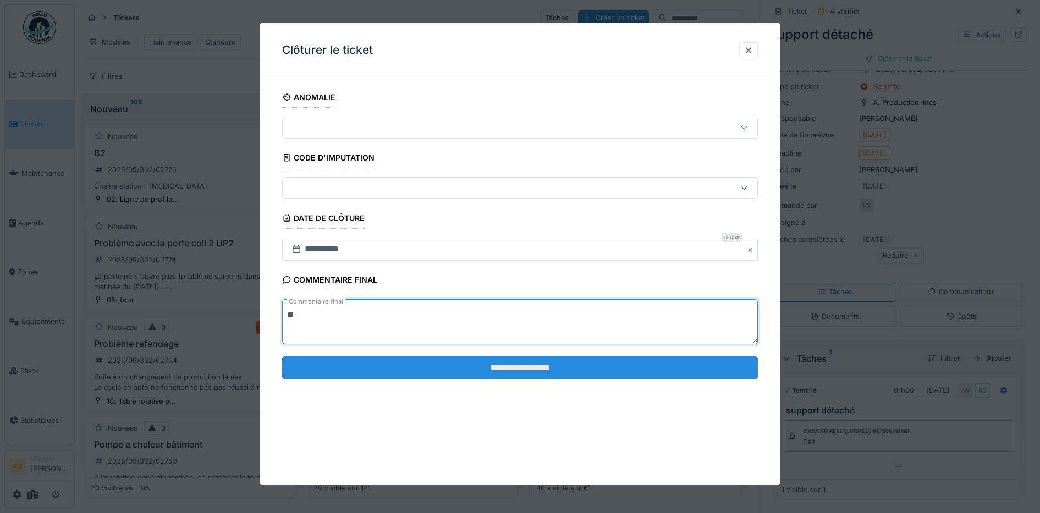
type textarea "**"
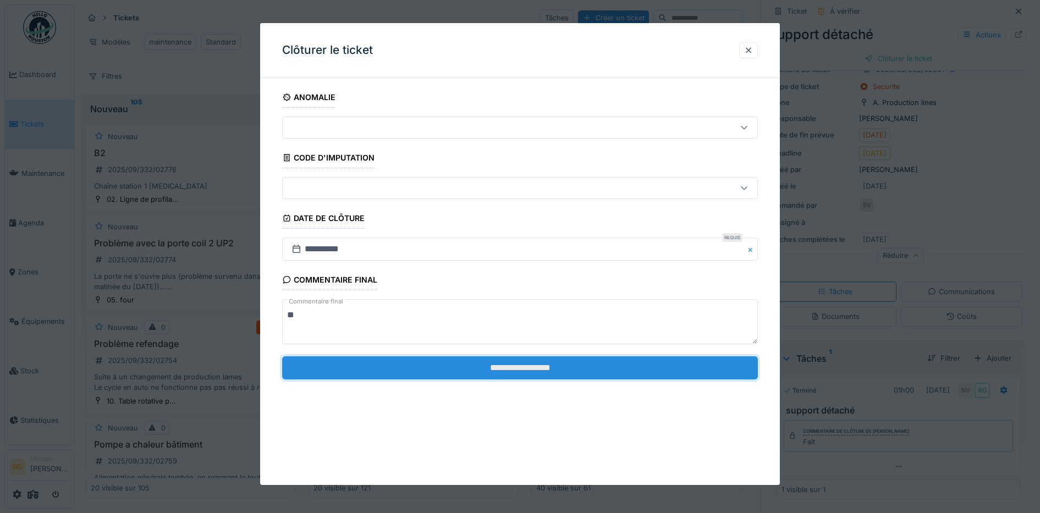
click at [441, 363] on input "**********" at bounding box center [520, 367] width 476 height 23
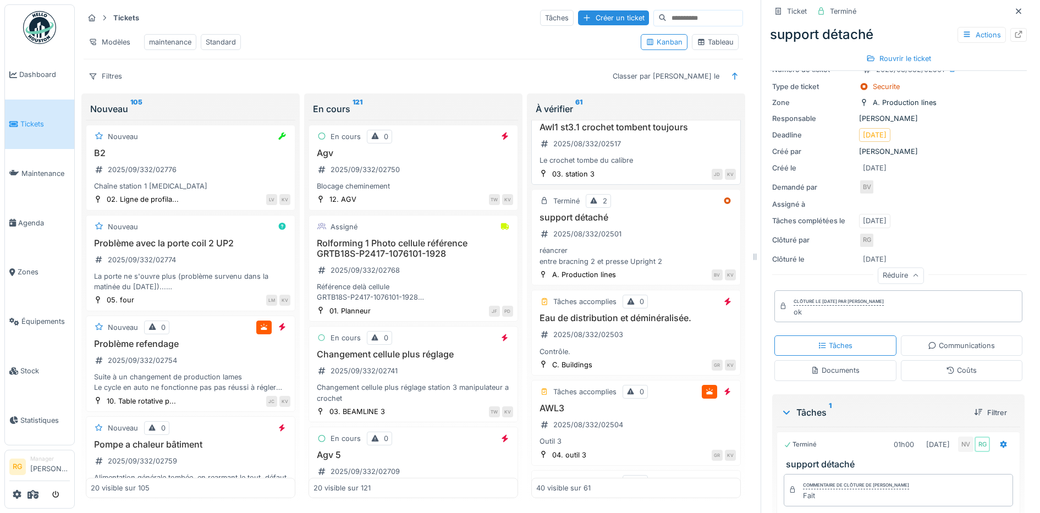
scroll to position [2931, 0]
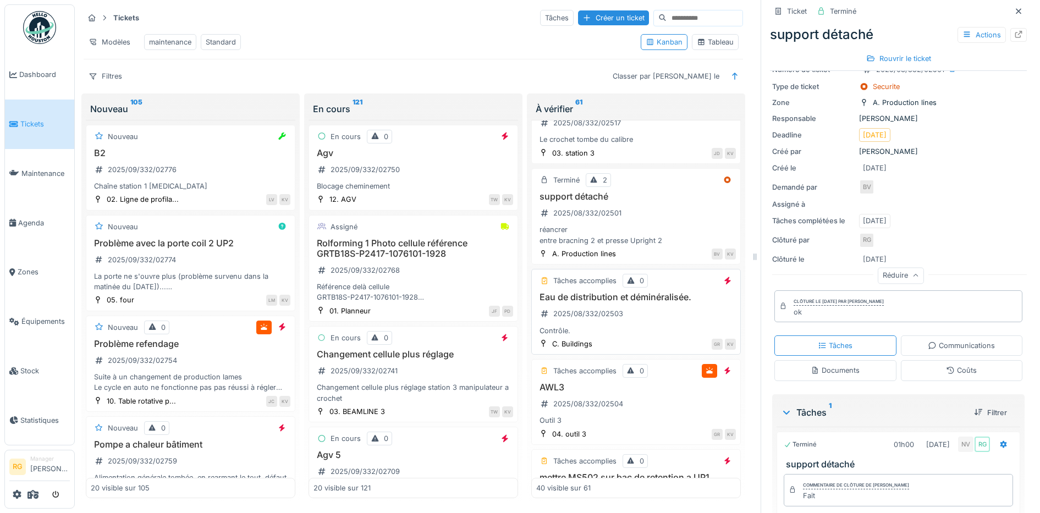
click at [654, 335] on div "Eau de distribution et déminéralisée. 2025/08/332/02503 Contrôle." at bounding box center [636, 314] width 200 height 44
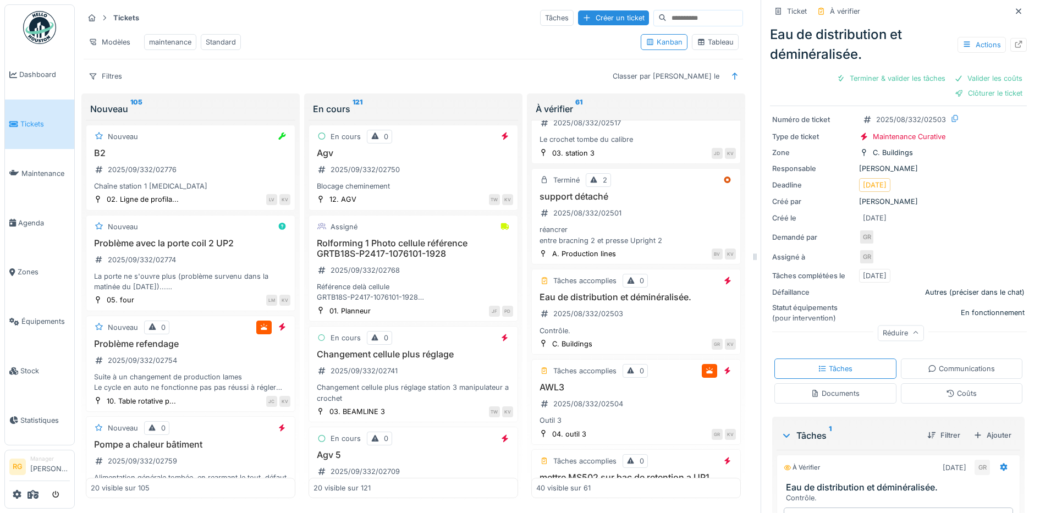
scroll to position [137, 0]
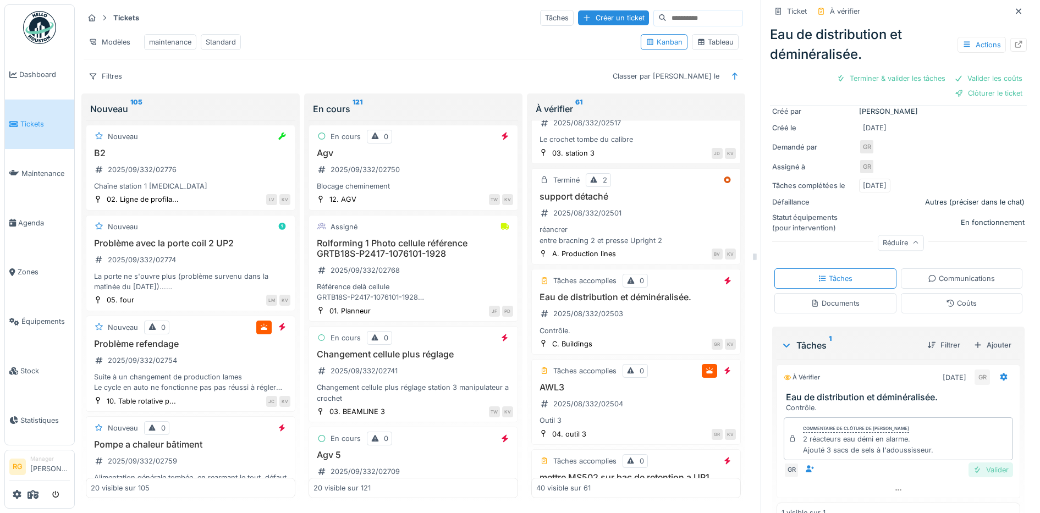
click at [981, 463] on div "Valider" at bounding box center [991, 470] width 45 height 15
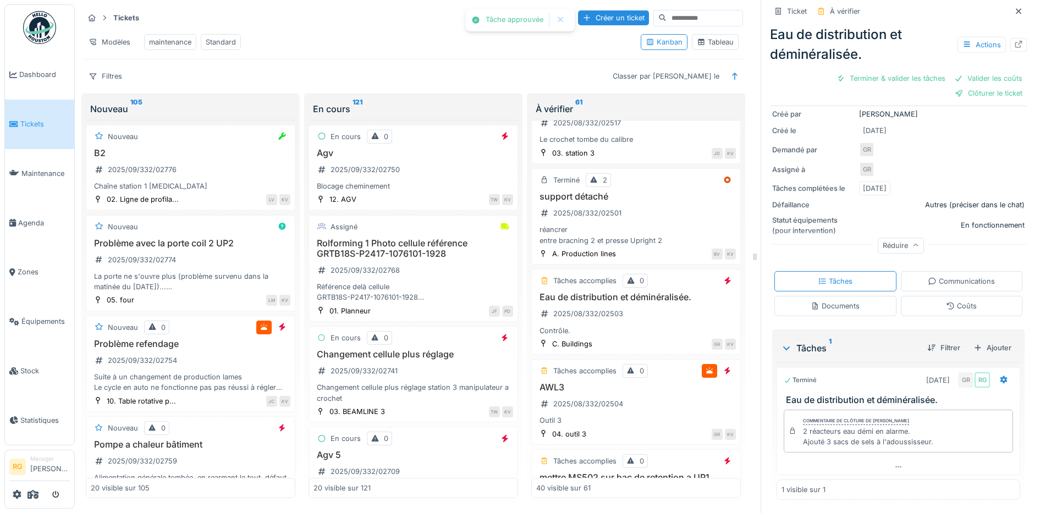
scroll to position [115, 0]
click at [946, 301] on div "Coûts" at bounding box center [961, 306] width 31 height 10
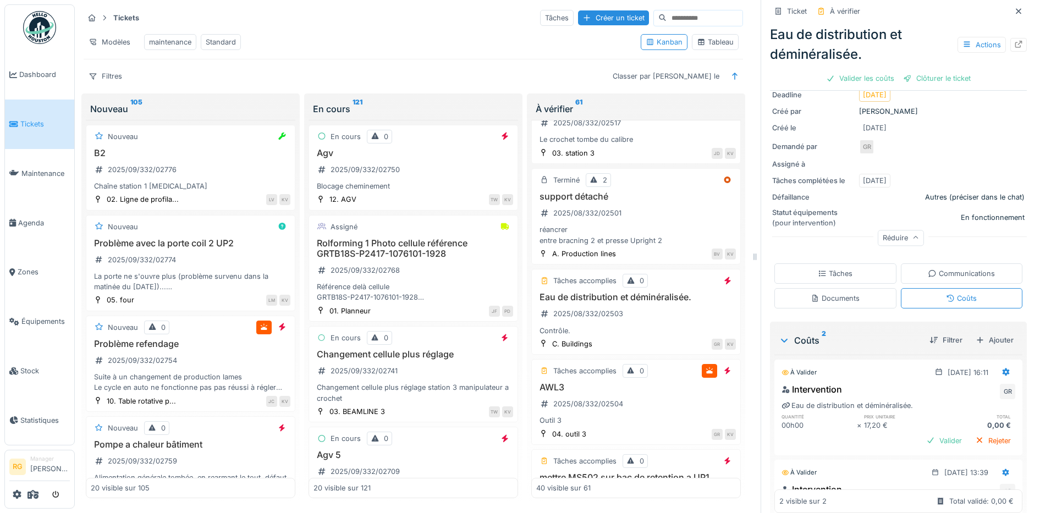
scroll to position [206, 0]
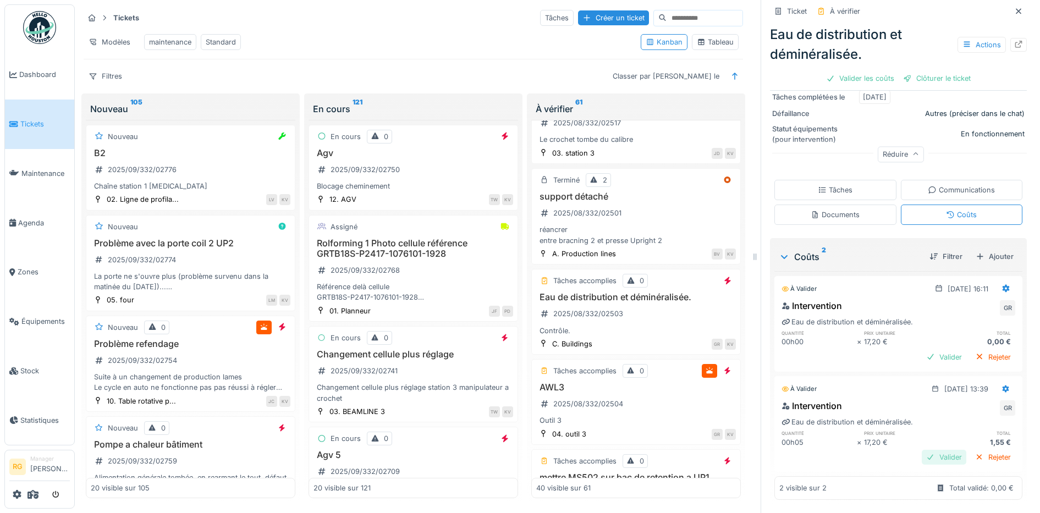
click at [927, 450] on div "Valider" at bounding box center [944, 457] width 45 height 15
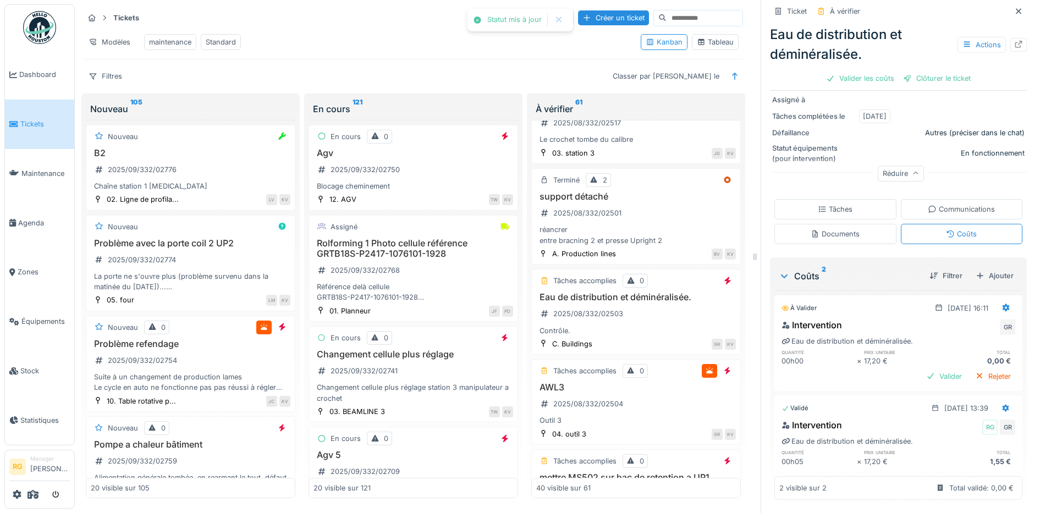
scroll to position [187, 0]
click at [975, 369] on div "Rejeter" at bounding box center [993, 376] width 45 height 15
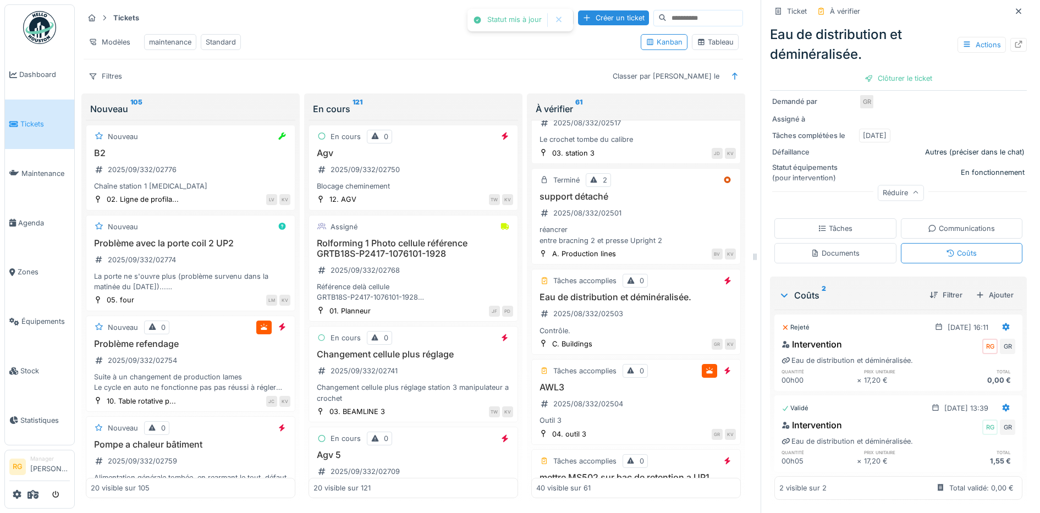
scroll to position [168, 0]
click at [888, 71] on div "Clôturer le ticket" at bounding box center [898, 78] width 76 height 15
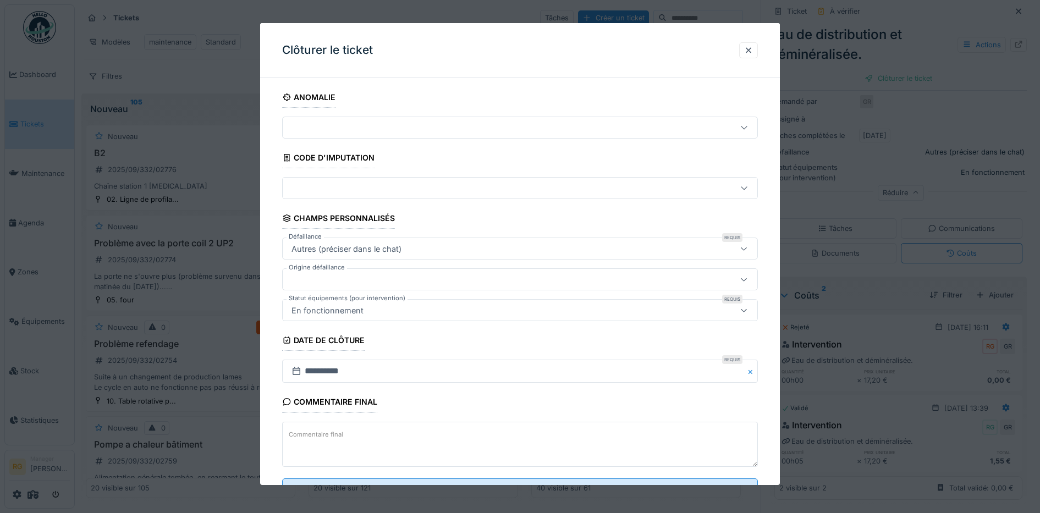
click at [372, 443] on textarea "Commentaire final" at bounding box center [520, 444] width 476 height 45
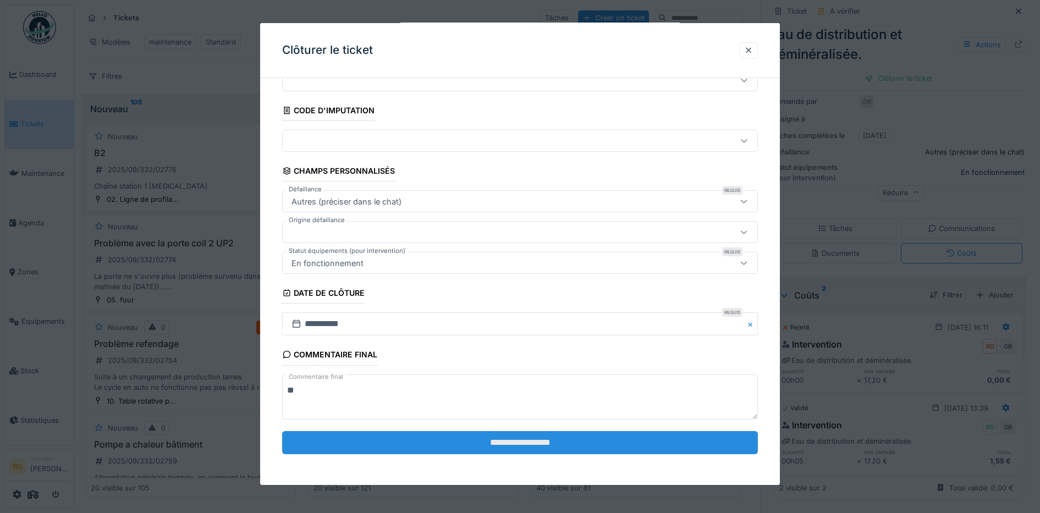
type textarea "**"
click at [488, 445] on input "**********" at bounding box center [520, 442] width 476 height 23
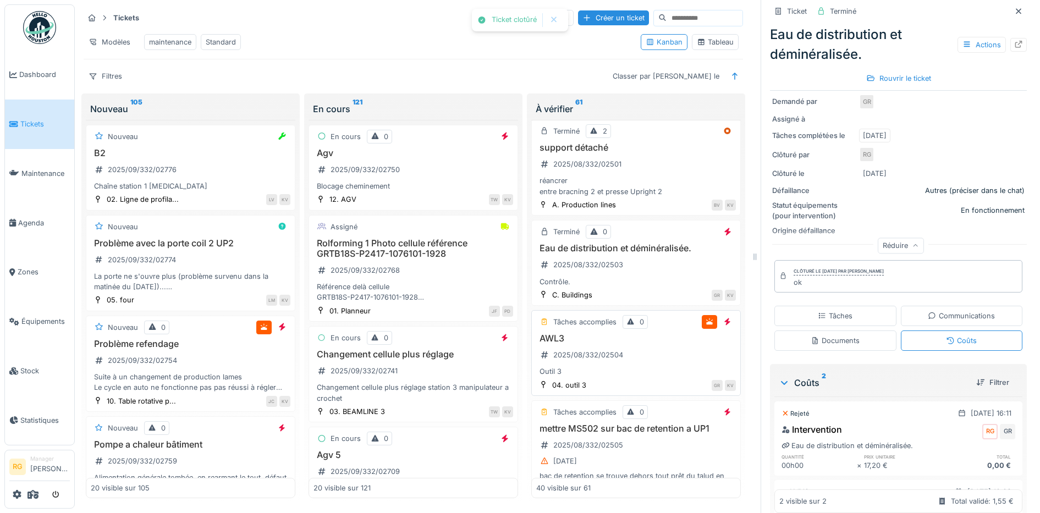
scroll to position [3000, 0]
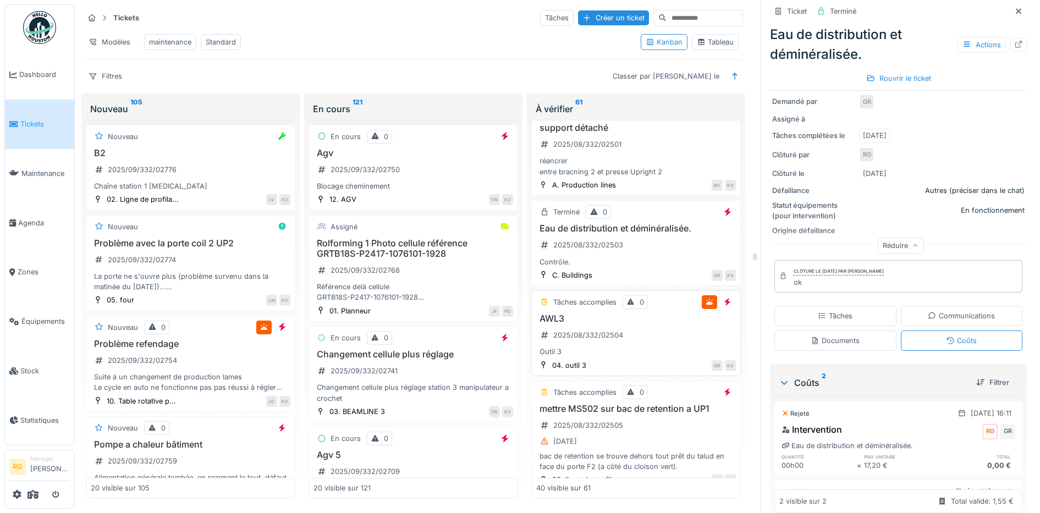
click at [623, 357] on div "Outil 3" at bounding box center [636, 351] width 200 height 10
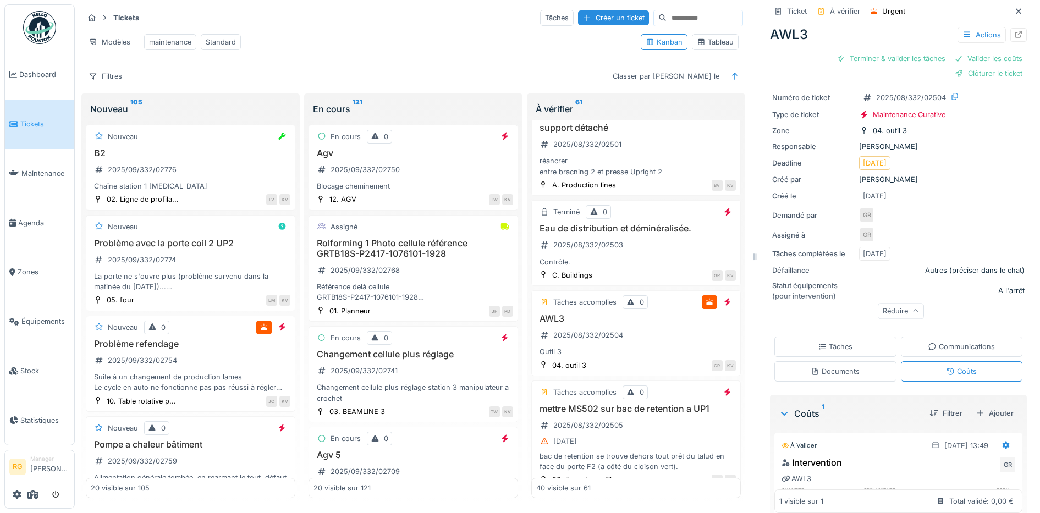
scroll to position [106, 0]
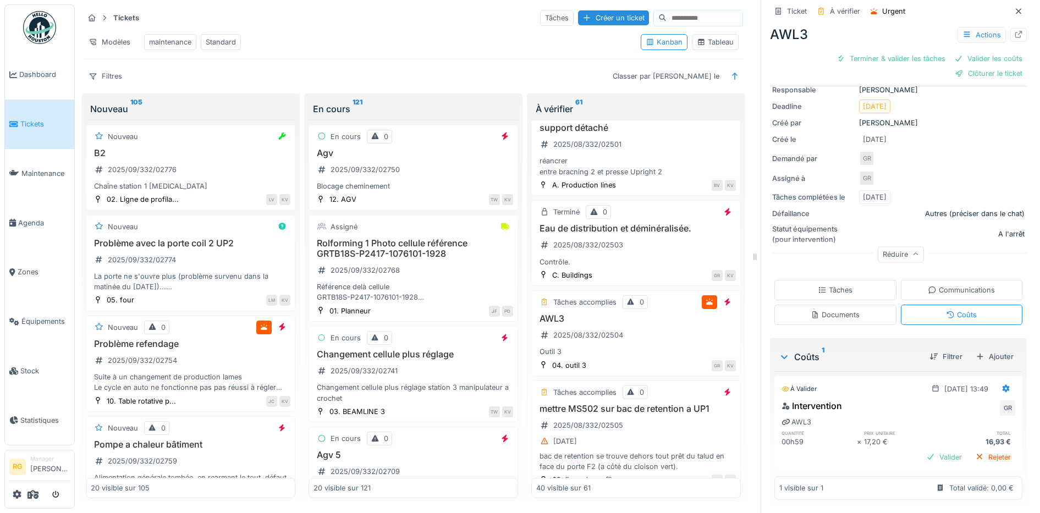
click at [823, 285] on div "Tâches" at bounding box center [835, 290] width 35 height 10
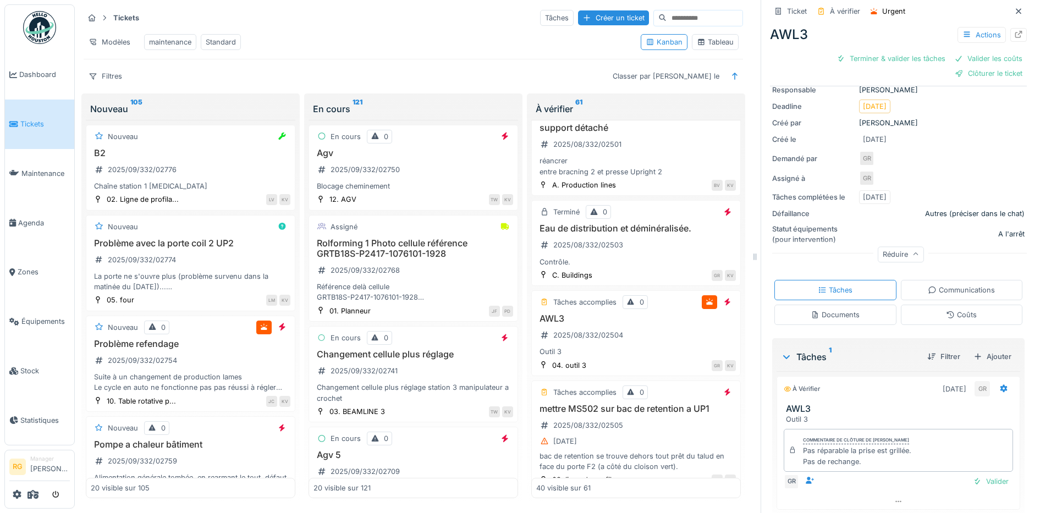
click at [833, 310] on div "Documents" at bounding box center [835, 315] width 49 height 10
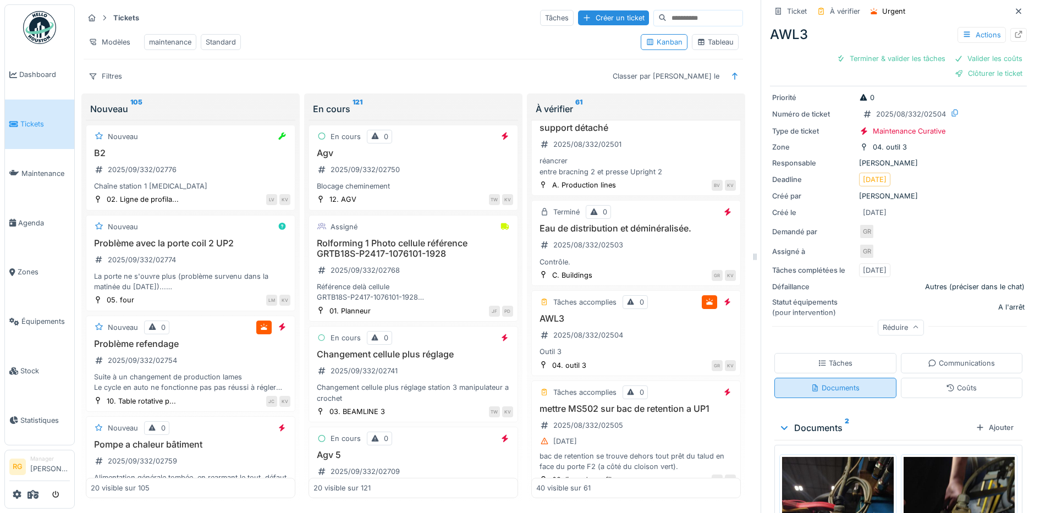
scroll to position [141, 0]
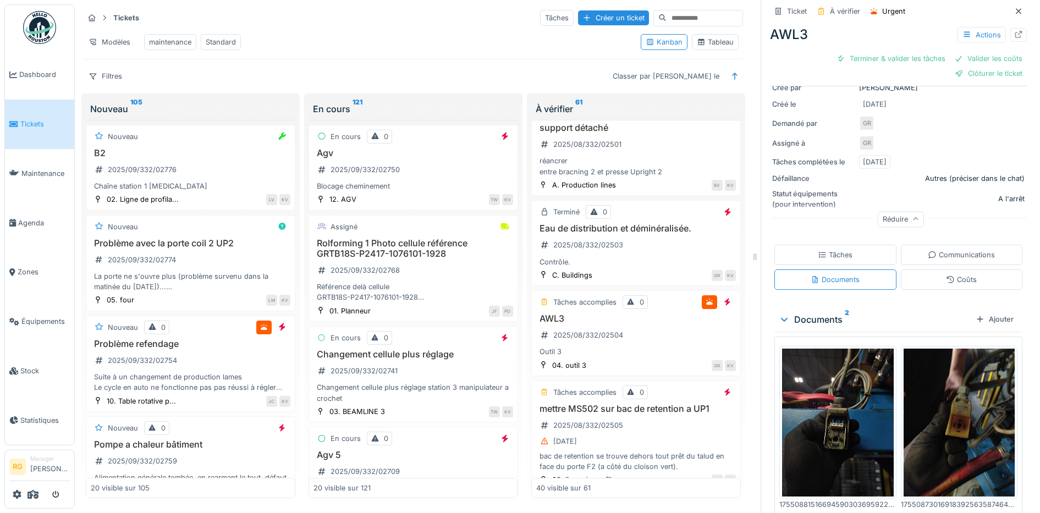
click at [827, 398] on img at bounding box center [838, 423] width 112 height 148
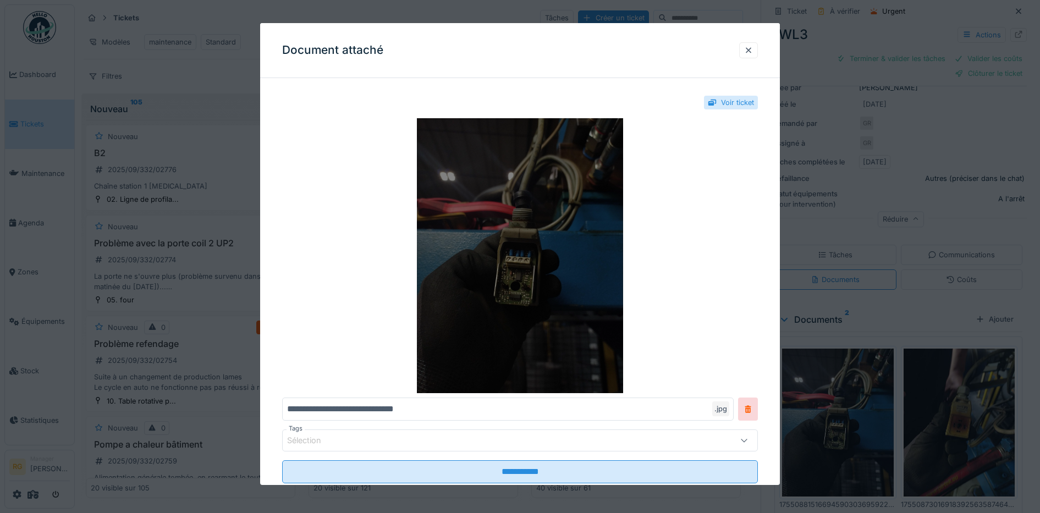
click at [588, 302] on img at bounding box center [520, 255] width 476 height 275
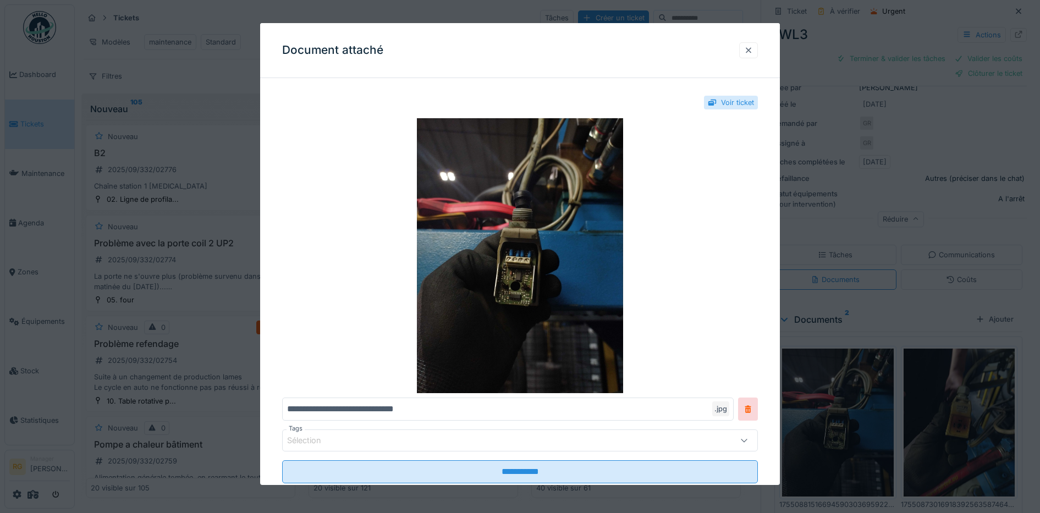
click at [753, 49] on div at bounding box center [748, 50] width 9 height 10
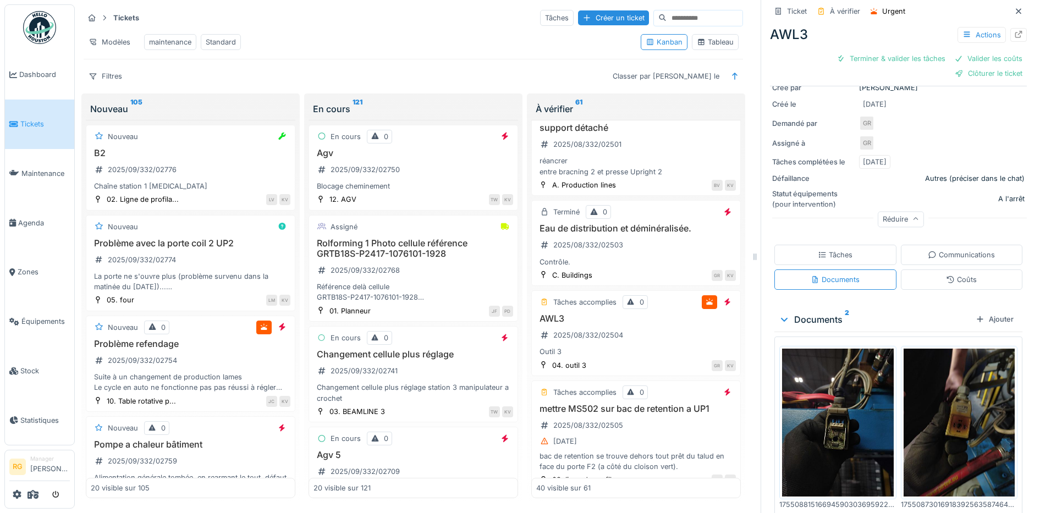
click at [929, 408] on img at bounding box center [960, 423] width 112 height 148
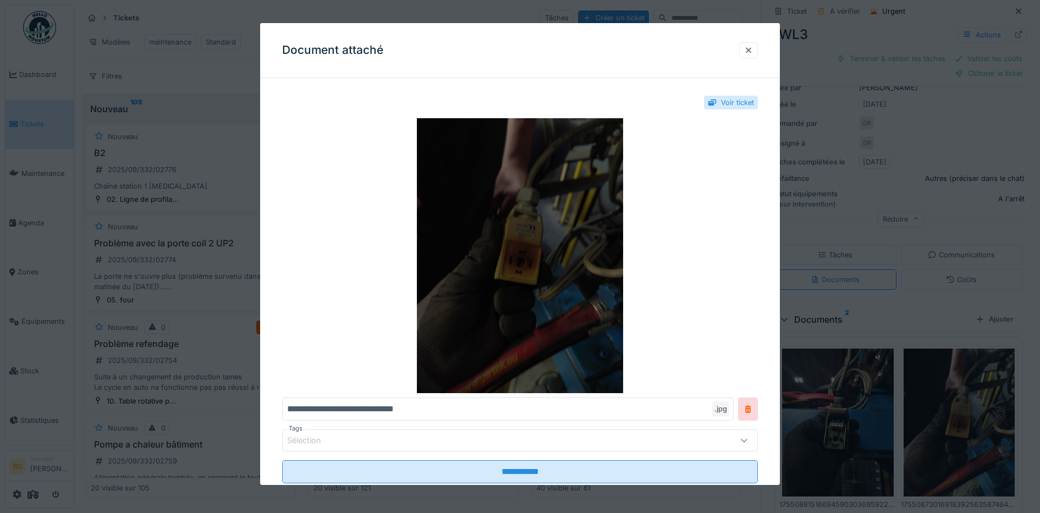
click at [554, 272] on img at bounding box center [520, 255] width 476 height 275
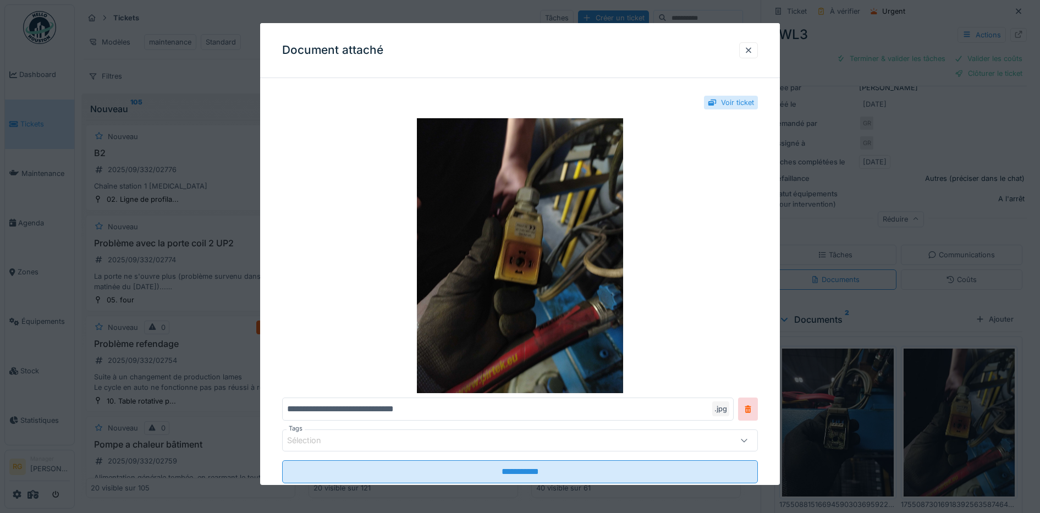
click at [753, 49] on div at bounding box center [748, 50] width 9 height 10
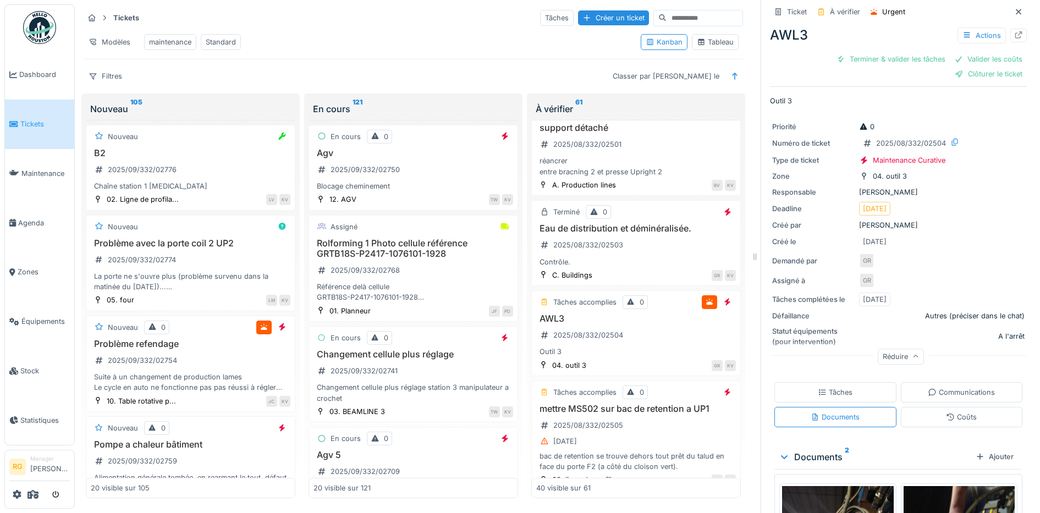
scroll to position [174, 0]
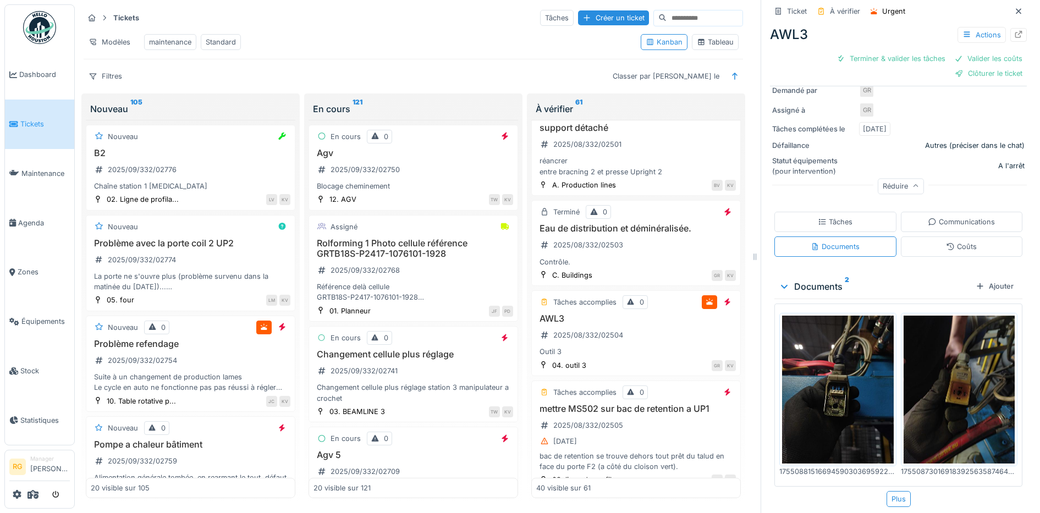
click at [851, 212] on div "Tâches" at bounding box center [835, 222] width 122 height 20
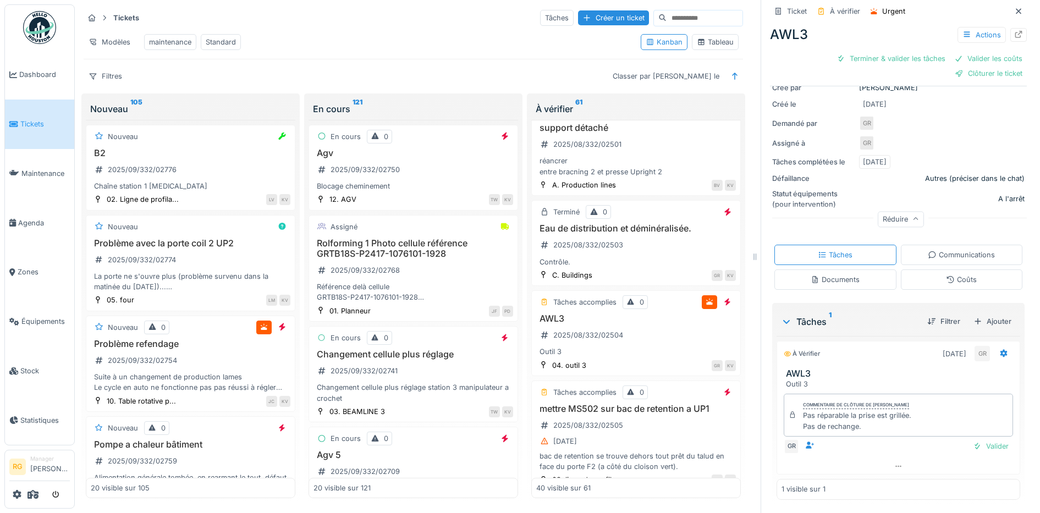
scroll to position [141, 0]
click at [971, 439] on div "Valider" at bounding box center [991, 446] width 45 height 15
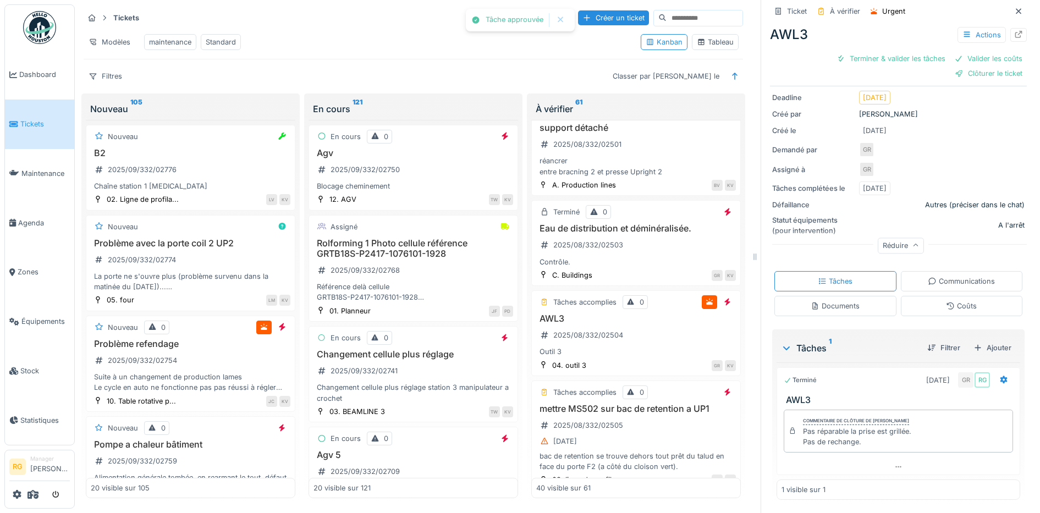
scroll to position [95, 0]
click at [950, 301] on div "Coûts" at bounding box center [961, 306] width 31 height 10
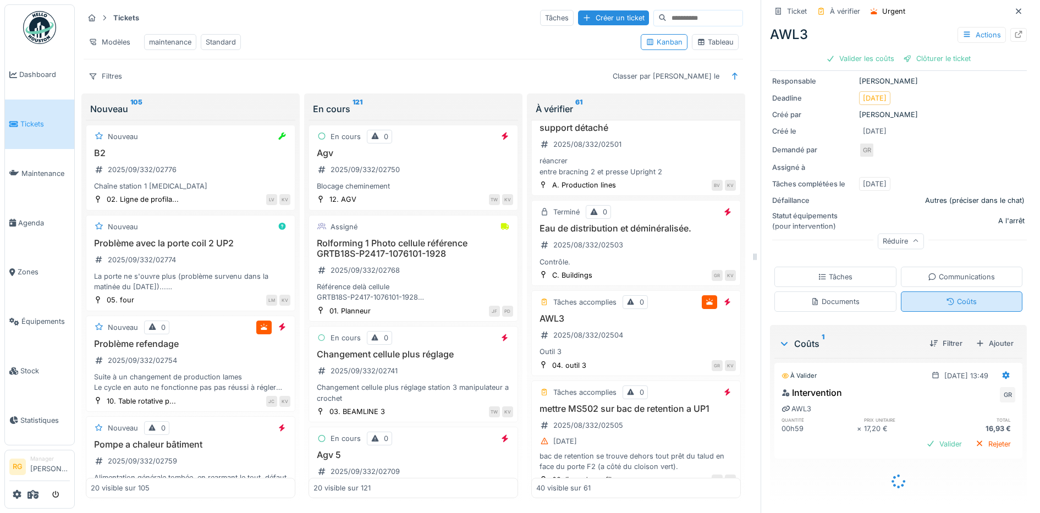
scroll to position [86, 0]
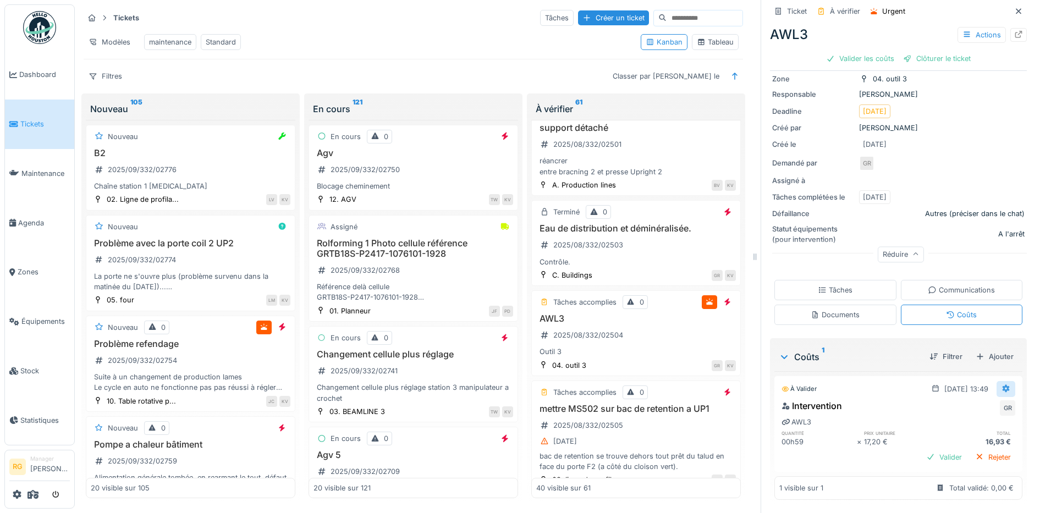
click at [1003, 385] on icon at bounding box center [1006, 389] width 7 height 8
click at [954, 405] on div "Modifier" at bounding box center [953, 413] width 53 height 16
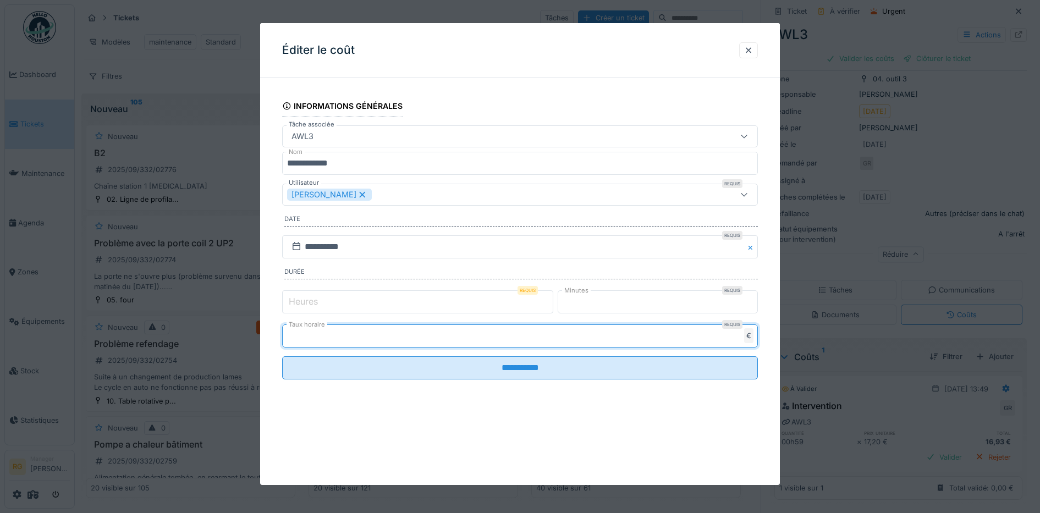
click at [331, 334] on input "****" at bounding box center [520, 335] width 476 height 23
type input "*"
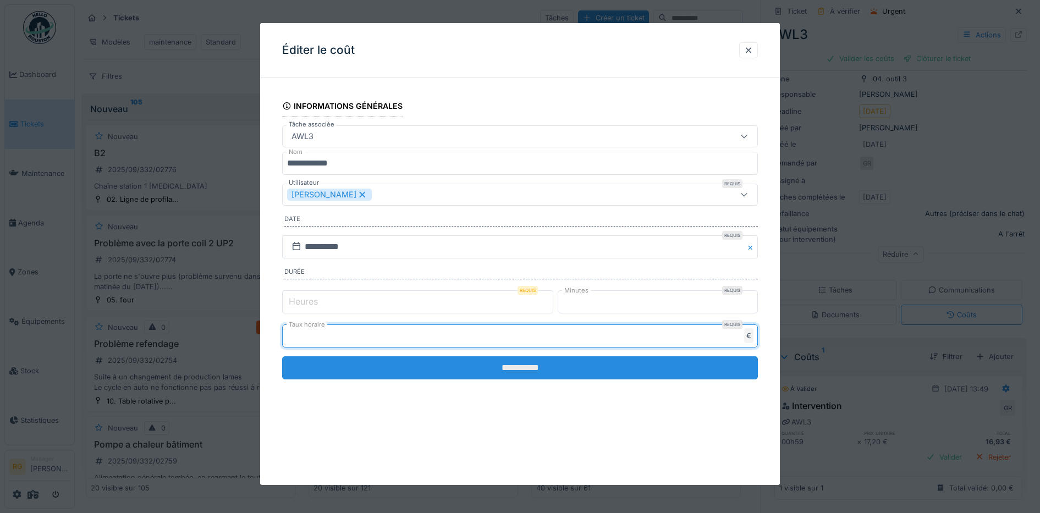
type input "**"
click at [514, 368] on input "**********" at bounding box center [520, 367] width 476 height 23
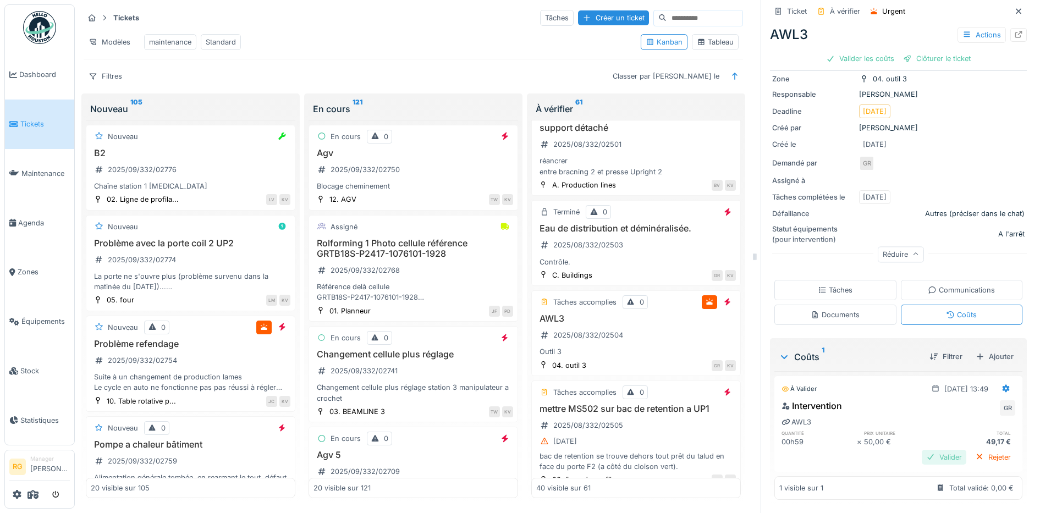
click at [927, 450] on div "Valider" at bounding box center [944, 457] width 45 height 15
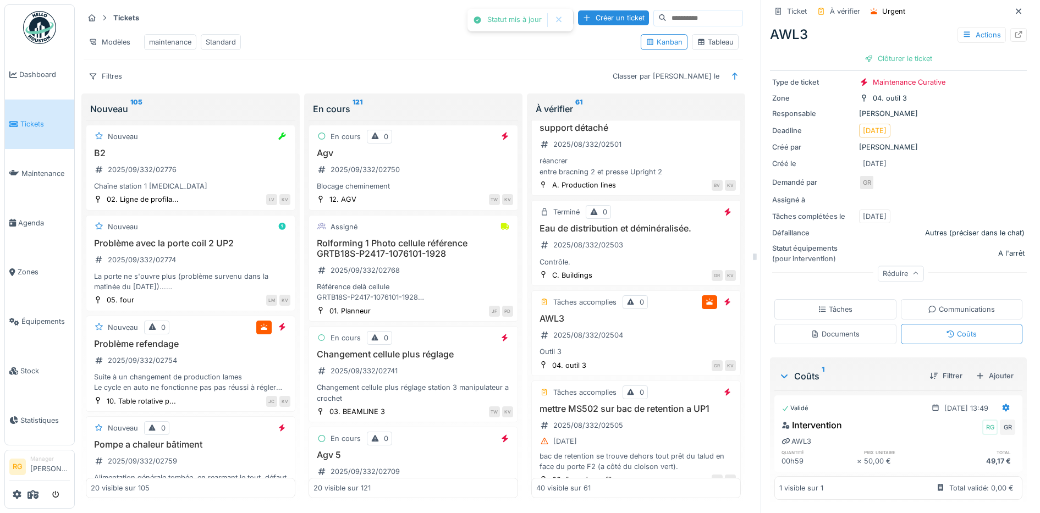
scroll to position [67, 0]
click at [902, 51] on div "Clôturer le ticket" at bounding box center [898, 58] width 76 height 15
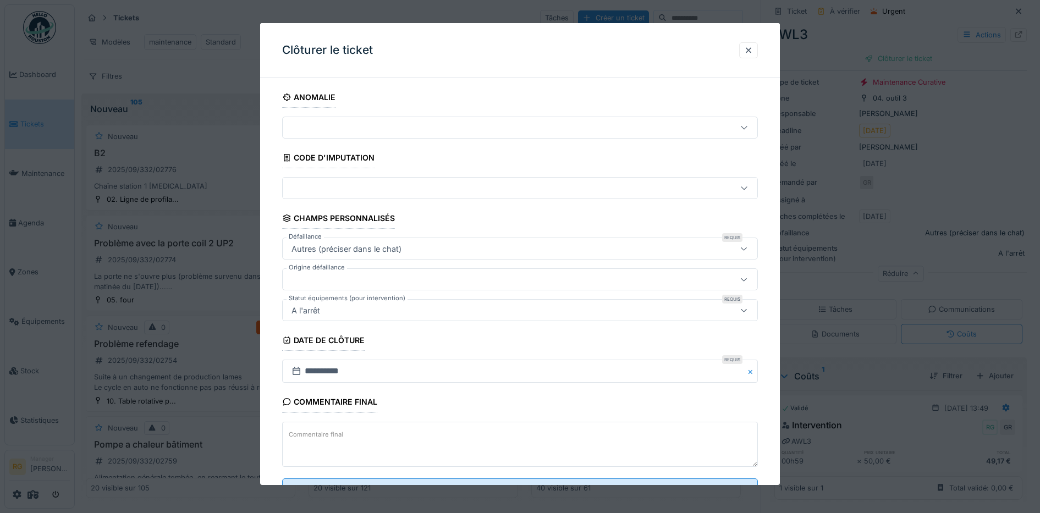
click at [361, 434] on textarea "Commentaire final" at bounding box center [520, 444] width 476 height 45
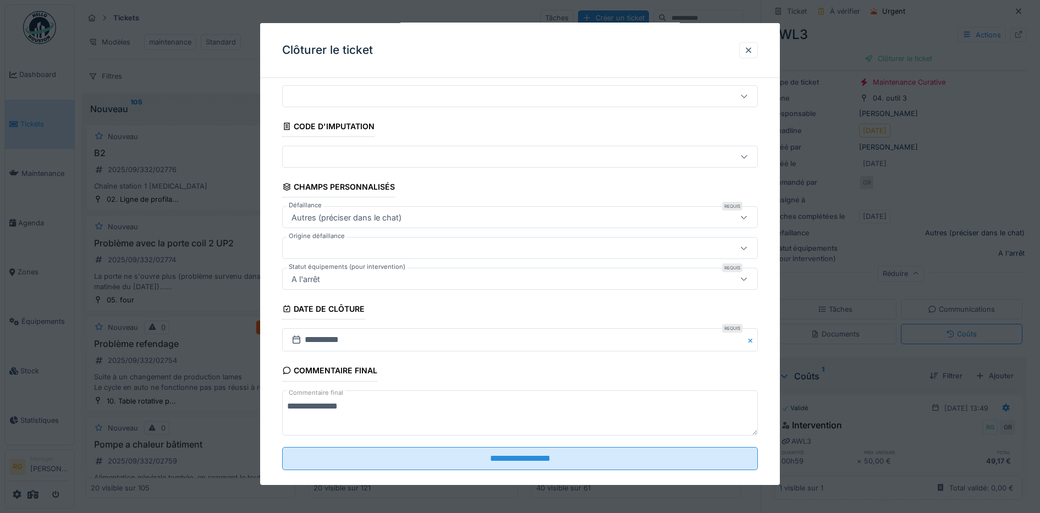
scroll to position [47, 0]
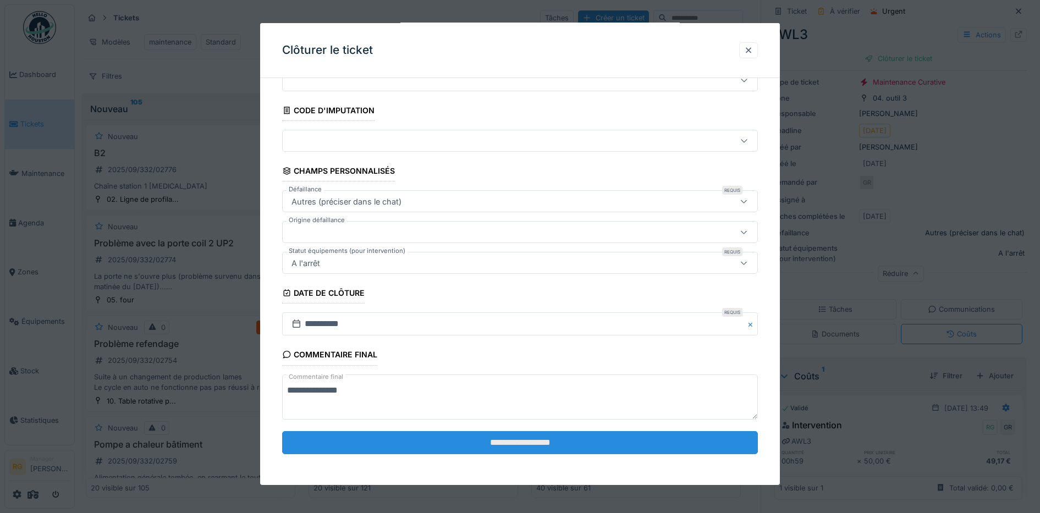
type textarea "**********"
click at [438, 445] on input "**********" at bounding box center [520, 442] width 476 height 23
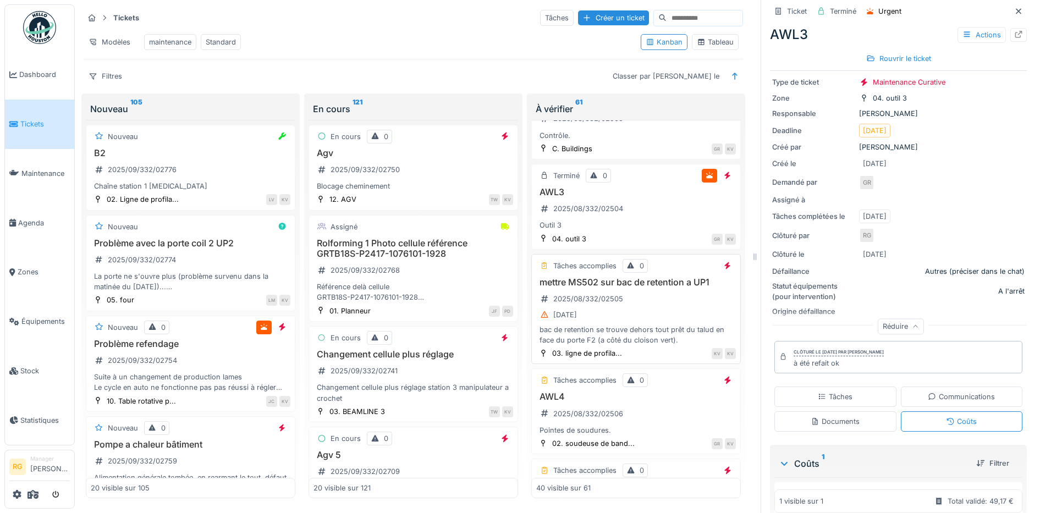
scroll to position [3137, 0]
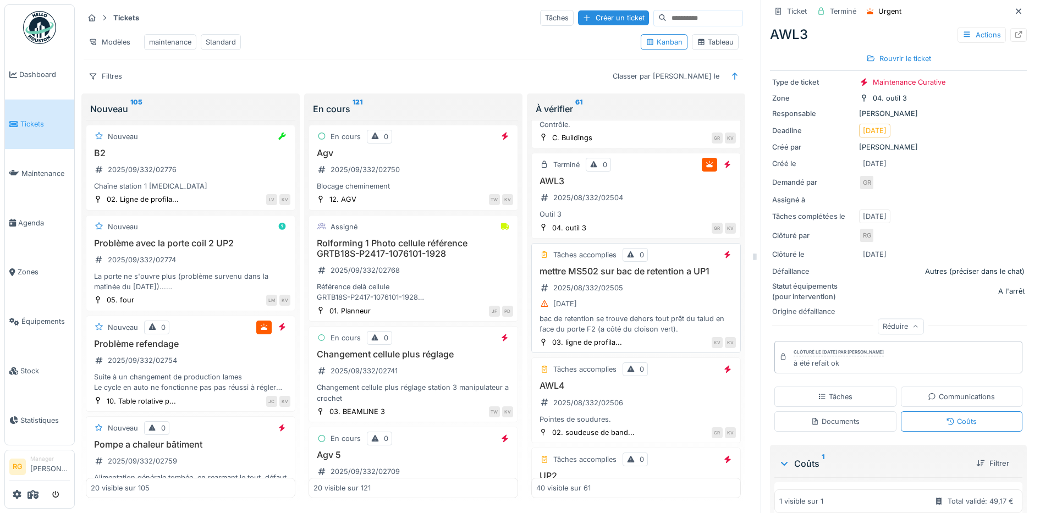
click at [664, 310] on div "mettre MS502 sur bac de retention a UP1 2025/08/332/02505 13/08/2025 bac de ret…" at bounding box center [636, 300] width 200 height 68
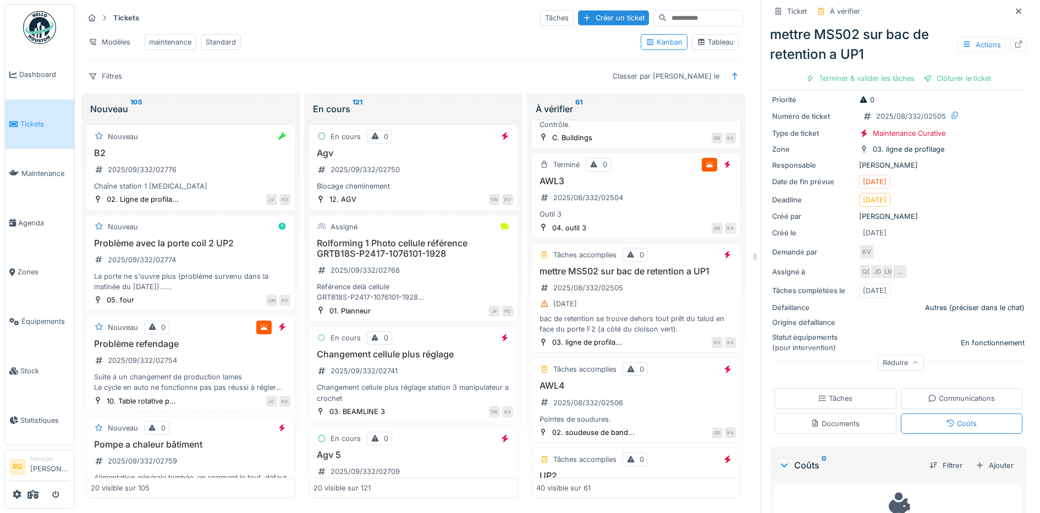
scroll to position [96, 0]
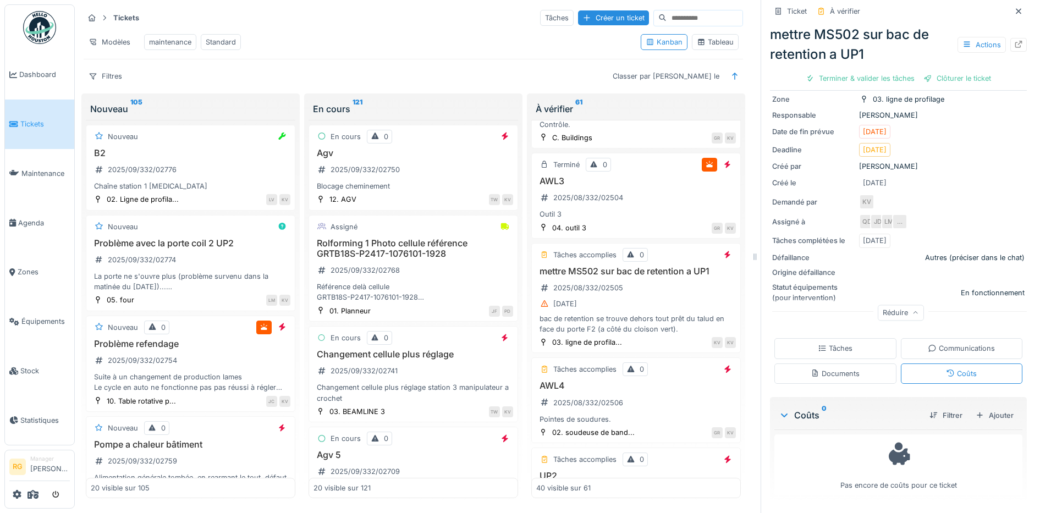
click at [826, 368] on div "Documents" at bounding box center [835, 373] width 49 height 10
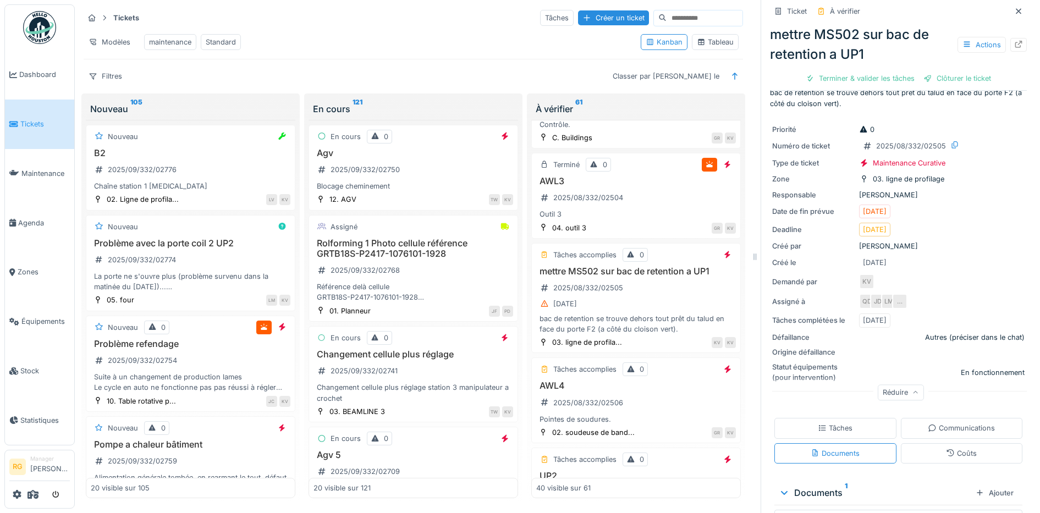
scroll to position [154, 0]
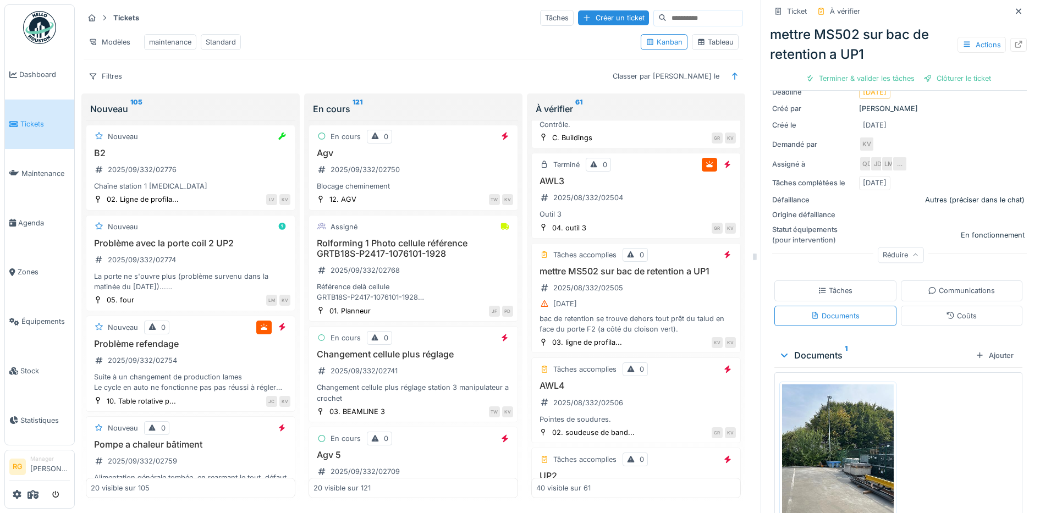
click at [823, 285] on div "Tâches" at bounding box center [835, 290] width 35 height 10
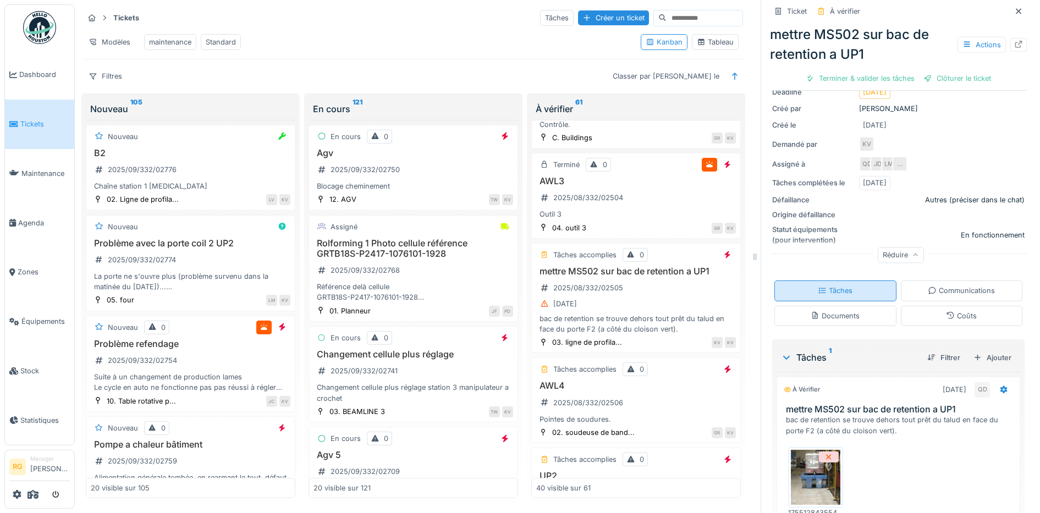
scroll to position [223, 0]
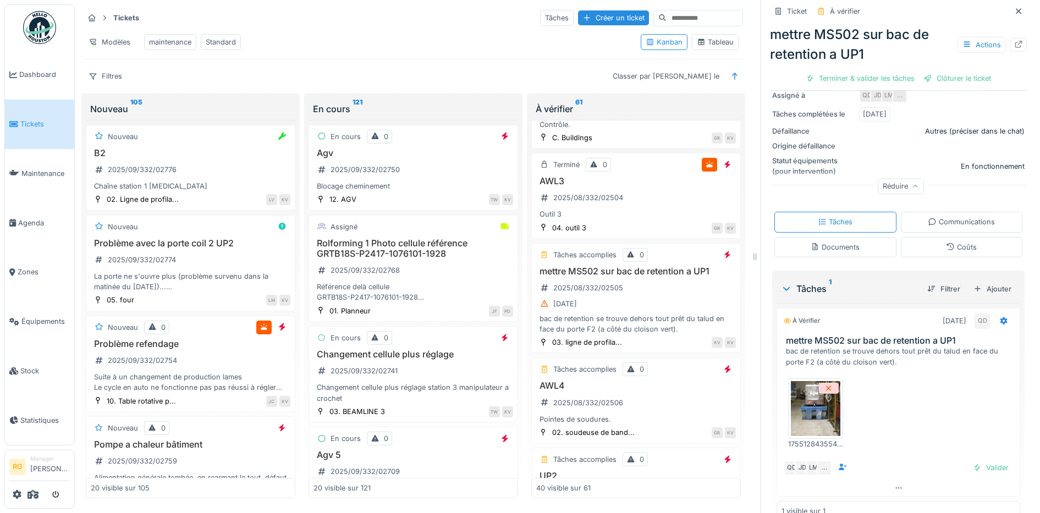
click at [801, 399] on img at bounding box center [815, 408] width 49 height 55
click at [974, 460] on div "Valider" at bounding box center [991, 467] width 45 height 15
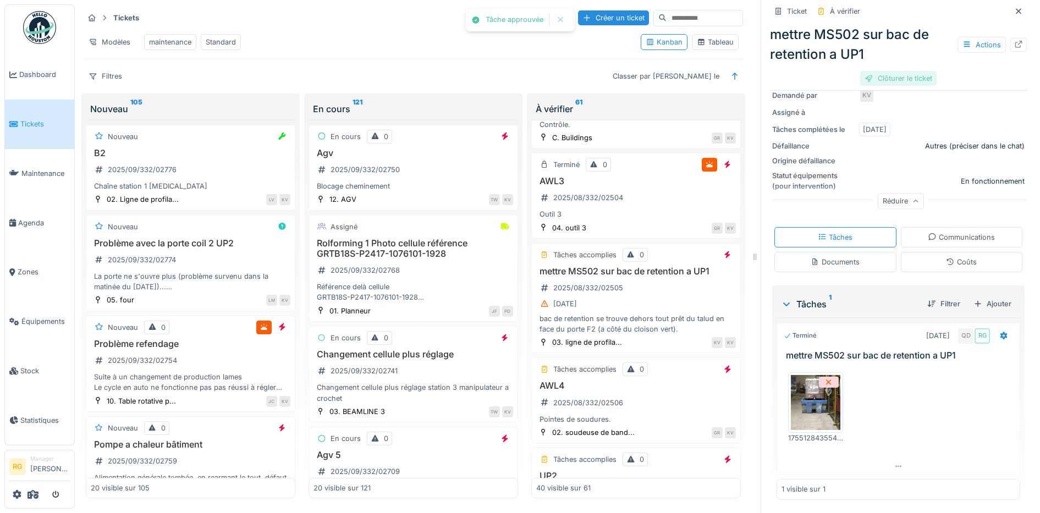
scroll to position [203, 0]
click at [892, 71] on div "Clôturer le ticket" at bounding box center [898, 78] width 76 height 15
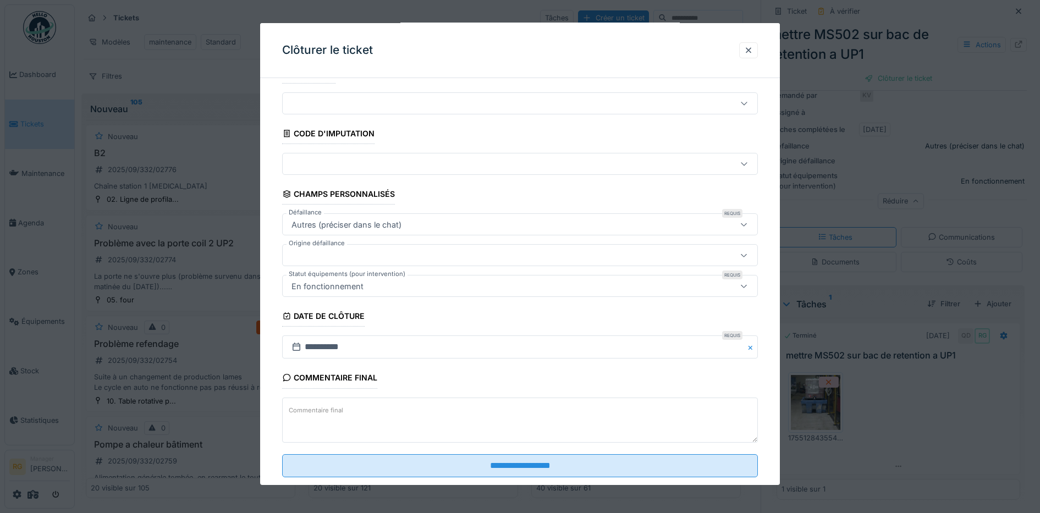
scroll to position [47, 0]
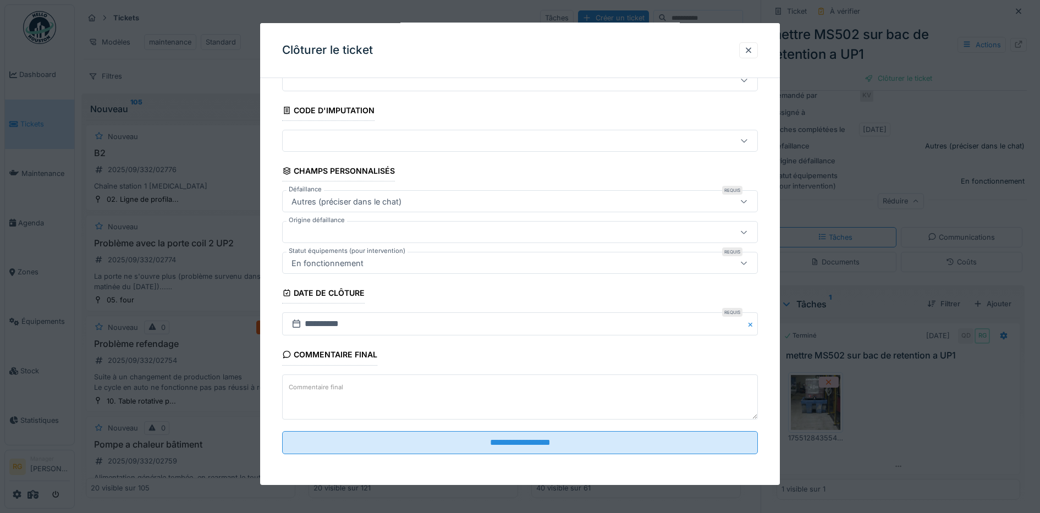
click at [392, 392] on textarea "Commentaire final" at bounding box center [520, 397] width 476 height 45
type textarea "**"
click at [433, 430] on fieldset "**********" at bounding box center [520, 251] width 476 height 423
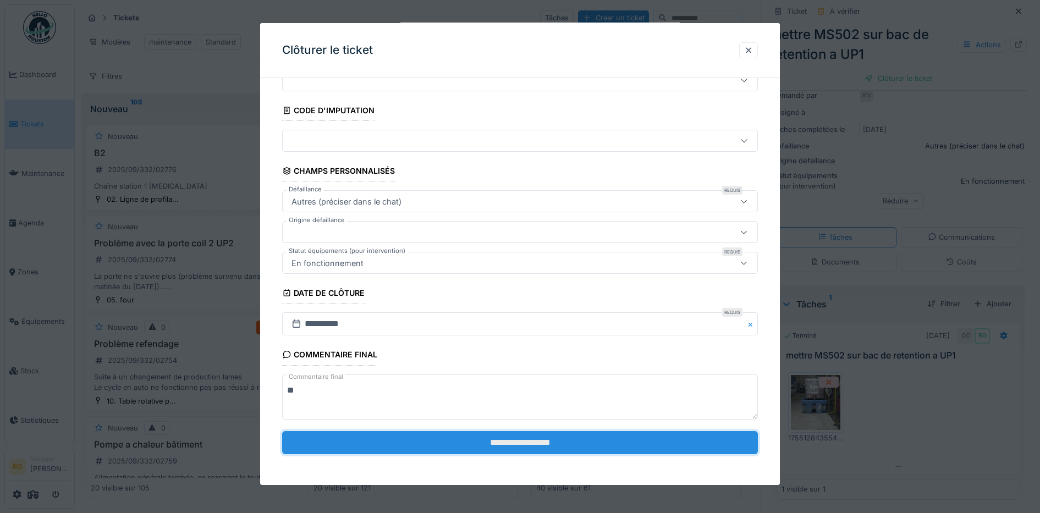
click at [433, 443] on input "**********" at bounding box center [520, 442] width 476 height 23
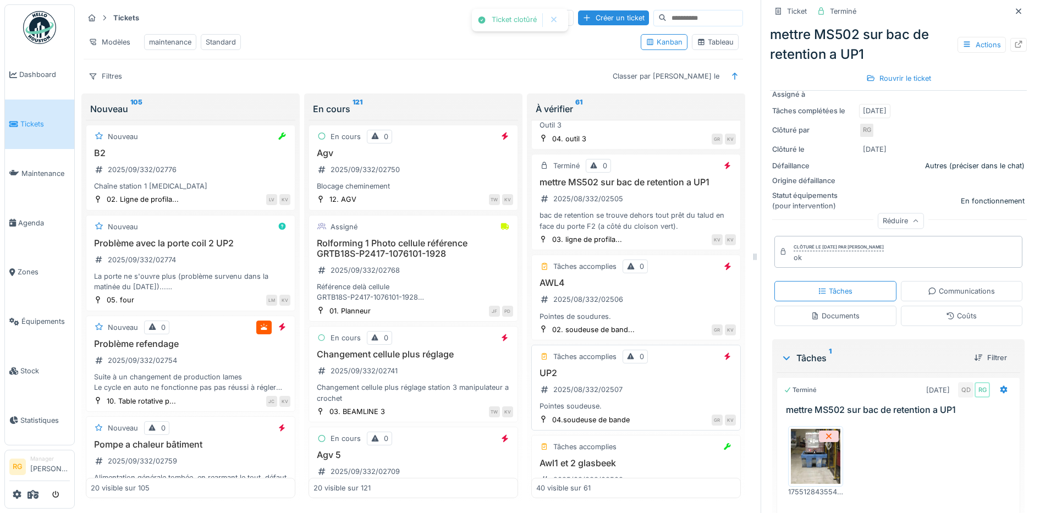
scroll to position [3275, 0]
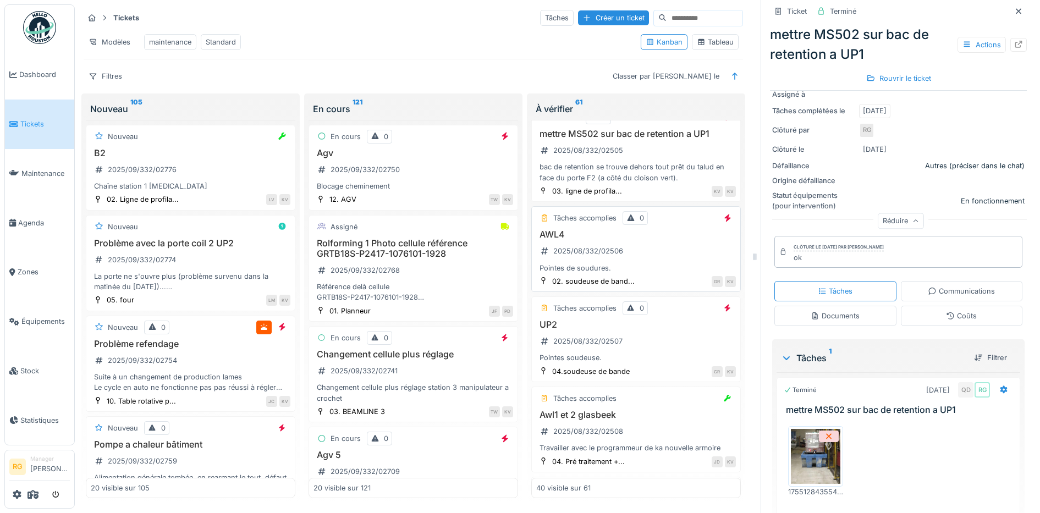
click at [635, 273] on div "AWL4 2025/08/332/02506 Pointes de soudures." at bounding box center [636, 251] width 200 height 44
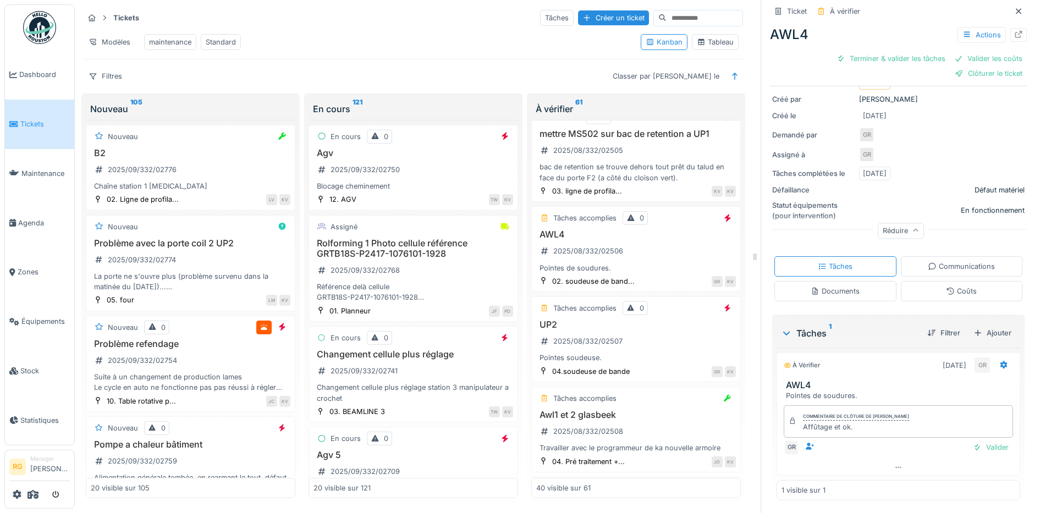
scroll to position [130, 0]
click at [970, 441] on div "Valider" at bounding box center [991, 446] width 45 height 15
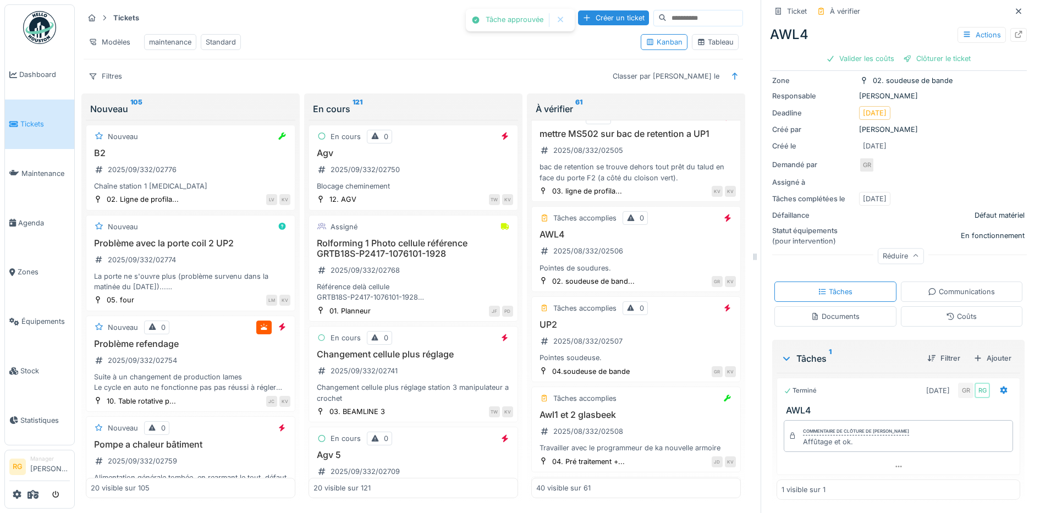
scroll to position [85, 0]
click at [946, 311] on div "Coûts" at bounding box center [961, 316] width 31 height 10
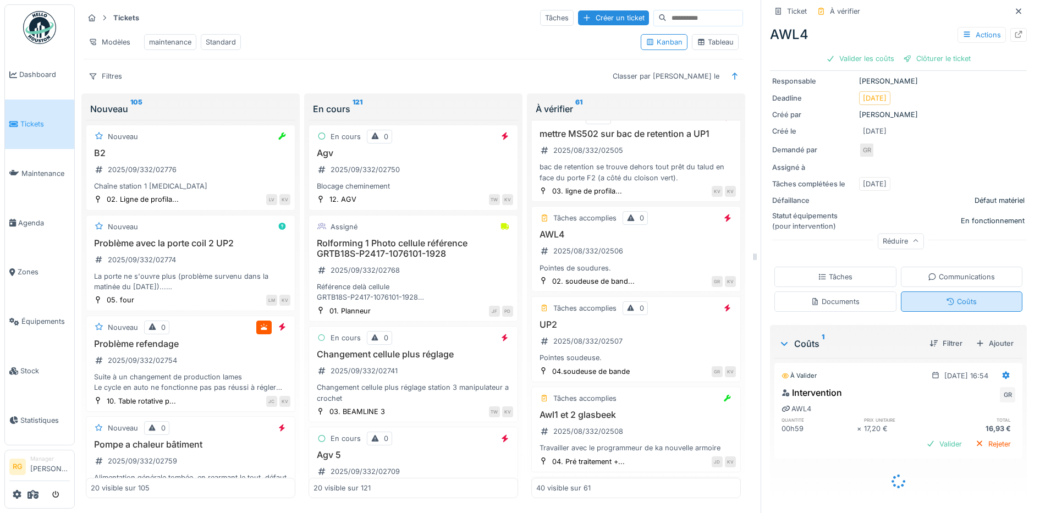
scroll to position [86, 0]
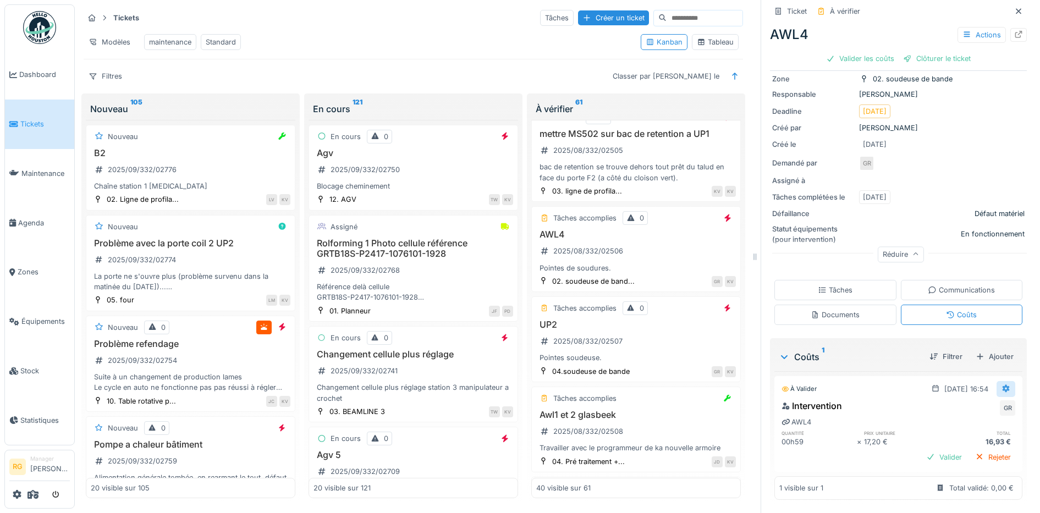
click at [1003, 385] on icon at bounding box center [1006, 389] width 7 height 8
click at [968, 407] on div "Modifier" at bounding box center [953, 413] width 53 height 16
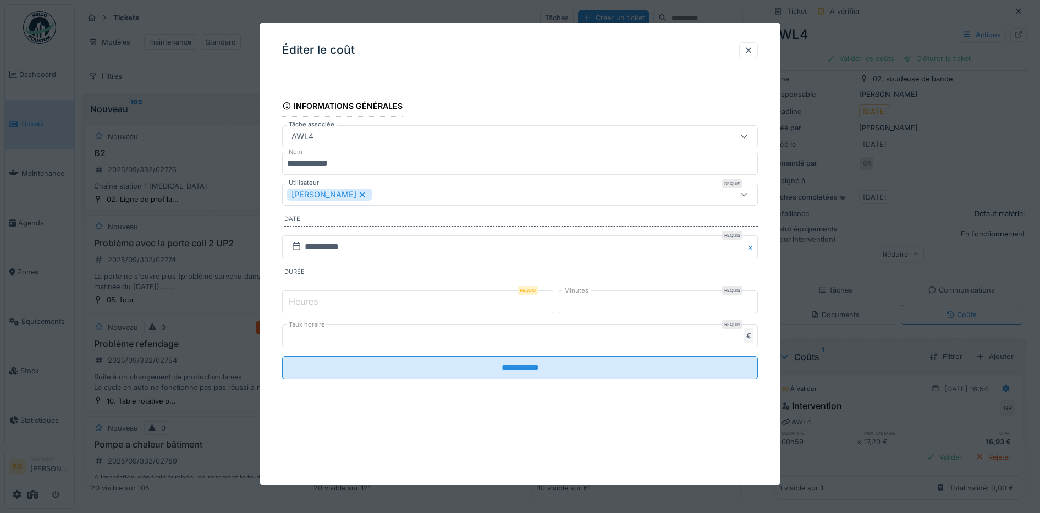
click at [310, 339] on input "****" at bounding box center [520, 335] width 476 height 23
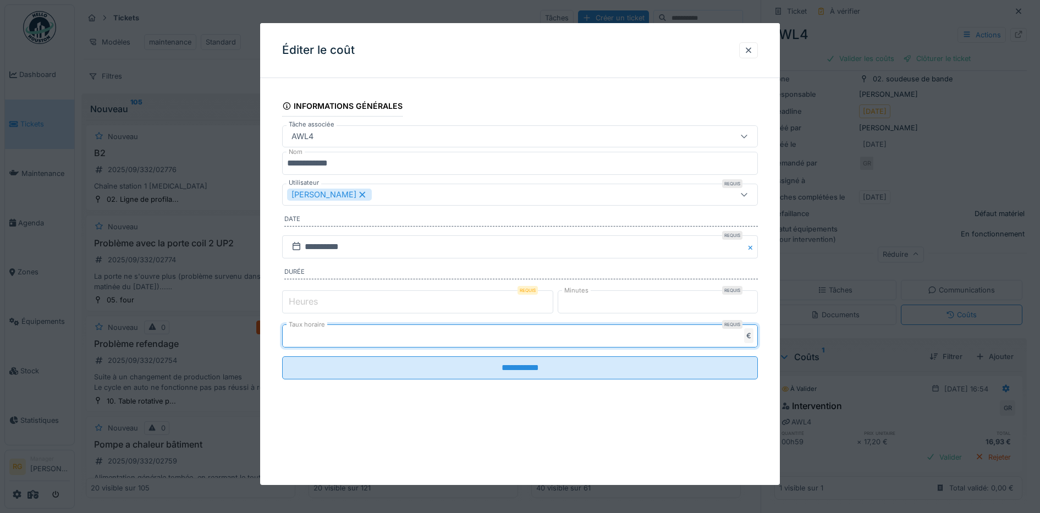
type input "*"
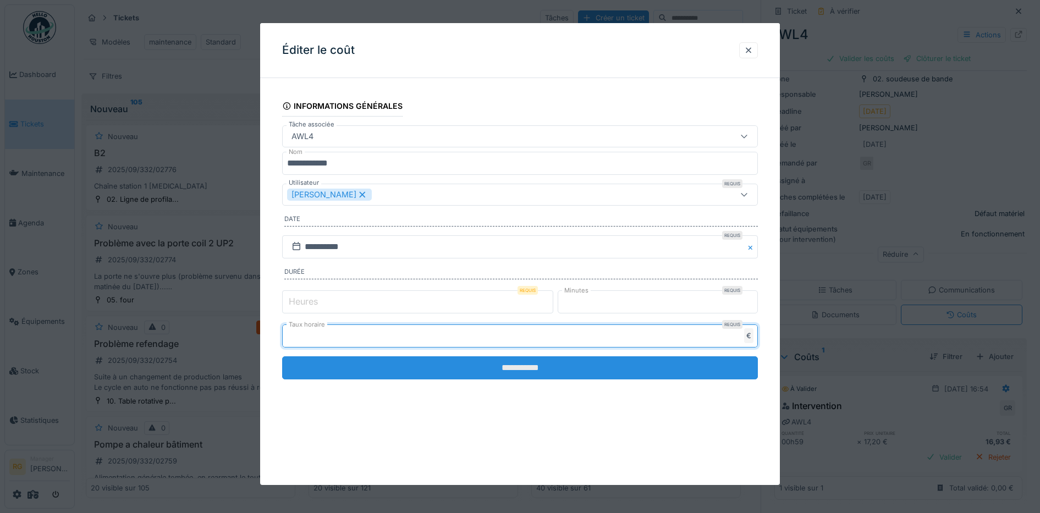
type input "**"
click at [498, 371] on input "**********" at bounding box center [520, 367] width 476 height 23
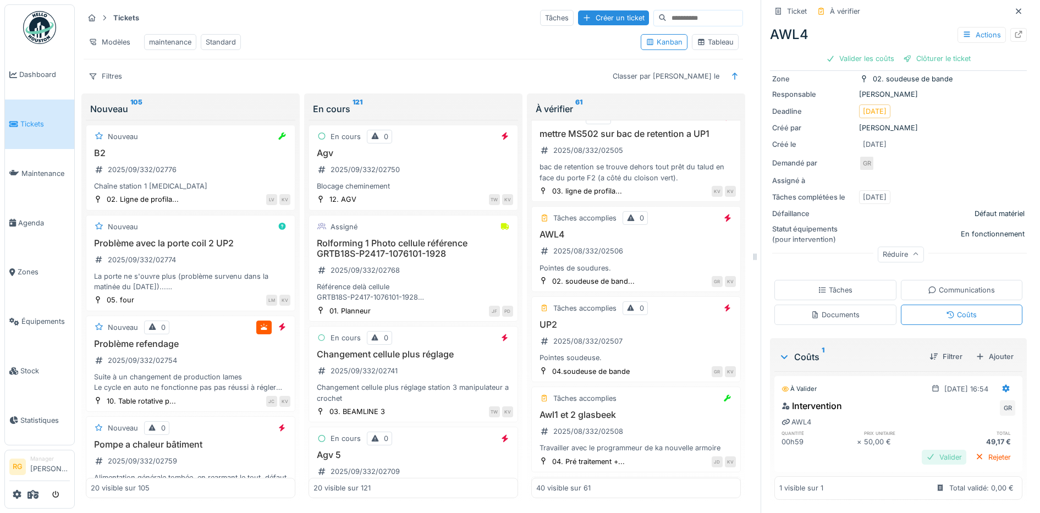
click at [922, 450] on div "Valider" at bounding box center [944, 457] width 45 height 15
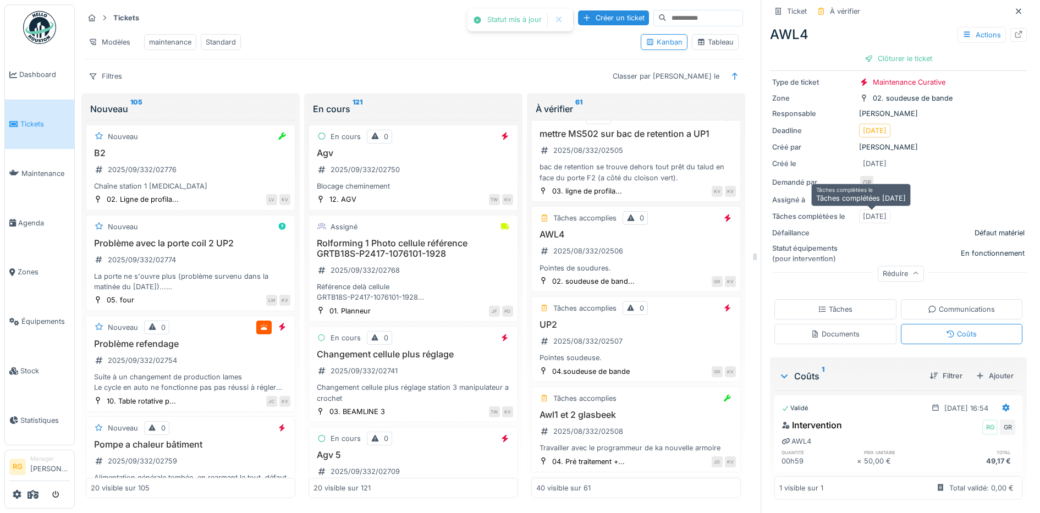
scroll to position [67, 0]
click at [895, 51] on div "Clôturer le ticket" at bounding box center [898, 58] width 76 height 15
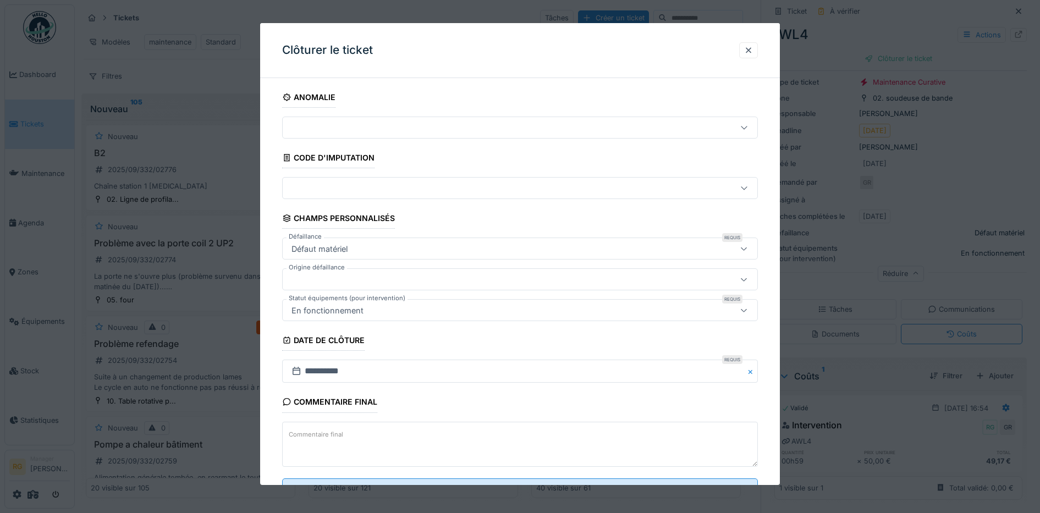
click at [331, 433] on label "Commentaire final" at bounding box center [316, 435] width 59 height 14
click at [331, 433] on textarea "Commentaire final" at bounding box center [520, 444] width 476 height 45
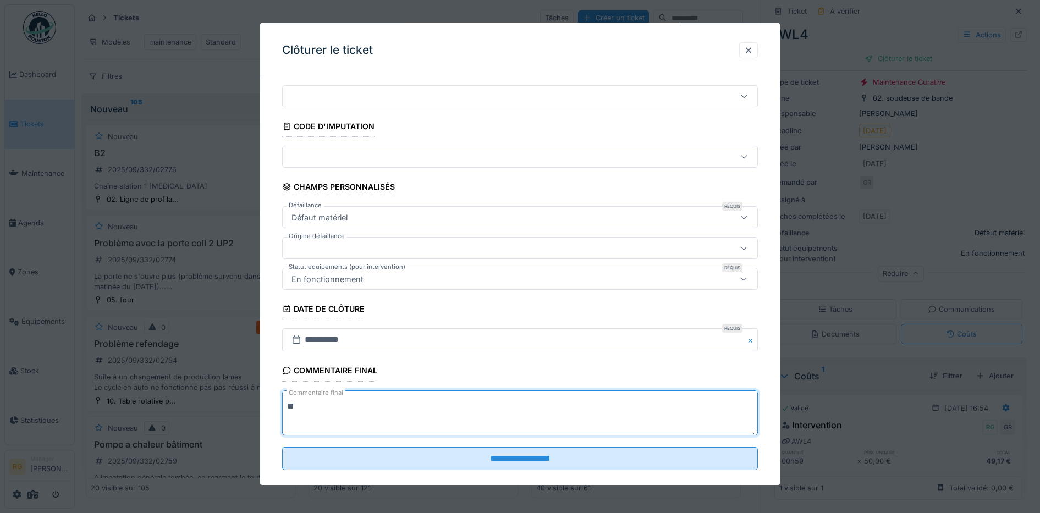
scroll to position [47, 0]
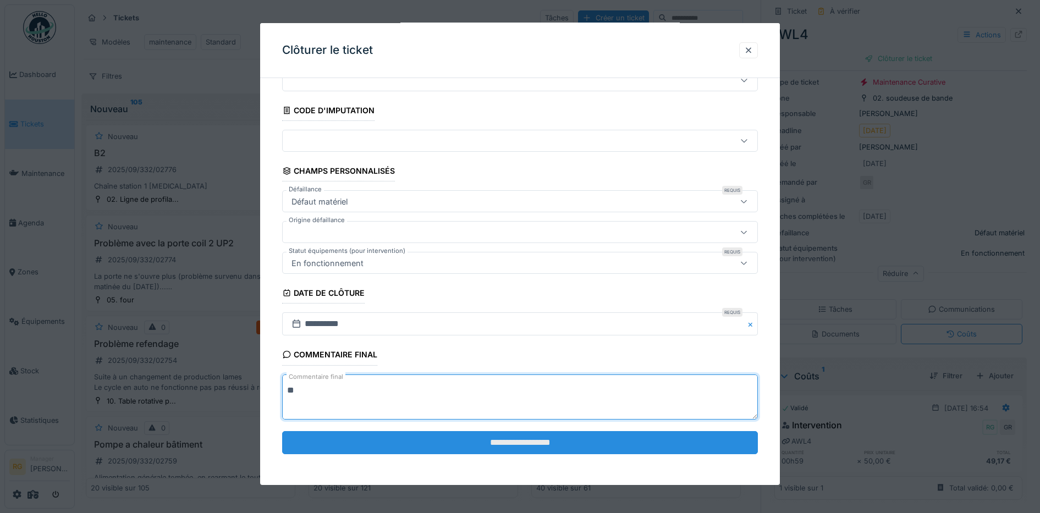
type textarea "**"
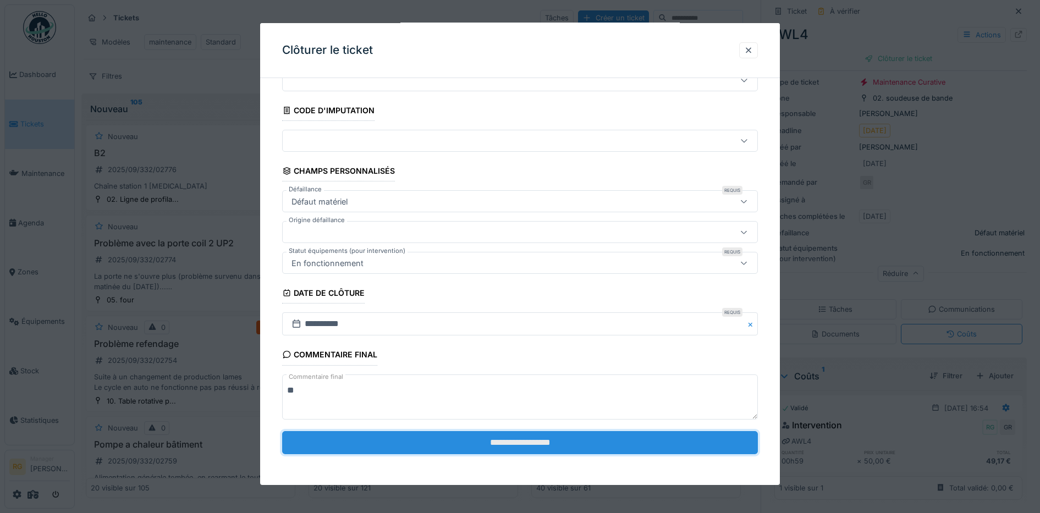
drag, startPoint x: 421, startPoint y: 447, endPoint x: 413, endPoint y: 442, distance: 9.5
click at [421, 445] on input "**********" at bounding box center [520, 442] width 476 height 23
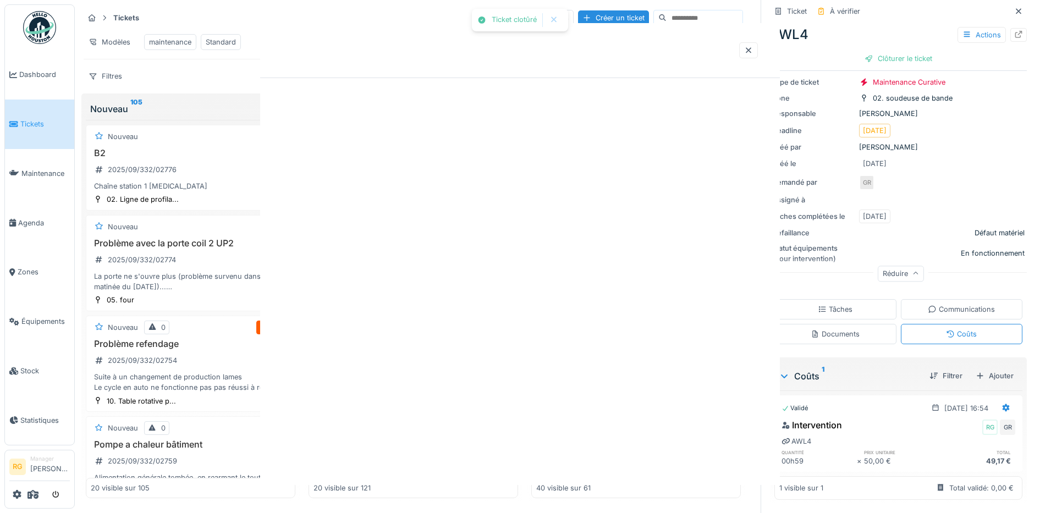
scroll to position [0, 0]
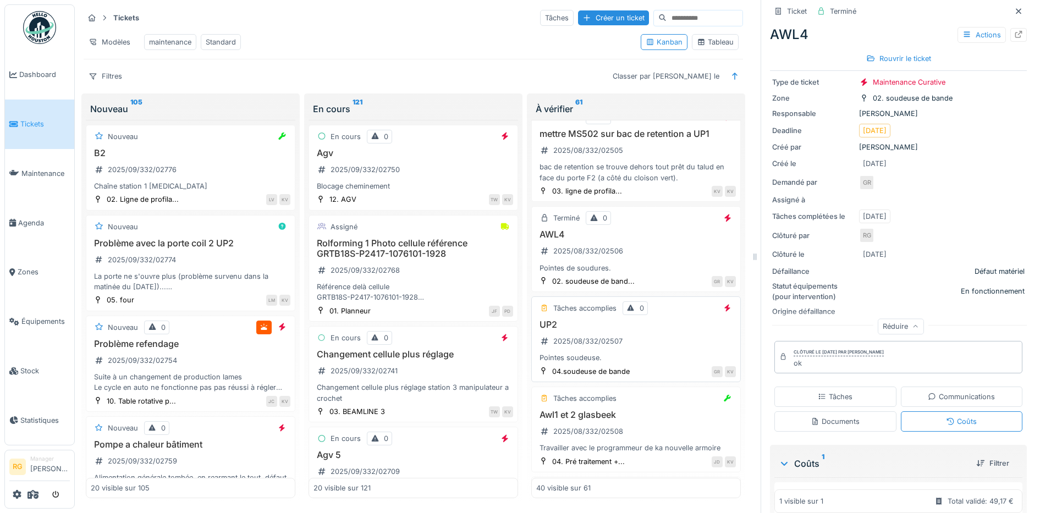
click at [637, 360] on div "UP2 2025/08/332/02507 Pointes soudeuse." at bounding box center [636, 342] width 200 height 44
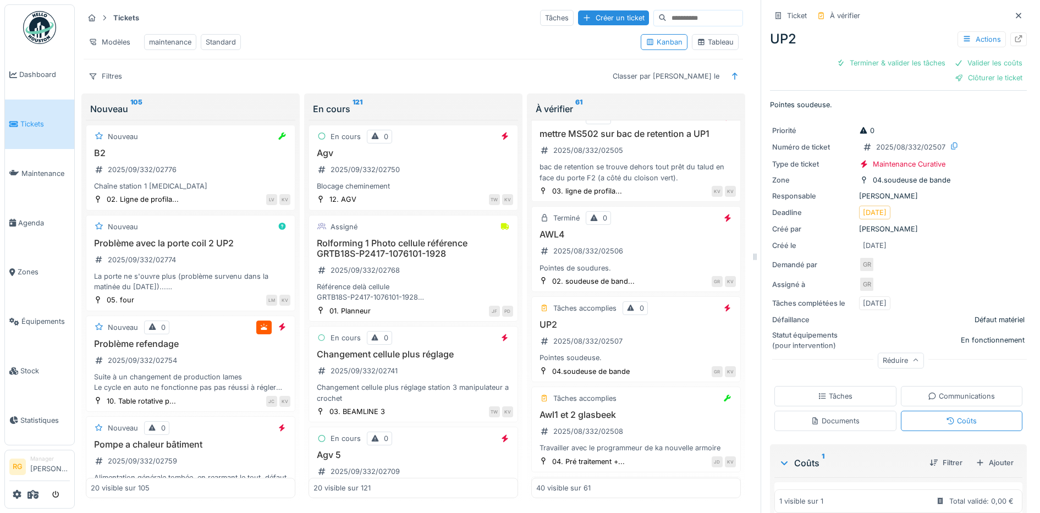
scroll to position [106, 0]
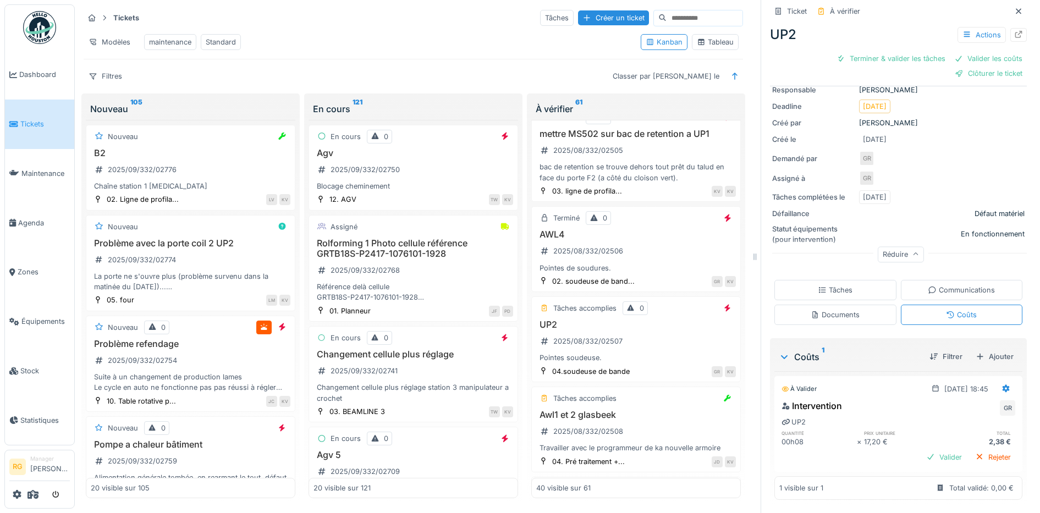
click at [834, 285] on div "Tâches" at bounding box center [835, 290] width 35 height 10
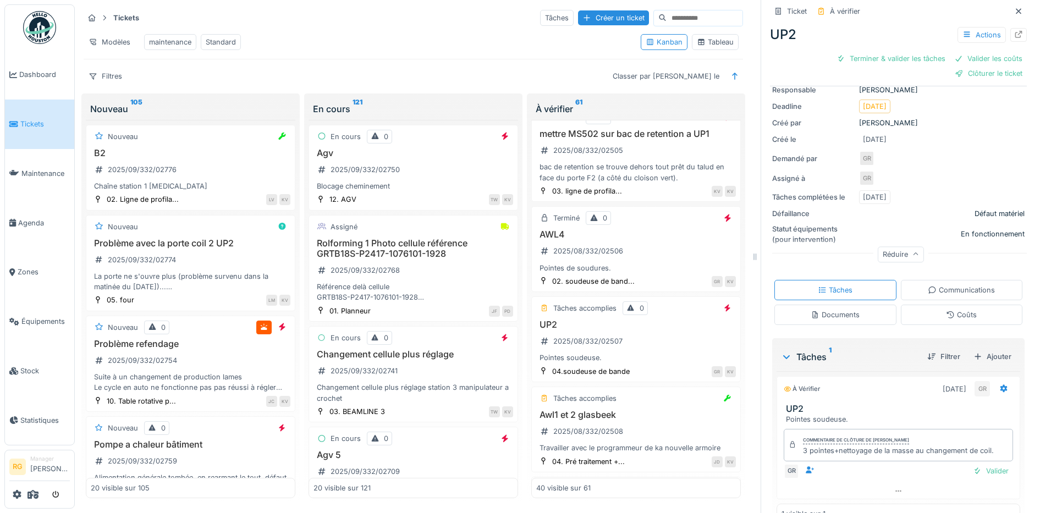
click at [946, 310] on div "Coûts" at bounding box center [961, 315] width 31 height 10
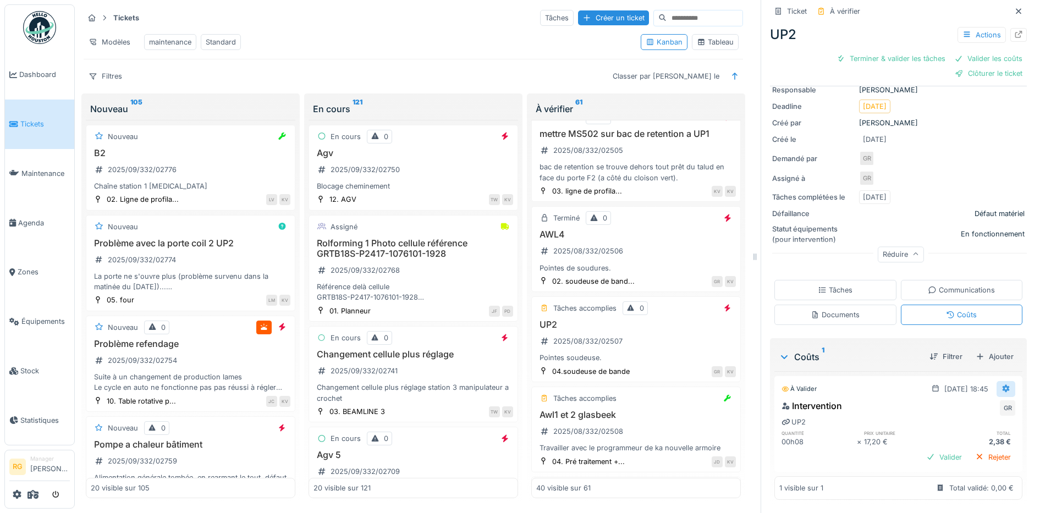
click at [1002, 384] on div at bounding box center [1006, 389] width 9 height 10
click at [954, 405] on div "Modifier" at bounding box center [953, 413] width 53 height 16
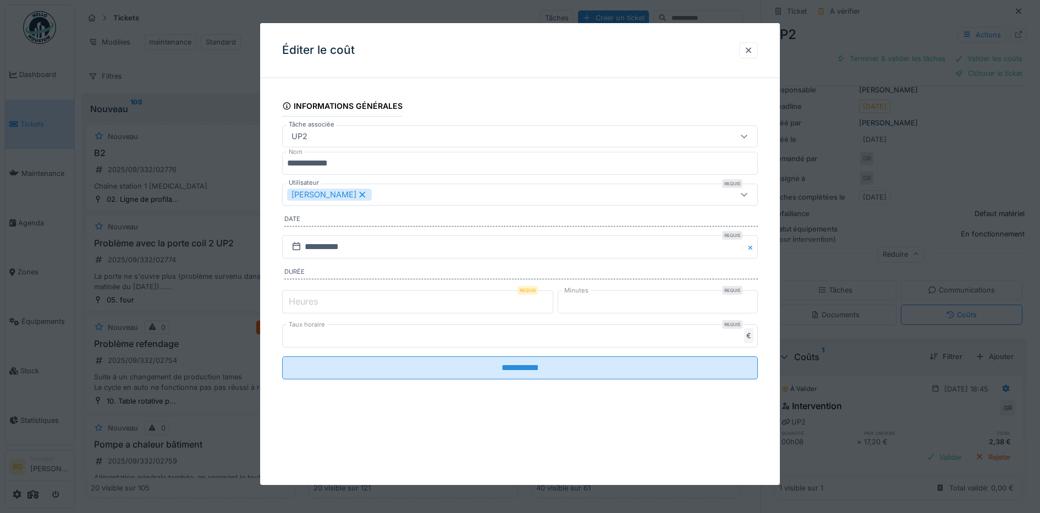
click at [312, 333] on input "****" at bounding box center [520, 335] width 476 height 23
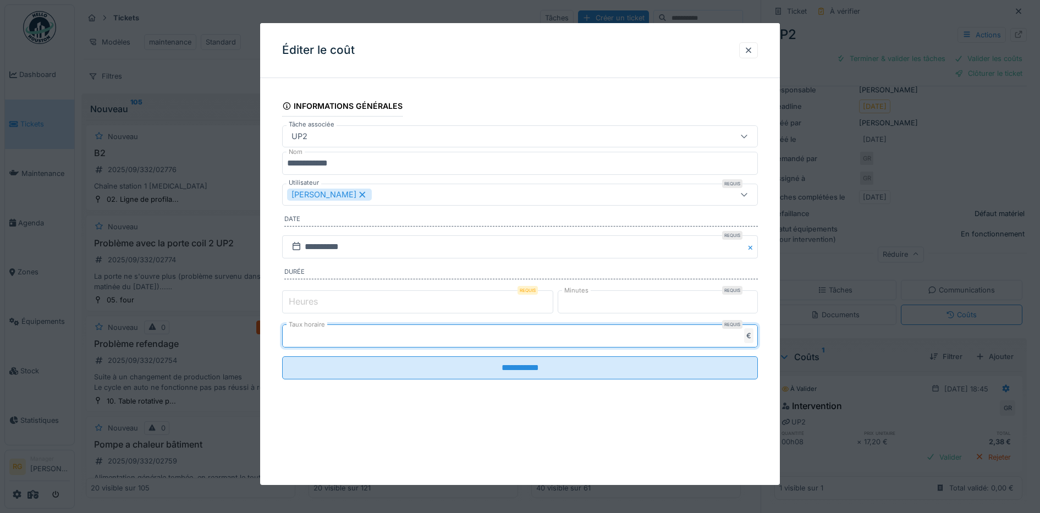
type input "*"
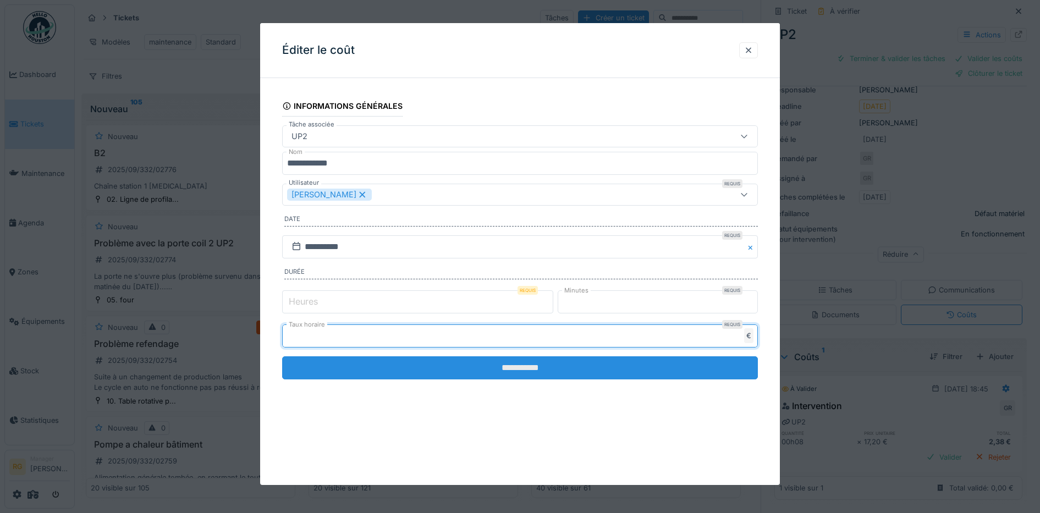
type input "**"
click at [593, 375] on input "**********" at bounding box center [520, 367] width 476 height 23
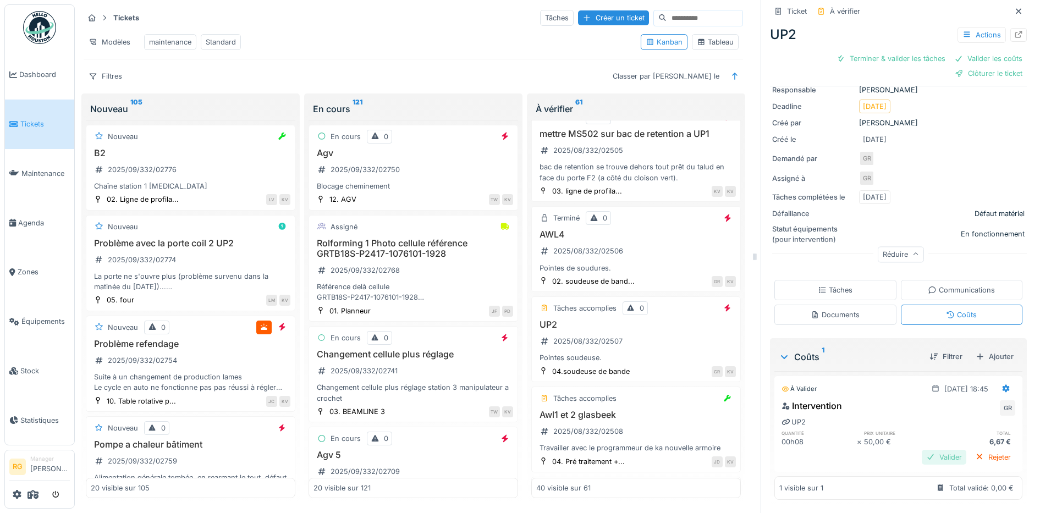
click at [923, 450] on div "Valider" at bounding box center [944, 457] width 45 height 15
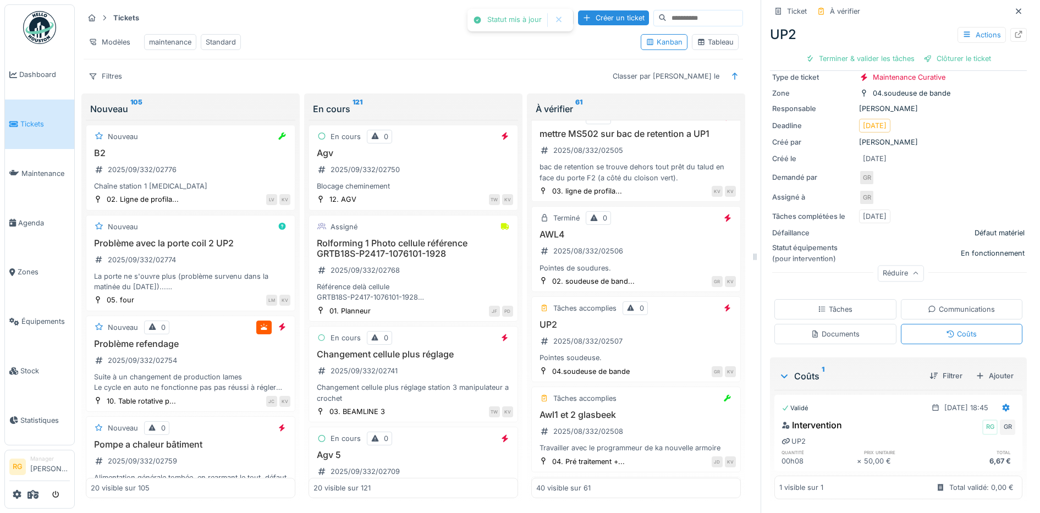
scroll to position [72, 0]
click at [871, 51] on div "Terminer & valider les tâches" at bounding box center [860, 58] width 118 height 15
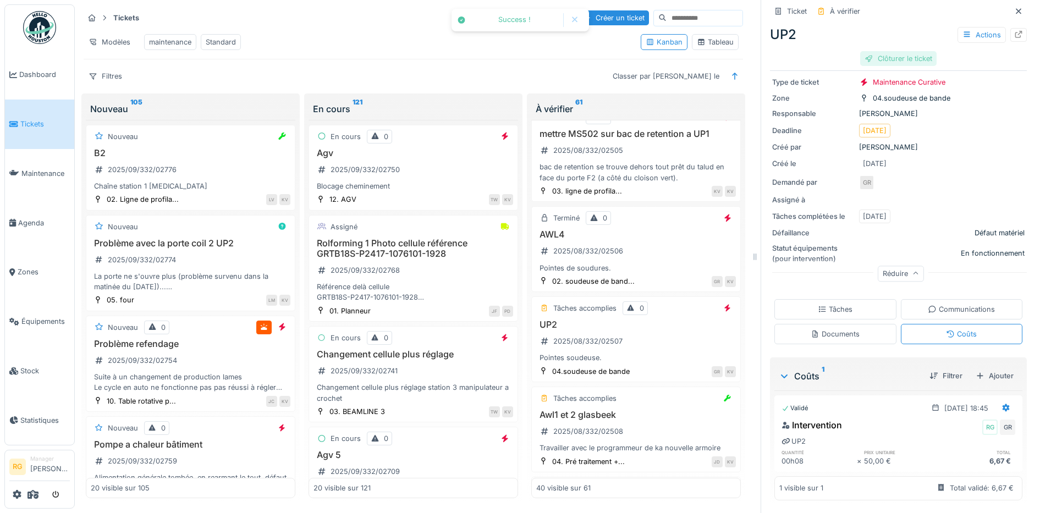
click at [896, 51] on div "Clôturer le ticket" at bounding box center [898, 58] width 76 height 15
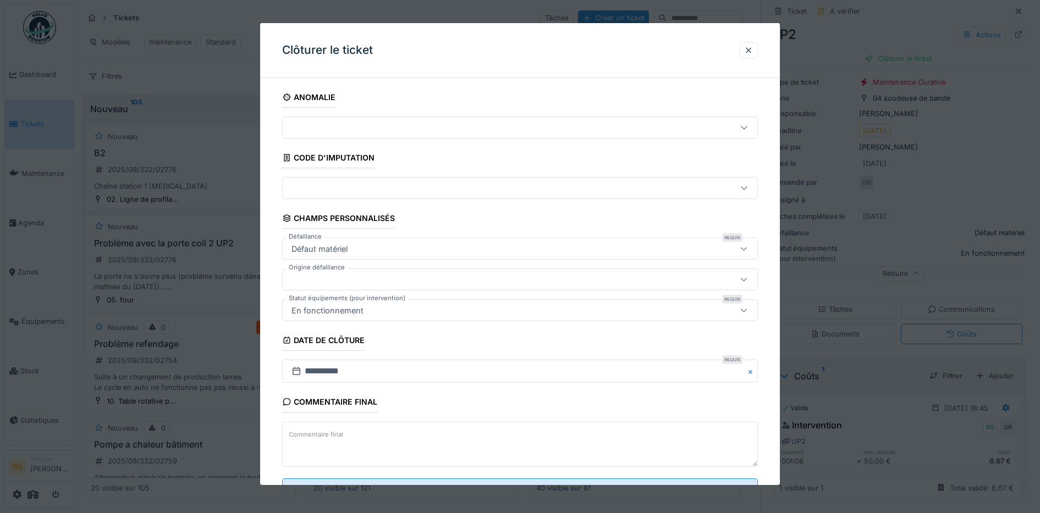
click at [361, 437] on textarea "Commentaire final" at bounding box center [520, 444] width 476 height 45
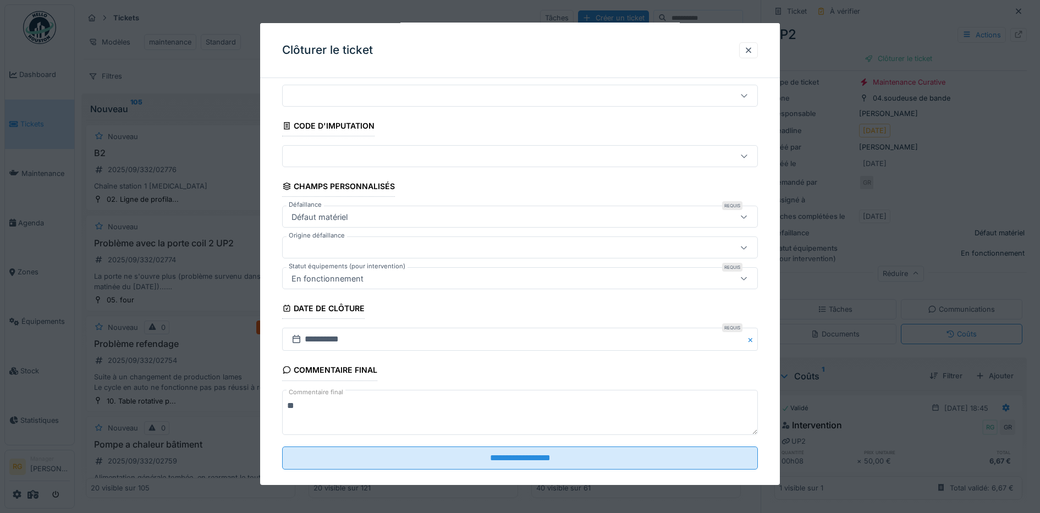
scroll to position [47, 0]
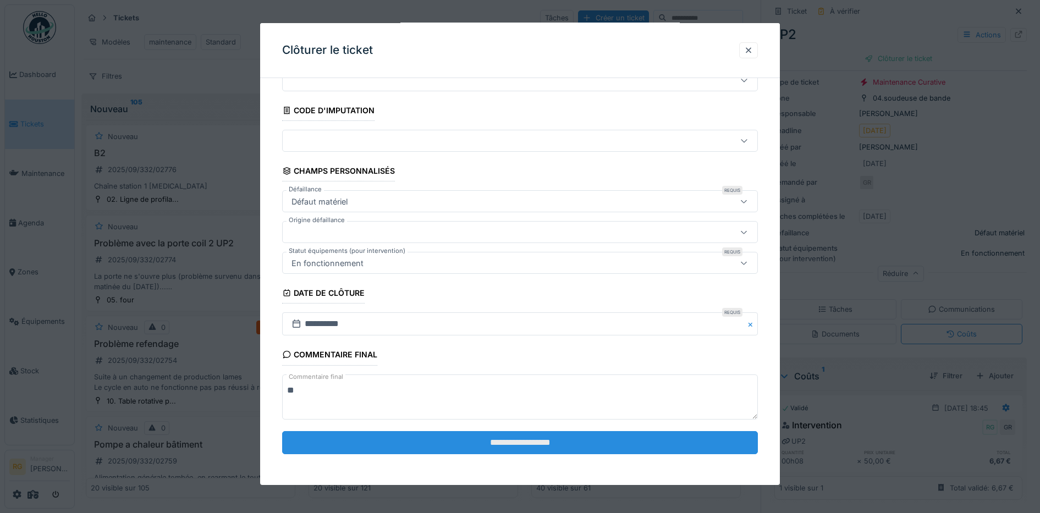
type textarea "**"
click at [514, 444] on input "**********" at bounding box center [520, 442] width 476 height 23
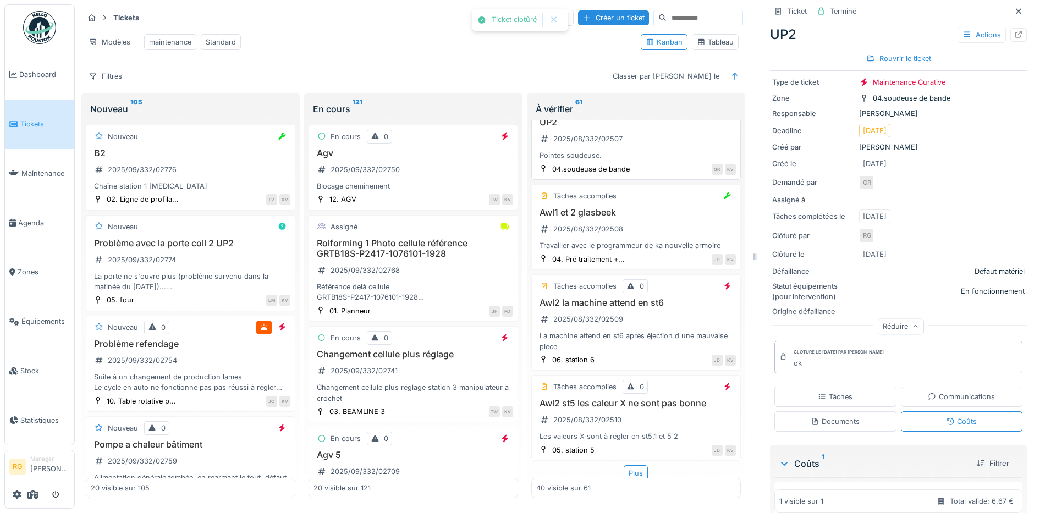
scroll to position [3481, 0]
click at [629, 235] on div "Awl1 et 2 glasbeek 2025/08/332/02508 Travailler avec le programmeur de ka nouve…" at bounding box center [636, 226] width 200 height 44
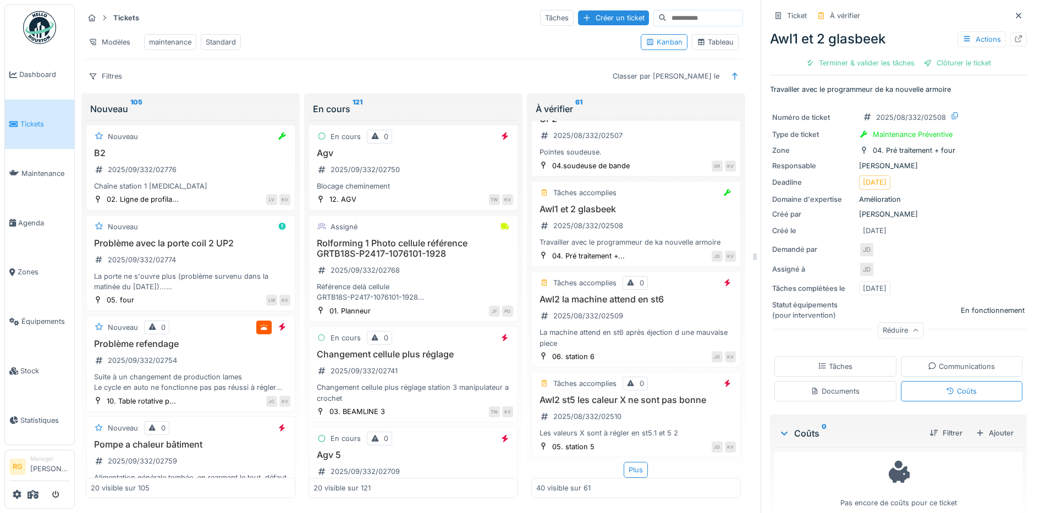
click at [837, 361] on div "Tâches" at bounding box center [835, 366] width 35 height 10
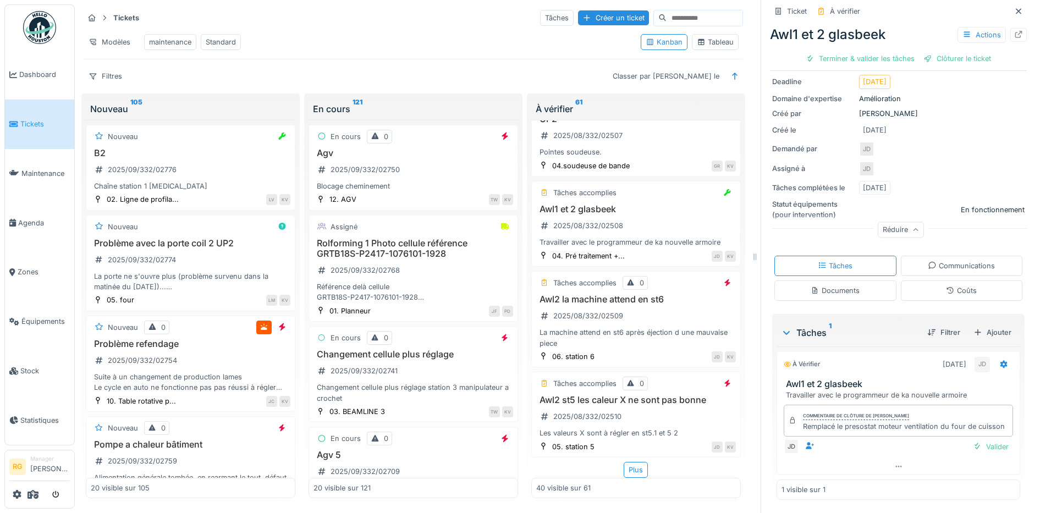
scroll to position [111, 0]
click at [976, 439] on div "Valider" at bounding box center [991, 446] width 45 height 15
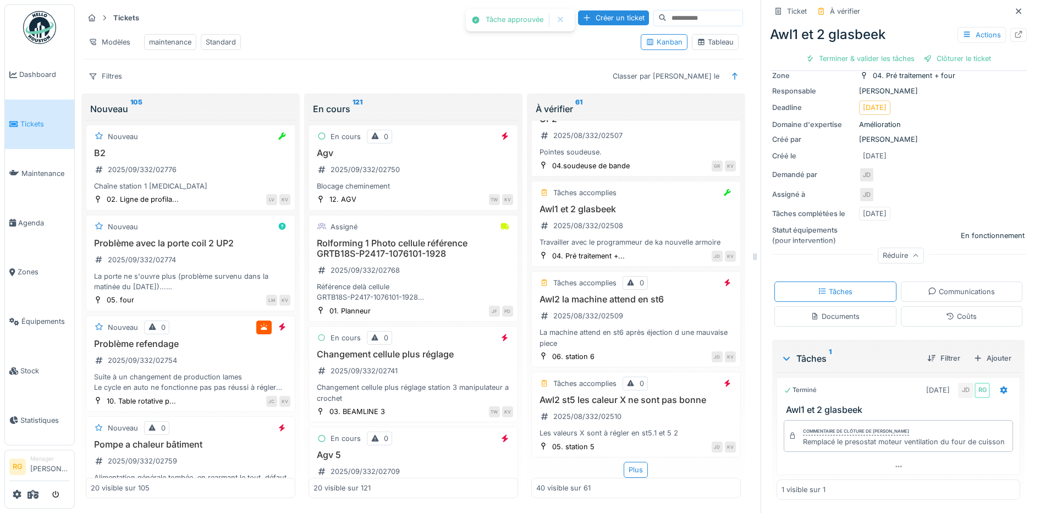
scroll to position [80, 0]
click at [964, 306] on div "Coûts" at bounding box center [962, 316] width 122 height 20
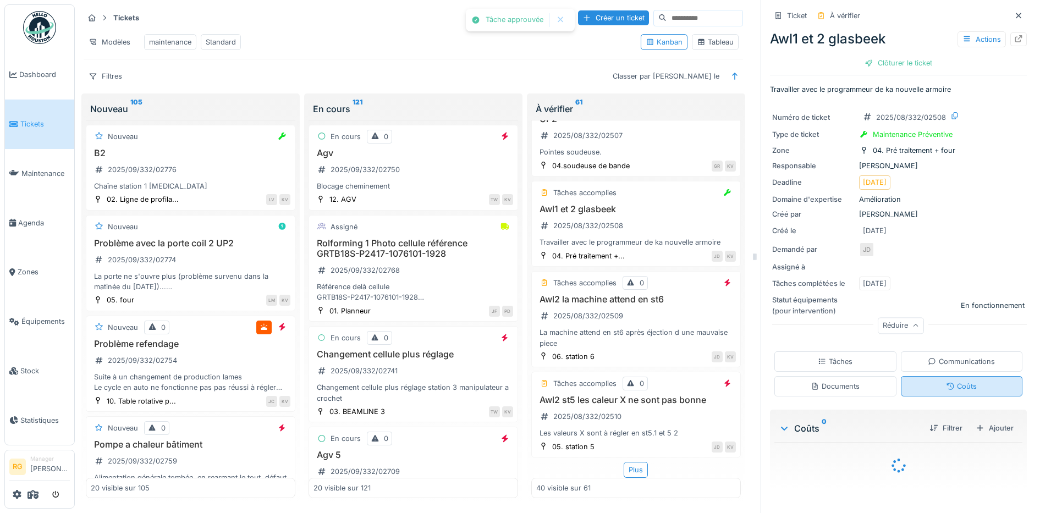
scroll to position [0, 0]
click at [843, 353] on div "Tâches" at bounding box center [835, 361] width 122 height 20
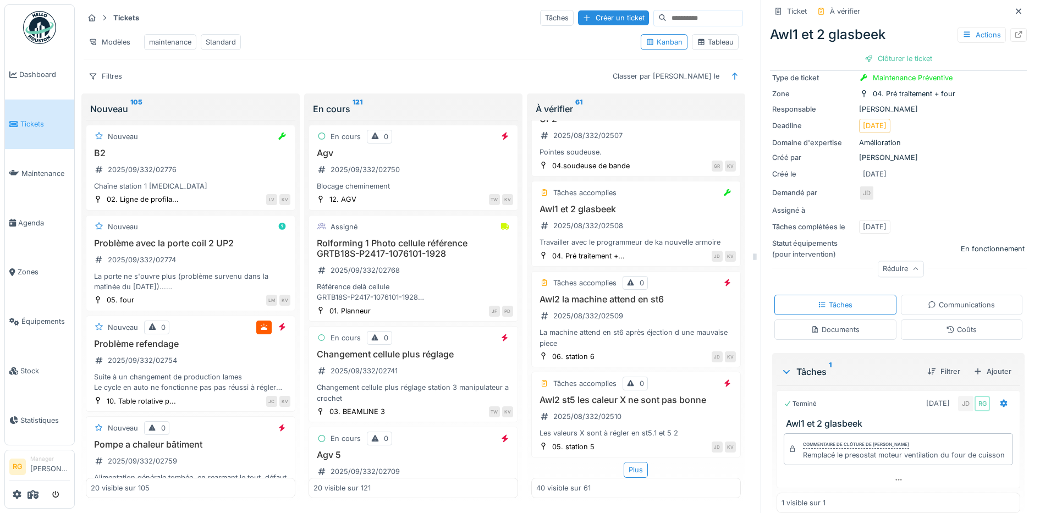
scroll to position [80, 0]
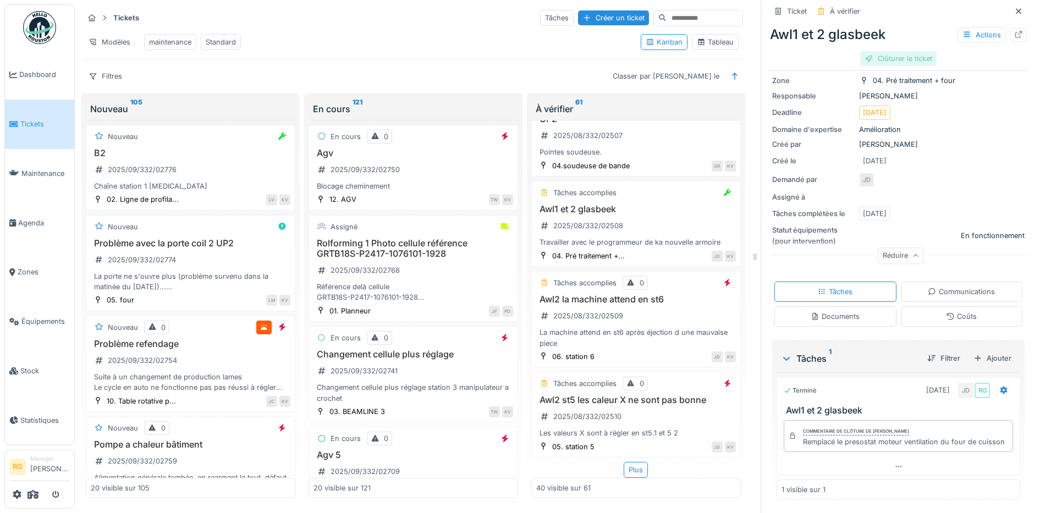
click at [875, 51] on div "Clôturer le ticket" at bounding box center [898, 58] width 76 height 15
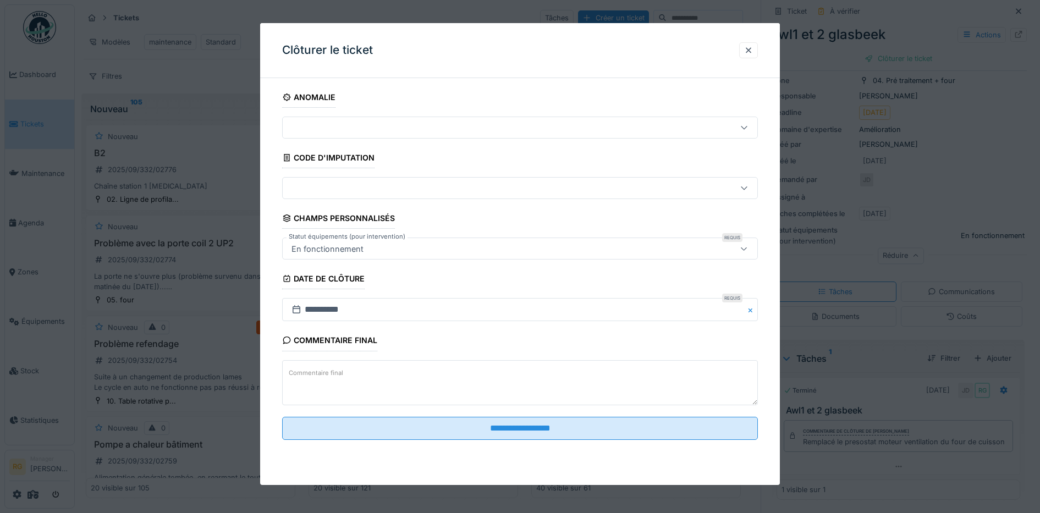
click at [356, 375] on textarea "Commentaire final" at bounding box center [520, 382] width 476 height 45
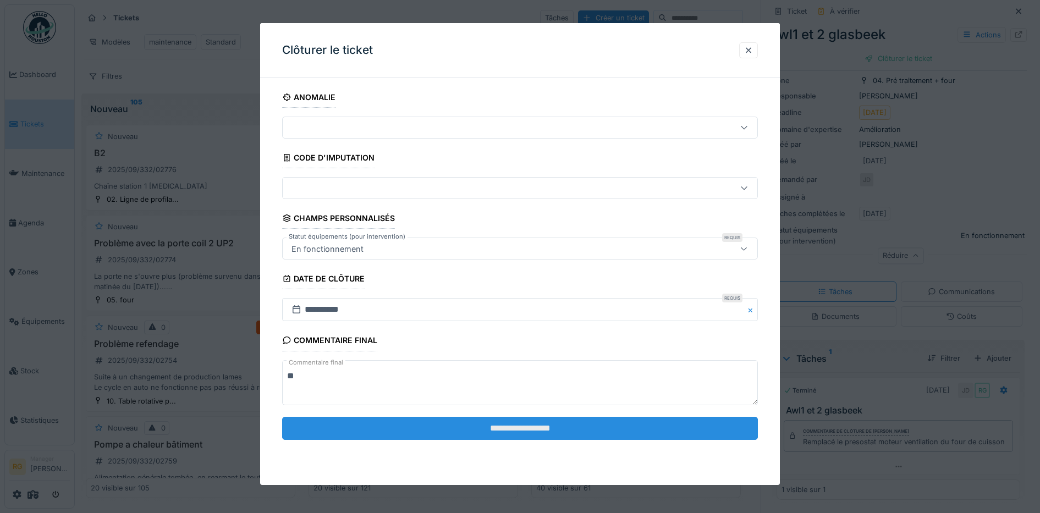
type textarea "**"
click at [514, 430] on input "**********" at bounding box center [520, 428] width 476 height 23
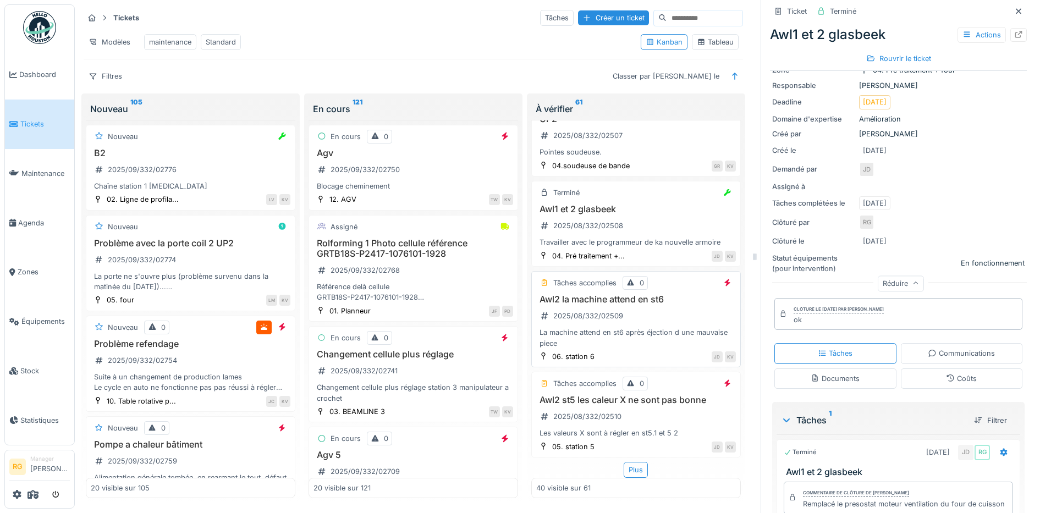
click at [664, 340] on div "Awl2 la machine attend en st6 2025/08/332/02509 La machine attend en st6 après …" at bounding box center [636, 321] width 200 height 54
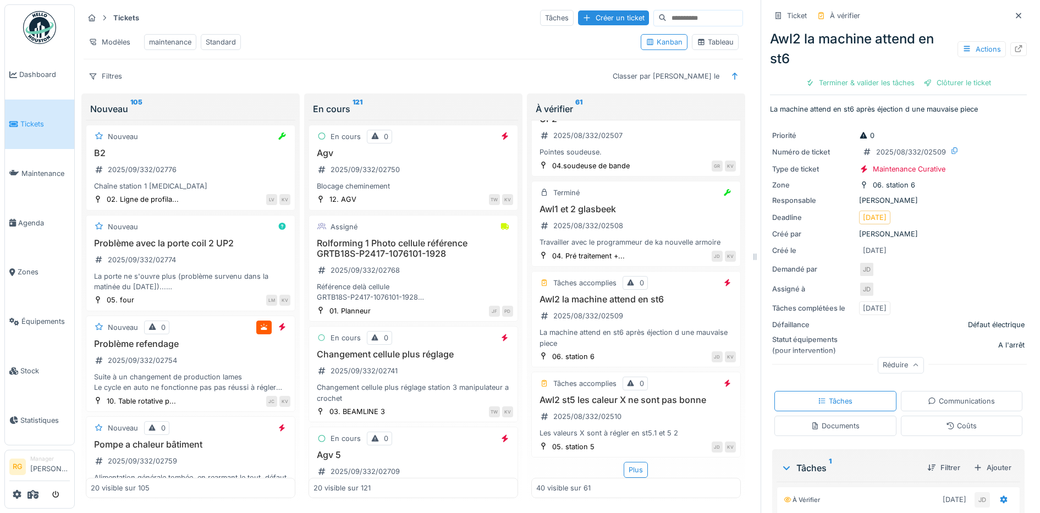
scroll to position [146, 0]
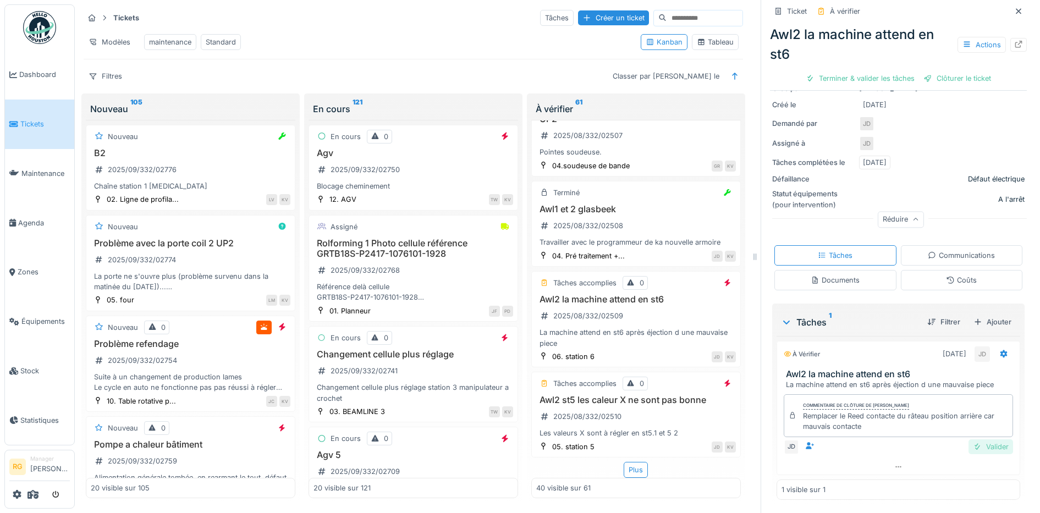
click at [977, 439] on div "Valider" at bounding box center [991, 446] width 45 height 15
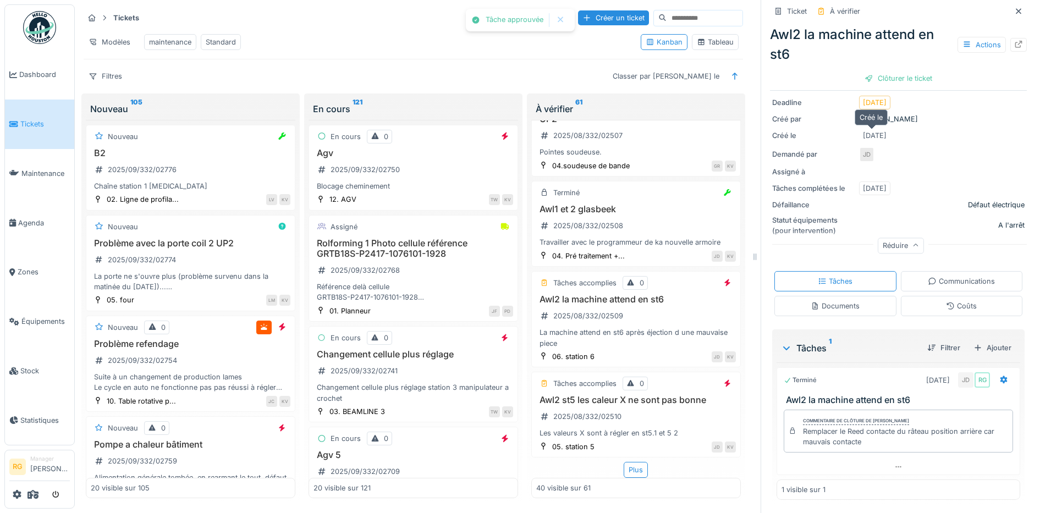
scroll to position [115, 0]
click at [881, 71] on div "Clôturer le ticket" at bounding box center [898, 78] width 76 height 15
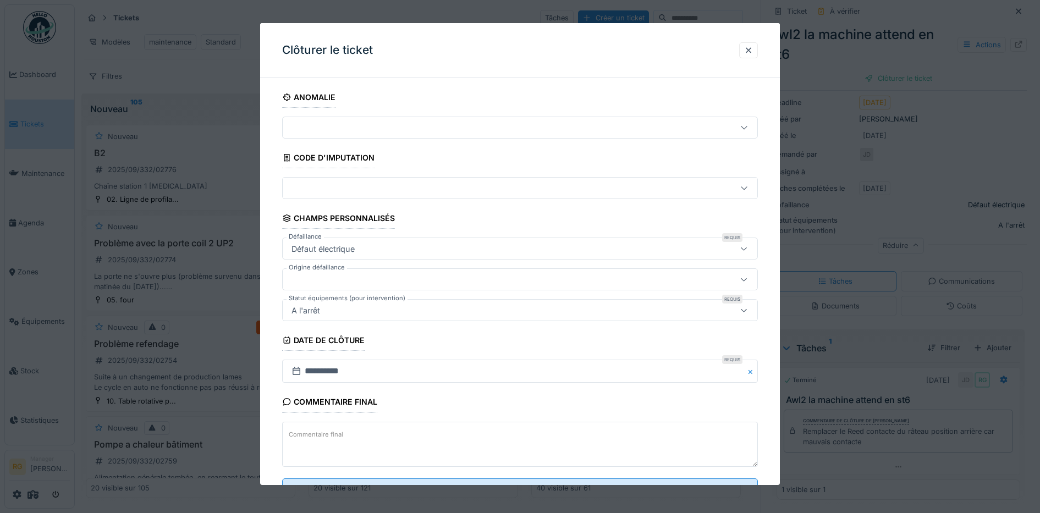
click at [383, 428] on textarea "Commentaire final" at bounding box center [520, 444] width 476 height 45
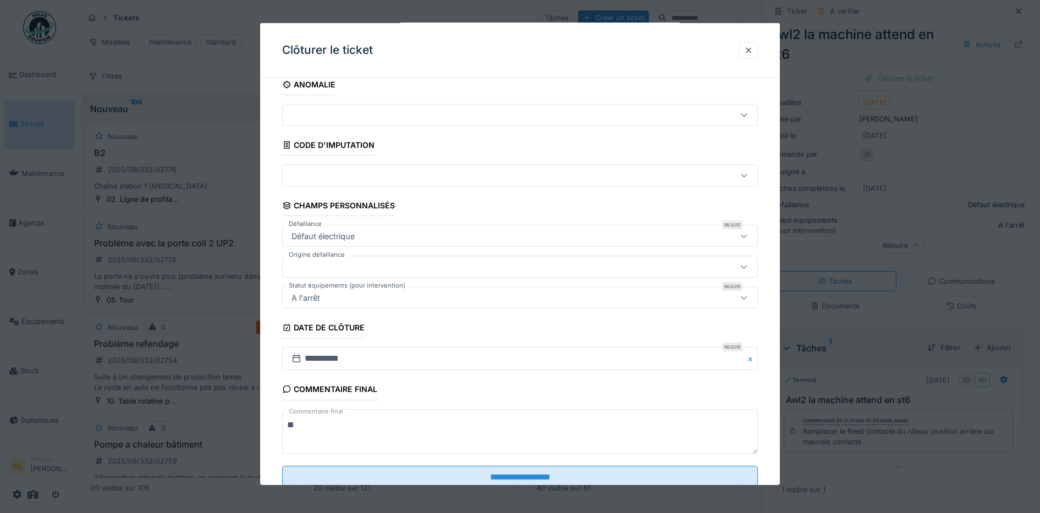
scroll to position [47, 0]
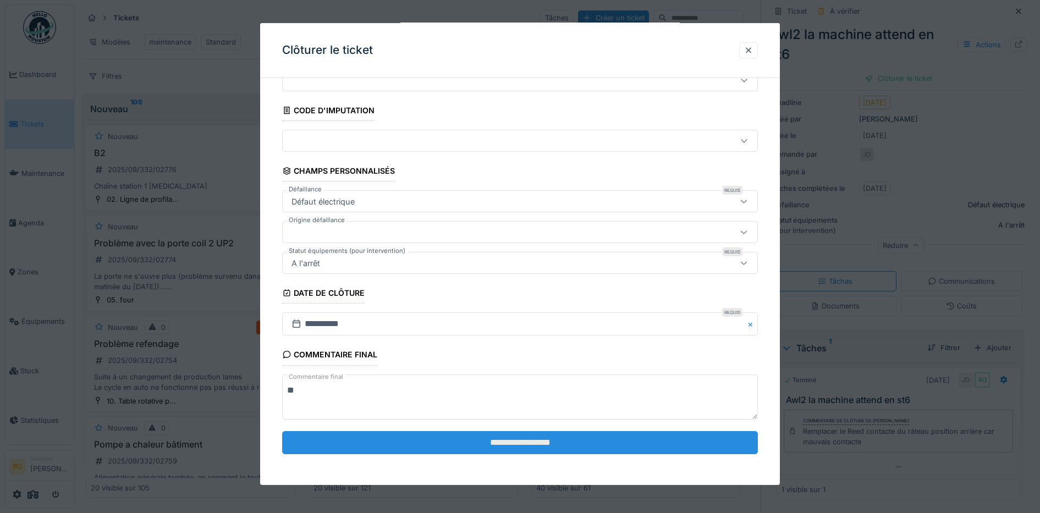
type textarea "**"
click at [502, 439] on input "**********" at bounding box center [520, 442] width 476 height 23
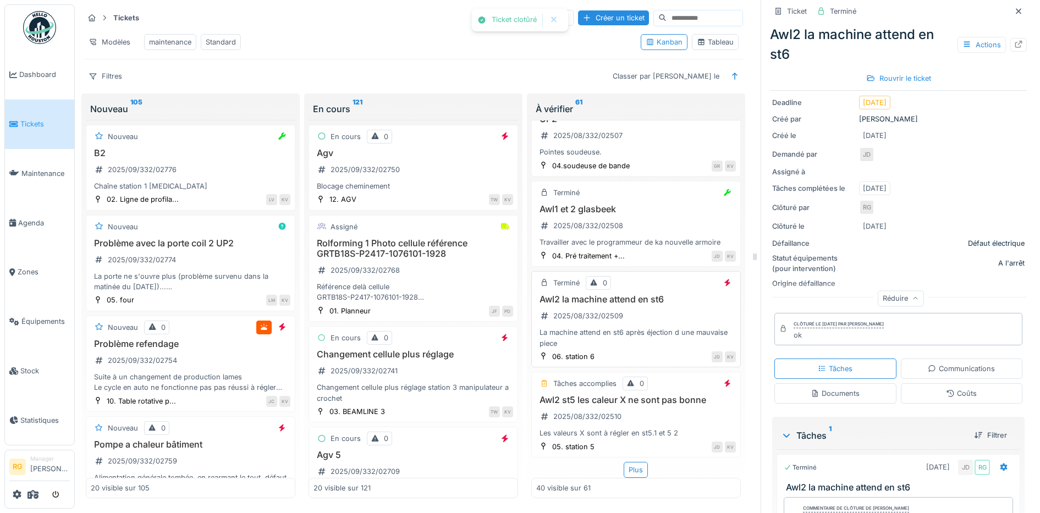
scroll to position [3522, 0]
click at [639, 408] on div "Awl2 st5 les caleur X ne sont pas bonne 2025/08/332/02510 Les valeurs X sont à …" at bounding box center [636, 417] width 200 height 44
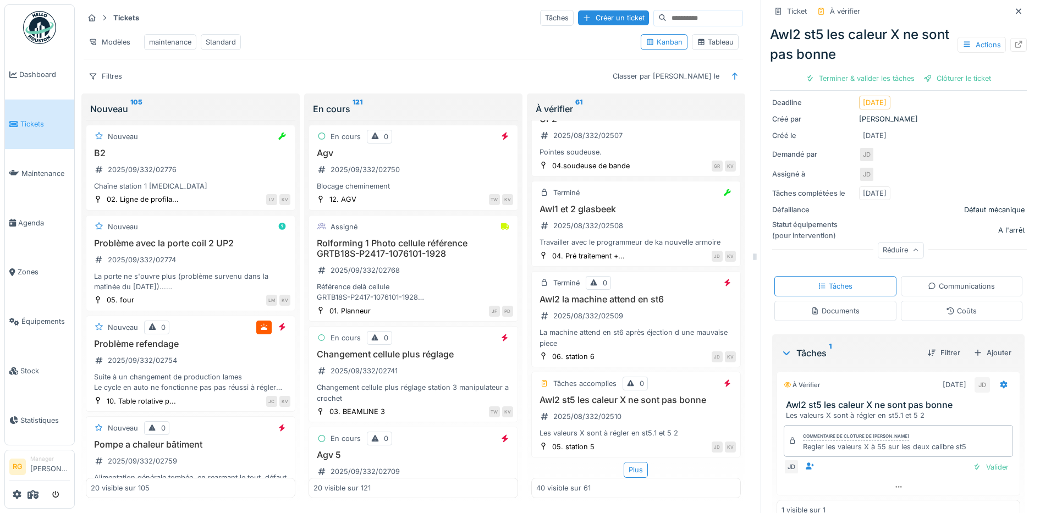
scroll to position [135, 0]
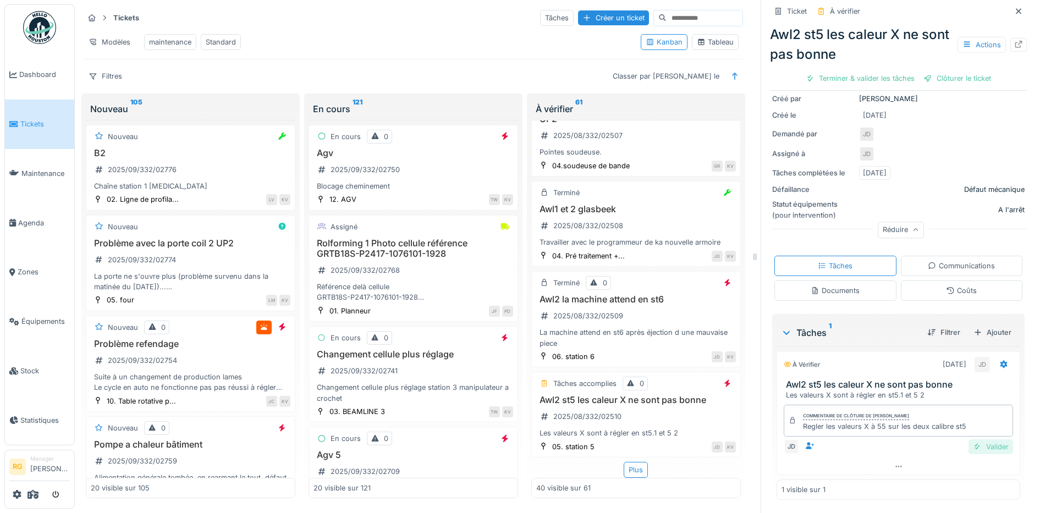
click at [983, 439] on div "Valider" at bounding box center [991, 446] width 45 height 15
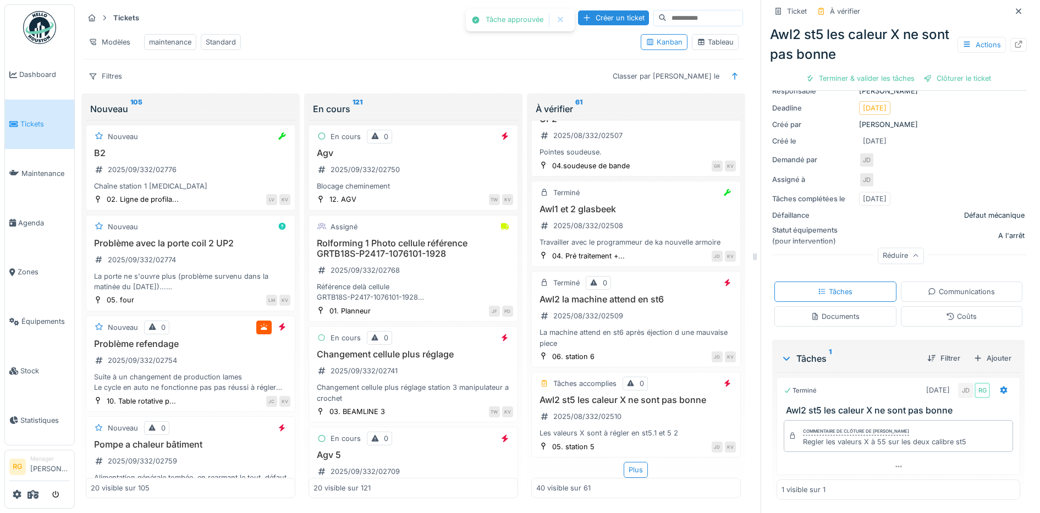
scroll to position [104, 0]
click at [892, 72] on div "Clôturer le ticket" at bounding box center [898, 78] width 76 height 15
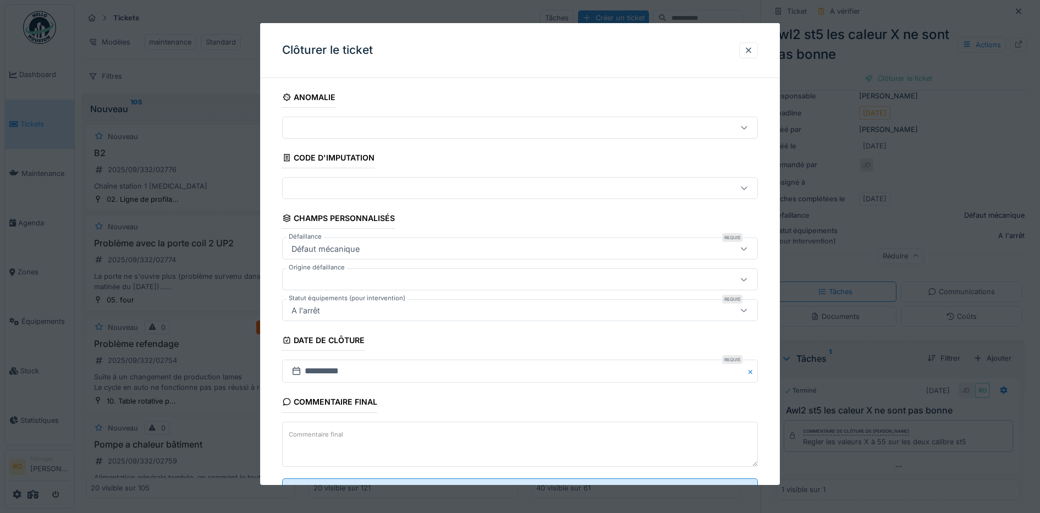
click at [436, 432] on textarea "Commentaire final" at bounding box center [520, 444] width 476 height 45
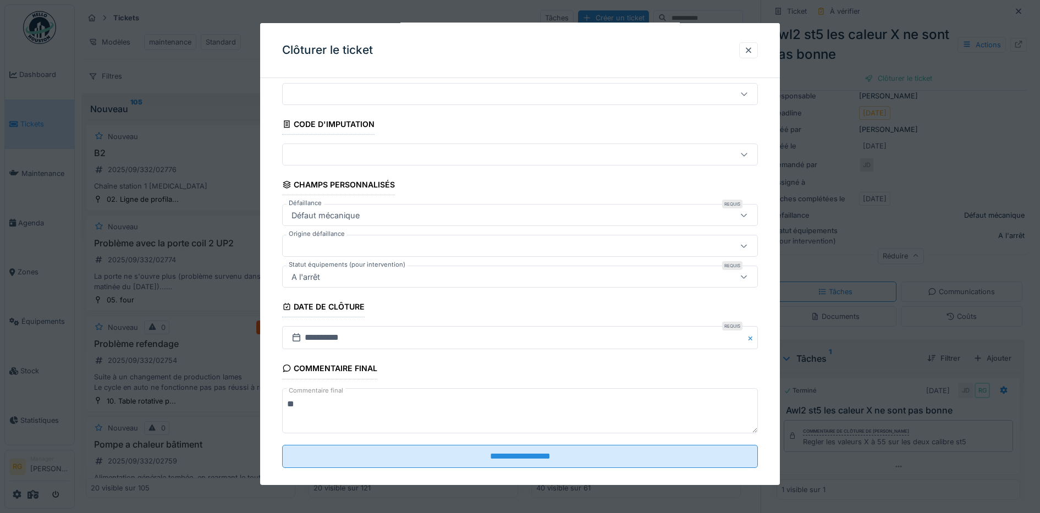
scroll to position [47, 0]
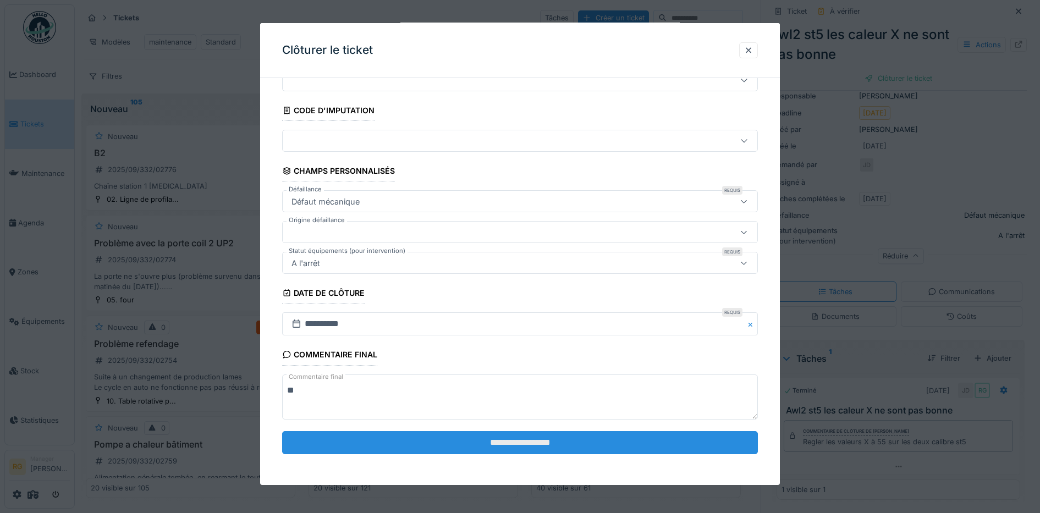
type textarea "**"
click at [462, 434] on input "**********" at bounding box center [520, 442] width 476 height 23
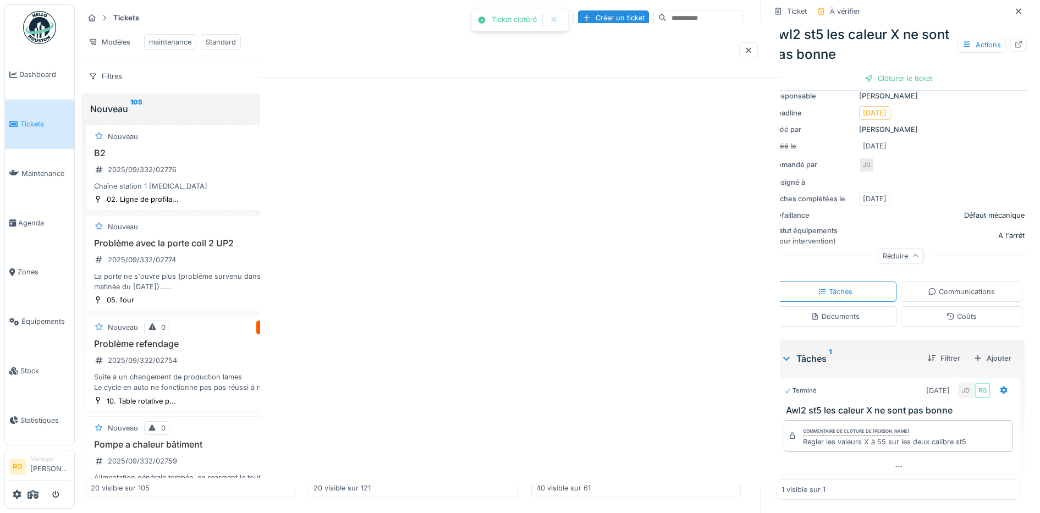
scroll to position [0, 0]
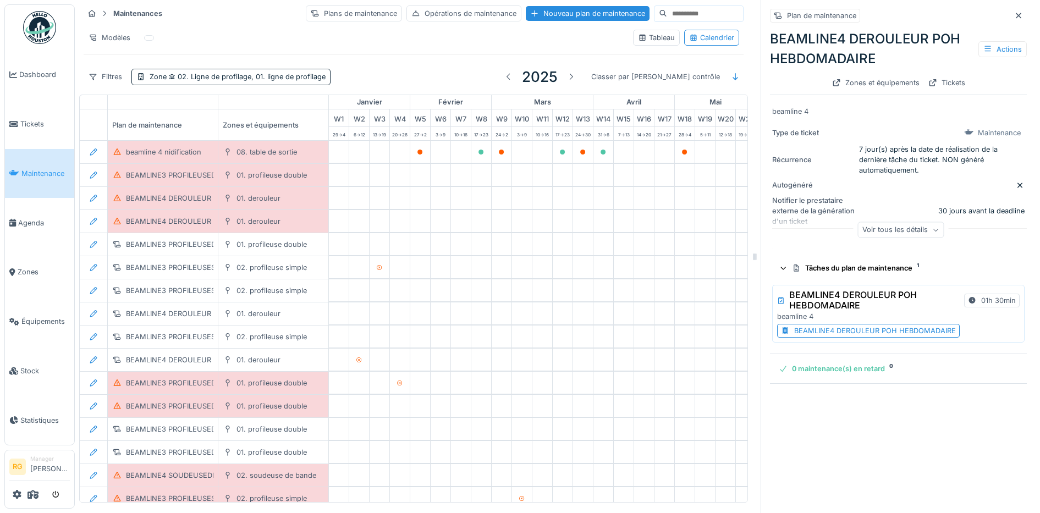
scroll to position [169, 541]
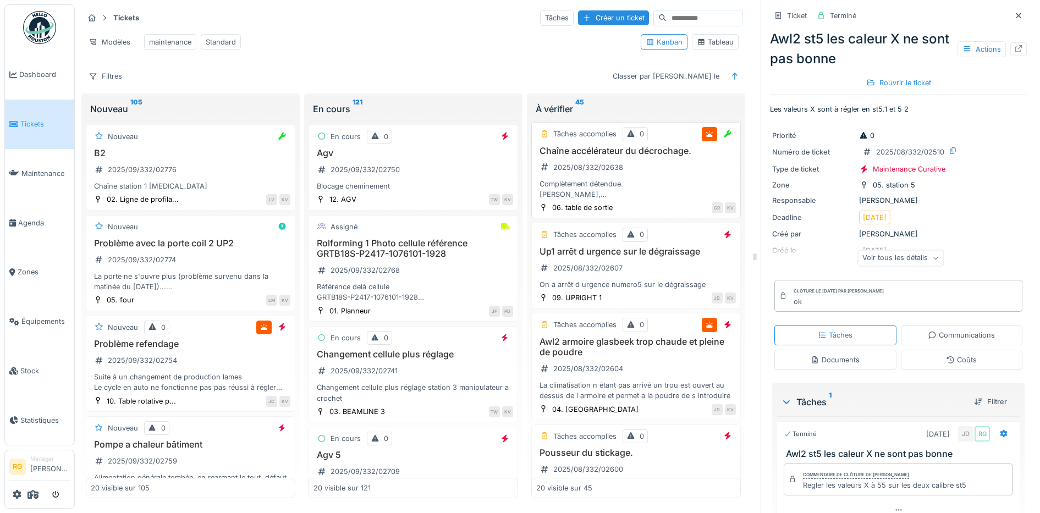
scroll to position [1237, 0]
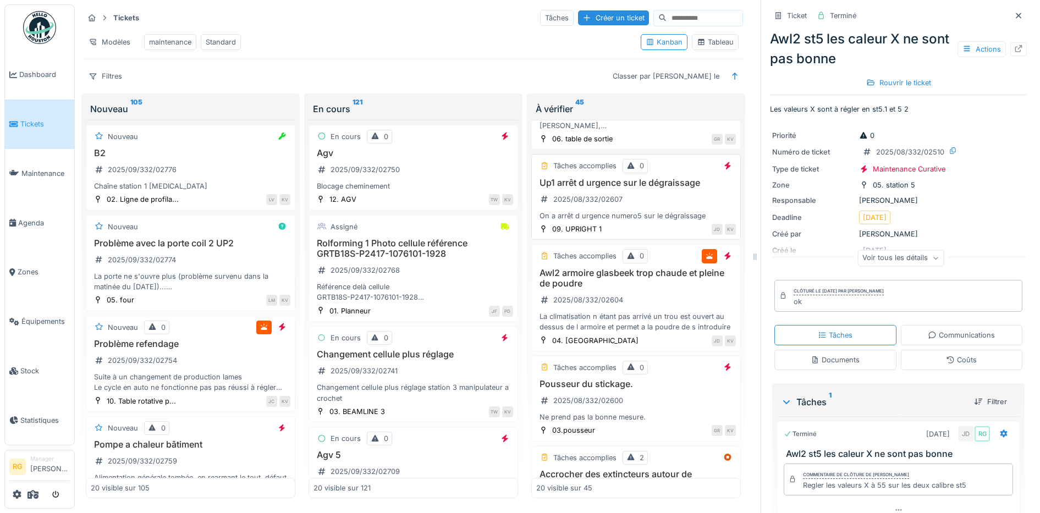
click at [643, 203] on div "Up1 arrêt d urgence sur le dégraissage 2025/08/332/02607 On a arrêt d urgence n…" at bounding box center [636, 200] width 200 height 44
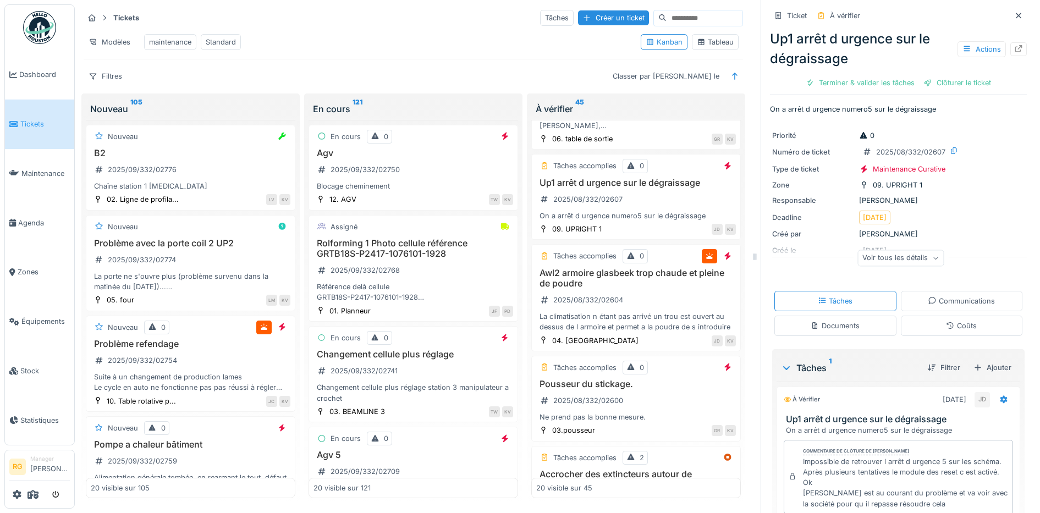
scroll to position [90, 0]
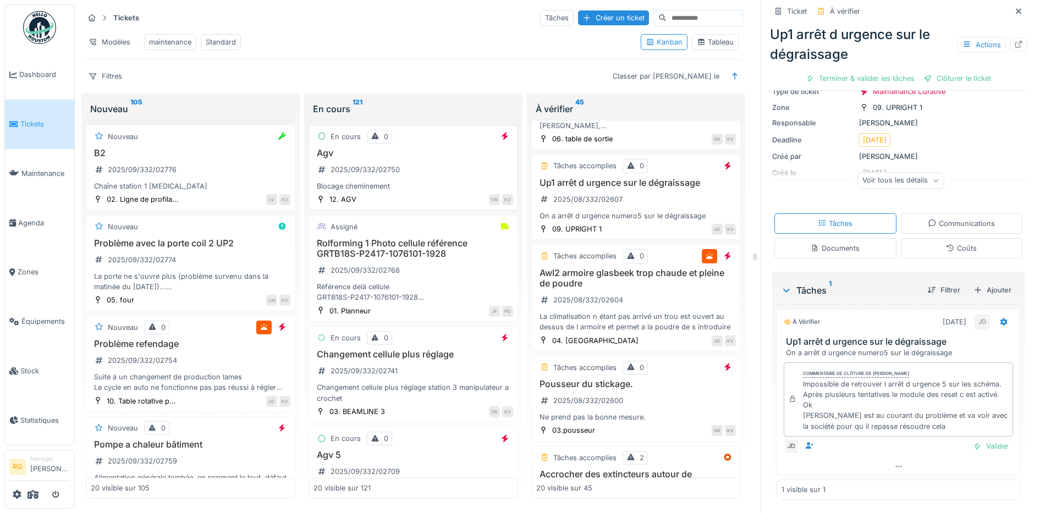
click at [417, 169] on div "Agv 2025/09/332/02750 Blocage cheminement" at bounding box center [413, 170] width 200 height 44
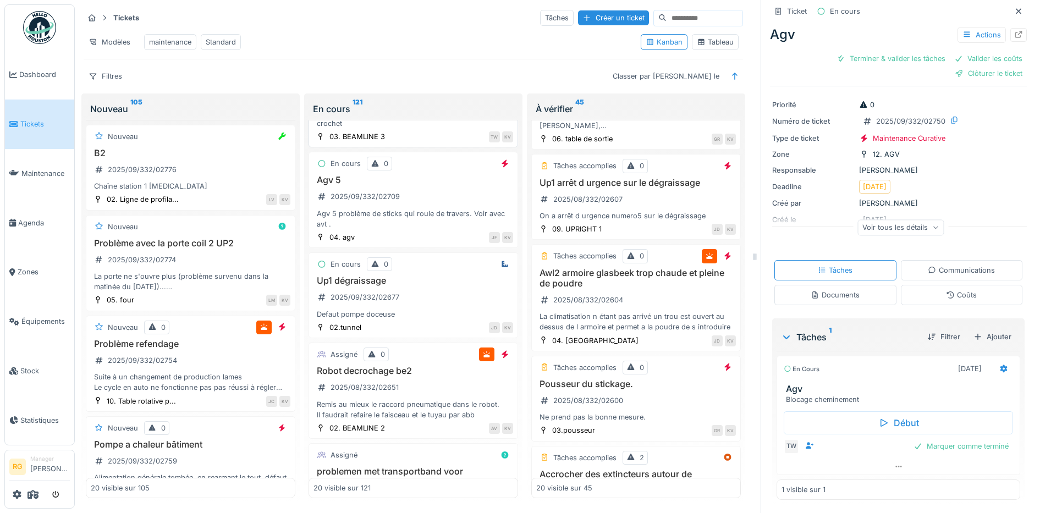
scroll to position [344, 0]
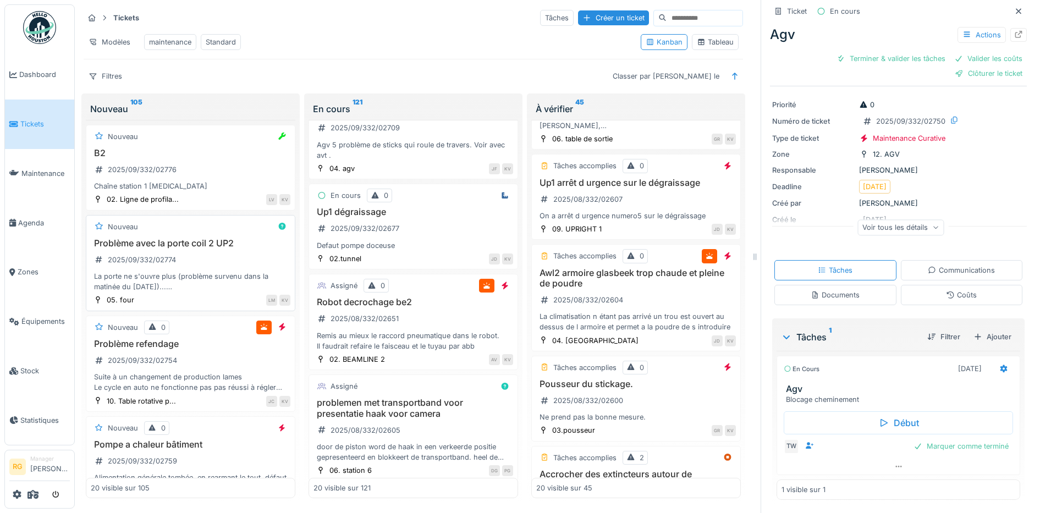
click at [191, 255] on div "Problème avec la porte coil 2 UP2 2025/09/332/02774 La porte ne s'ouvre plus (p…" at bounding box center [191, 265] width 200 height 54
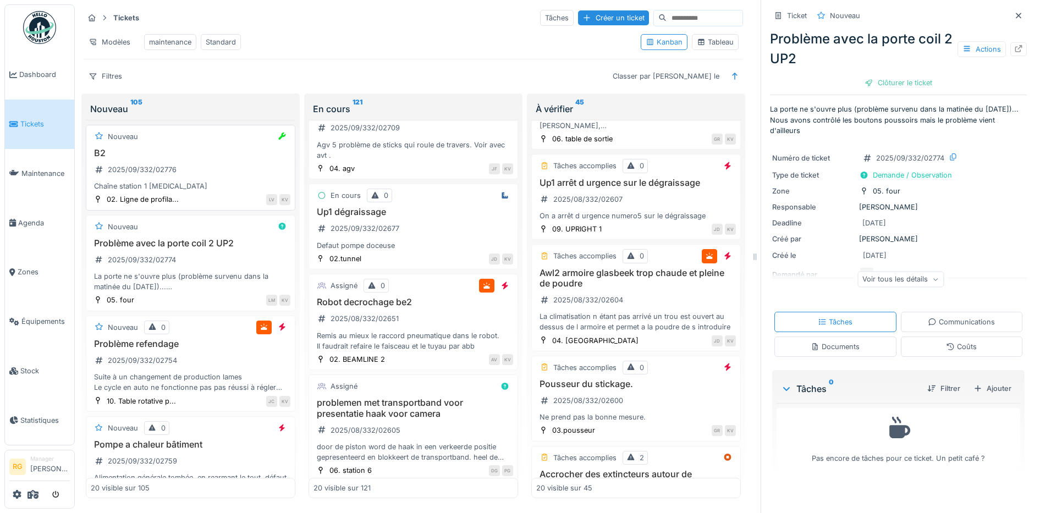
click at [180, 165] on div "B2 2025/09/332/02776 Chaîne station 1 rouleaux" at bounding box center [191, 170] width 200 height 44
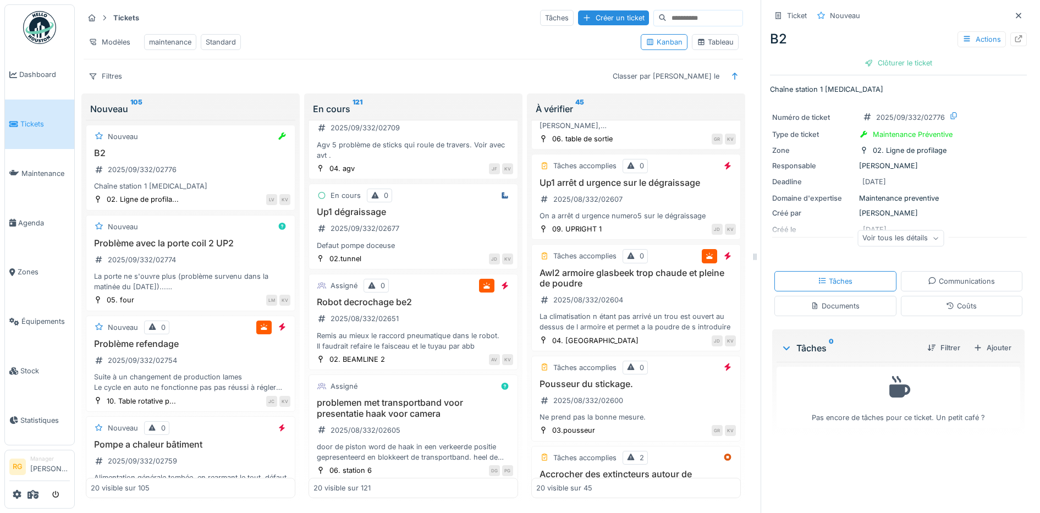
click at [828, 301] on div "Documents" at bounding box center [835, 306] width 49 height 10
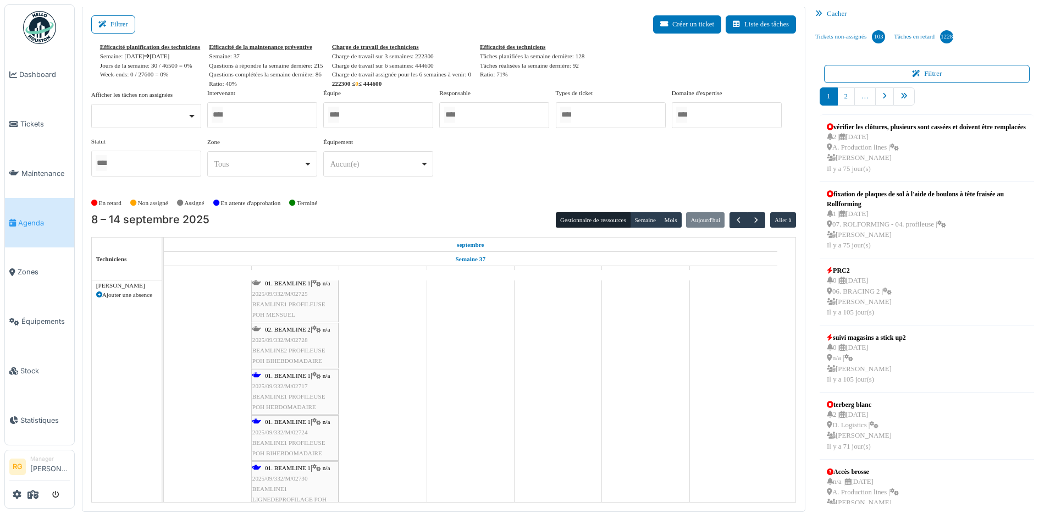
scroll to position [69, 0]
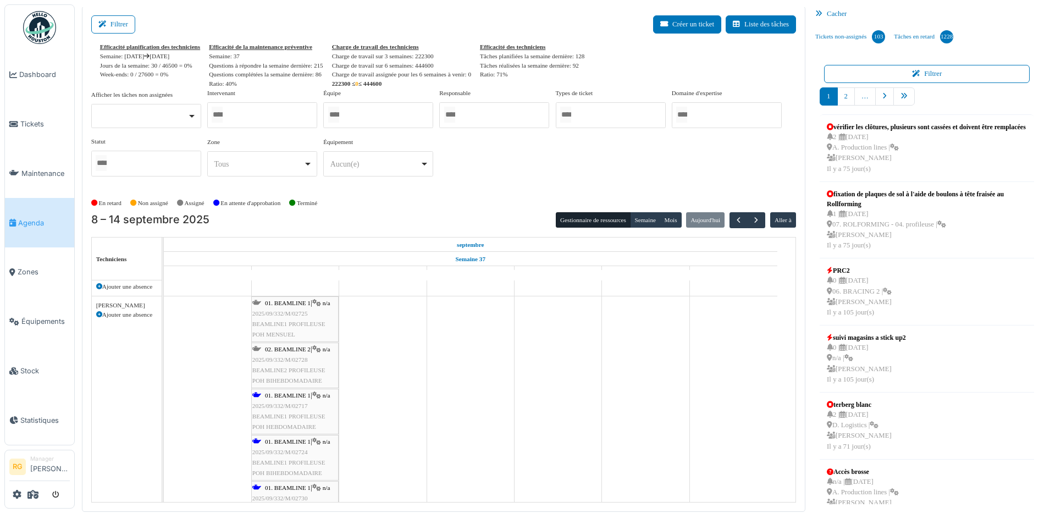
click at [289, 318] on div "01. BEAMLINE 1 | n/a 2025/09/332/M/02725 BEAMLINE1 PROFILEUSE POH MENSUEL" at bounding box center [294, 319] width 85 height 42
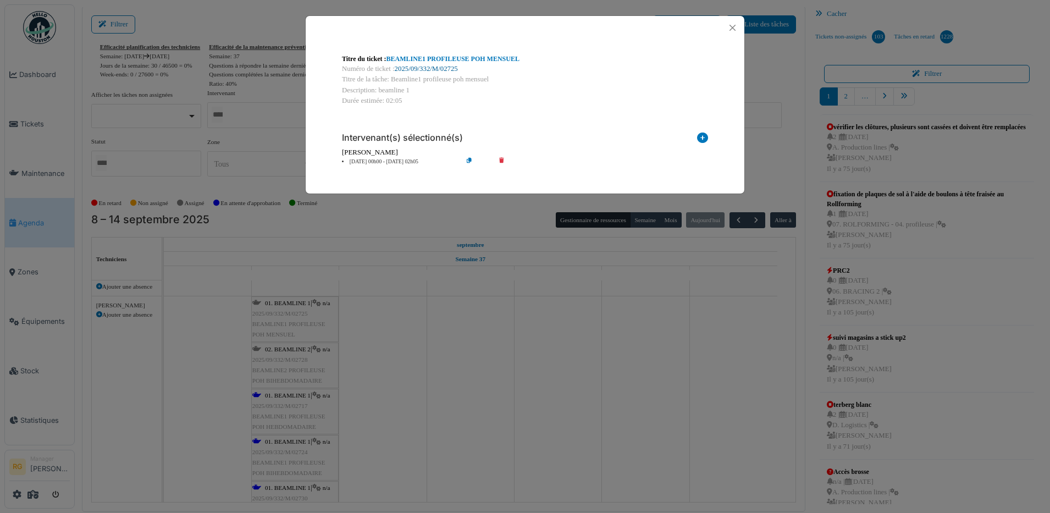
click at [412, 67] on link "2025/09/332/M/02725" at bounding box center [426, 69] width 63 height 8
click at [736, 26] on button "Close" at bounding box center [732, 27] width 15 height 15
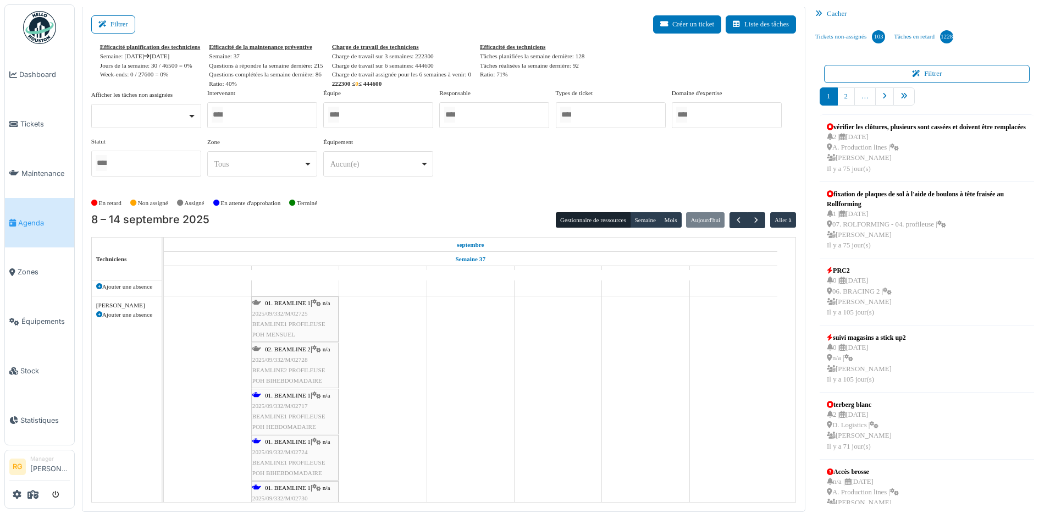
click at [284, 407] on span "2025/09/332/M/02717" at bounding box center [280, 406] width 56 height 7
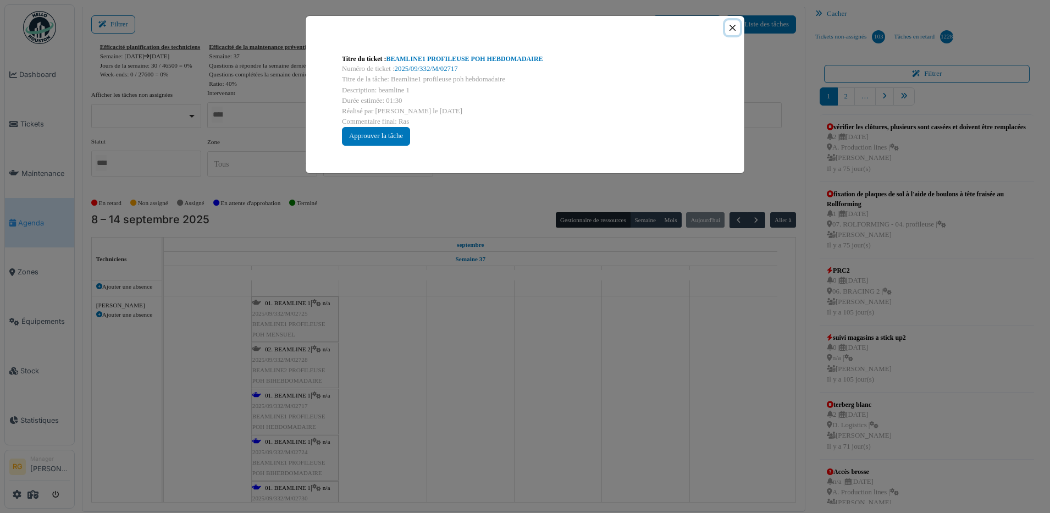
click at [733, 28] on button "Close" at bounding box center [732, 27] width 15 height 15
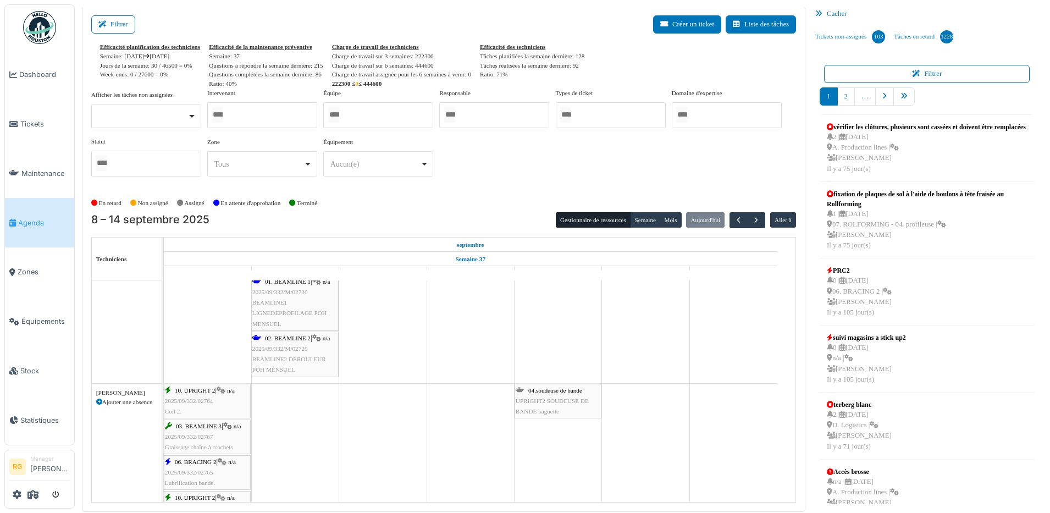
scroll to position [0, 0]
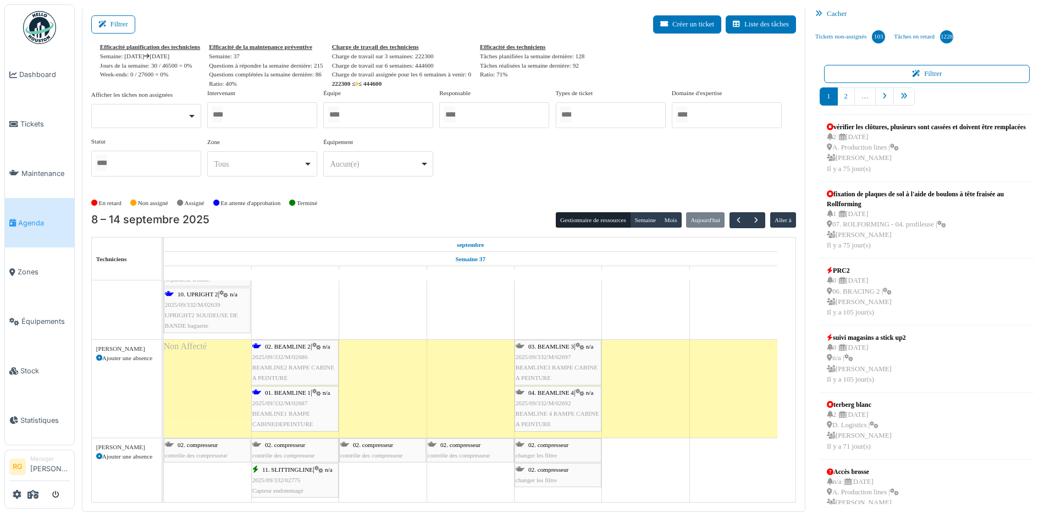
click at [300, 359] on span "2025/09/332/M/02686" at bounding box center [280, 357] width 56 height 7
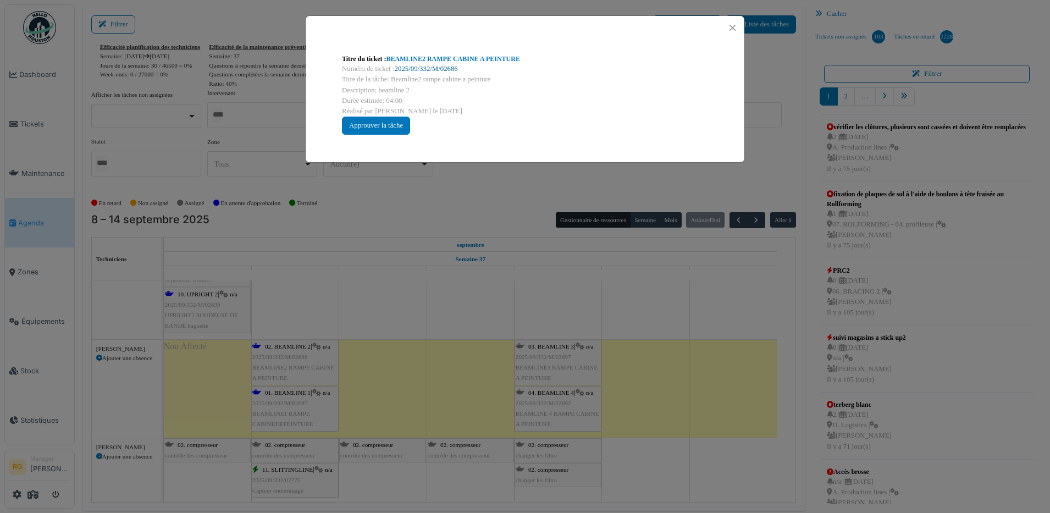
click at [419, 69] on link "2025/09/332/M/02686" at bounding box center [426, 69] width 63 height 8
click at [381, 122] on div "Approuver la tâche" at bounding box center [376, 126] width 68 height 18
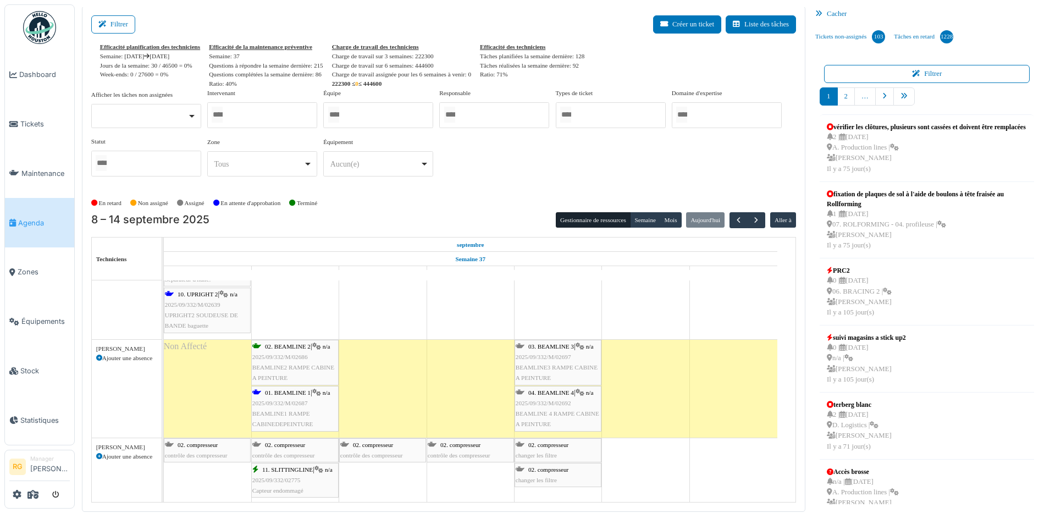
click at [293, 400] on span "2025/09/332/M/02687" at bounding box center [280, 403] width 56 height 7
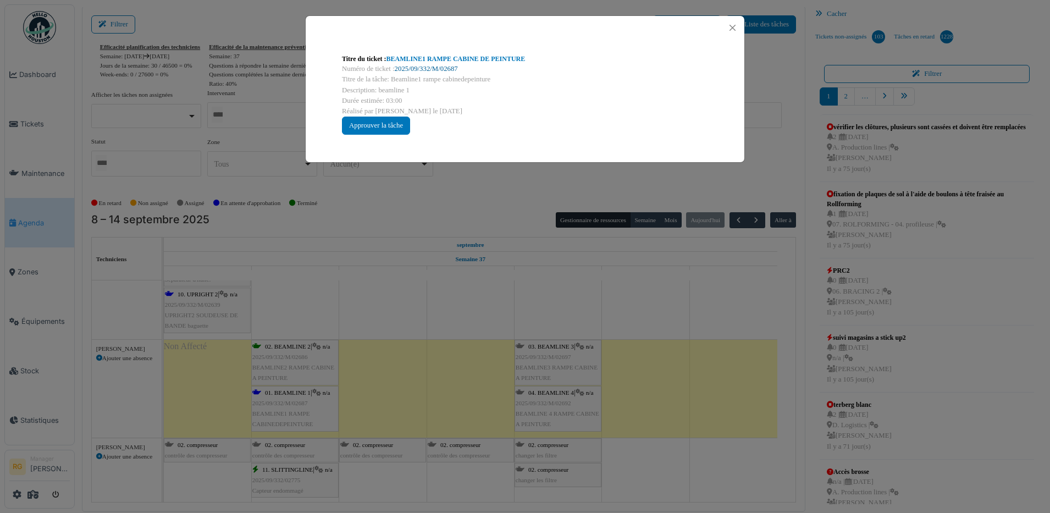
click at [422, 69] on link "2025/09/332/M/02687" at bounding box center [426, 69] width 63 height 8
click at [381, 126] on div "Approuver la tâche" at bounding box center [376, 126] width 68 height 18
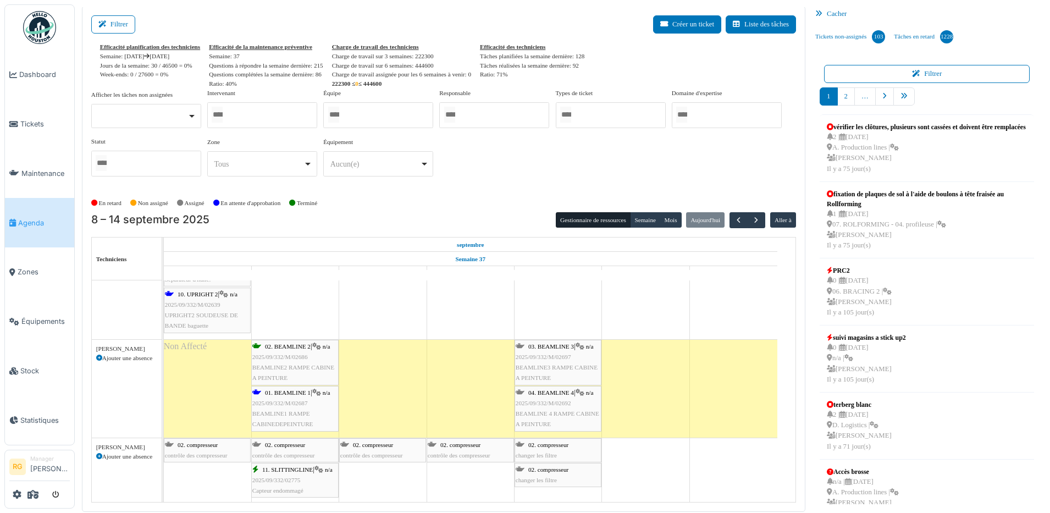
click at [292, 359] on span "2025/09/332/M/02686" at bounding box center [280, 357] width 56 height 7
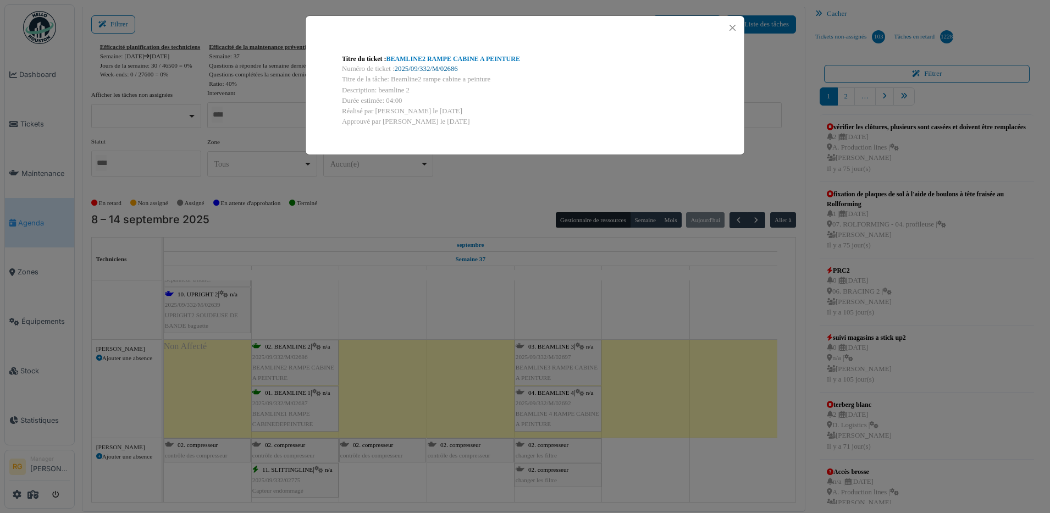
click at [431, 69] on link "2025/09/332/M/02686" at bounding box center [426, 69] width 63 height 8
drag, startPoint x: 732, startPoint y: 26, endPoint x: 718, endPoint y: 25, distance: 13.8
click at [732, 26] on button "Close" at bounding box center [732, 27] width 15 height 15
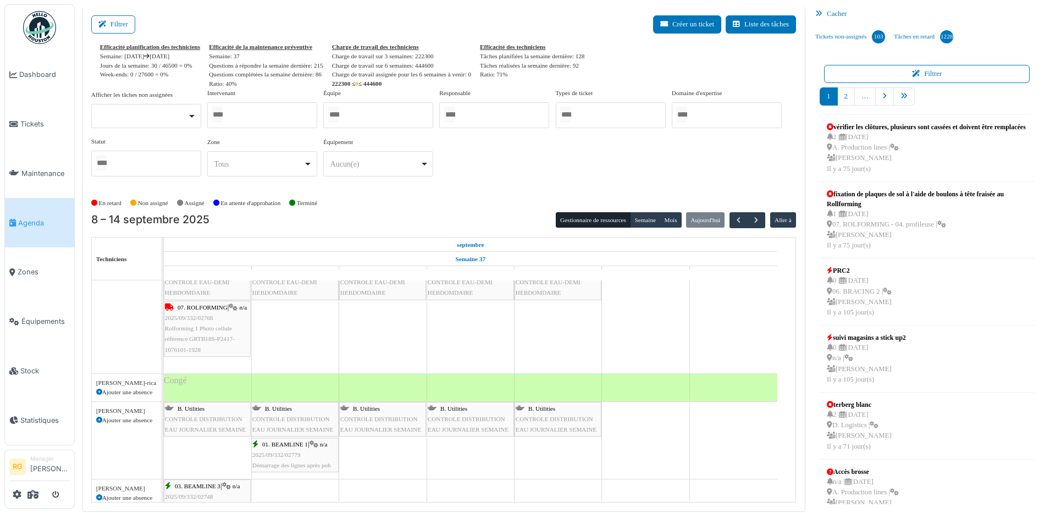
scroll to position [756, 0]
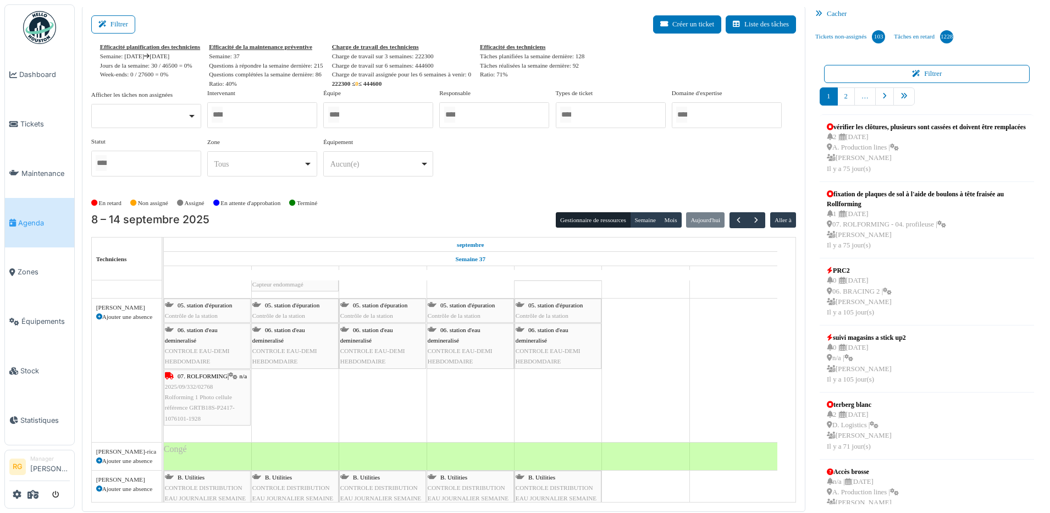
click at [223, 402] on div "07. ROLFORMING | n/a 2025/09/332/02768 Rolforming 1 Photo cellule référence GRT…" at bounding box center [207, 397] width 85 height 53
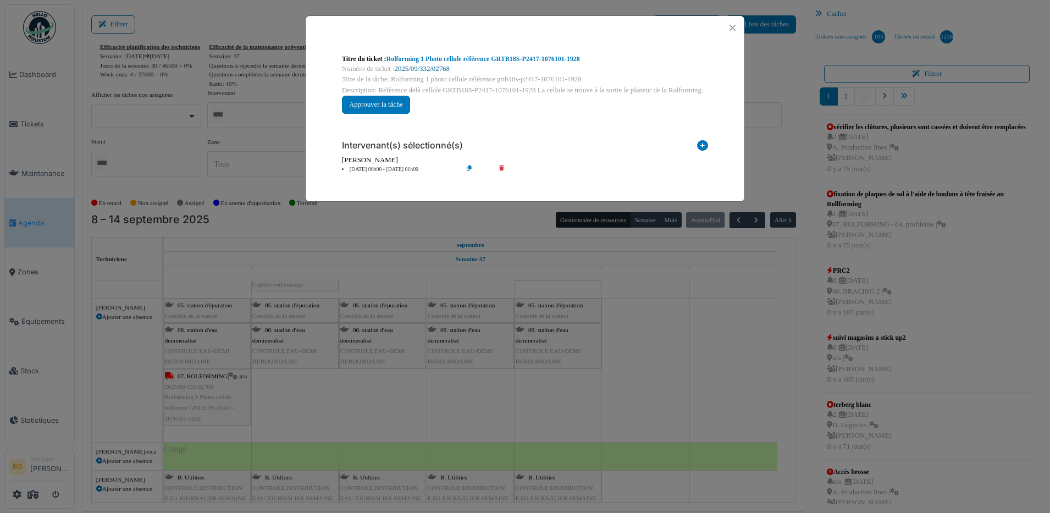
click at [423, 70] on link "2025/09/332/02768" at bounding box center [422, 69] width 55 height 8
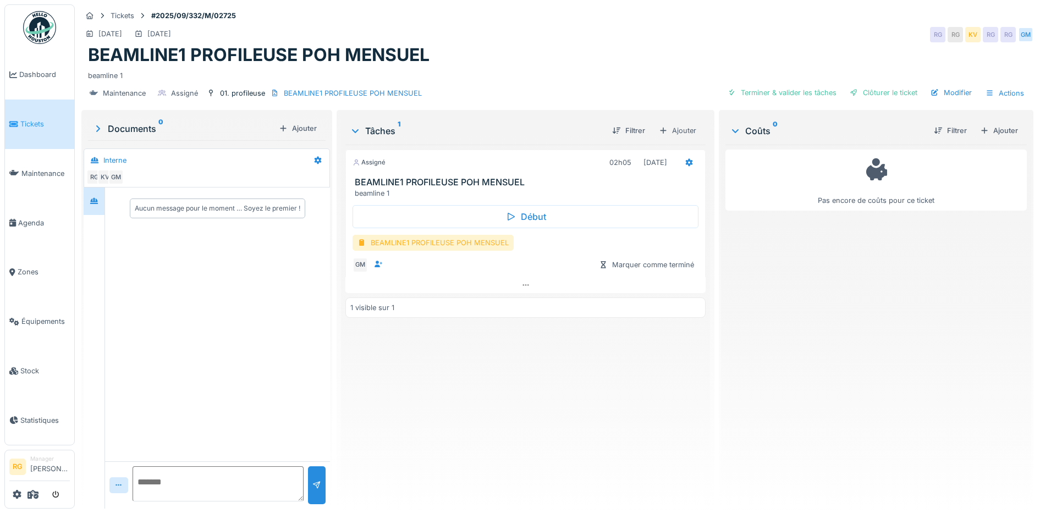
click at [439, 243] on div "BEAMLINE1 PROFILEUSE POH MENSUEL" at bounding box center [433, 243] width 161 height 16
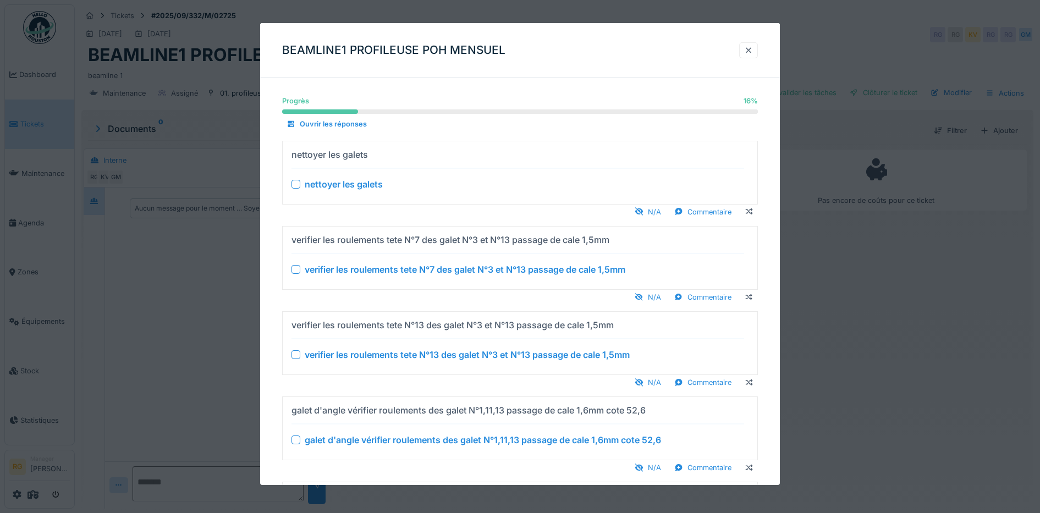
click at [753, 47] on div at bounding box center [748, 50] width 9 height 10
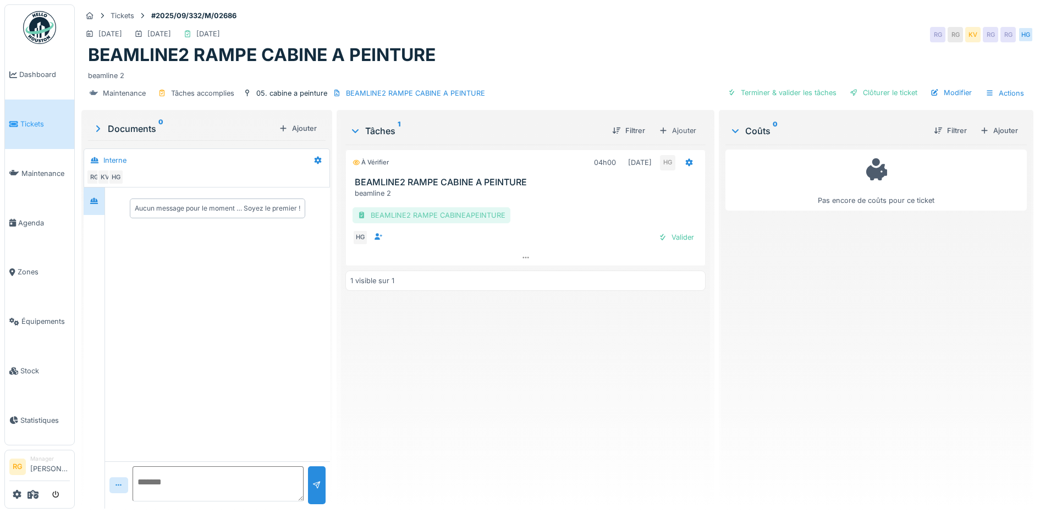
click at [448, 217] on div "BEAMLINE2 RAMPE CABINEAPEINTURE" at bounding box center [432, 215] width 158 height 16
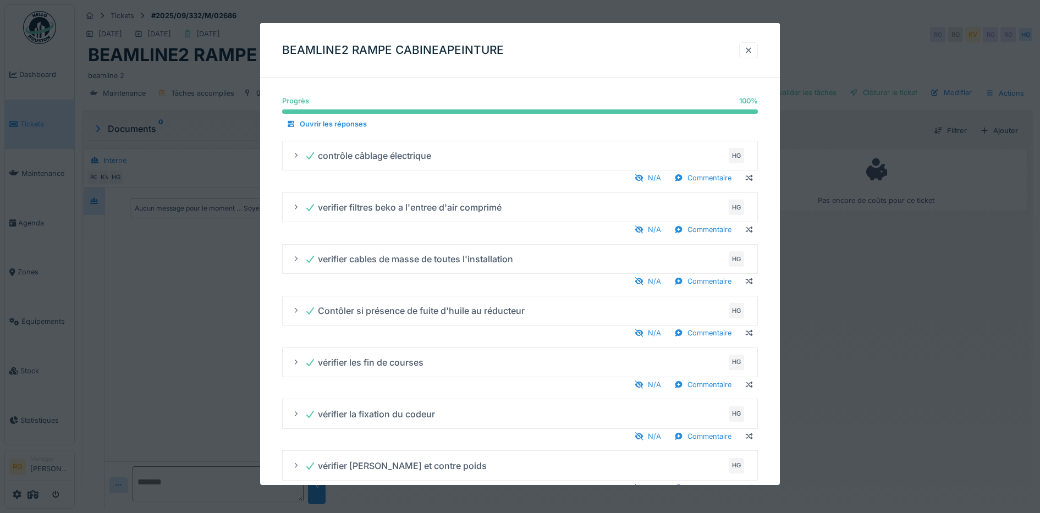
click at [753, 51] on div at bounding box center [748, 50] width 9 height 10
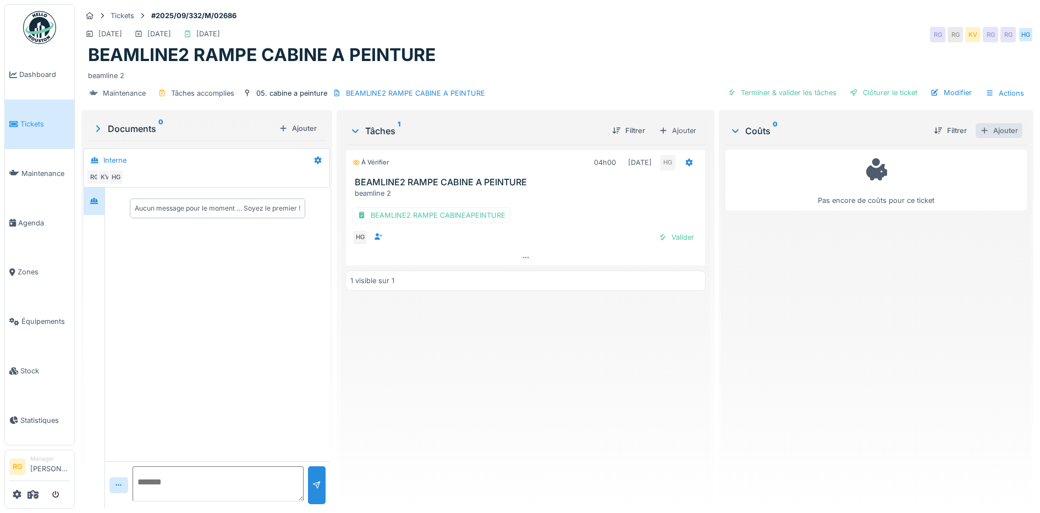
click at [988, 132] on div "Ajouter" at bounding box center [999, 130] width 47 height 15
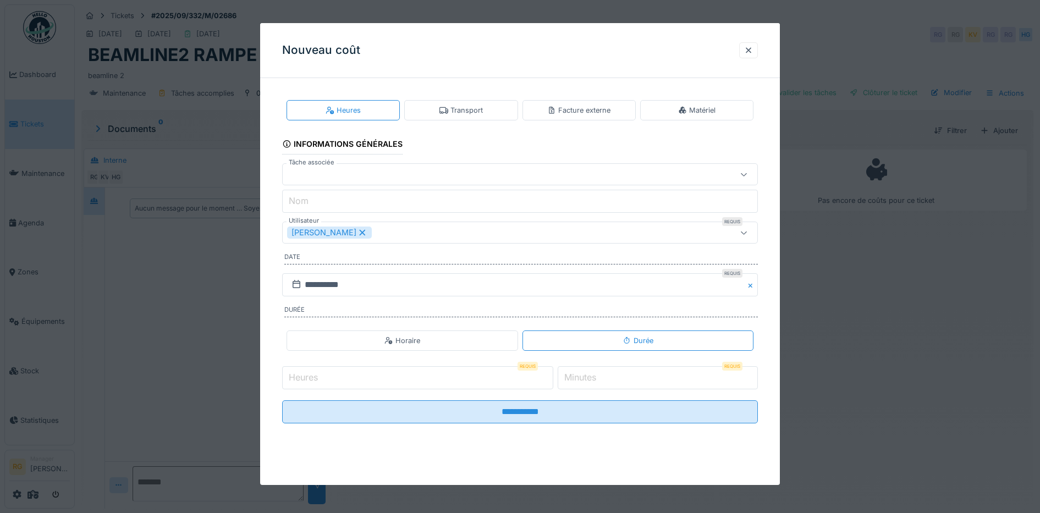
click at [588, 375] on label "Minutes" at bounding box center [580, 377] width 36 height 13
click at [588, 375] on input "*" at bounding box center [658, 377] width 200 height 23
click at [334, 375] on input "Heures" at bounding box center [417, 377] width 271 height 23
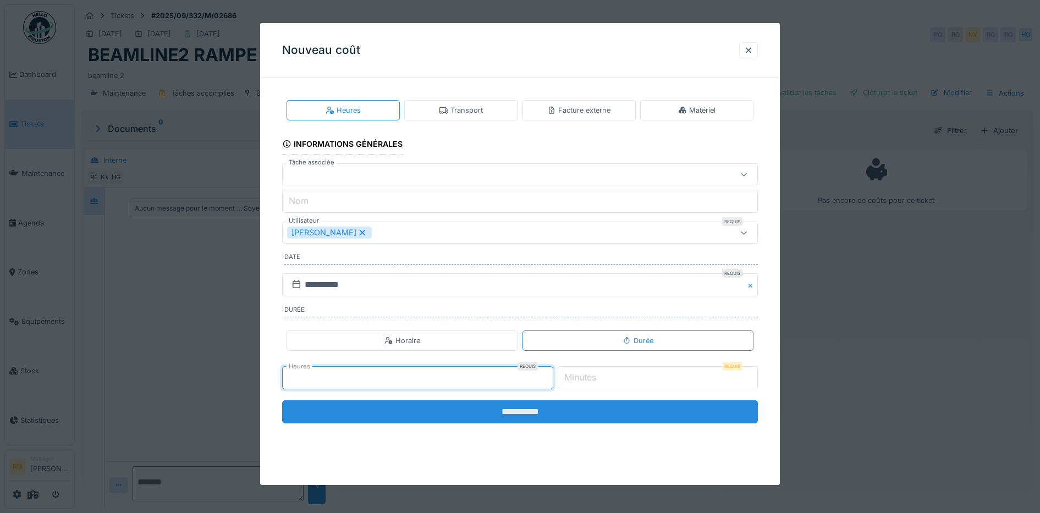
type input "*"
click at [494, 411] on input "**********" at bounding box center [520, 411] width 476 height 23
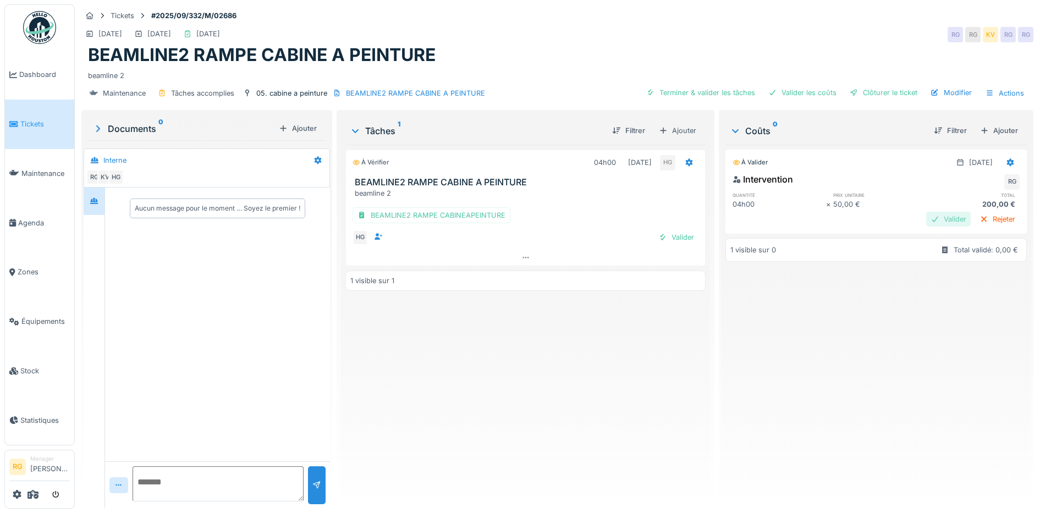
click at [926, 219] on div "Valider" at bounding box center [948, 219] width 45 height 15
click at [681, 243] on div "Valider" at bounding box center [676, 237] width 45 height 15
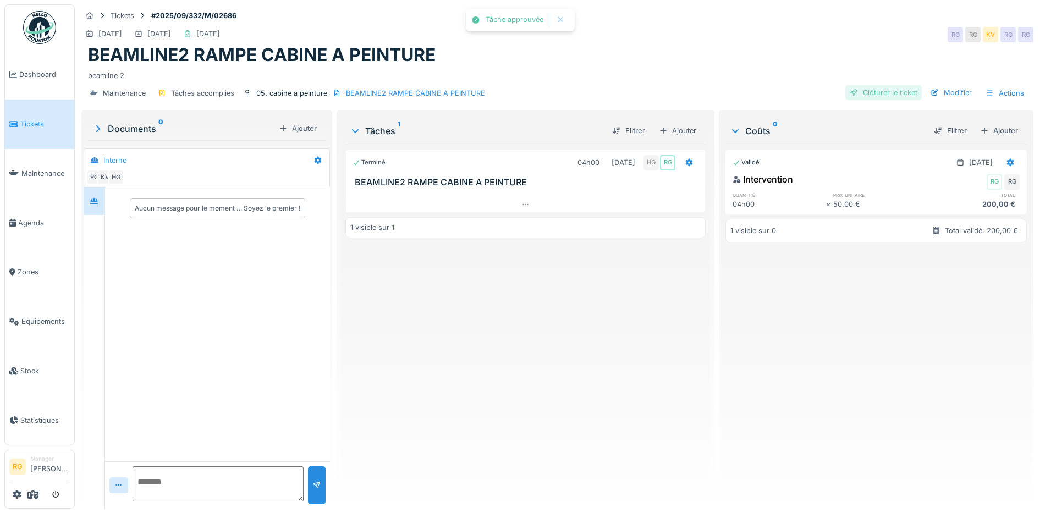
click at [881, 96] on div "Clôturer le ticket" at bounding box center [883, 92] width 76 height 15
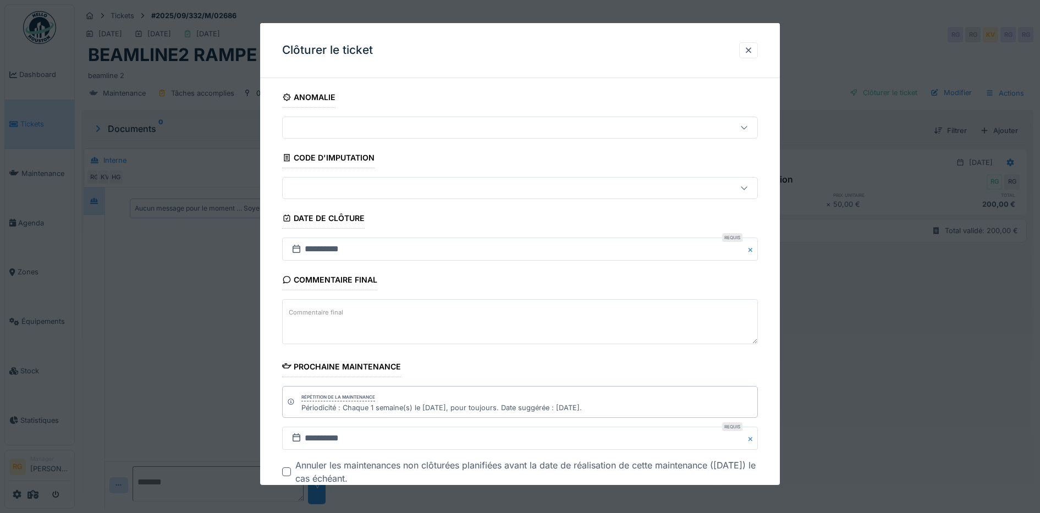
click at [357, 324] on textarea "Commentaire final" at bounding box center [520, 321] width 476 height 45
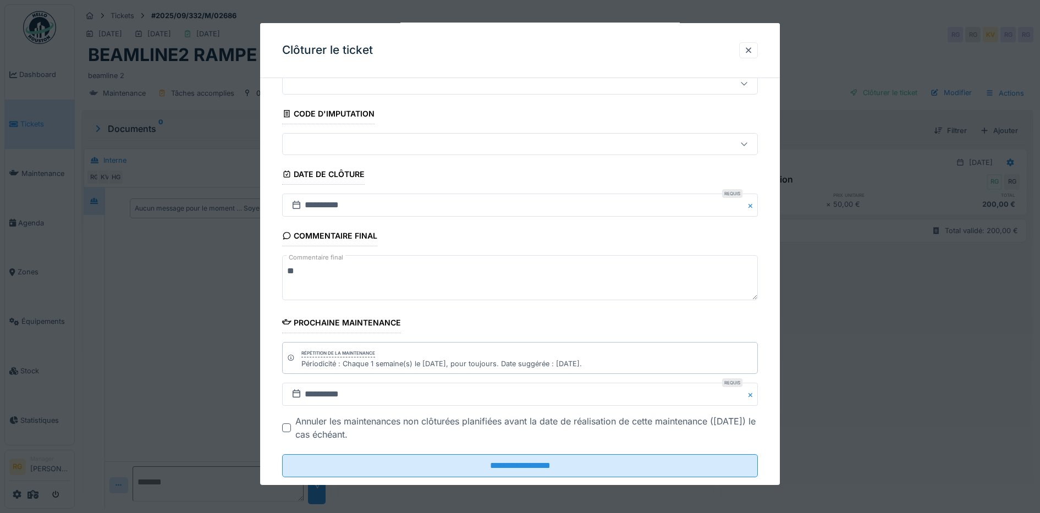
scroll to position [67, 0]
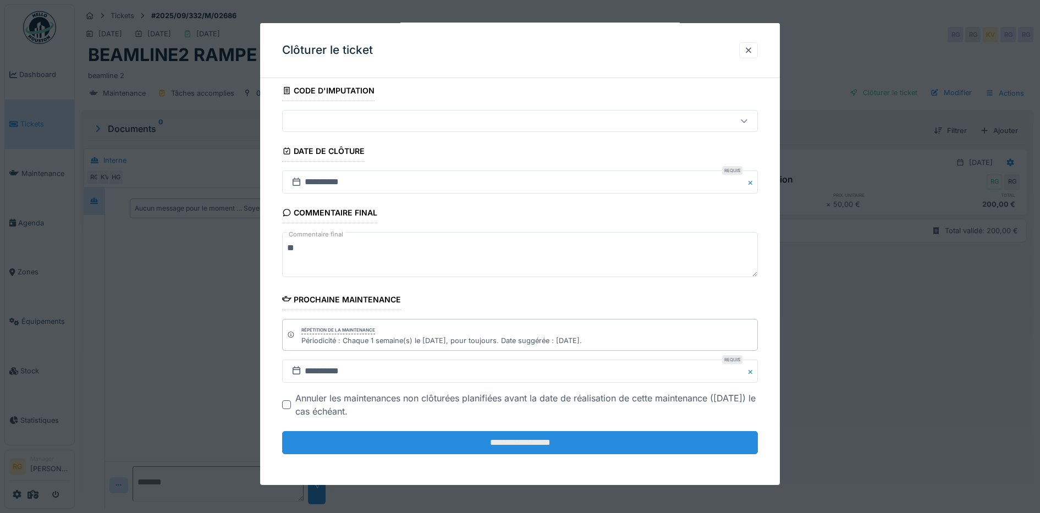
type textarea "**"
click at [538, 442] on input "**********" at bounding box center [520, 442] width 476 height 23
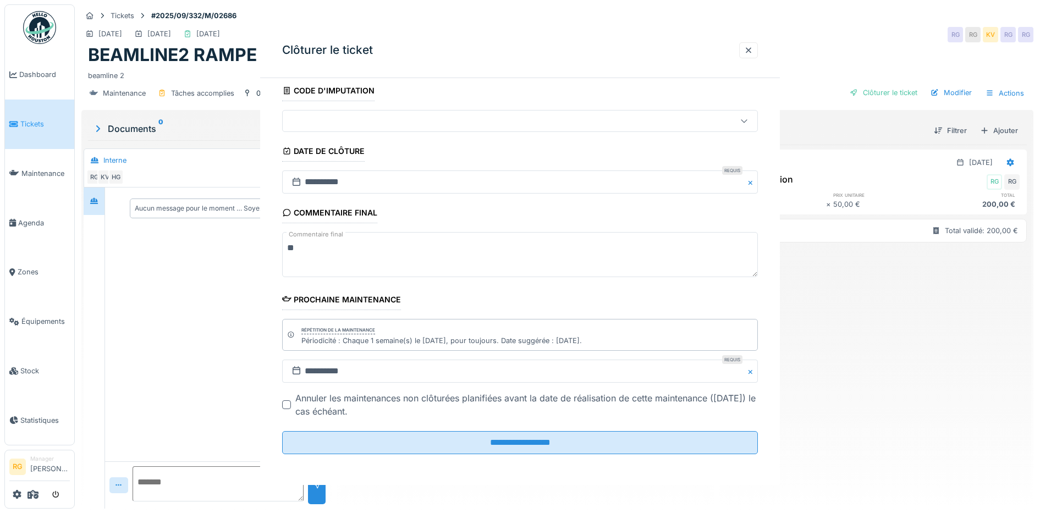
scroll to position [0, 0]
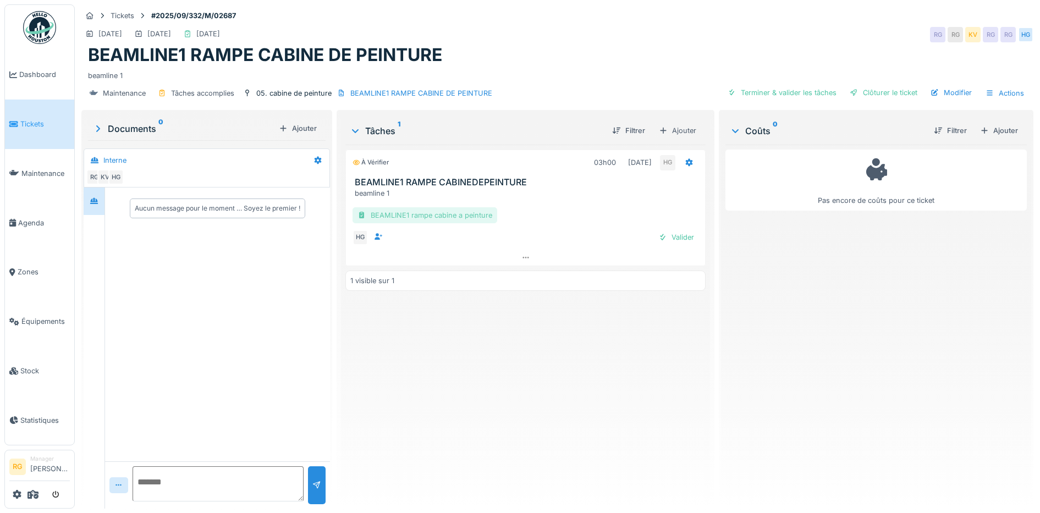
click at [416, 213] on div "BEAMLINE1 rampe cabine a peinture" at bounding box center [425, 215] width 145 height 16
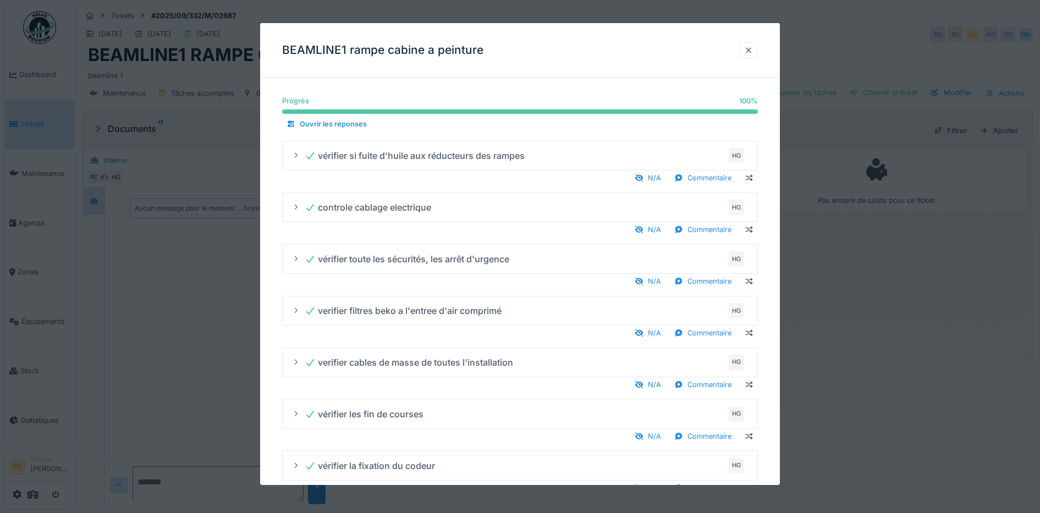
click at [753, 48] on div at bounding box center [748, 50] width 9 height 10
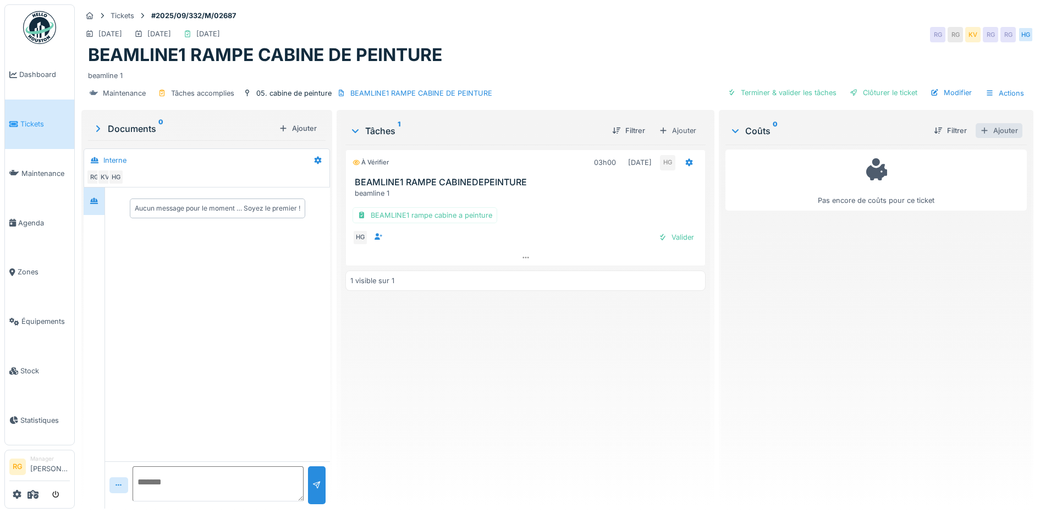
click at [988, 133] on div "Ajouter" at bounding box center [999, 130] width 47 height 15
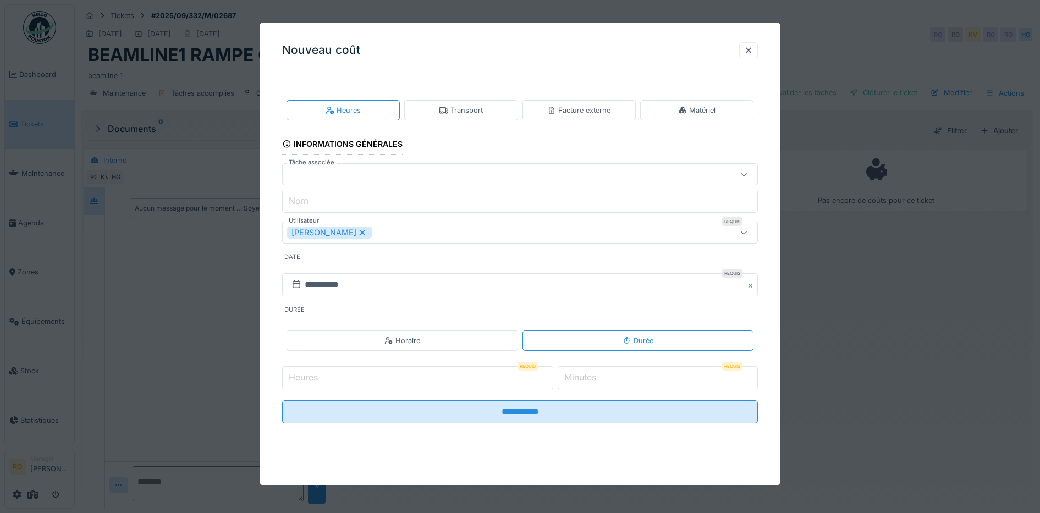
click at [356, 376] on input "Heures" at bounding box center [417, 377] width 271 height 23
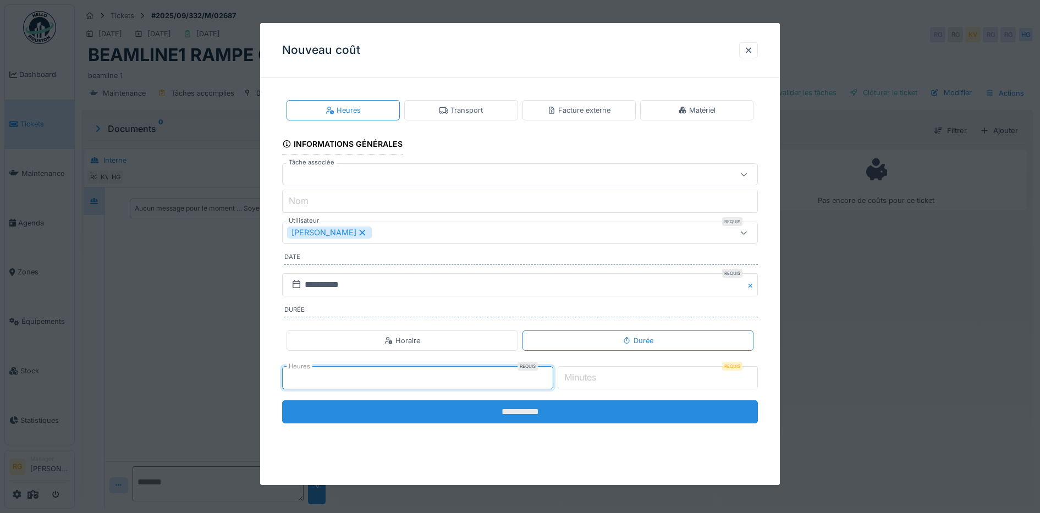
type input "*"
click at [455, 409] on input "**********" at bounding box center [520, 411] width 476 height 23
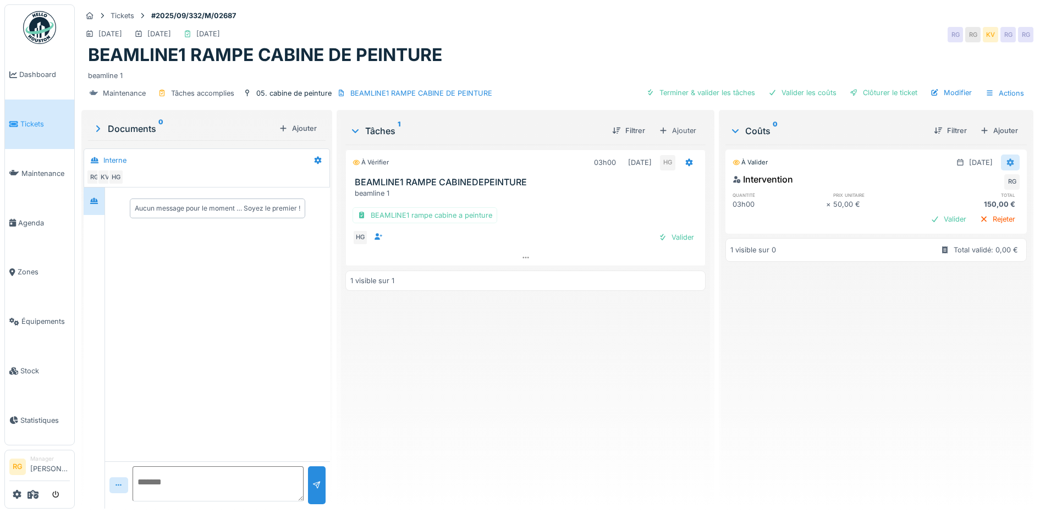
click at [1007, 160] on icon at bounding box center [1010, 163] width 7 height 8
click at [998, 189] on div "Modifier" at bounding box center [998, 187] width 53 height 16
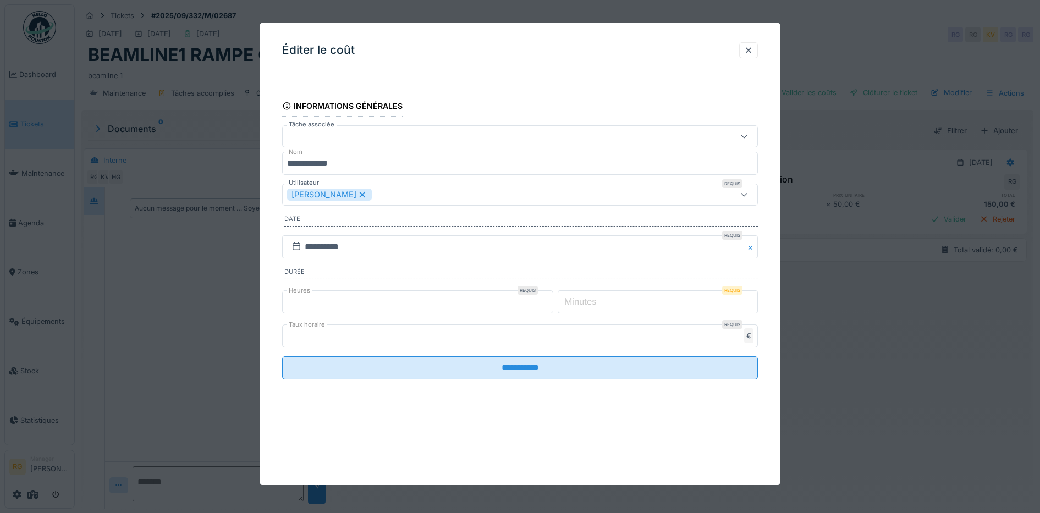
drag, startPoint x: 750, startPoint y: 195, endPoint x: 742, endPoint y: 190, distance: 8.9
click at [749, 194] on icon at bounding box center [744, 194] width 9 height 7
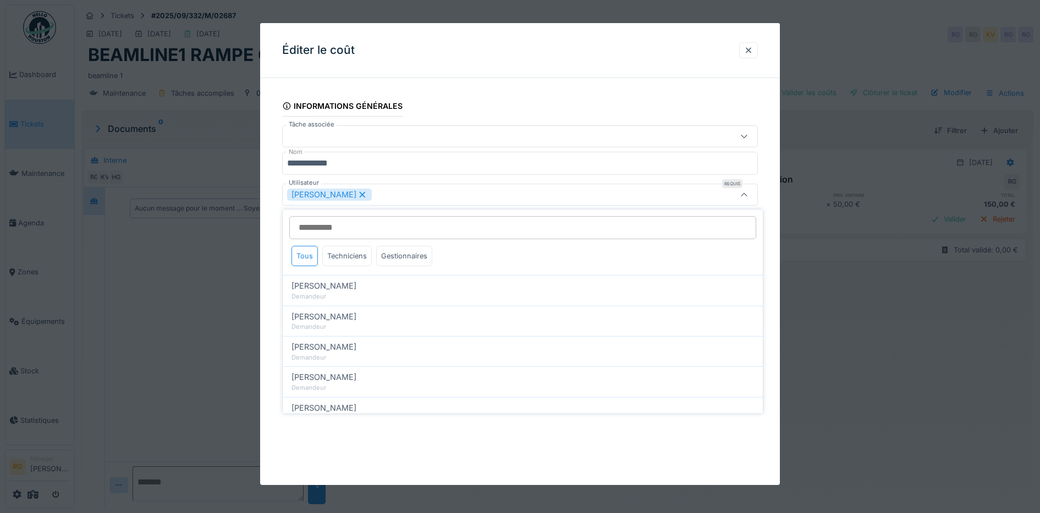
click at [357, 194] on icon at bounding box center [362, 195] width 10 height 8
click at [355, 194] on div "Utilisateurs" at bounding box center [492, 195] width 411 height 12
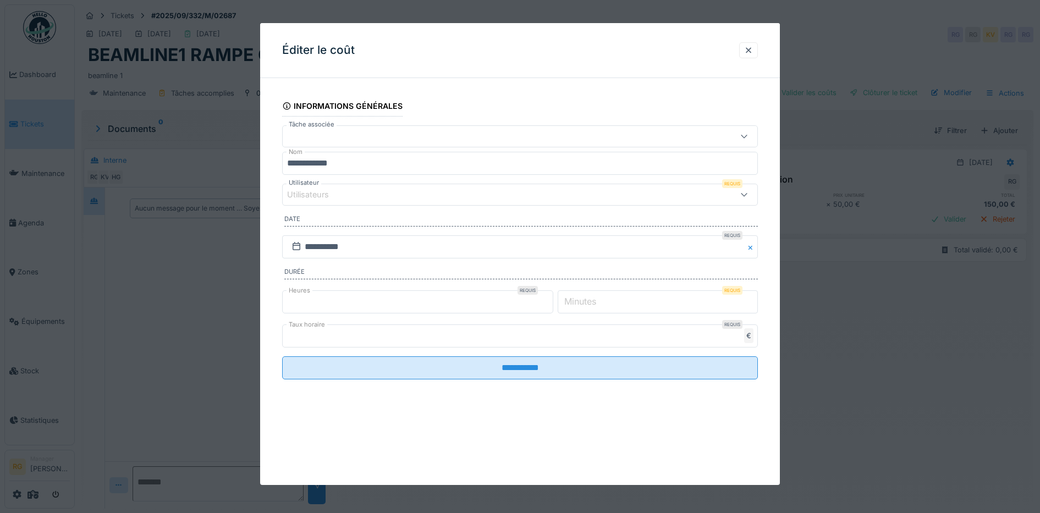
click at [305, 192] on div "Utilisateurs" at bounding box center [315, 195] width 57 height 12
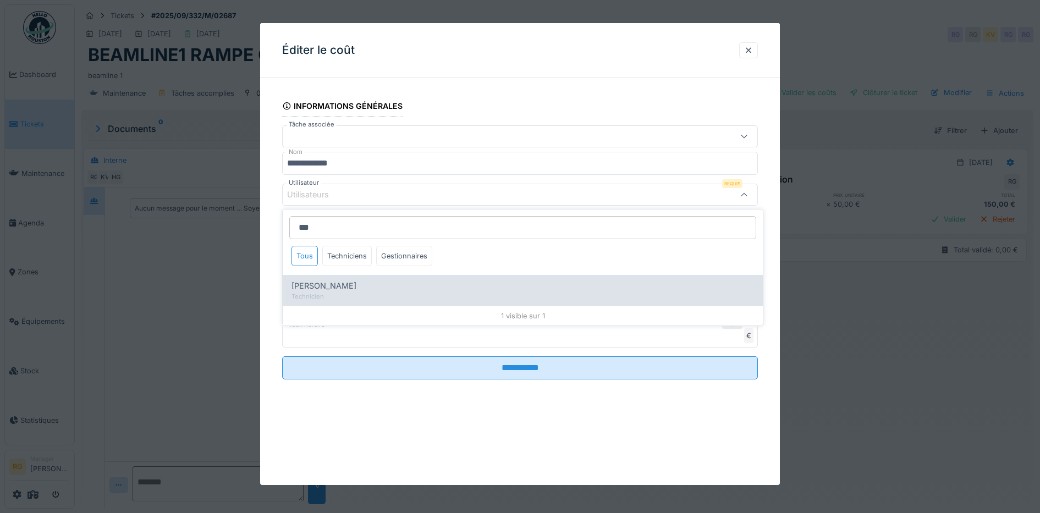
type input "***"
click at [324, 287] on span "[PERSON_NAME]" at bounding box center [323, 286] width 65 height 12
type input "****"
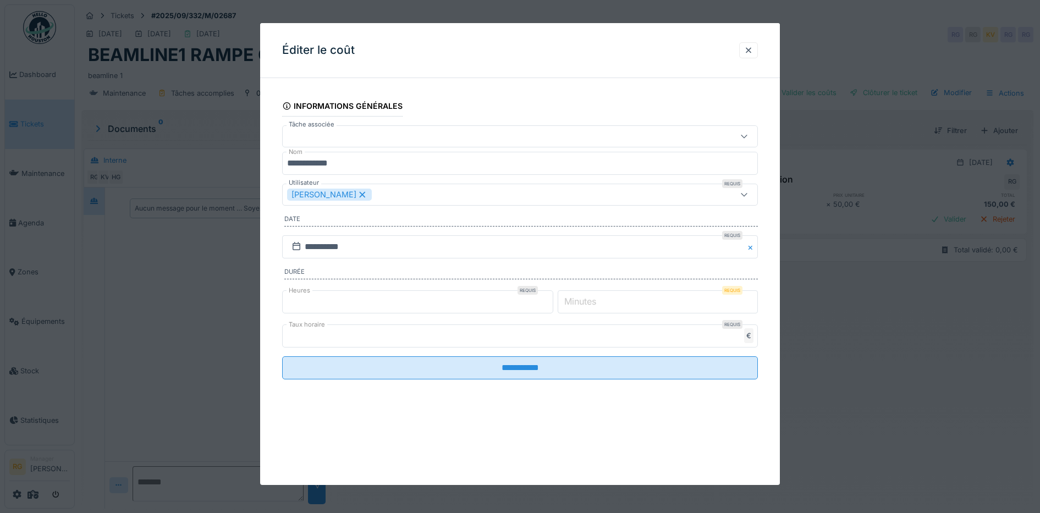
click at [602, 410] on div "**********" at bounding box center [520, 254] width 520 height 462
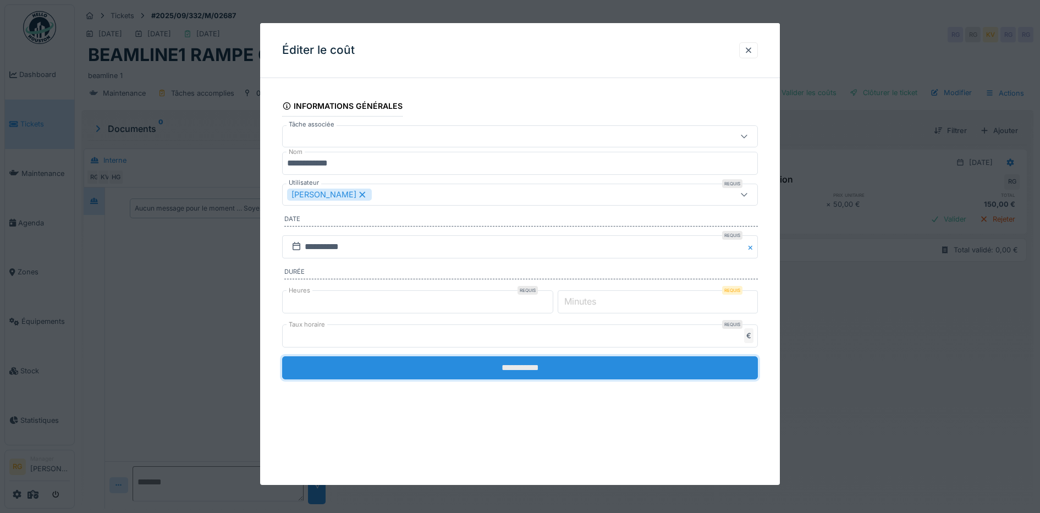
click at [524, 373] on input "**********" at bounding box center [520, 367] width 476 height 23
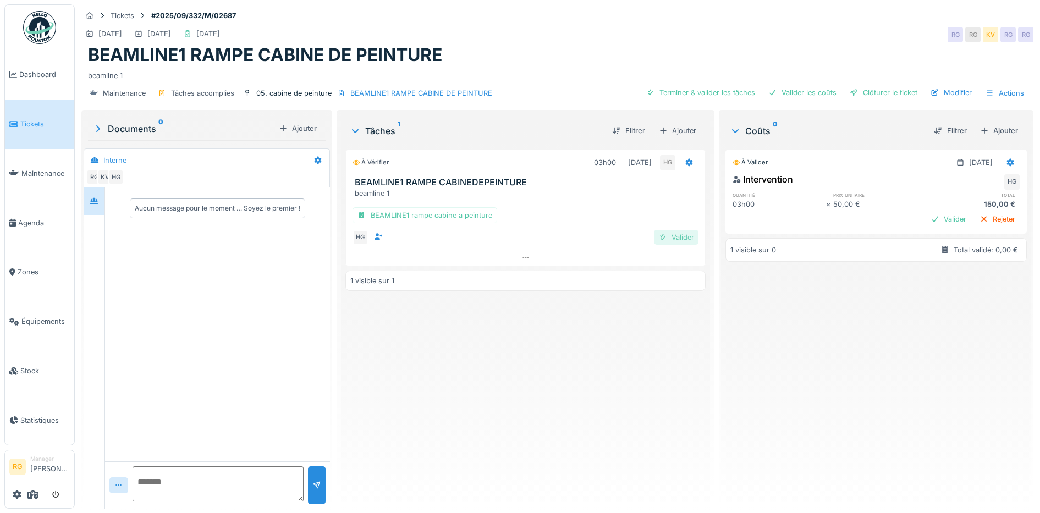
click at [673, 239] on div "Valider" at bounding box center [676, 237] width 45 height 15
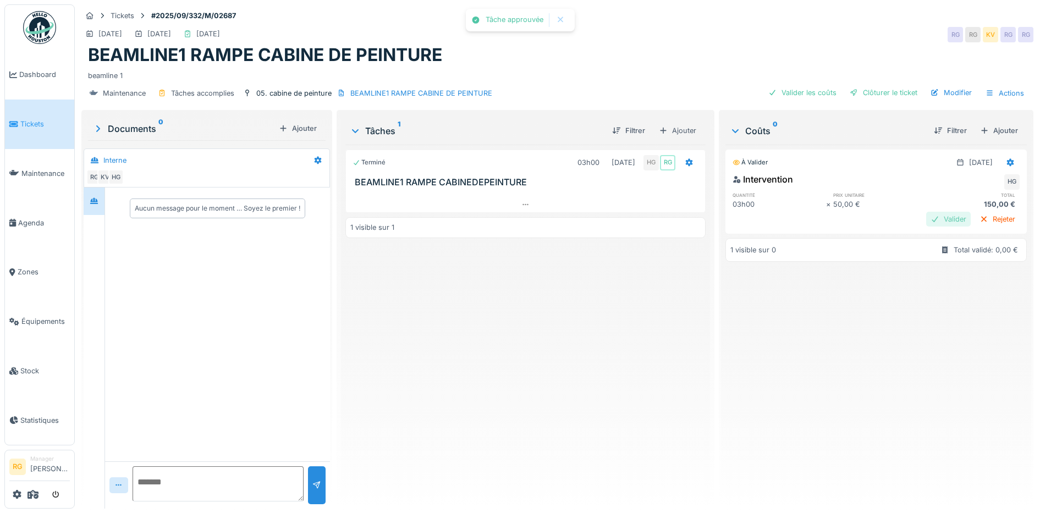
click at [926, 221] on div "Valider" at bounding box center [948, 219] width 45 height 15
click at [890, 88] on div "Clôturer le ticket" at bounding box center [883, 92] width 76 height 15
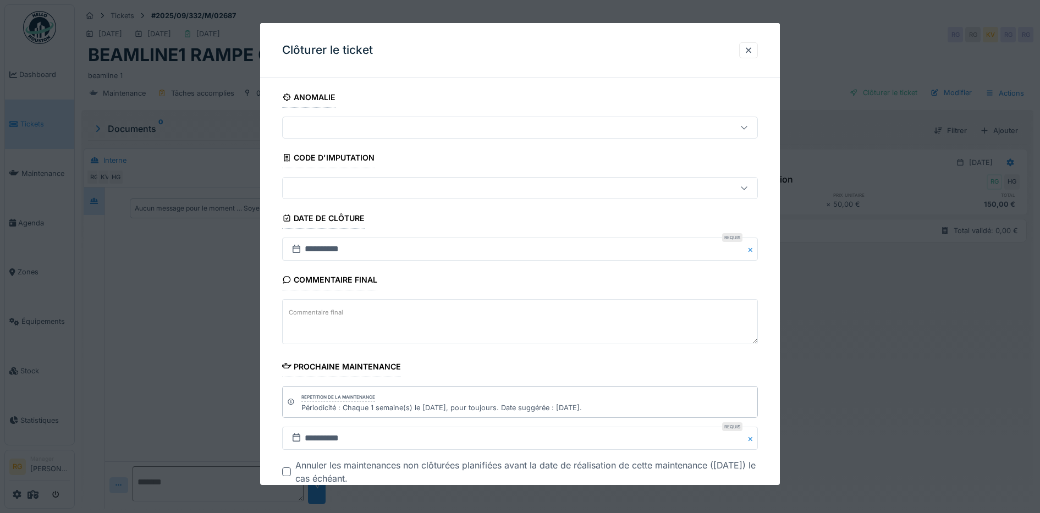
click at [373, 313] on textarea "Commentaire final" at bounding box center [520, 321] width 476 height 45
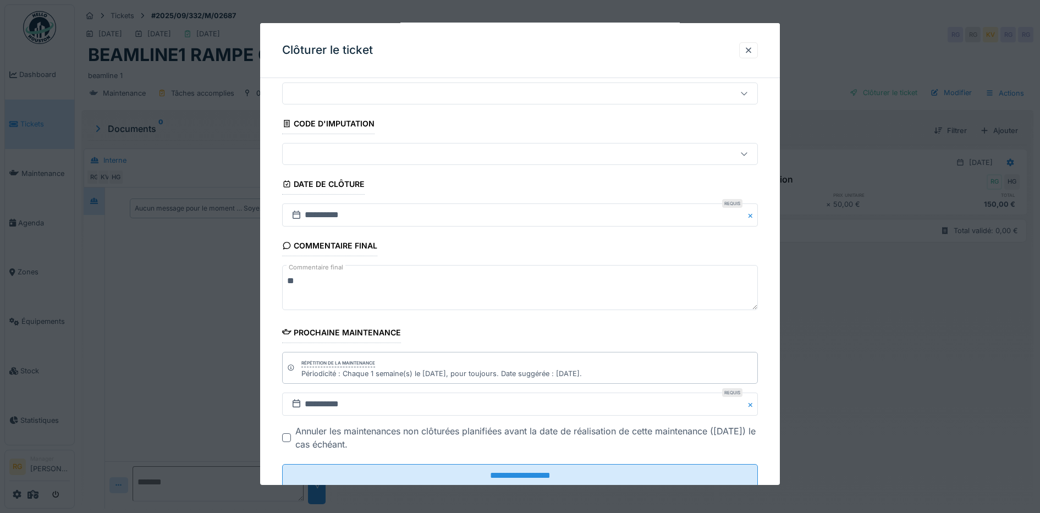
scroll to position [67, 0]
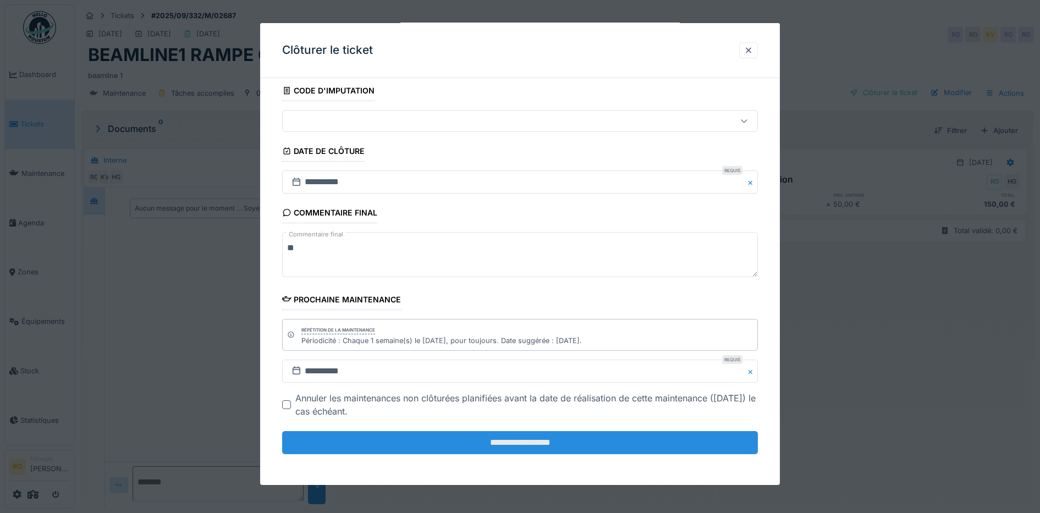
type textarea "**"
click at [537, 443] on input "**********" at bounding box center [520, 442] width 476 height 23
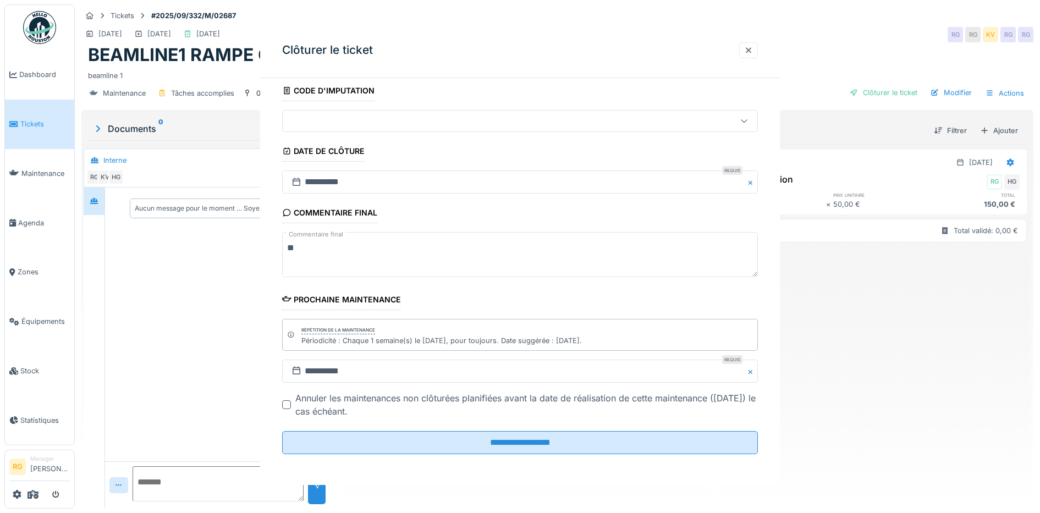
scroll to position [0, 0]
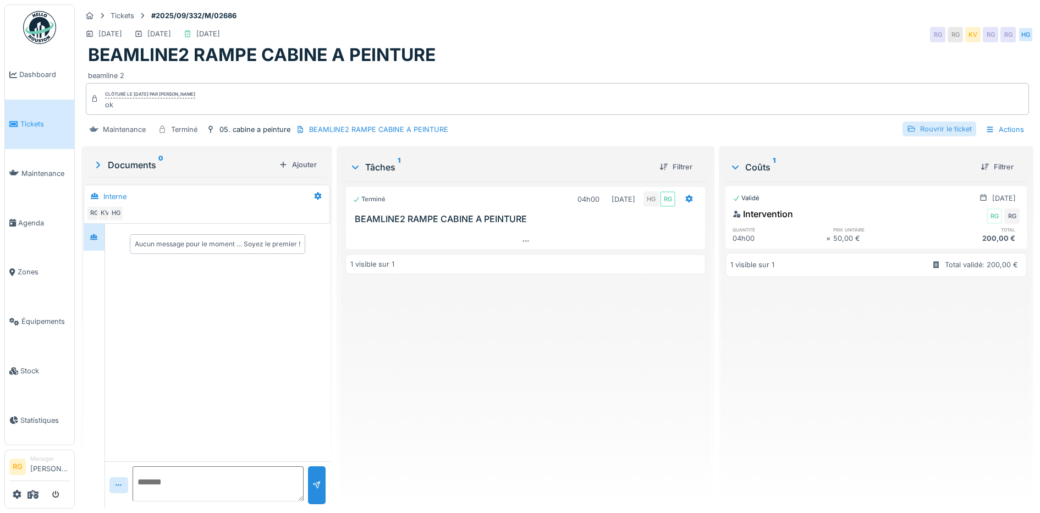
click at [943, 130] on div "Rouvrir le ticket" at bounding box center [940, 129] width 74 height 15
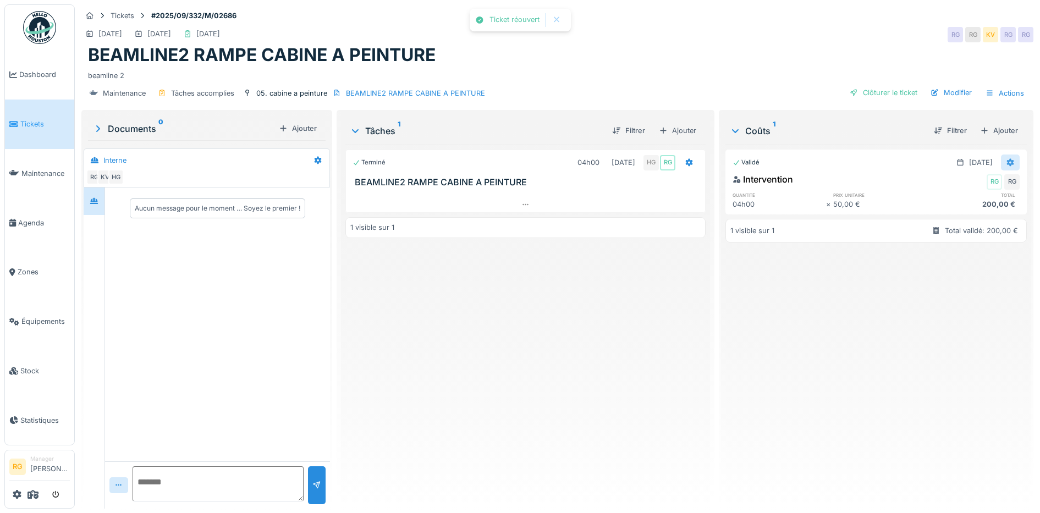
click at [1006, 162] on icon at bounding box center [1010, 162] width 9 height 7
click at [994, 202] on div "Modifier" at bounding box center [998, 203] width 53 height 16
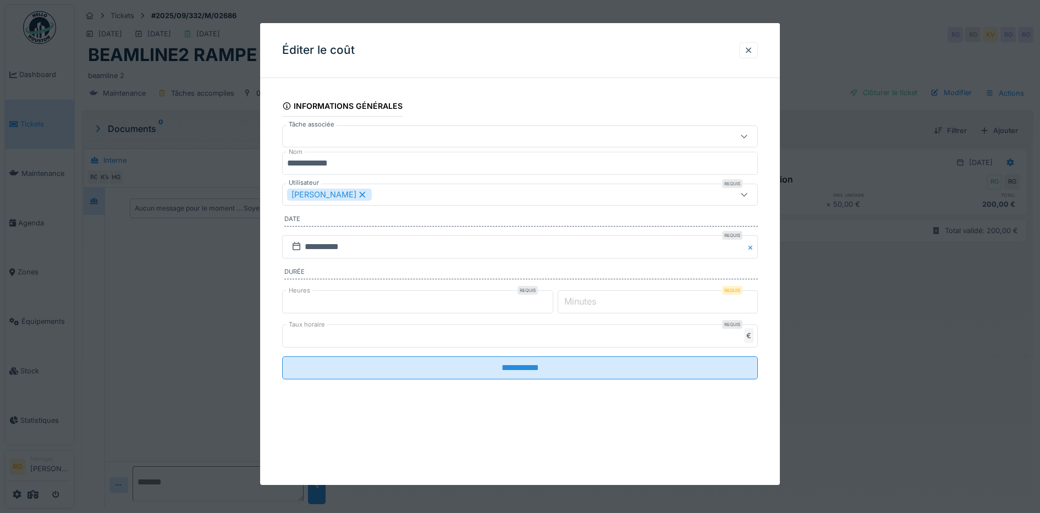
click at [357, 192] on icon at bounding box center [362, 195] width 10 height 8
click at [351, 194] on div "Utilisateurs" at bounding box center [492, 195] width 411 height 12
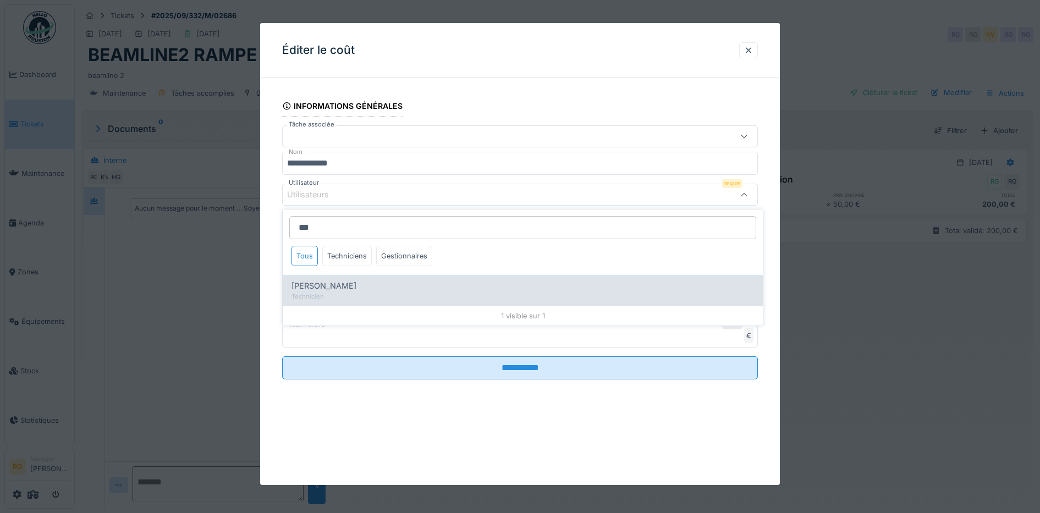
type input "***"
click at [335, 285] on span "[PERSON_NAME]" at bounding box center [323, 286] width 65 height 12
type input "****"
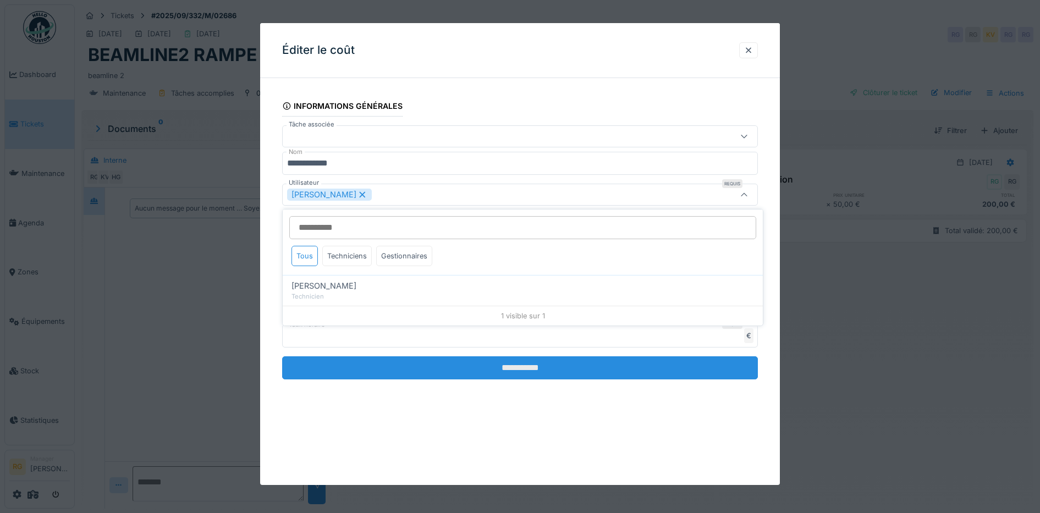
click at [509, 370] on input "**********" at bounding box center [520, 367] width 476 height 23
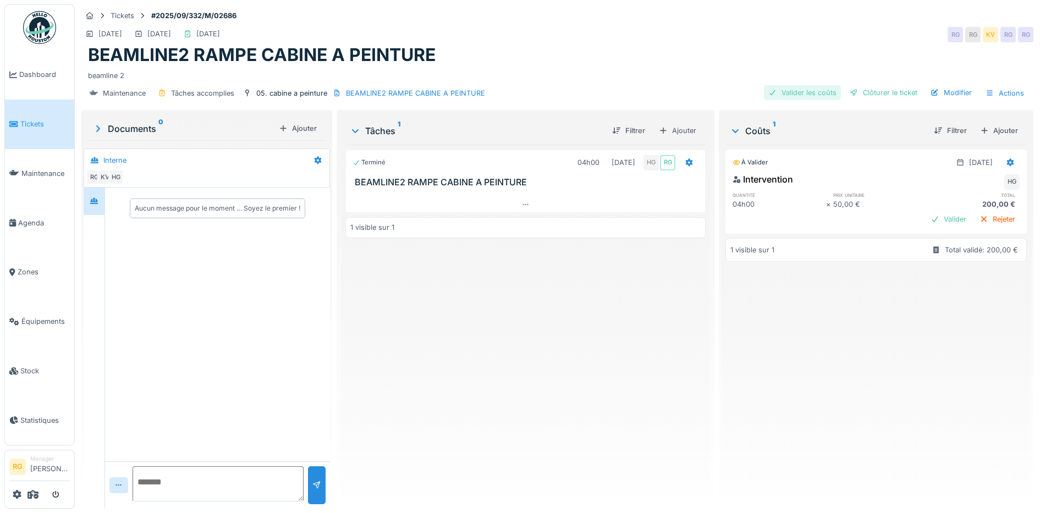
click at [795, 93] on div "Valider les coûts" at bounding box center [802, 92] width 77 height 15
click at [859, 91] on div "Clôturer le ticket" at bounding box center [883, 92] width 76 height 15
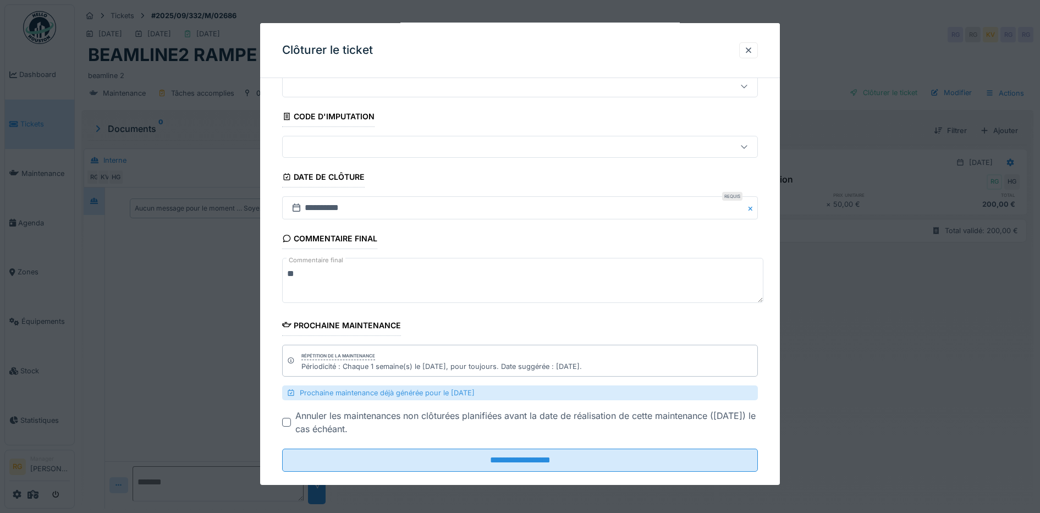
scroll to position [59, 0]
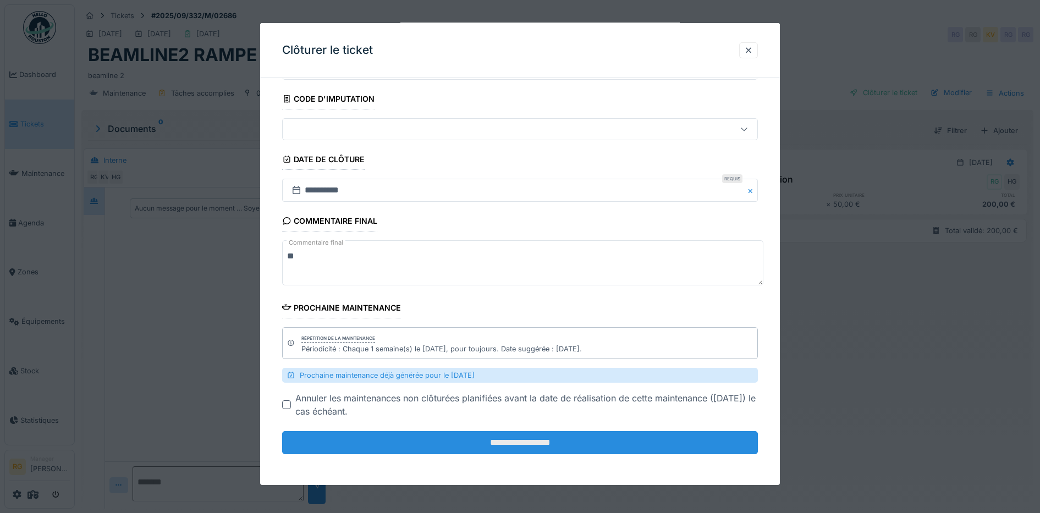
click at [520, 442] on input "**********" at bounding box center [520, 442] width 476 height 23
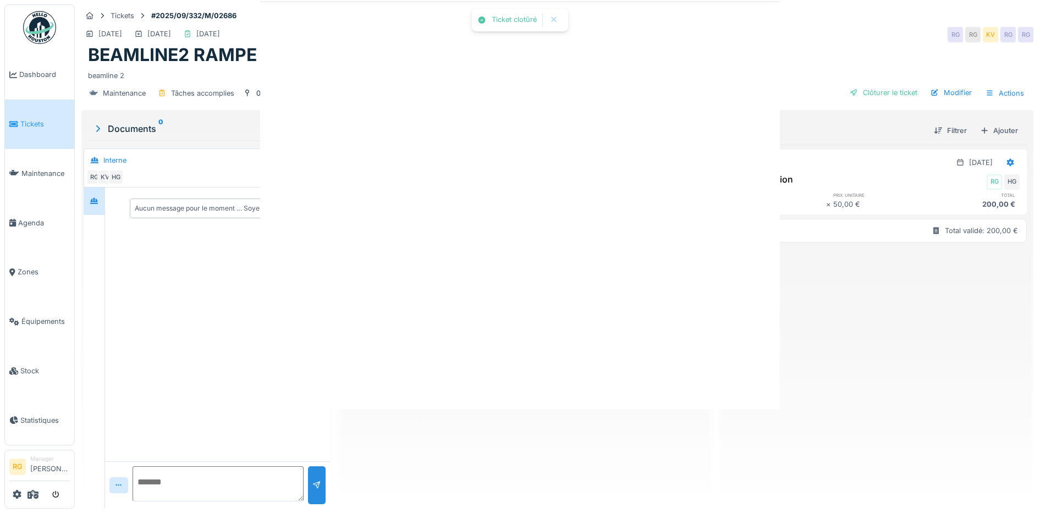
scroll to position [0, 0]
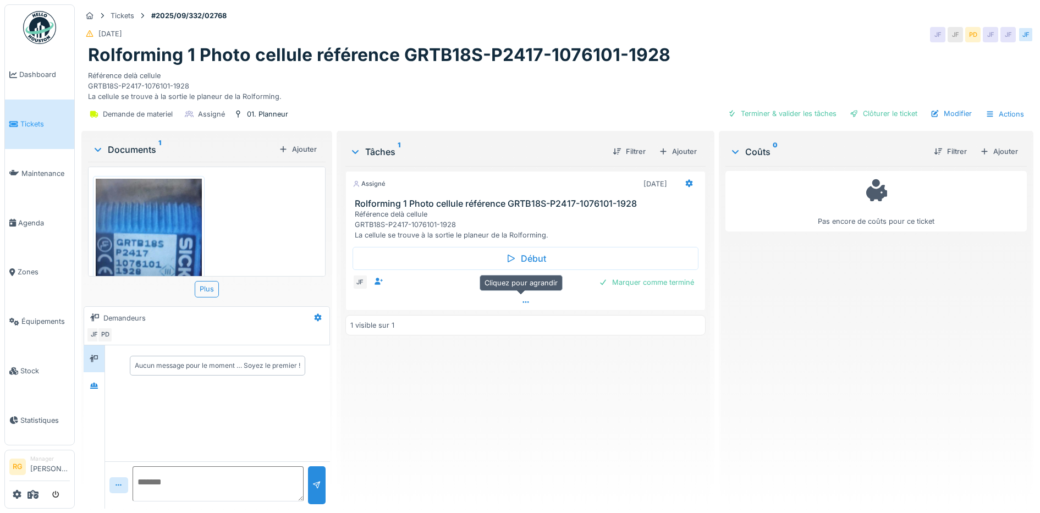
click at [521, 303] on icon at bounding box center [525, 302] width 9 height 7
click at [449, 301] on div "Marquer comme terminé" at bounding box center [526, 305] width 346 height 15
